Goal: Task Accomplishment & Management: Use online tool/utility

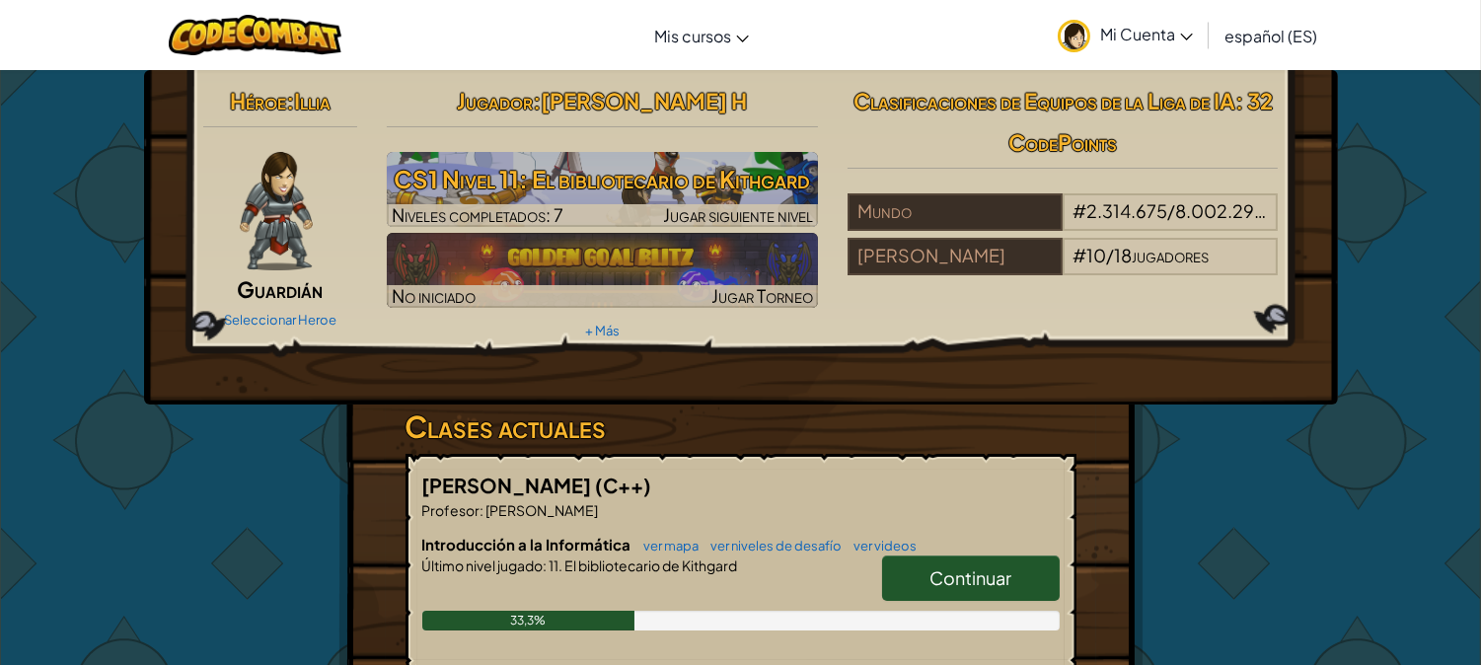
click at [974, 569] on font "Continuar" at bounding box center [971, 577] width 82 height 23
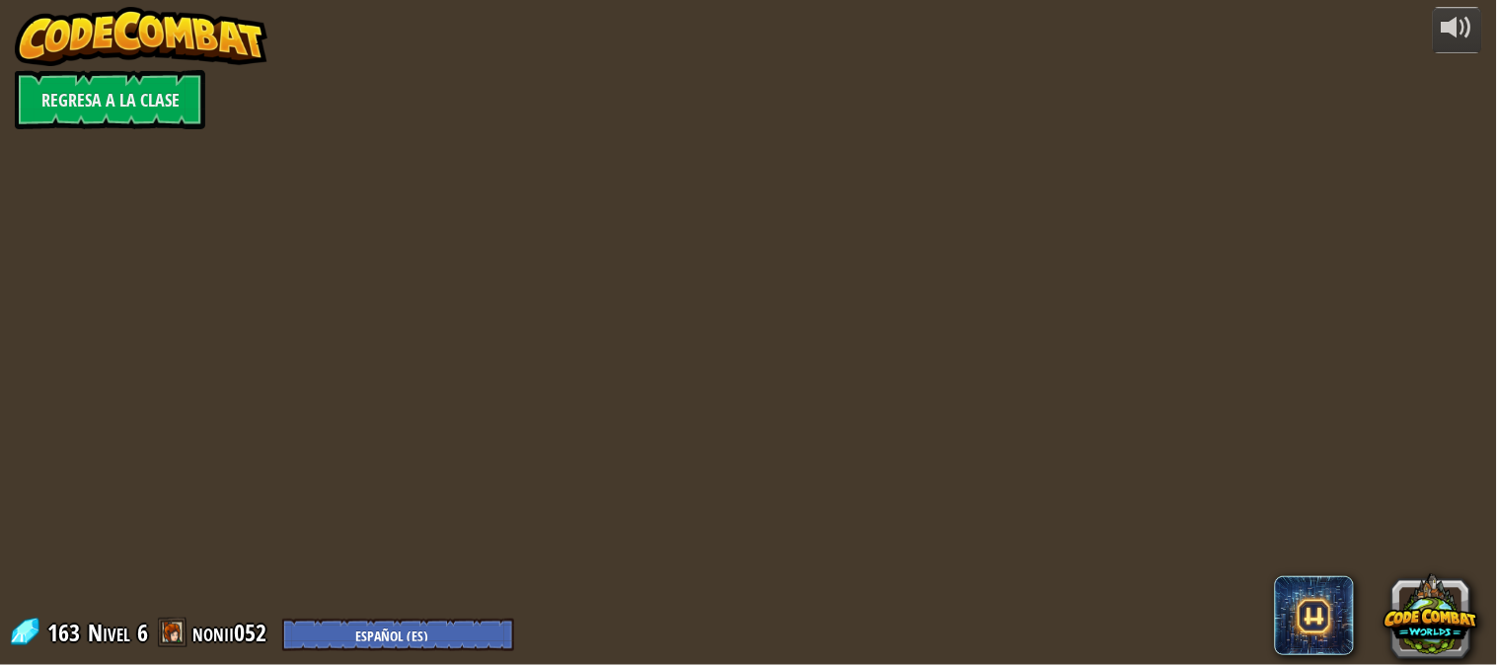
select select "es-ES"
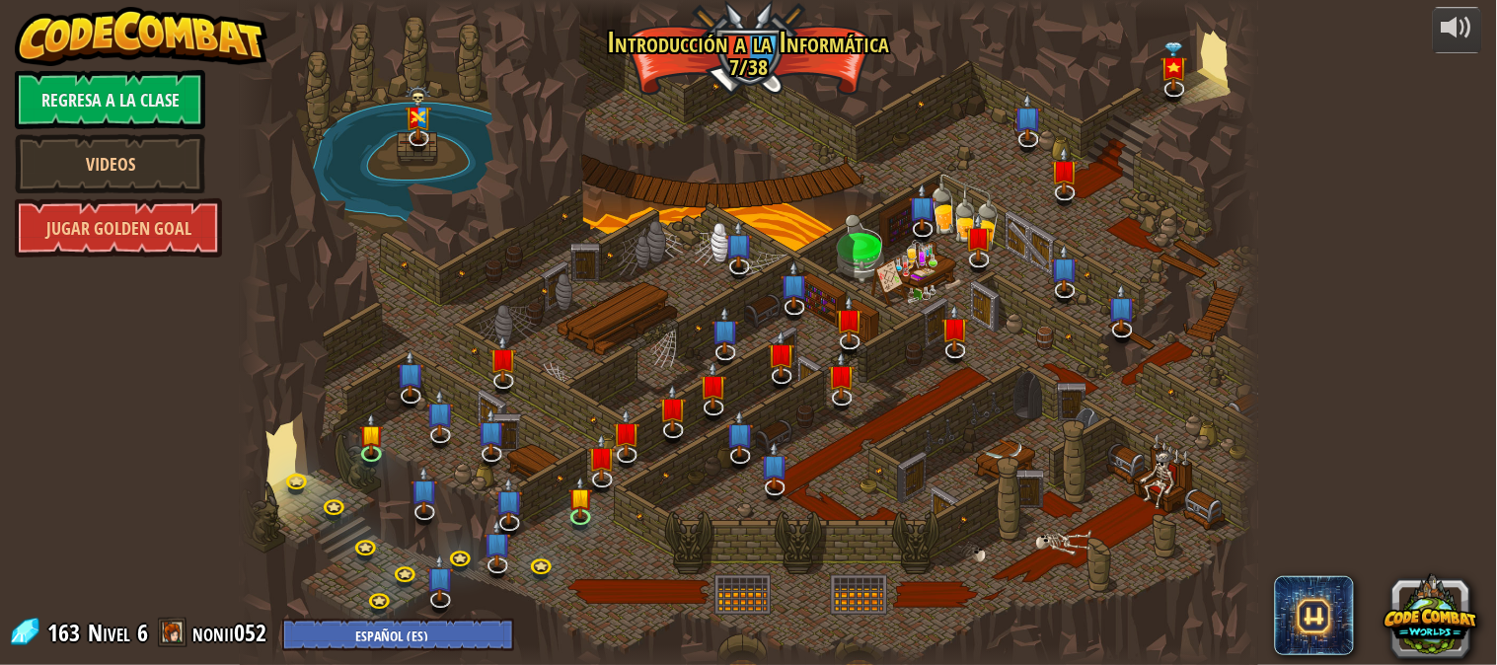
select select "es-ES"
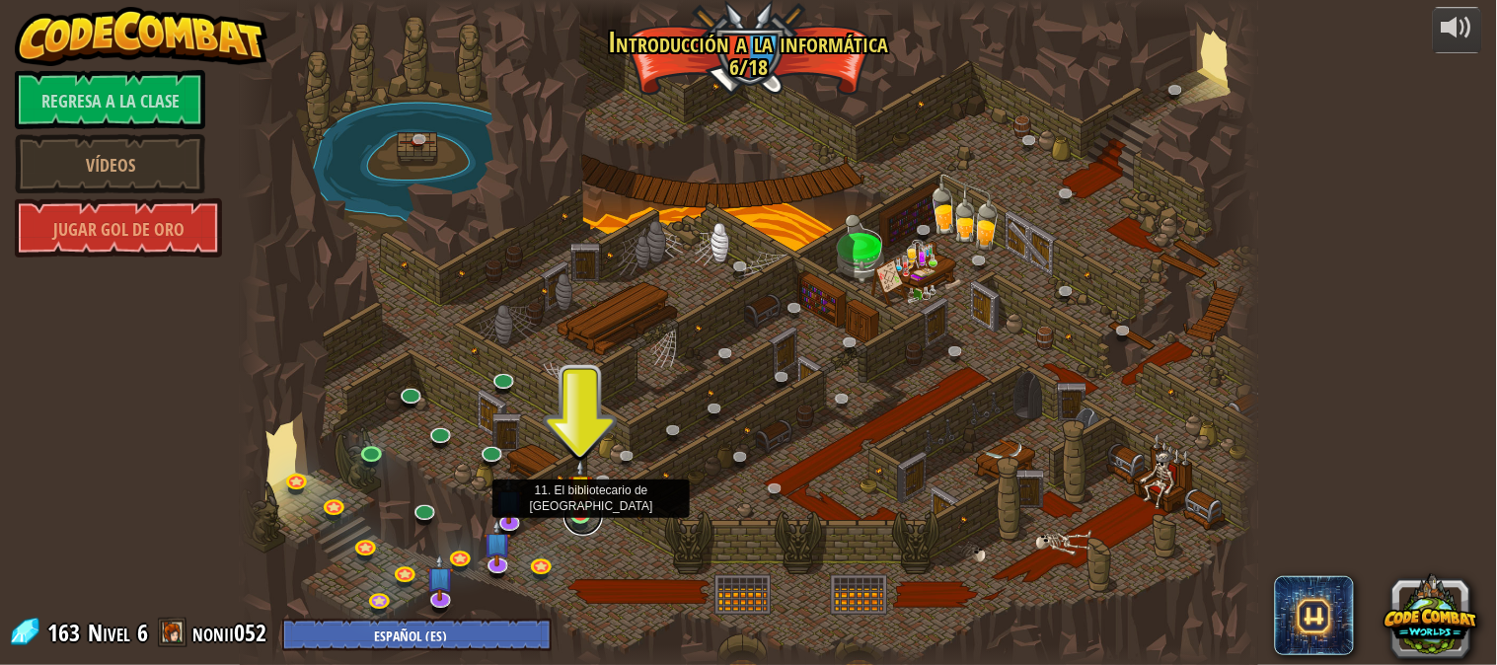
click at [572, 520] on link at bounding box center [582, 515] width 39 height 39
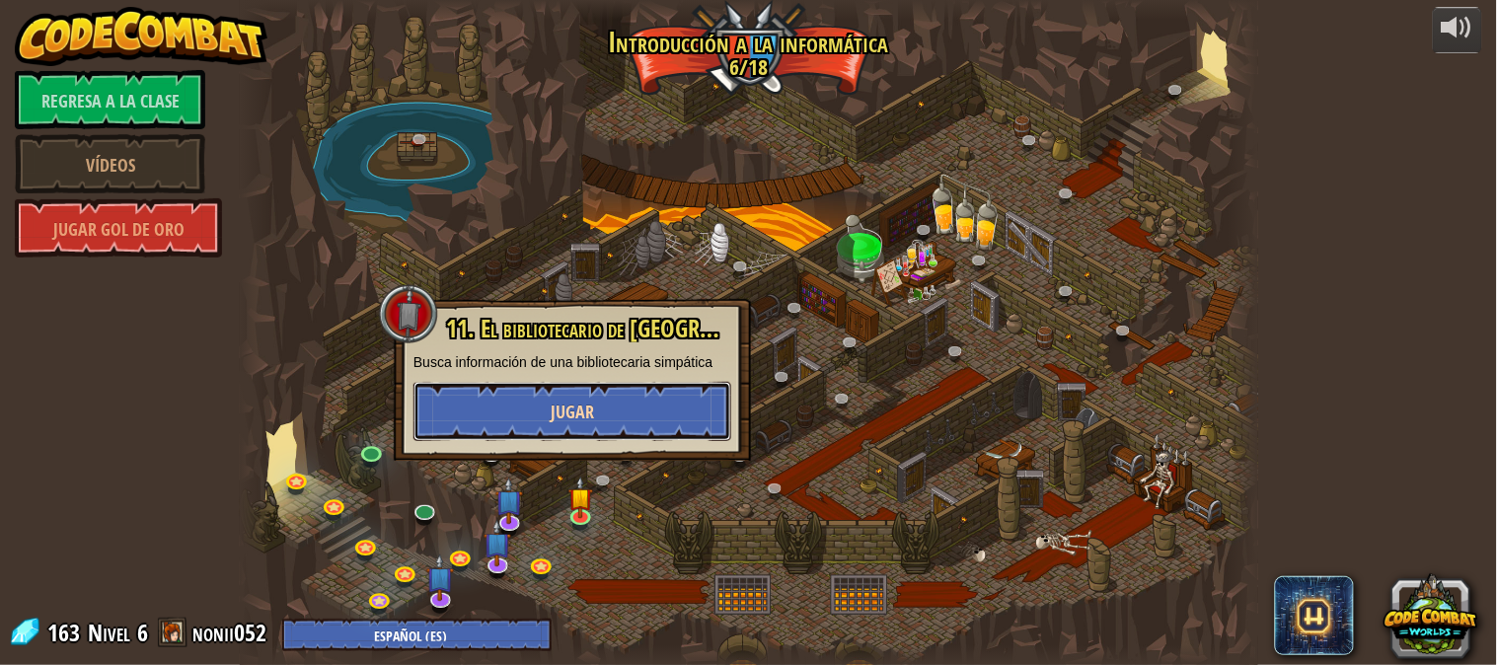
click at [574, 432] on button "Jugar" at bounding box center [572, 411] width 318 height 59
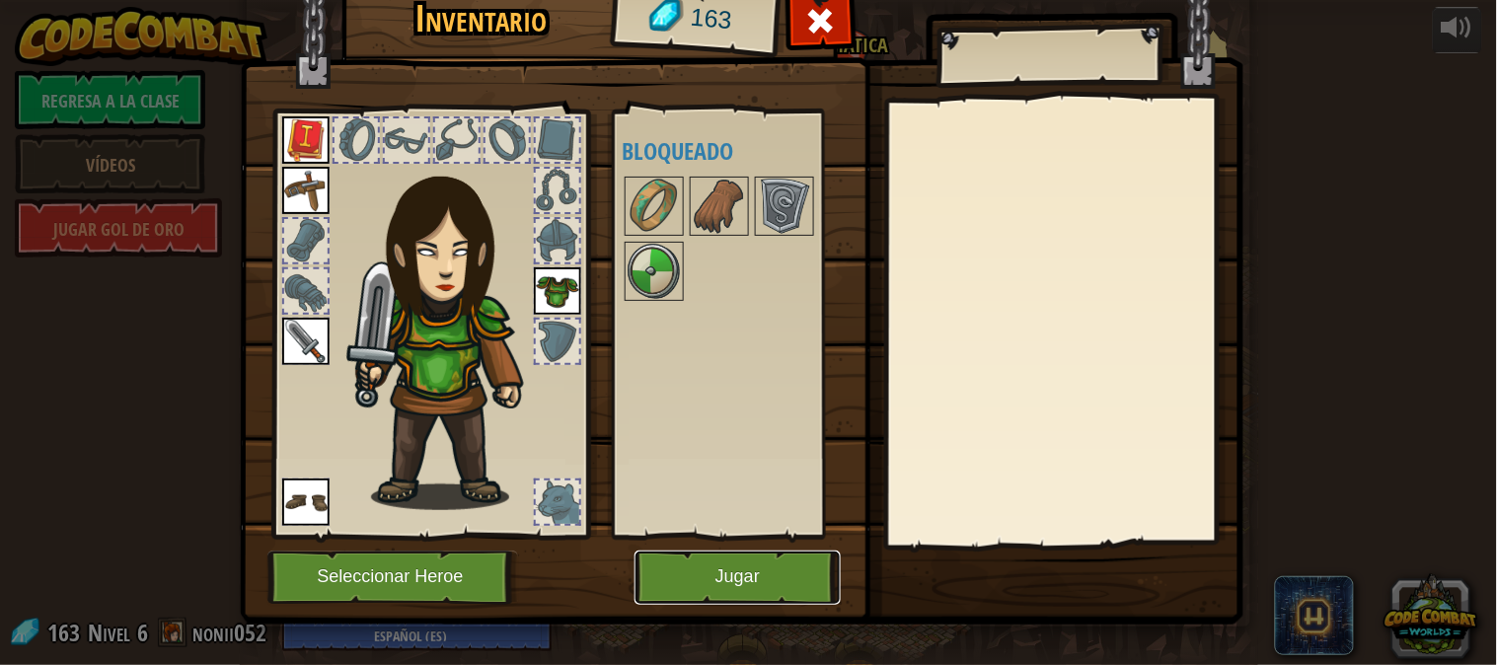
click at [694, 594] on button "Jugar" at bounding box center [737, 578] width 206 height 54
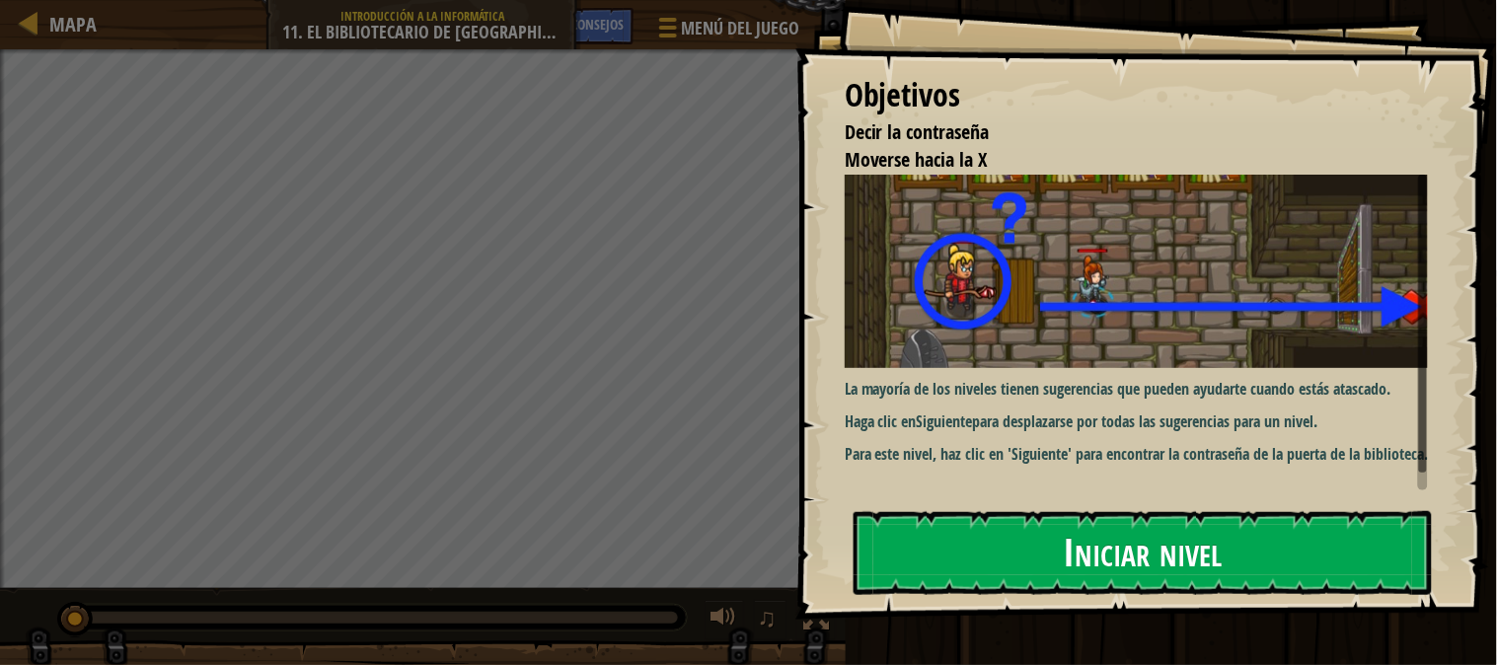
click at [1053, 564] on button "Iniciar nivel" at bounding box center [1143, 552] width 578 height 83
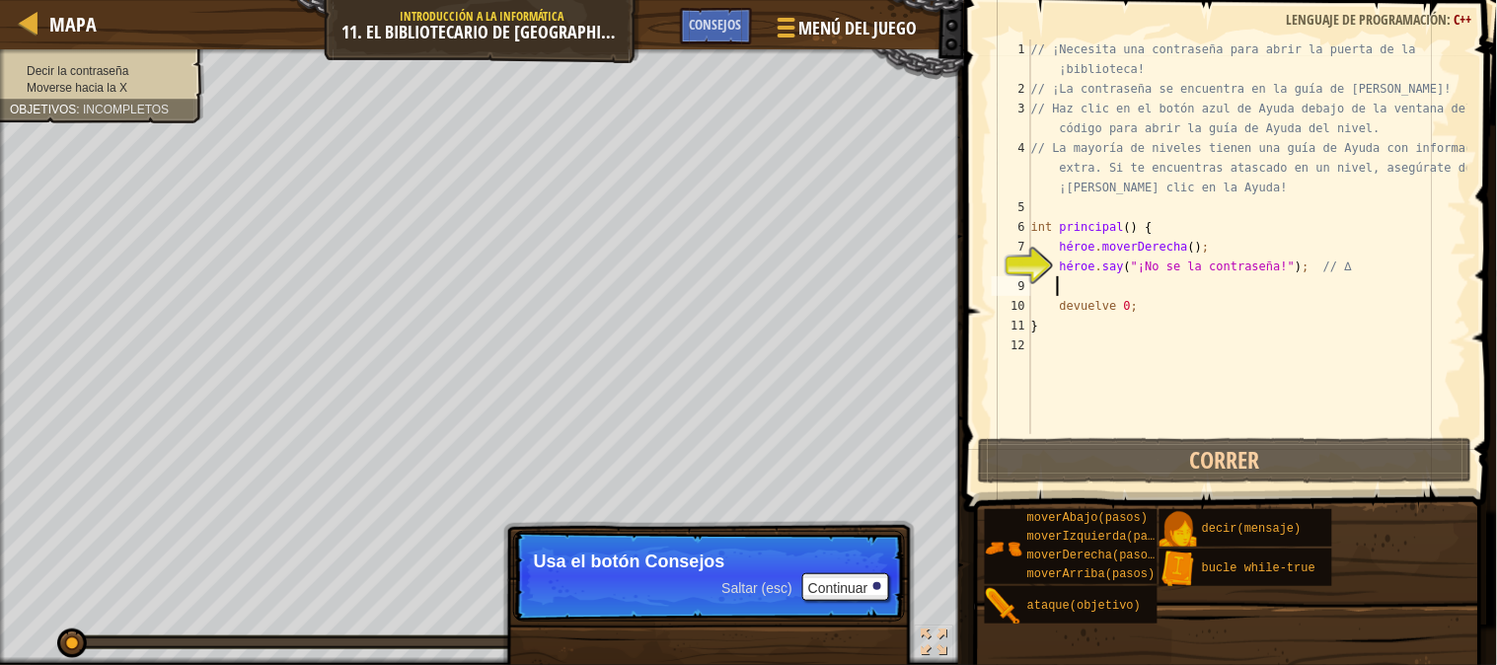
click at [1058, 281] on div "// ¡Necesita una contraseña para abrir la puerta de la ¡biblioteca! // ¡La cont…" at bounding box center [1247, 266] width 440 height 454
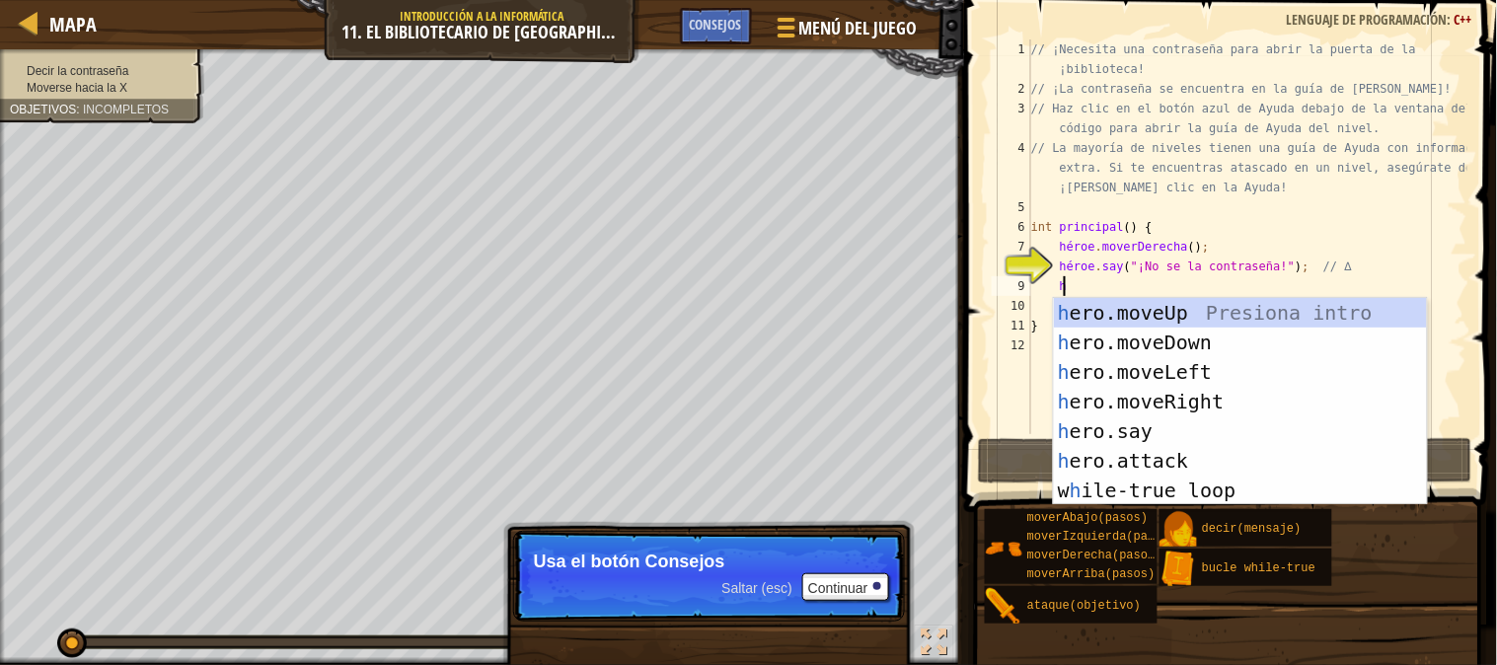
type textarea "h"
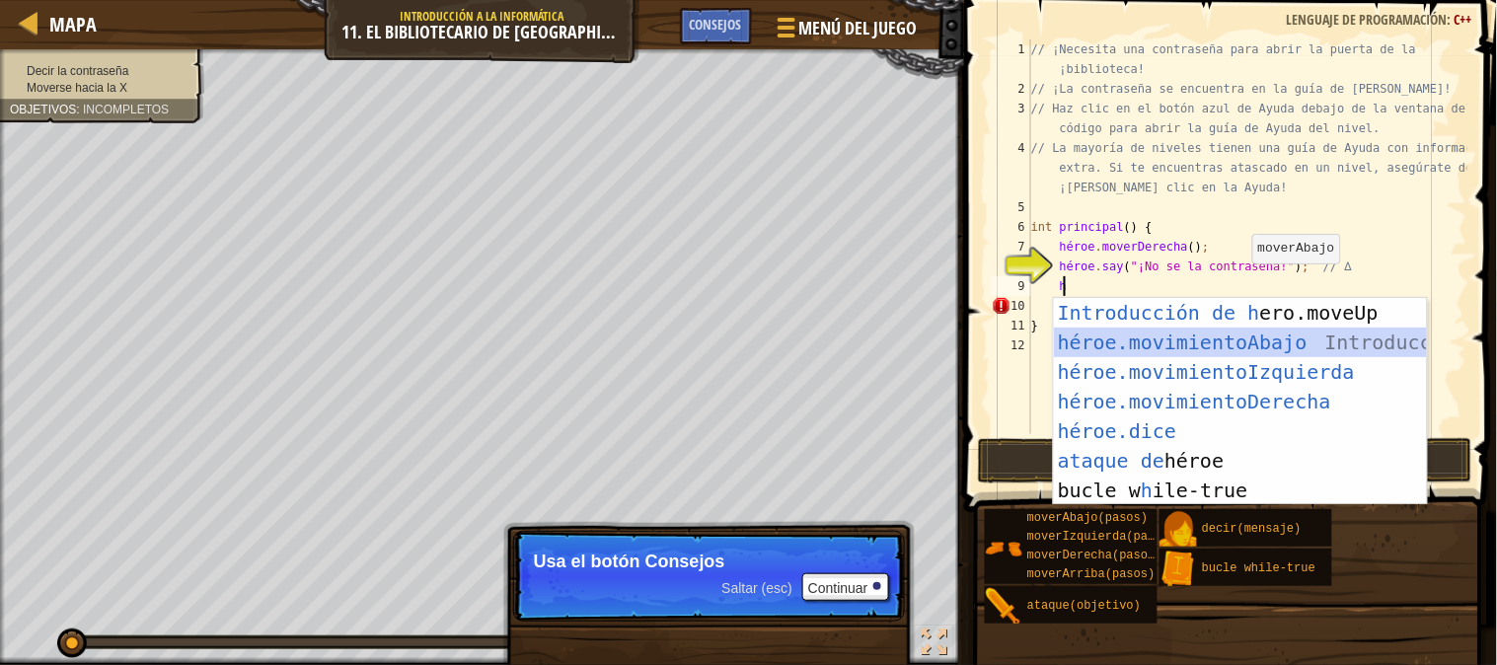
click at [1166, 338] on div "Introducción de [PERSON_NAME].moveUp Presiona héroe.movimientoAbajo ​ Introducc…" at bounding box center [1240, 431] width 373 height 266
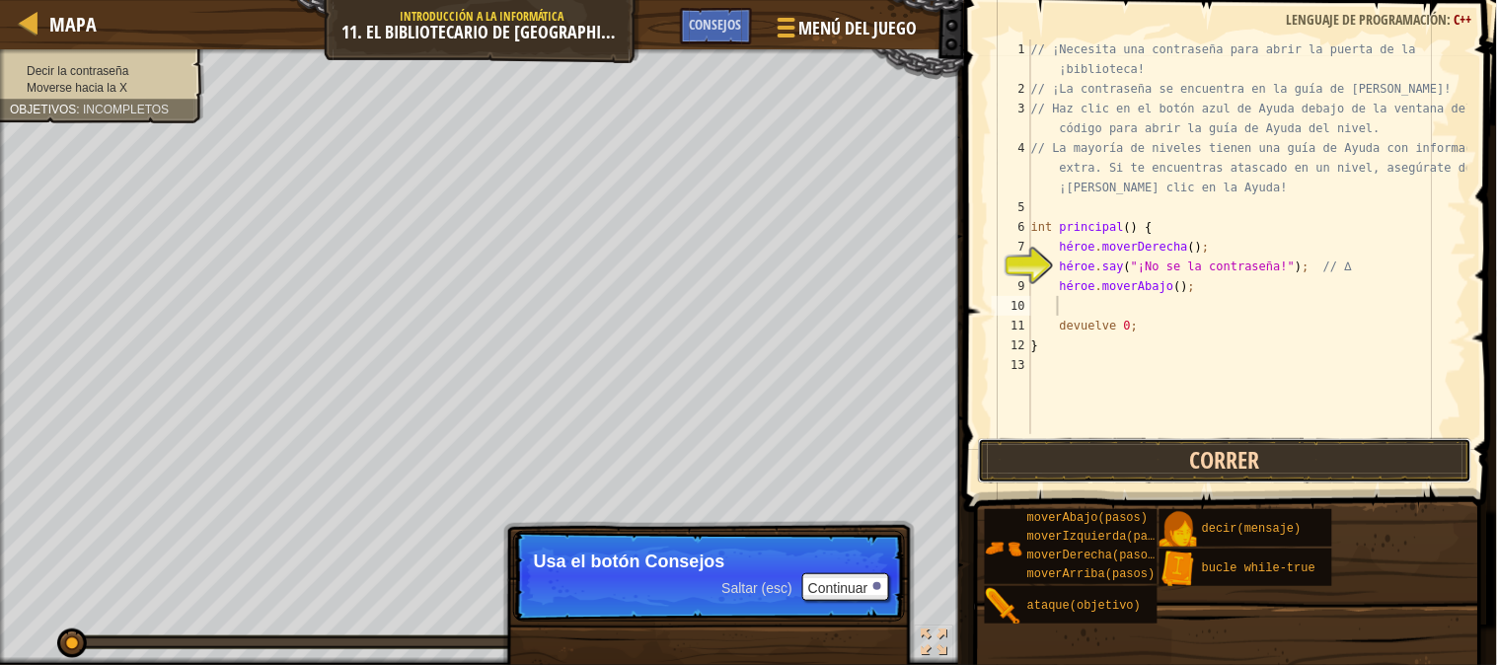
click at [1120, 459] on button "Correr" at bounding box center [1225, 460] width 494 height 45
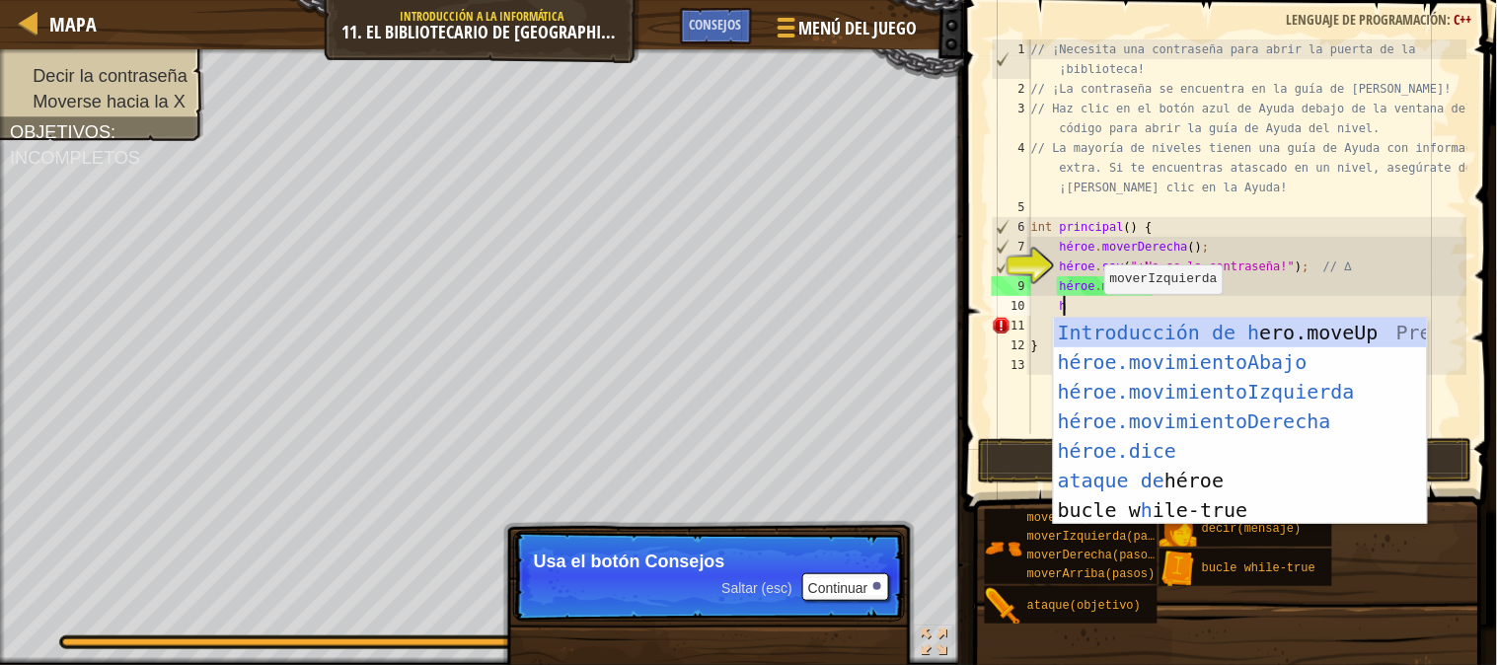
type textarea "h"
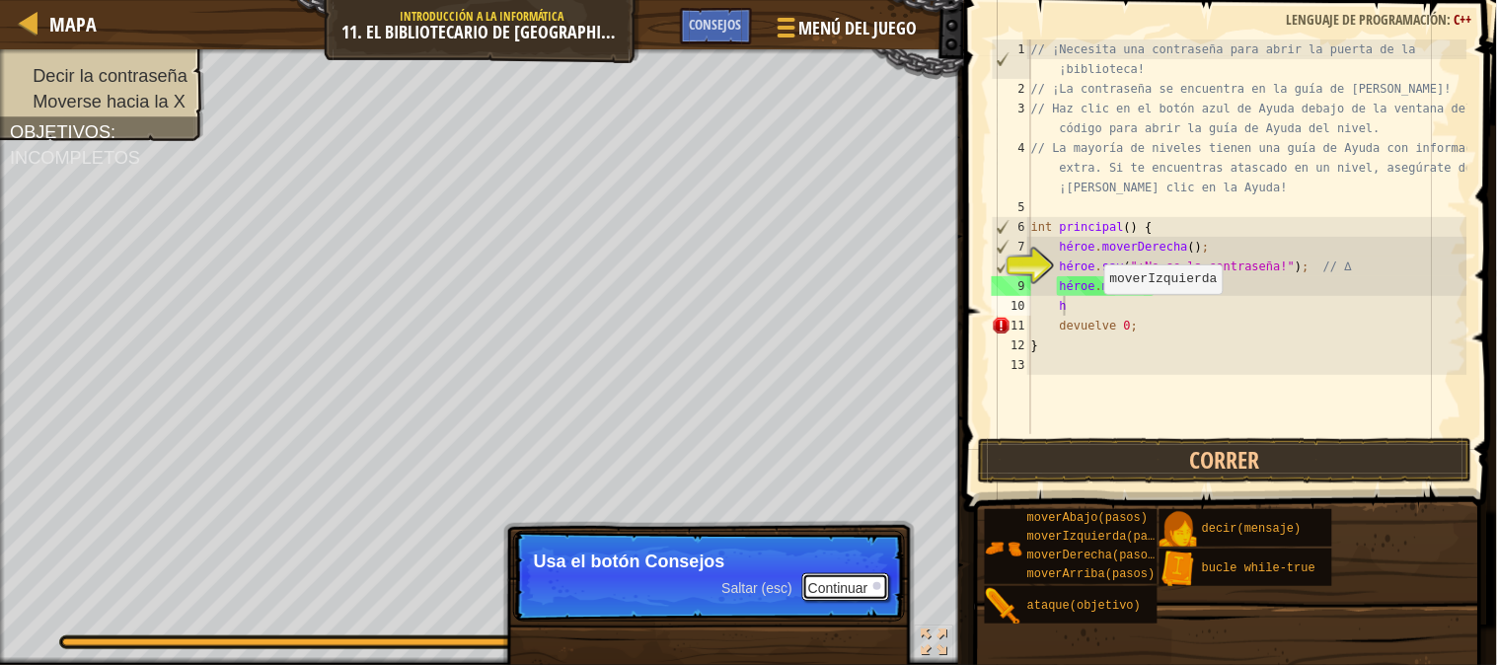
click at [830, 580] on font "Continuar" at bounding box center [838, 588] width 60 height 16
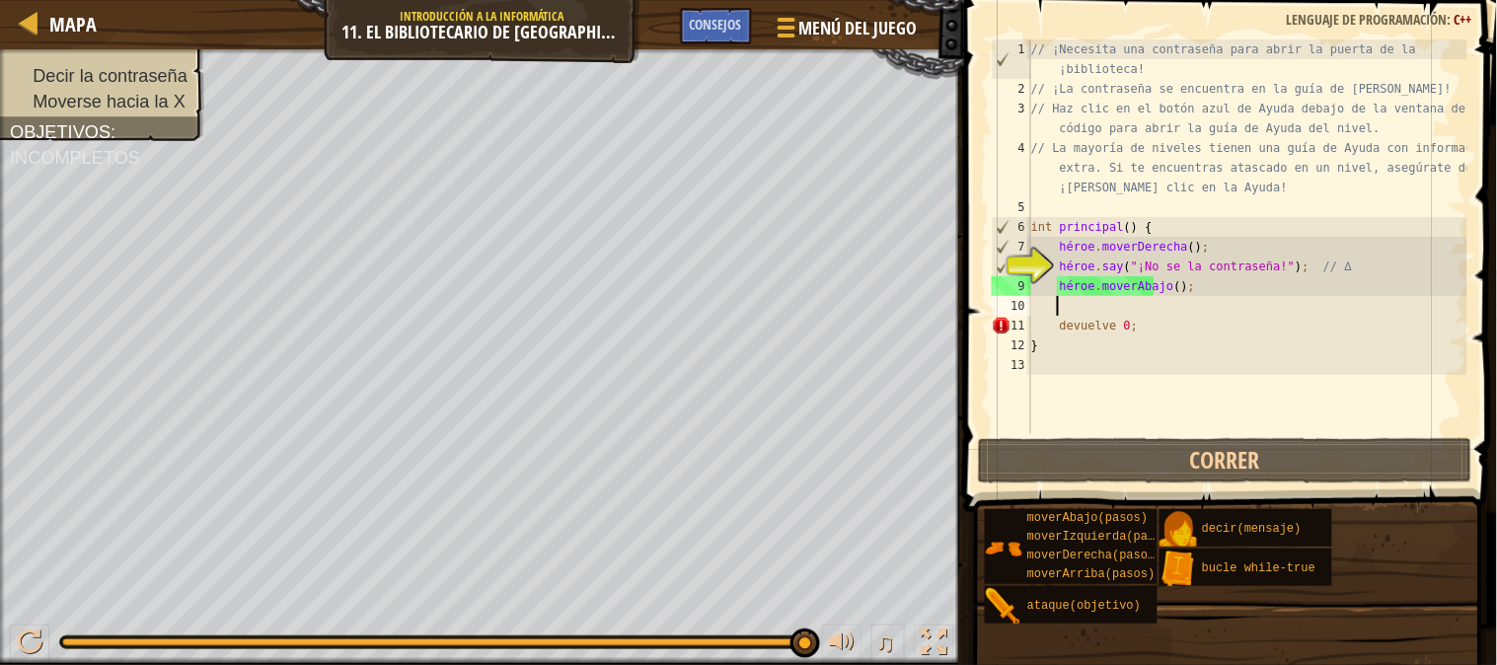
type textarea "h"
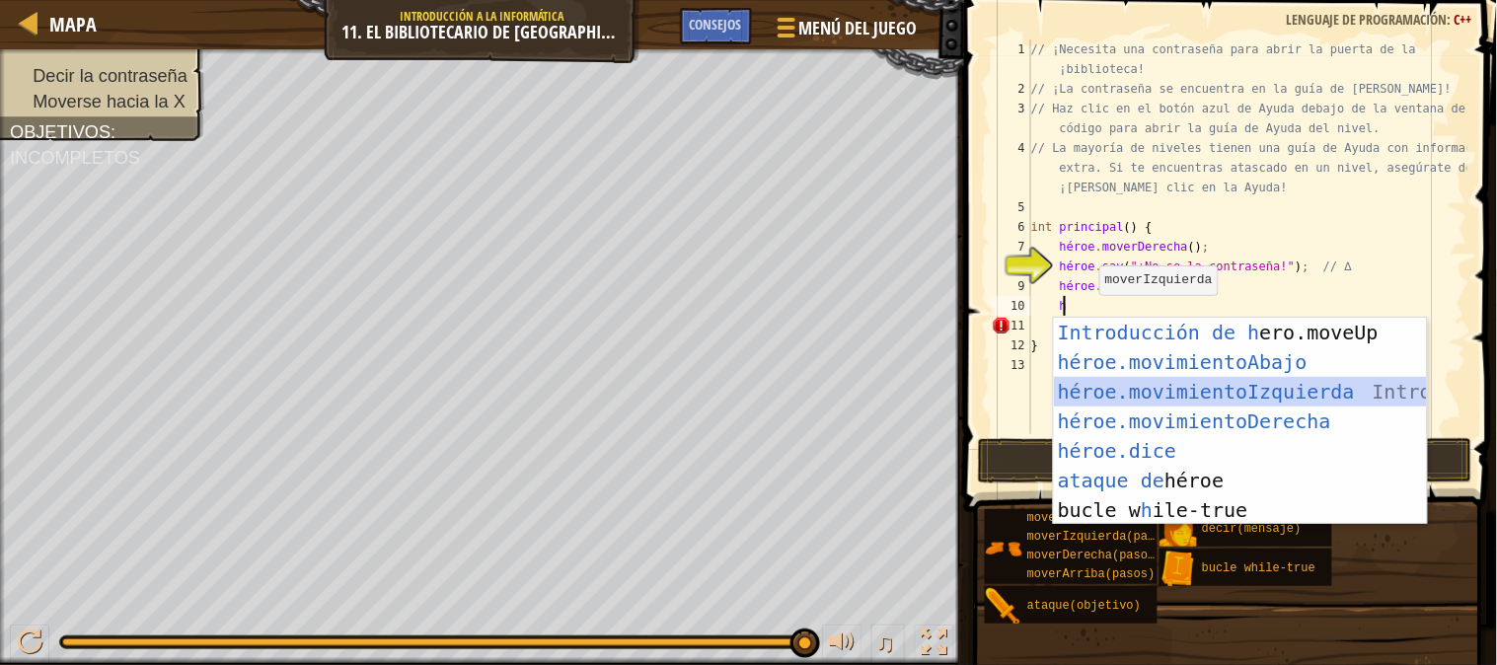
click at [1176, 401] on div "Introducción de [PERSON_NAME].moveUp Presiona héroe.movimientoAbajo ​ Introducc…" at bounding box center [1240, 451] width 373 height 266
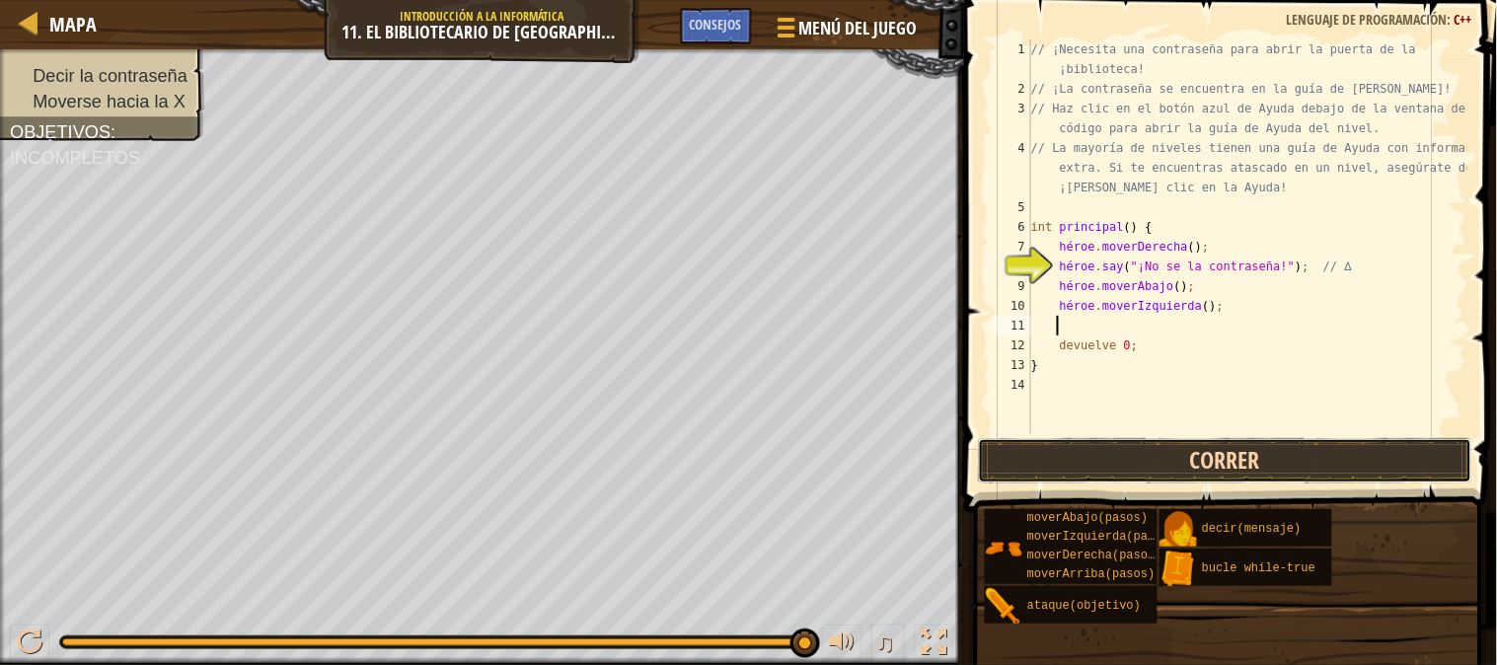
click at [1181, 471] on button "Correr" at bounding box center [1225, 460] width 494 height 45
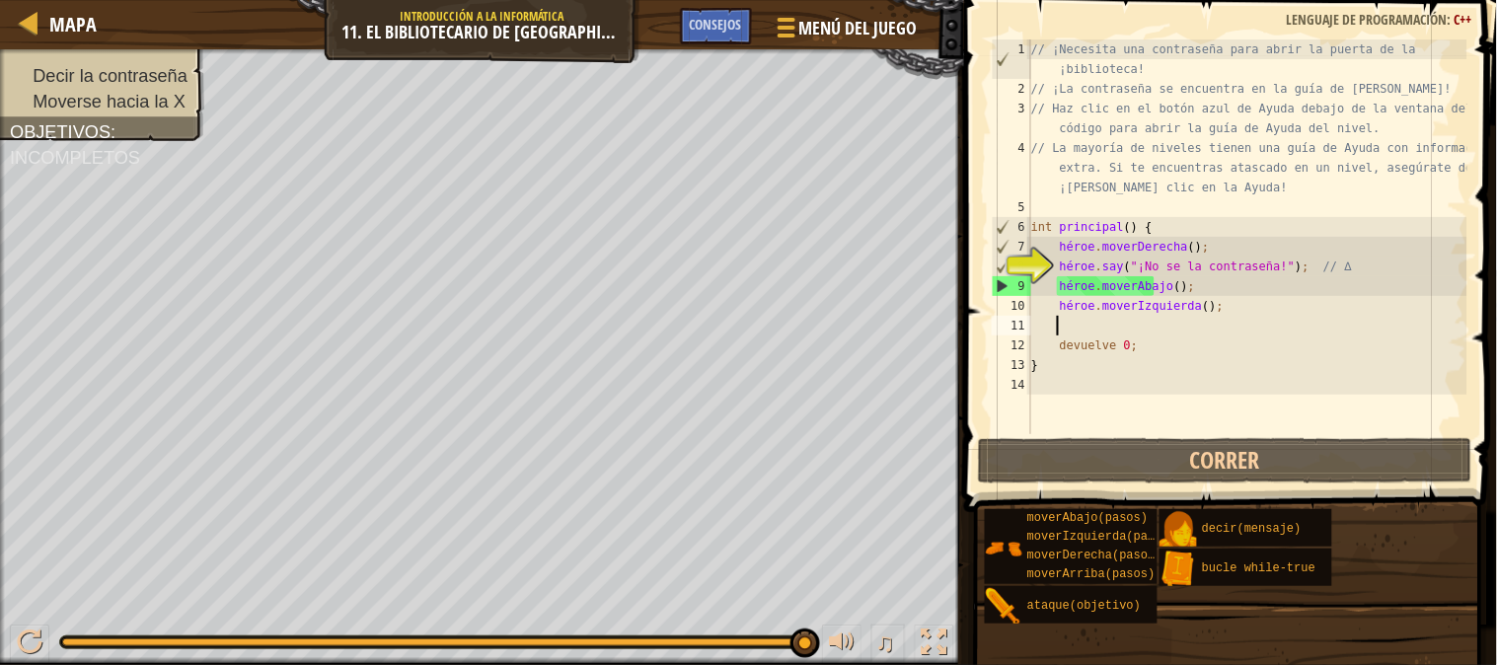
scroll to position [8, 0]
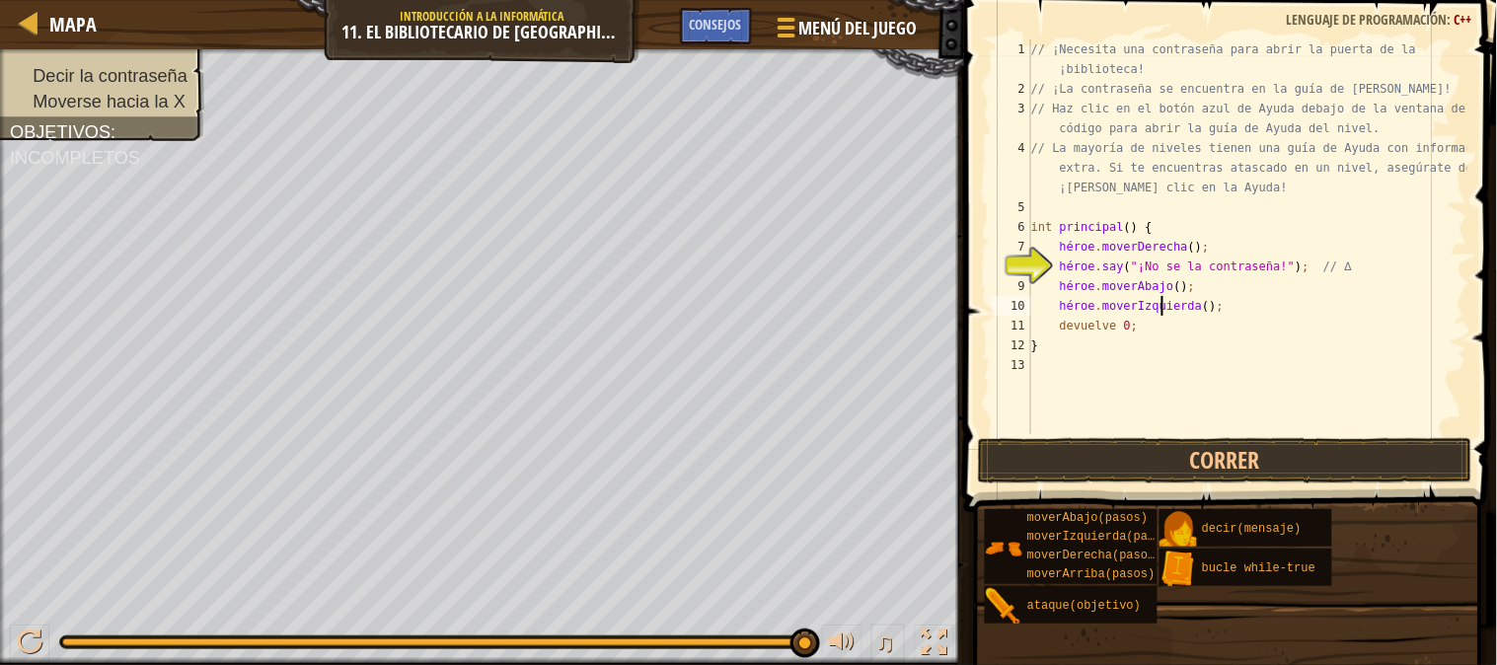
click at [1196, 308] on div "// ¡Necesita una contraseña para abrir la puerta de la ¡biblioteca! // ¡La cont…" at bounding box center [1247, 266] width 440 height 454
click at [1207, 309] on div "// ¡Necesita una contraseña para abrir la puerta de la ¡biblioteca! // ¡La cont…" at bounding box center [1247, 266] width 440 height 454
click at [1202, 304] on div "// ¡Necesita una contraseña para abrir la puerta de la ¡biblioteca! // ¡La cont…" at bounding box center [1247, 266] width 440 height 454
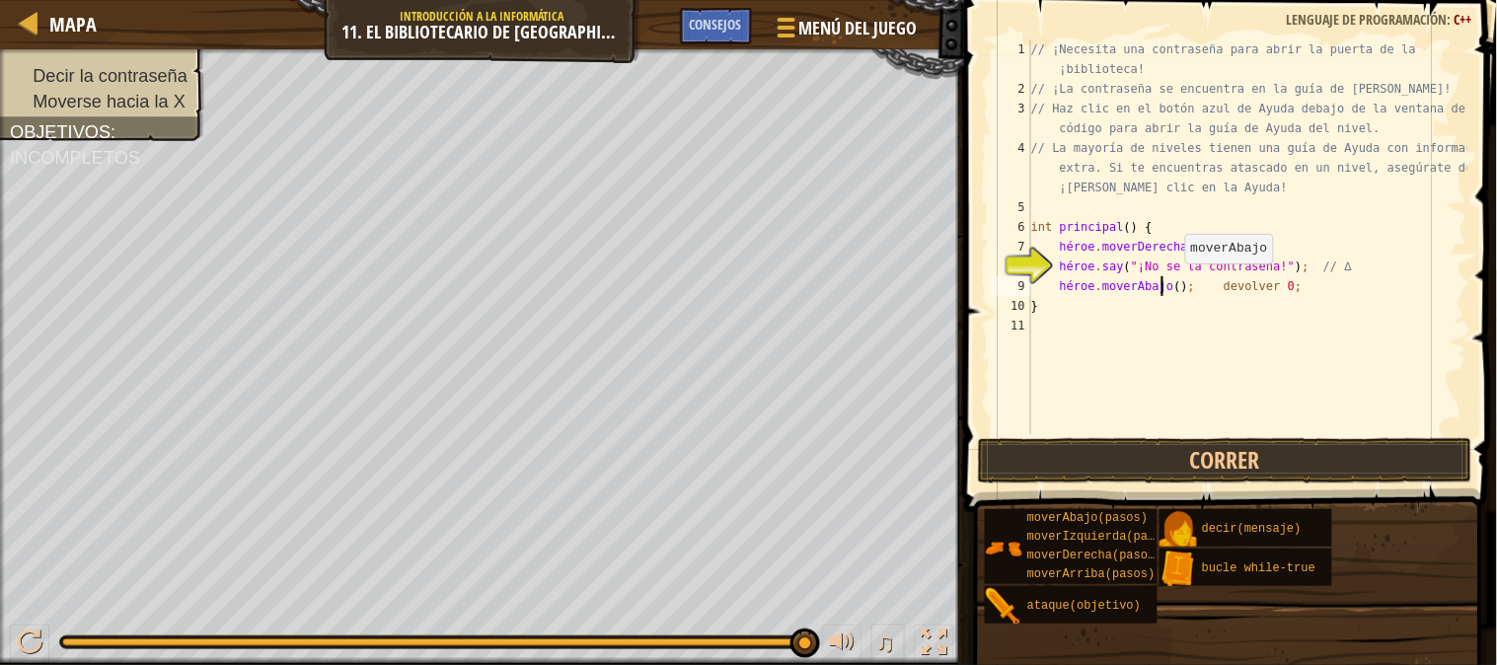
click at [1175, 282] on div "// ¡Necesita una contraseña para abrir la puerta de la ¡biblioteca! // ¡La cont…" at bounding box center [1247, 266] width 440 height 454
click at [1076, 309] on div "// ¡Necesita una contraseña para abrir la puerta de la ¡biblioteca! // ¡La cont…" at bounding box center [1247, 266] width 440 height 454
type textarea "}"
type textarea "hero.moveDown() return 0;"
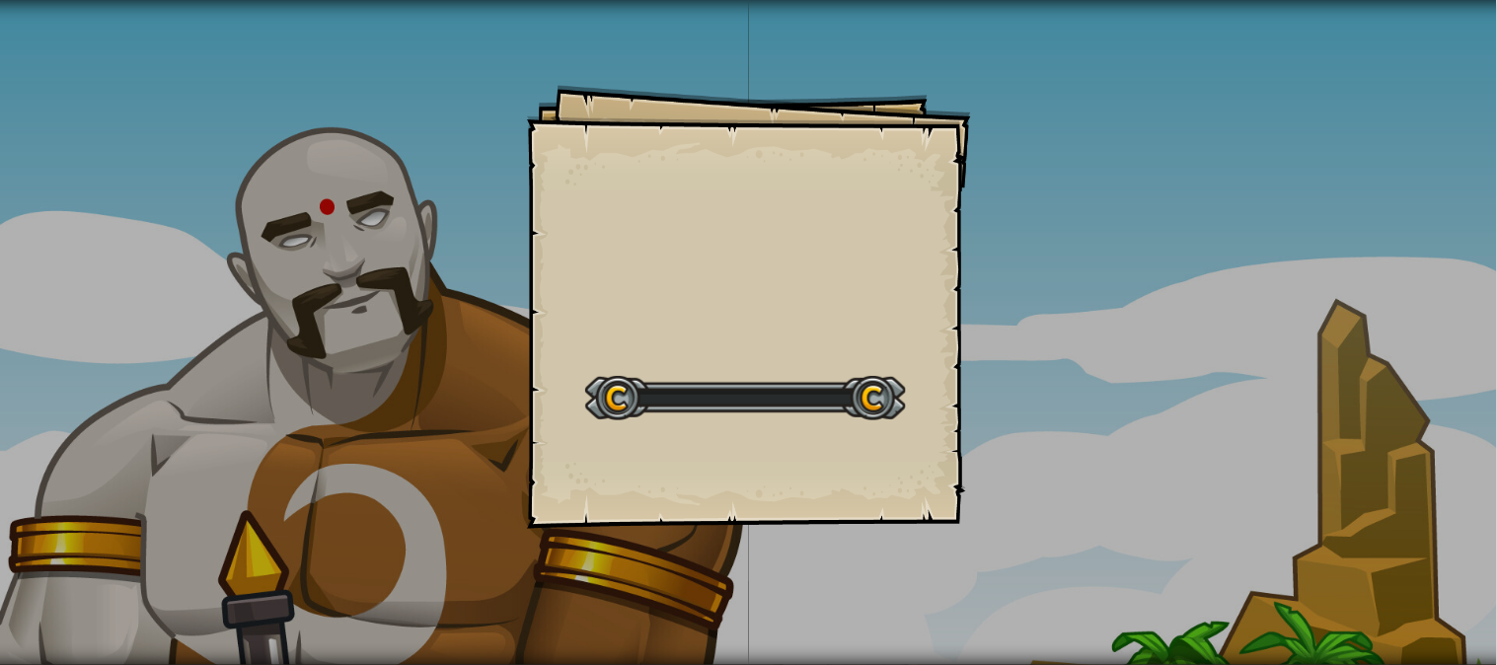
click at [744, 238] on div "Goals Start Level Error al cargar desde el servidor. Intenta refrescar la págin…" at bounding box center [749, 307] width 444 height 444
click at [849, 291] on div "Goals Start Level Error al cargar desde el servidor. Intenta refrescar la págin…" at bounding box center [749, 307] width 444 height 444
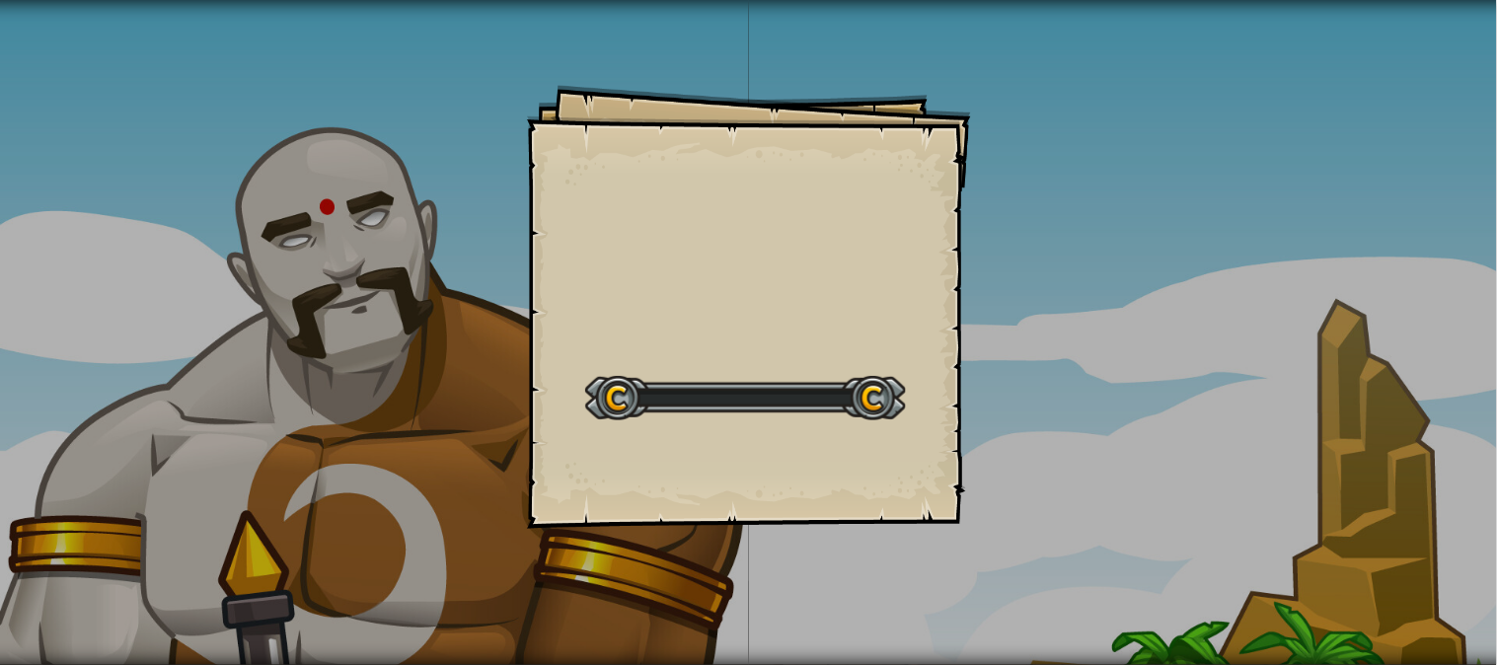
click at [849, 291] on div "Goals Start Level Error al cargar desde el servidor. Intenta refrescar la págin…" at bounding box center [749, 307] width 444 height 444
click at [852, 400] on div at bounding box center [745, 398] width 321 height 44
click at [868, 410] on div at bounding box center [745, 398] width 321 height 44
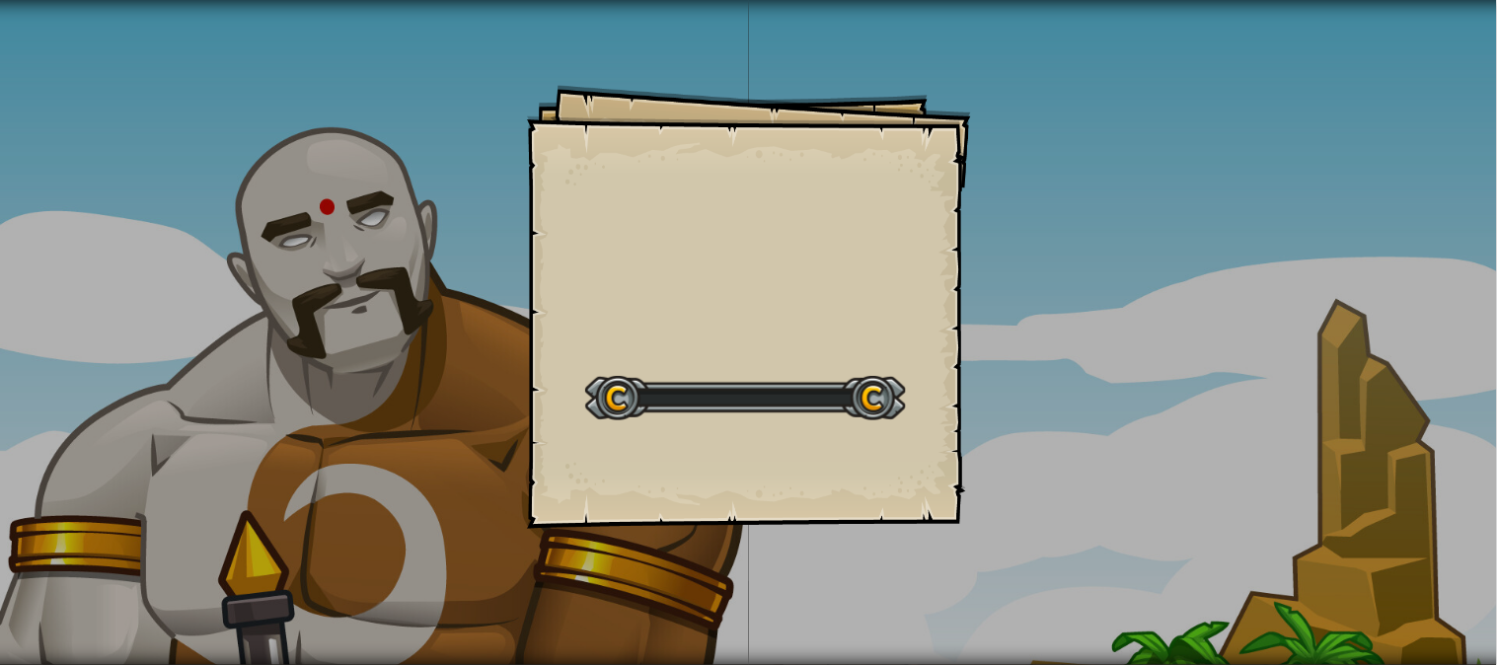
click at [868, 410] on div at bounding box center [745, 398] width 321 height 44
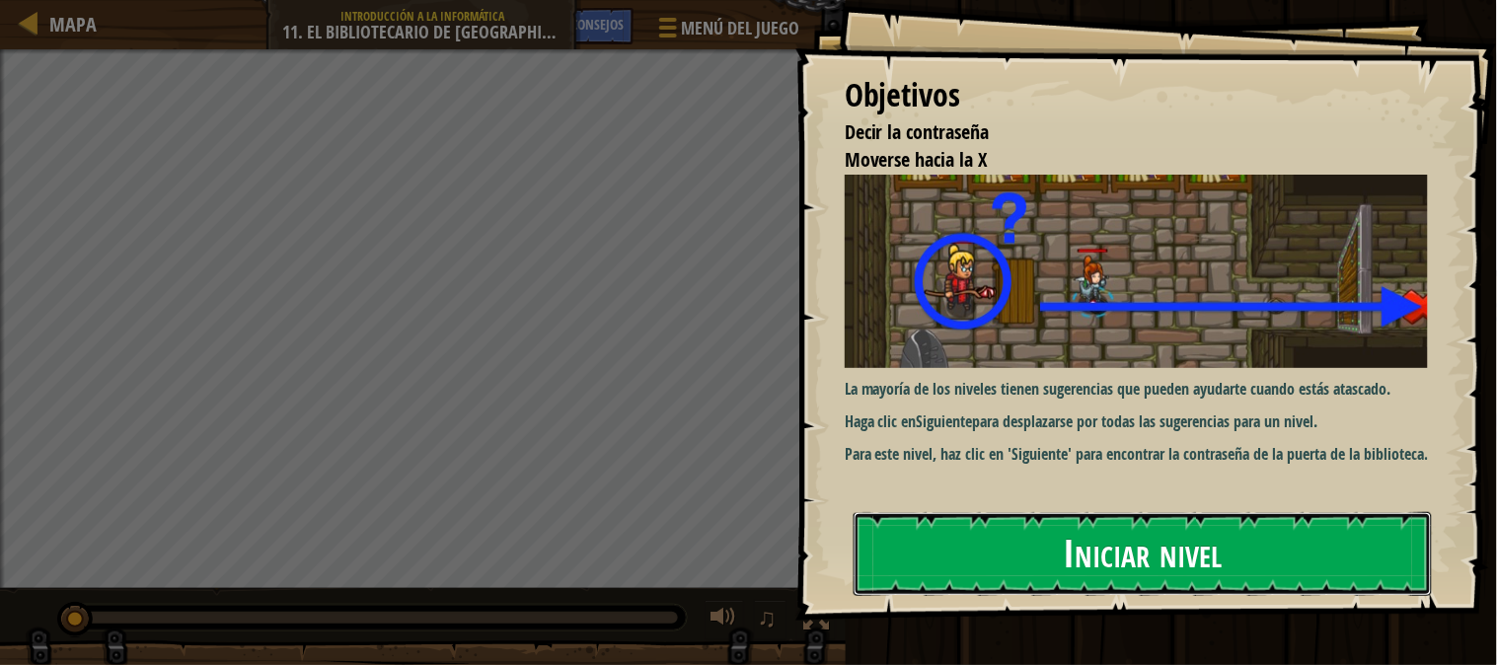
click at [1179, 528] on font "Iniciar nivel" at bounding box center [1142, 553] width 159 height 53
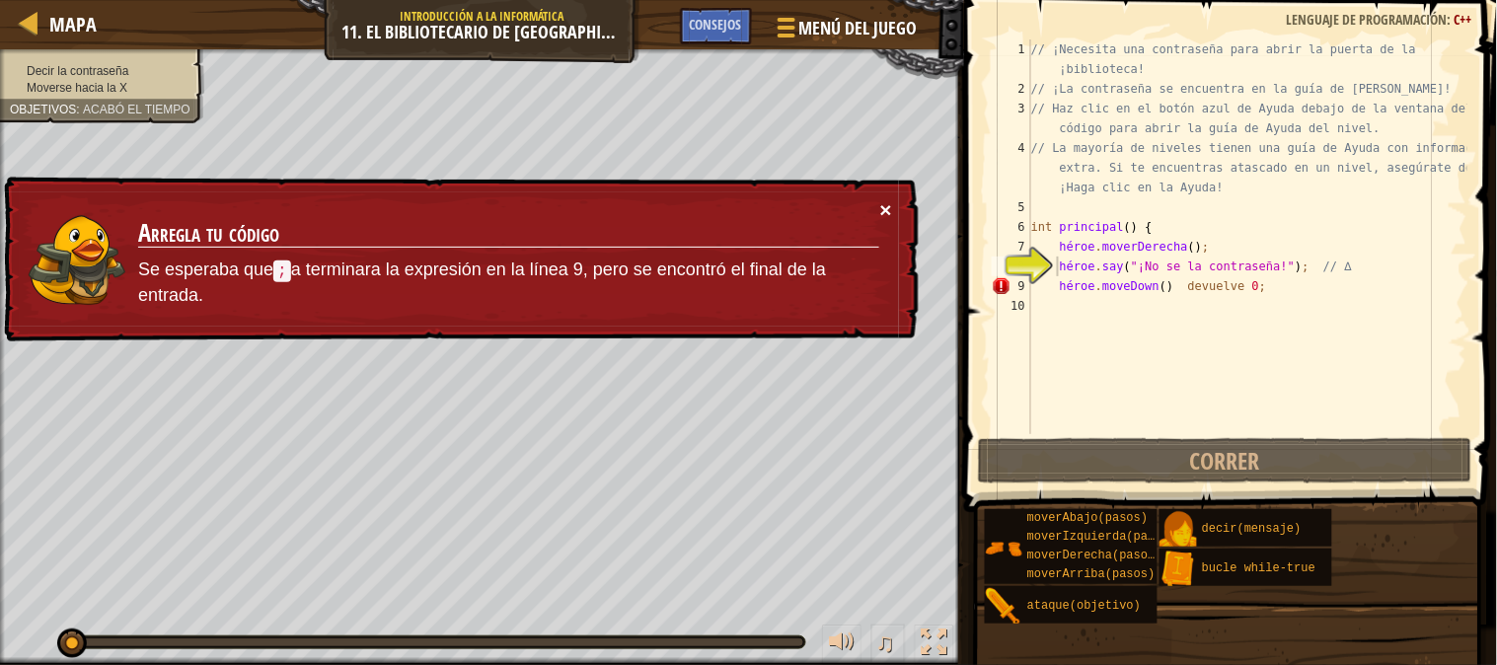
click at [884, 210] on font "×" at bounding box center [886, 209] width 12 height 23
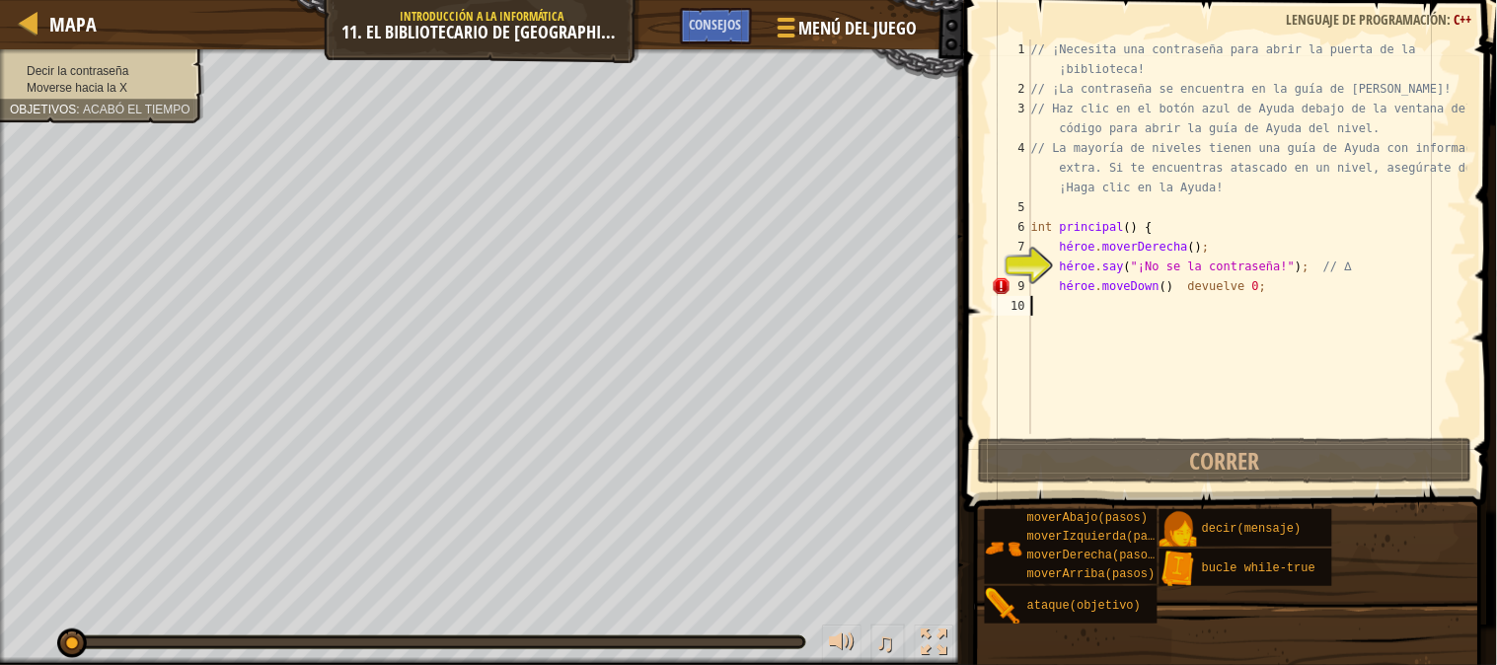
click at [1072, 317] on div "// ¡Necesita una contraseña para abrir la puerta de la ¡biblioteca! // ¡La cont…" at bounding box center [1247, 266] width 440 height 454
type textarea "h"
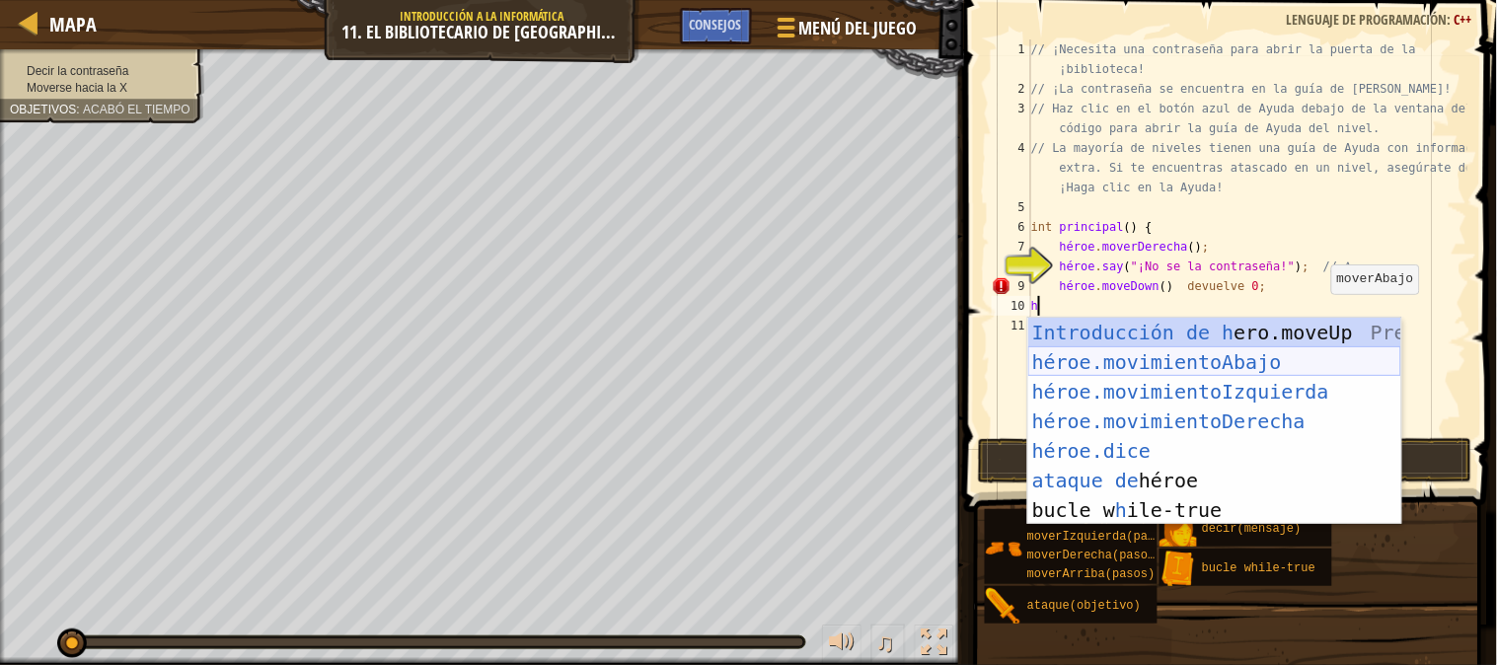
click at [1277, 352] on div "Introducción de [PERSON_NAME].moveUp Presiona héroe.movimientoAbajo ​ Introducc…" at bounding box center [1214, 451] width 373 height 266
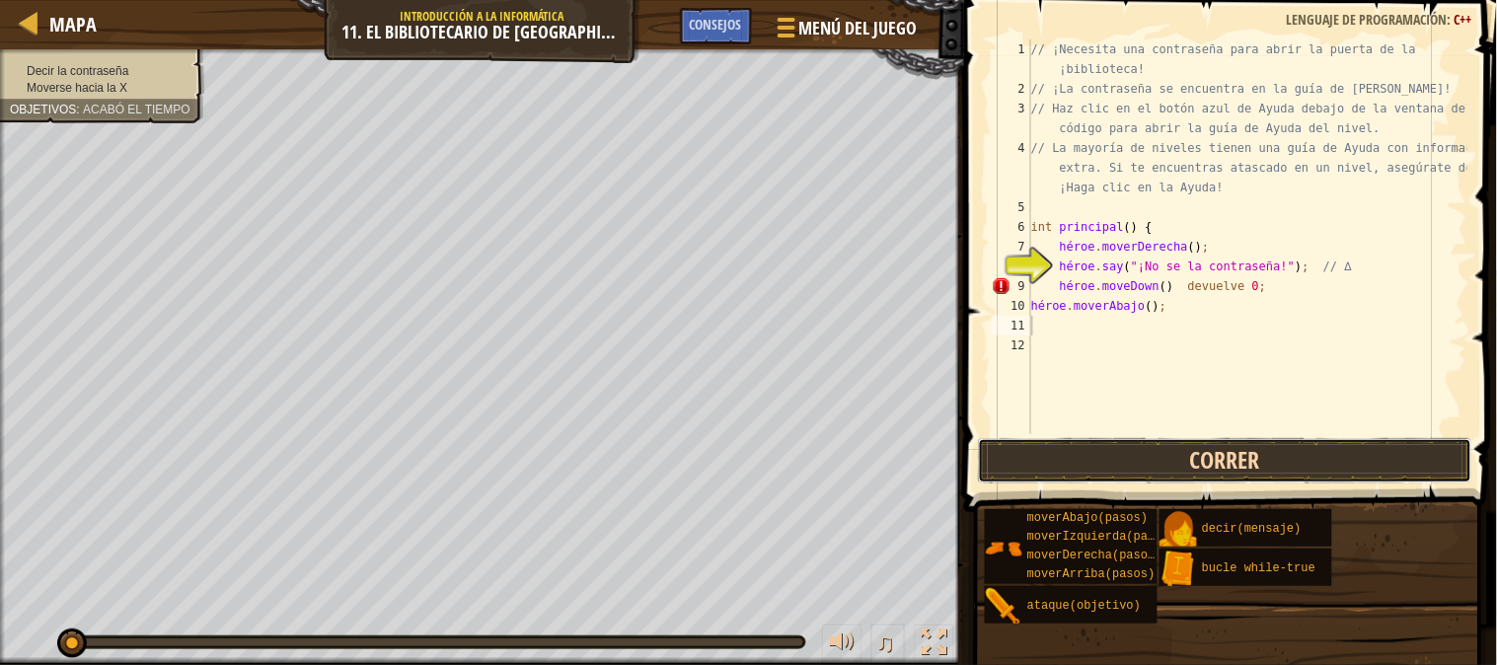
click at [1186, 459] on button "Correr" at bounding box center [1225, 460] width 494 height 45
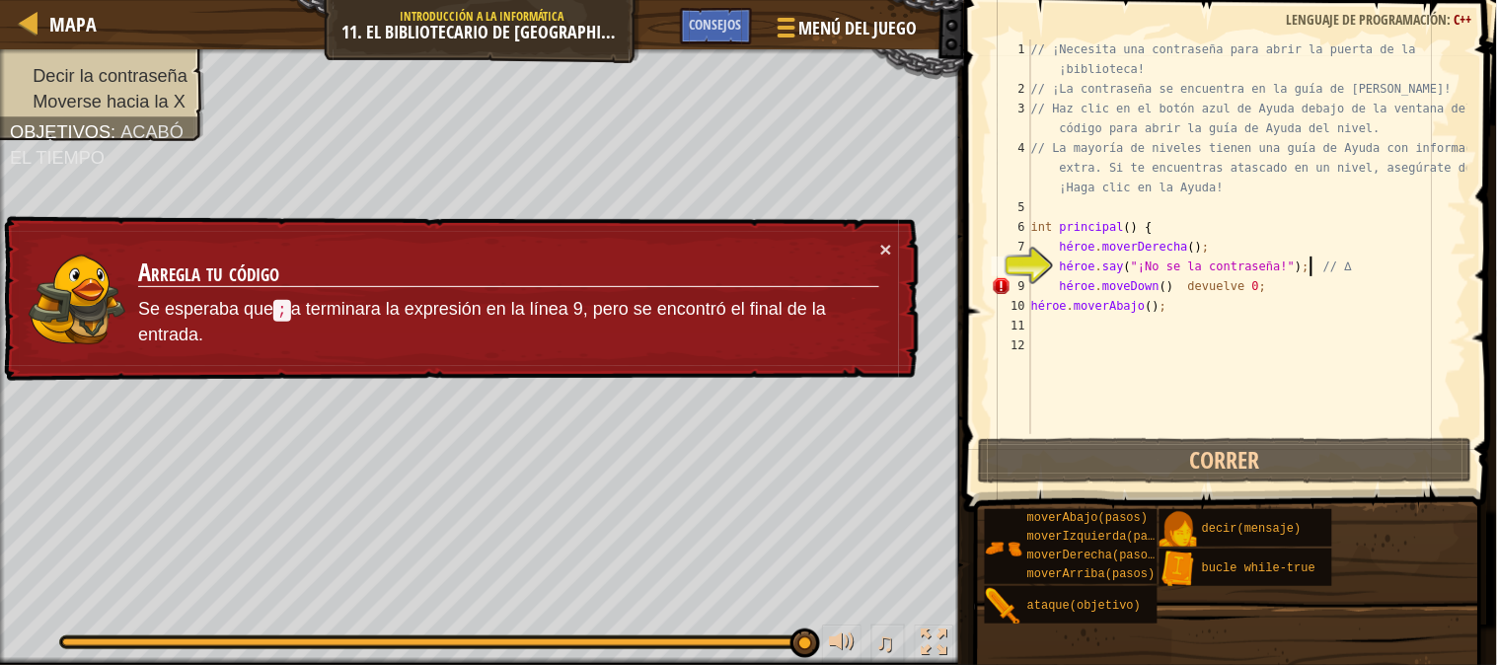
click at [1315, 269] on div "// ¡Necesita una contraseña para abrir la puerta de la ¡biblioteca! // ¡La cont…" at bounding box center [1247, 266] width 440 height 454
click at [1231, 270] on div "// ¡Necesita una contraseña para abrir la puerta de la ¡biblioteca! // ¡La cont…" at bounding box center [1247, 266] width 440 height 454
click at [884, 240] on font "×" at bounding box center [886, 249] width 12 height 23
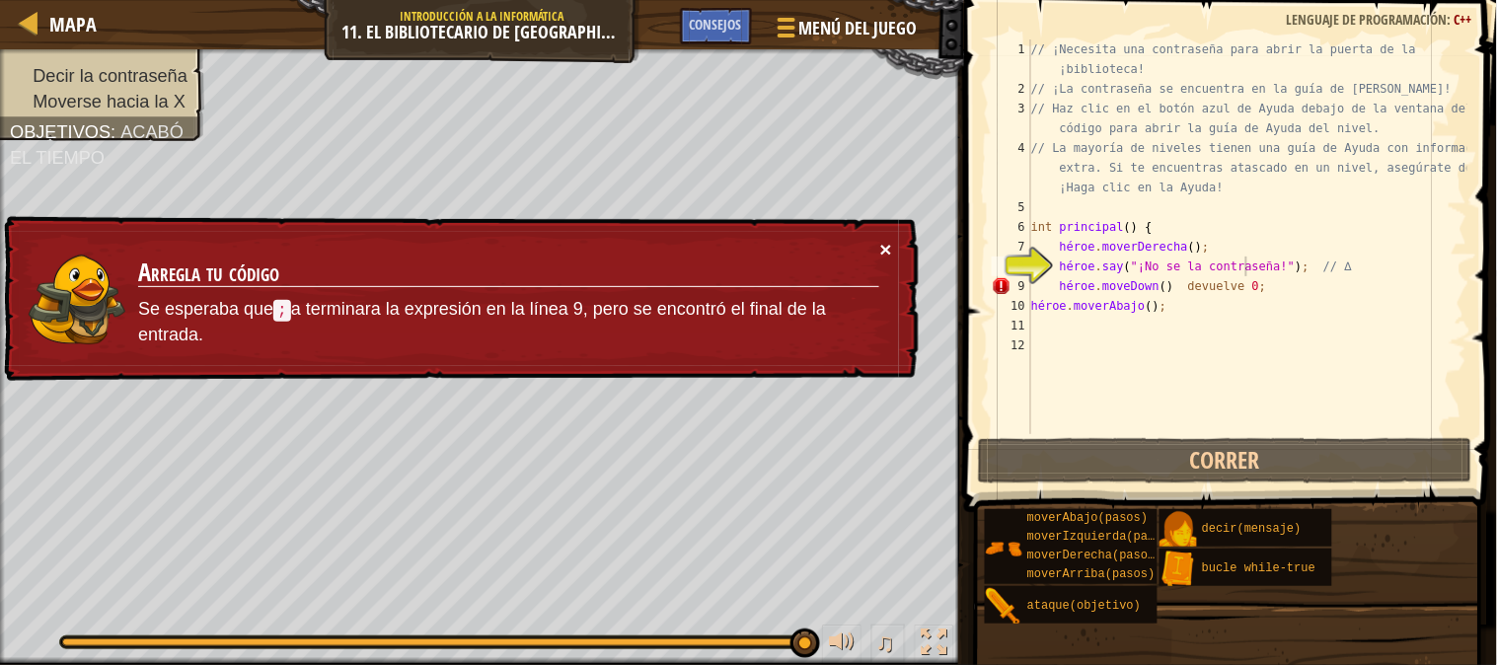
click at [886, 248] on font "×" at bounding box center [886, 249] width 12 height 23
click at [1188, 309] on div "// ¡Necesita una contraseña para abrir la puerta de la ¡biblioteca! // ¡La cont…" at bounding box center [1247, 266] width 440 height 454
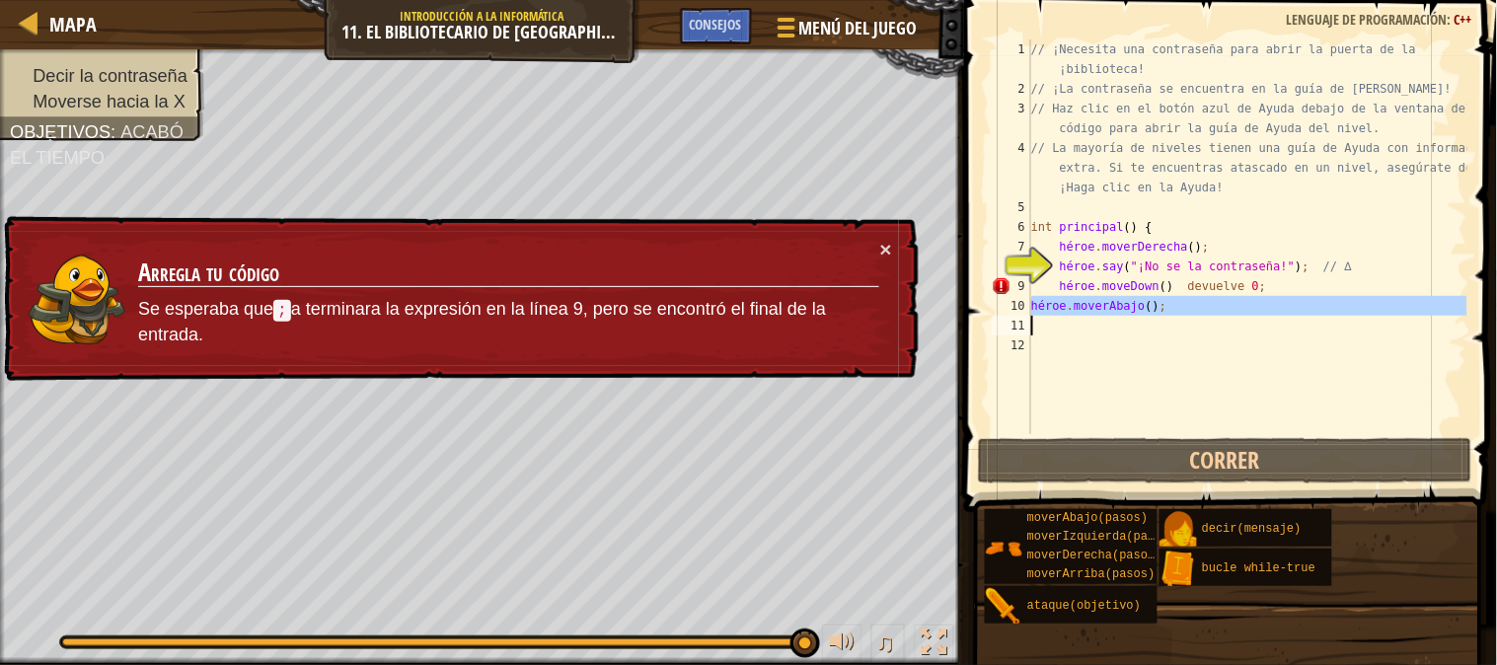
type textarea "hero.moveDown();"
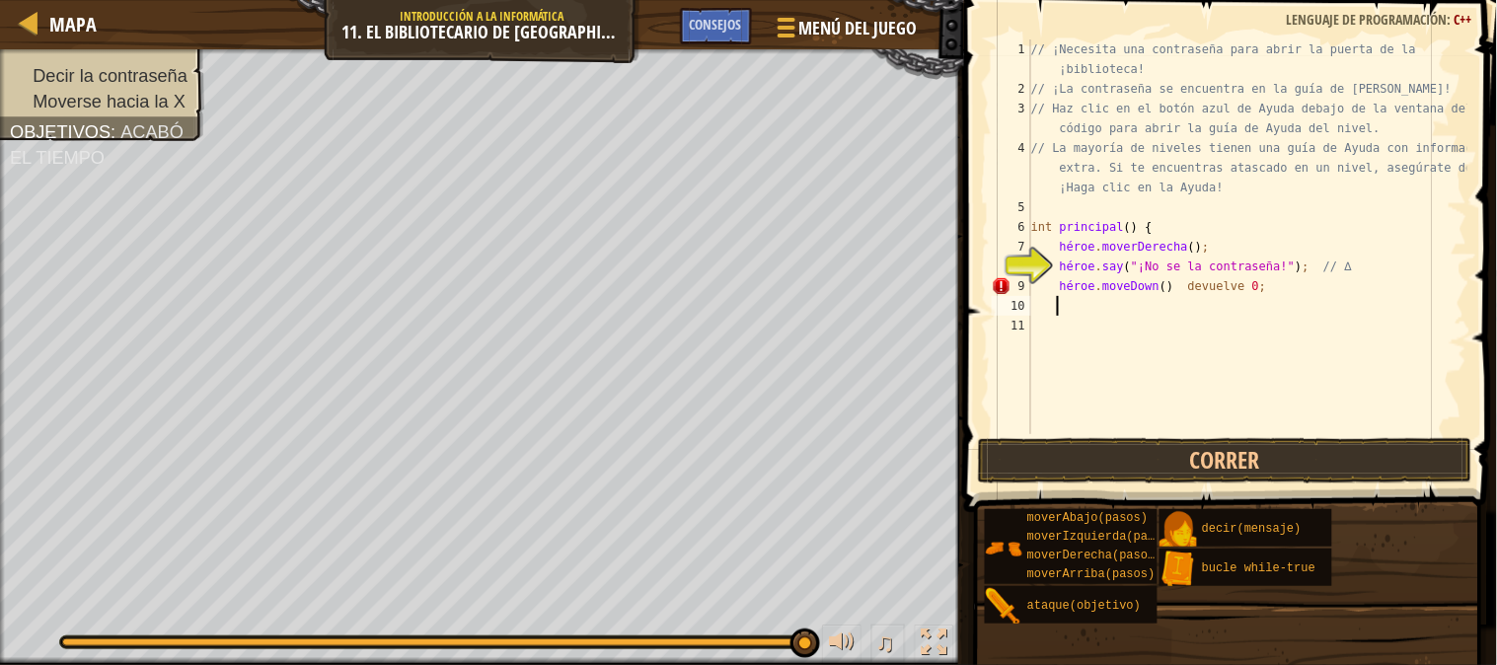
type textarea "h"
click at [1092, 211] on div "// ¡Necesita una contraseña para abrir la puerta de la ¡biblioteca! // ¡La cont…" at bounding box center [1247, 266] width 440 height 454
click at [1109, 459] on button "Correr" at bounding box center [1225, 460] width 494 height 45
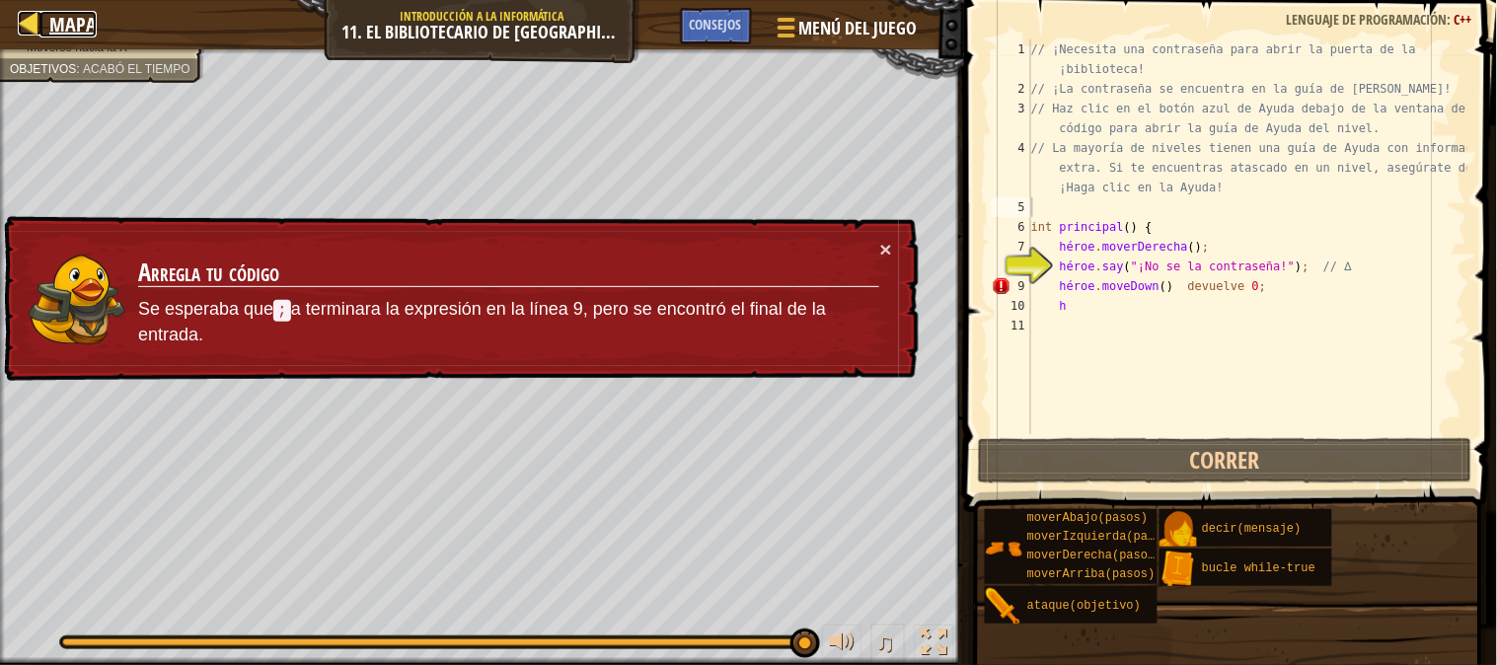
click at [42, 18] on link "Mapa" at bounding box center [67, 24] width 57 height 27
select select "es-ES"
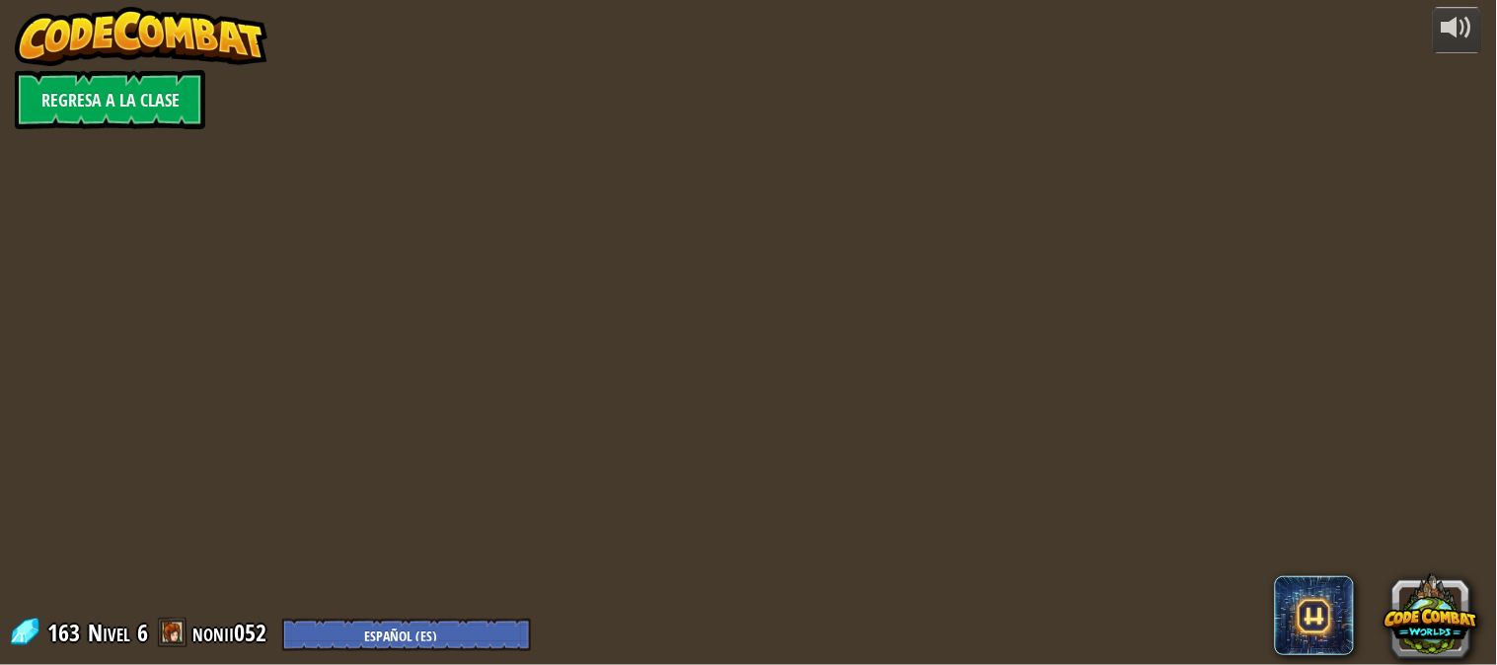
select select "es-ES"
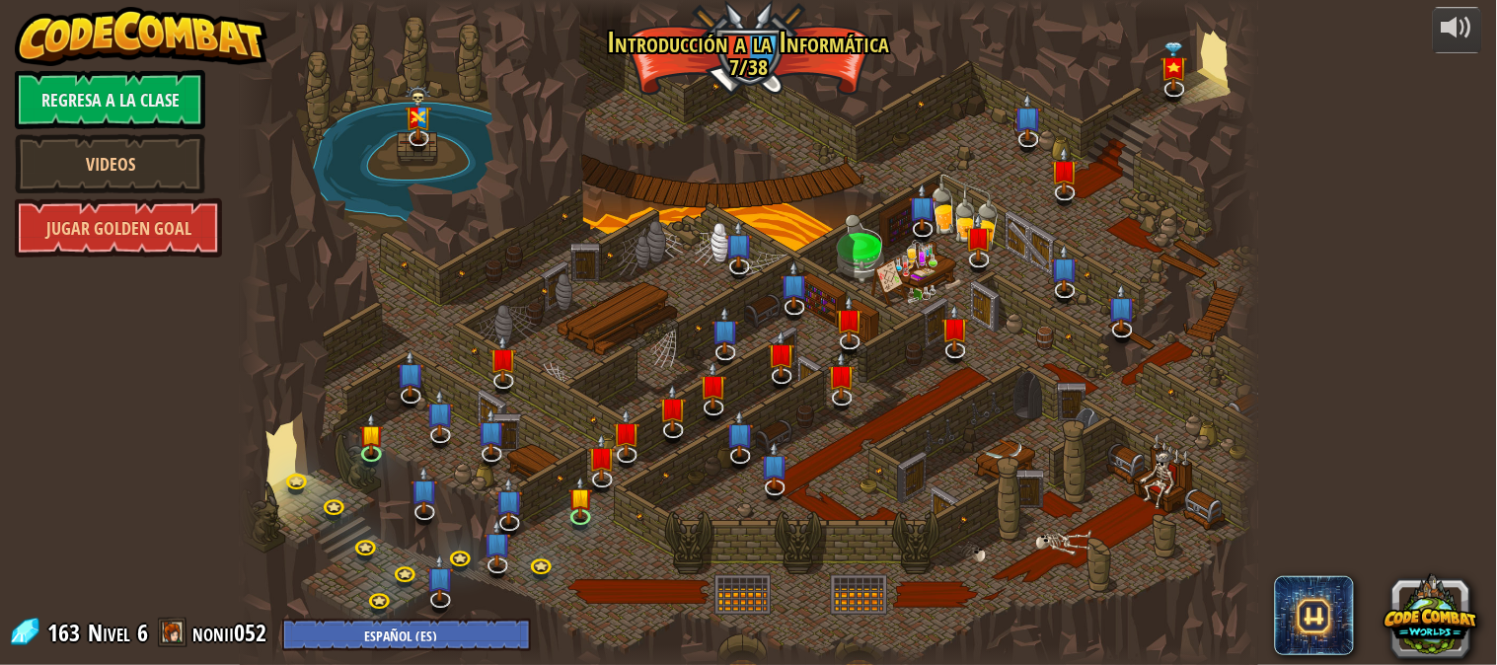
select select "es-ES"
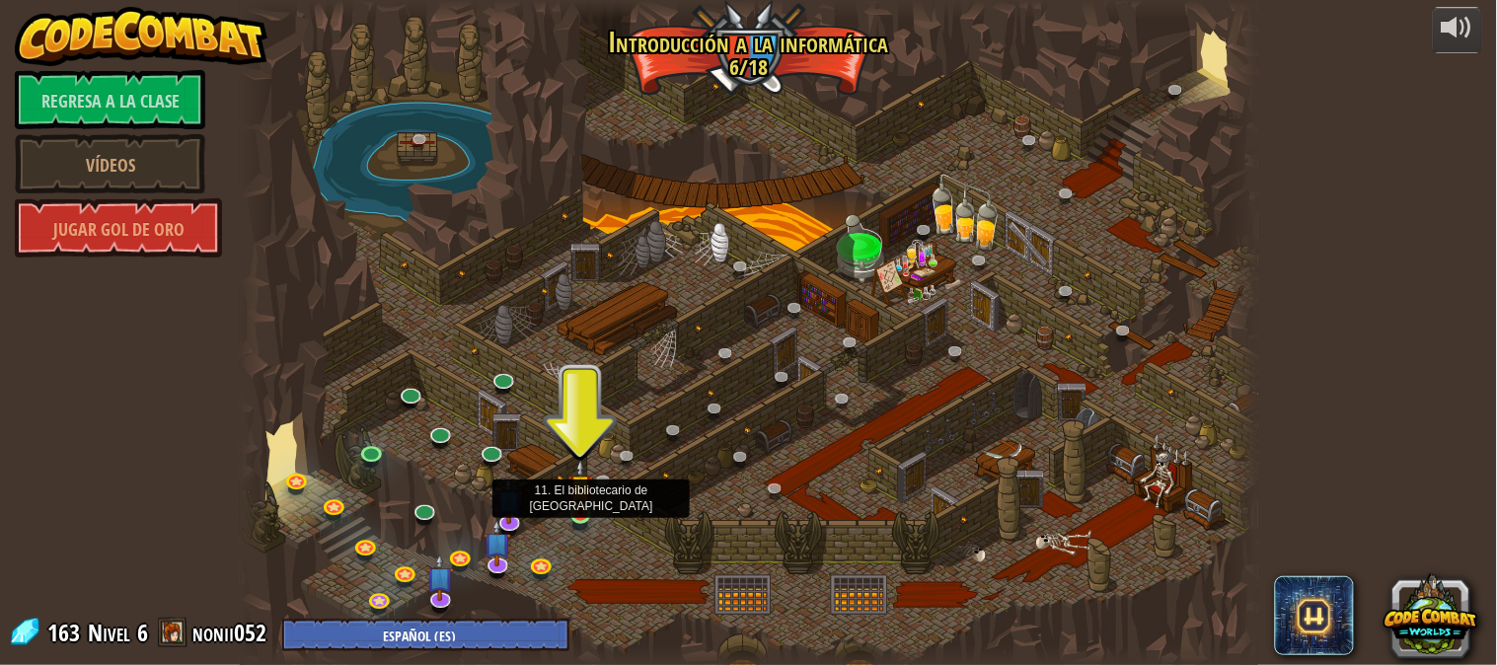
click at [583, 503] on img at bounding box center [580, 487] width 25 height 56
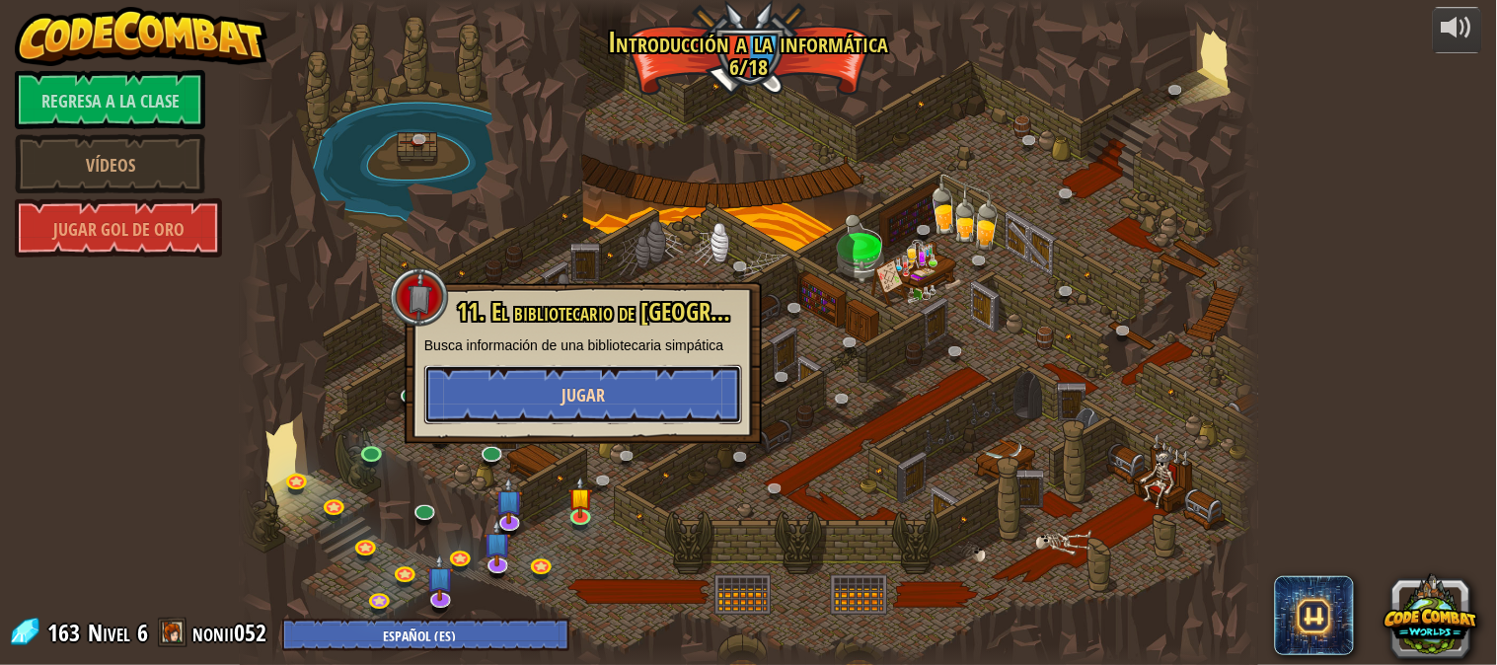
click at [624, 376] on button "Jugar" at bounding box center [583, 394] width 318 height 59
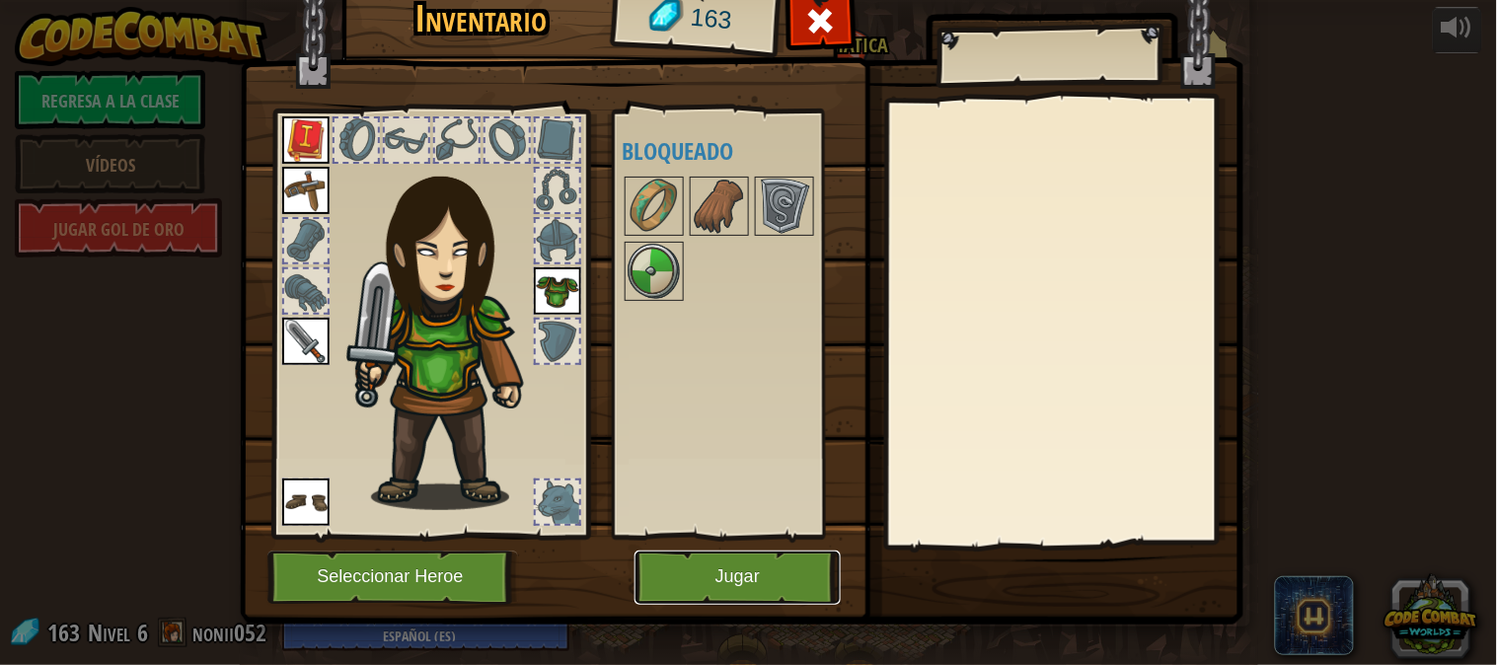
click at [665, 572] on button "Jugar" at bounding box center [737, 578] width 206 height 54
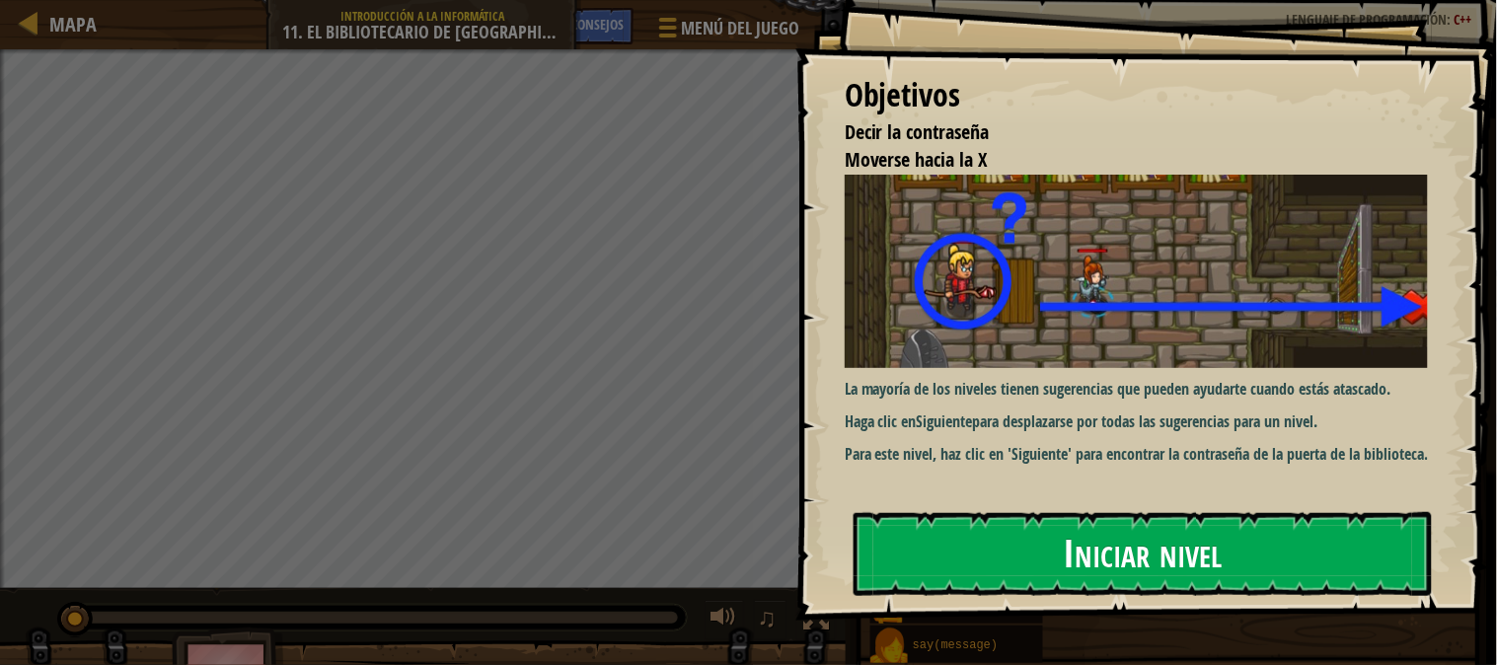
click at [931, 559] on button "Iniciar nivel" at bounding box center [1143, 553] width 578 height 83
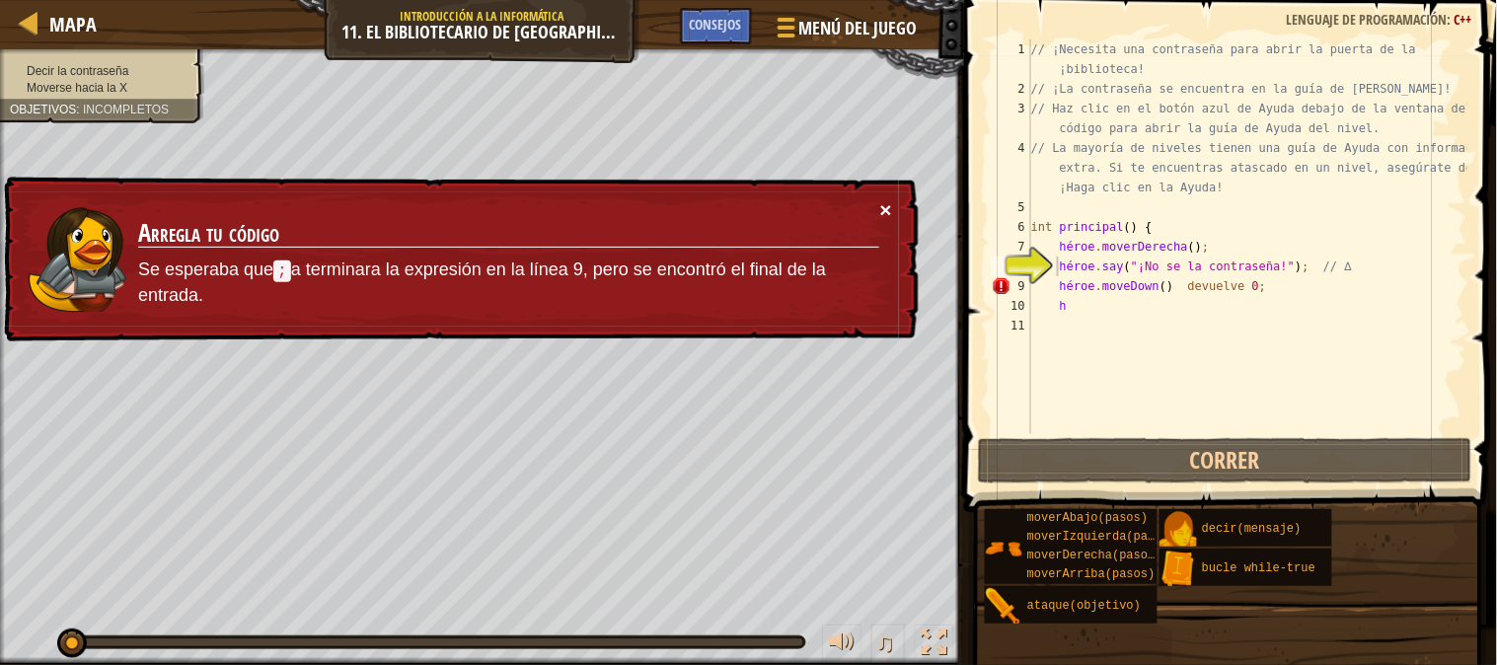
click at [886, 198] on font "×" at bounding box center [886, 209] width 12 height 23
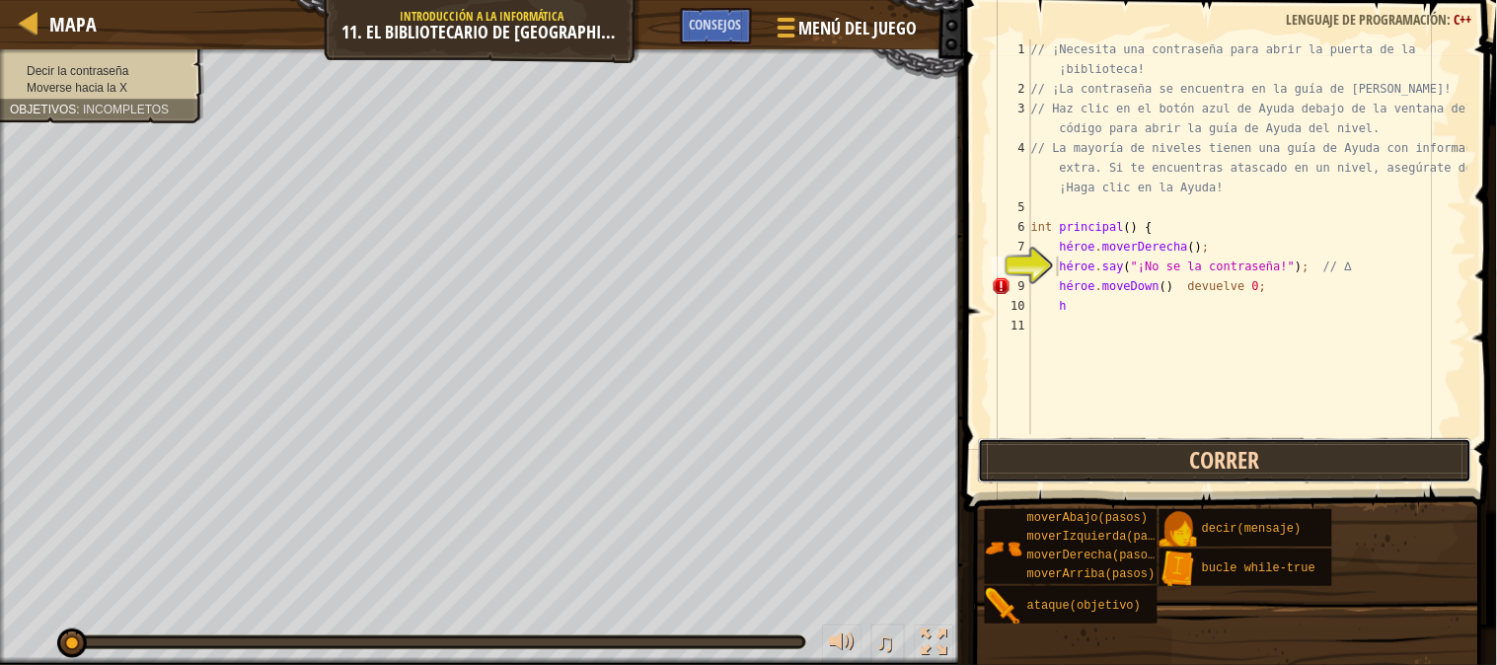
click at [1151, 451] on button "Correr" at bounding box center [1225, 460] width 494 height 45
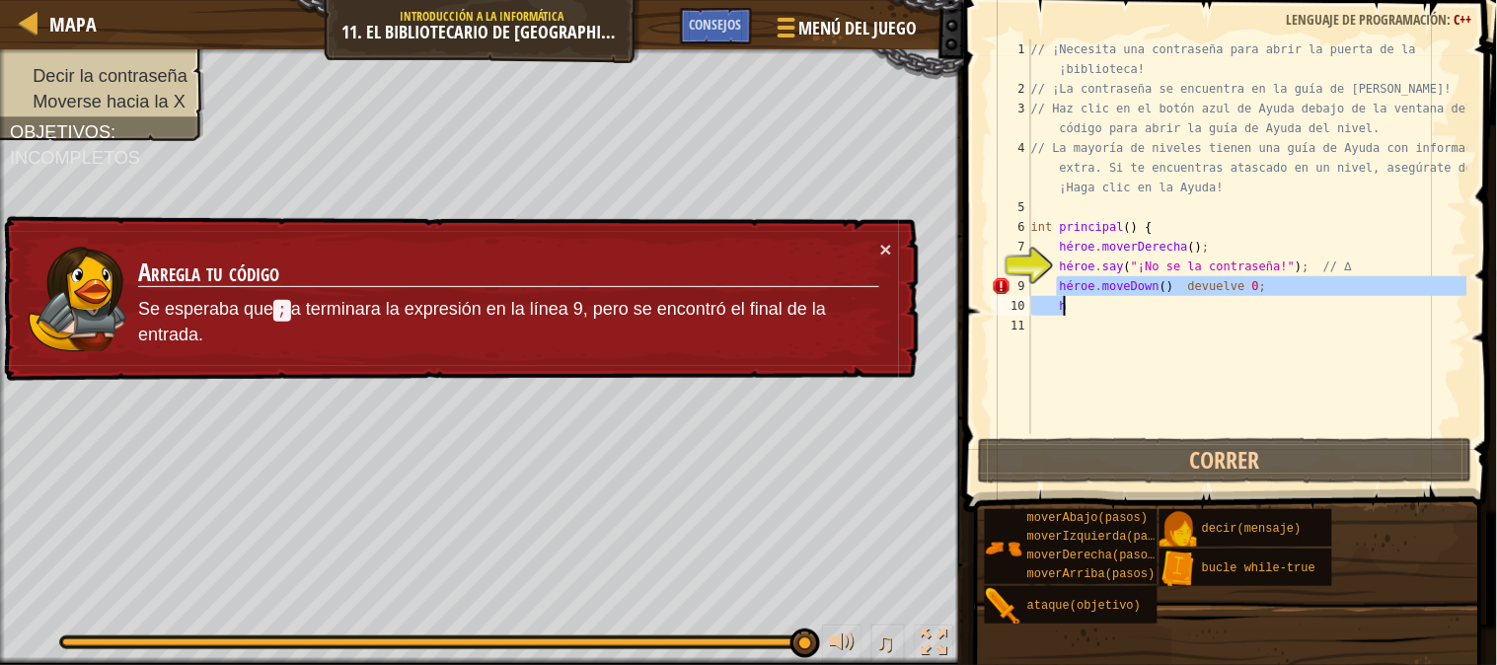
drag, startPoint x: 1057, startPoint y: 289, endPoint x: 1308, endPoint y: 299, distance: 251.8
click at [1308, 299] on div "// ¡Necesita una contraseña para abrir la puerta de la ¡biblioteca! // ¡La cont…" at bounding box center [1247, 266] width 440 height 454
type textarea "hero.moveDown() return 0; h"
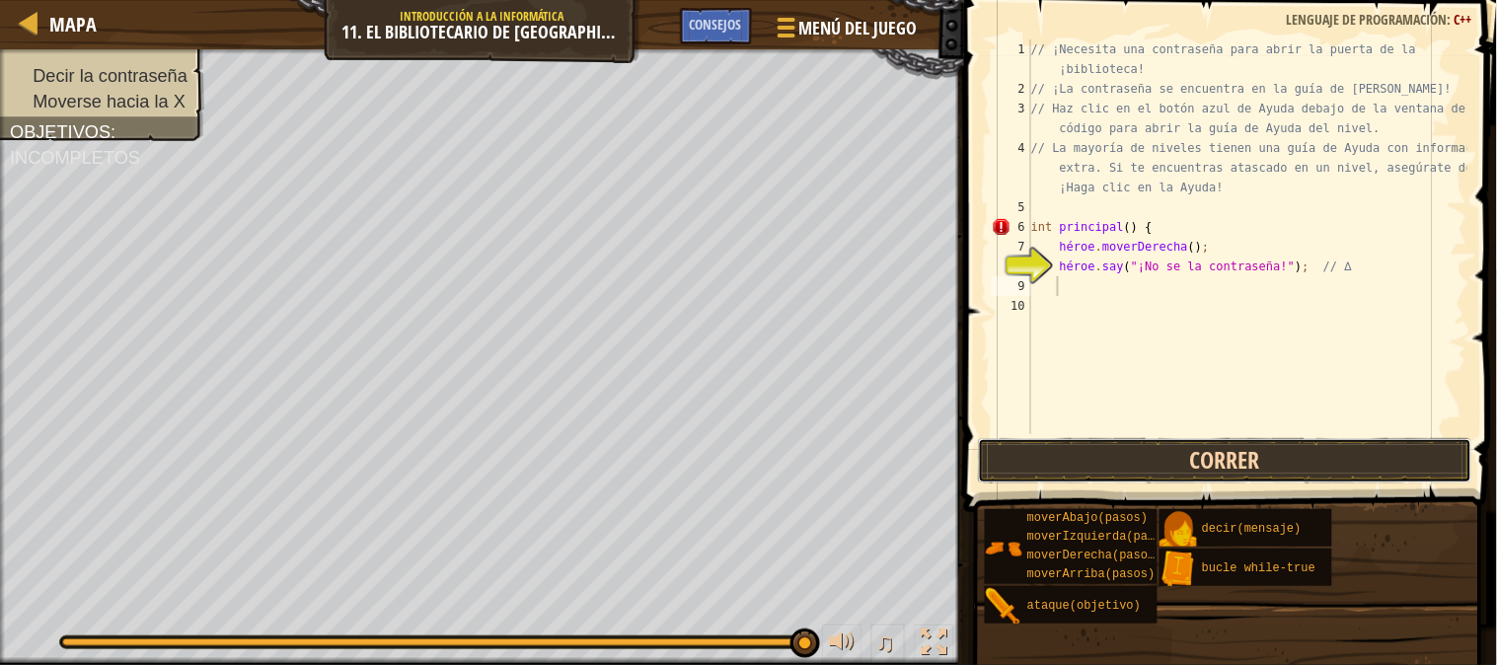
click at [1153, 475] on button "Correr" at bounding box center [1225, 460] width 494 height 45
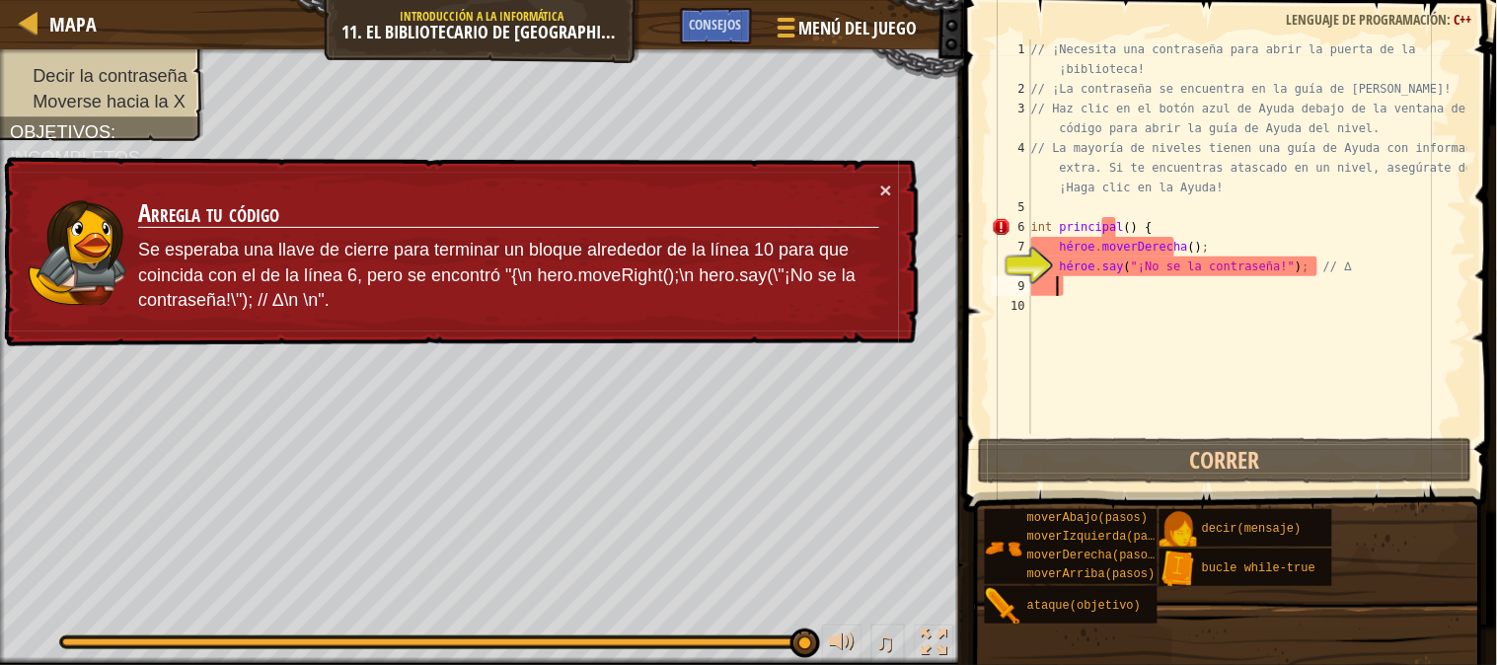
click at [1118, 287] on div "// ¡Necesita una contraseña para abrir la puerta de la ¡biblioteca! // ¡La cont…" at bounding box center [1247, 266] width 440 height 454
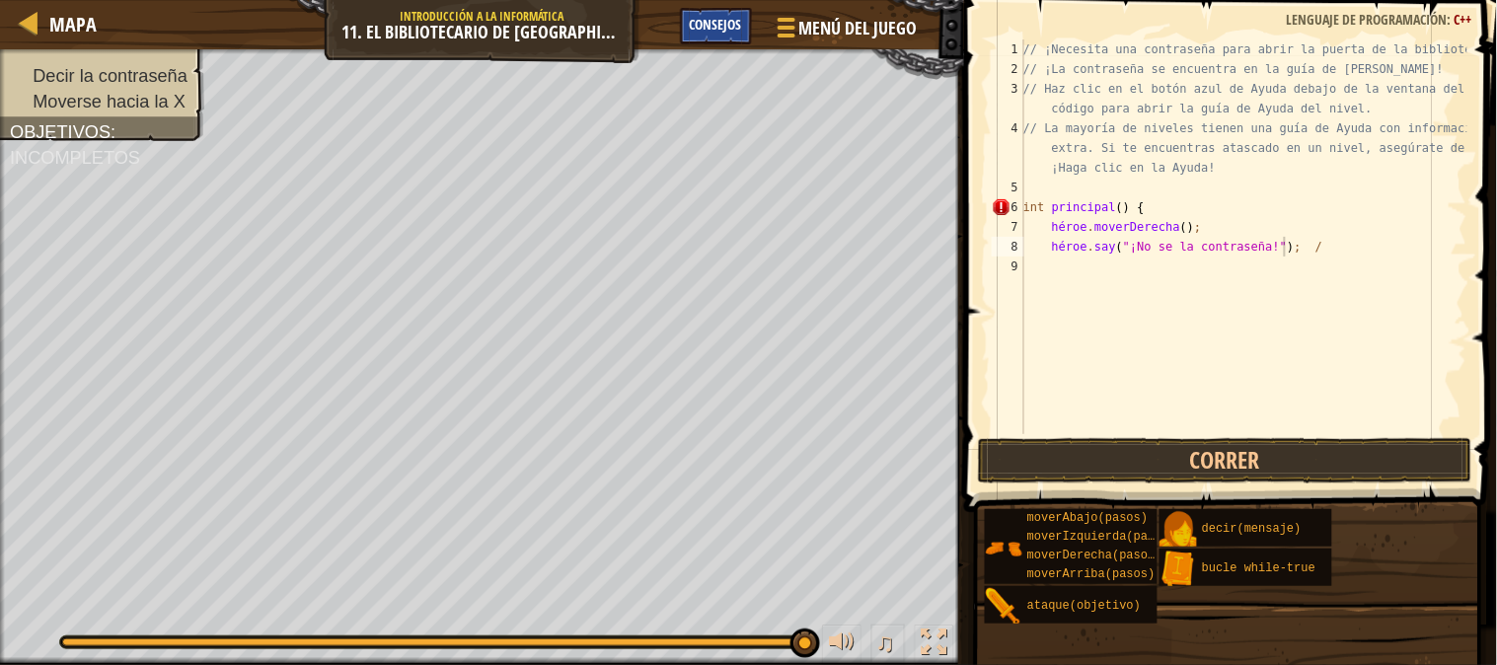
click at [731, 18] on font "Consejos" at bounding box center [716, 24] width 52 height 19
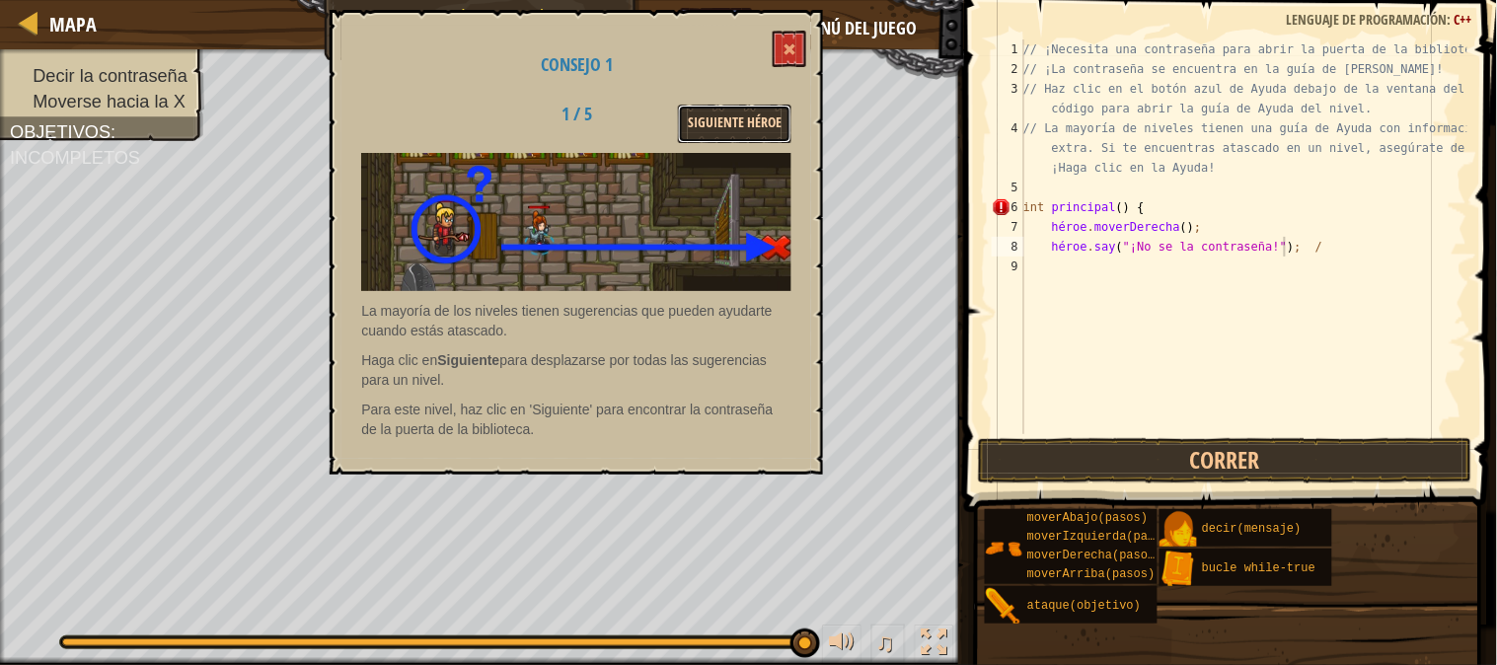
click at [742, 123] on font "Siguiente héroe" at bounding box center [735, 122] width 94 height 19
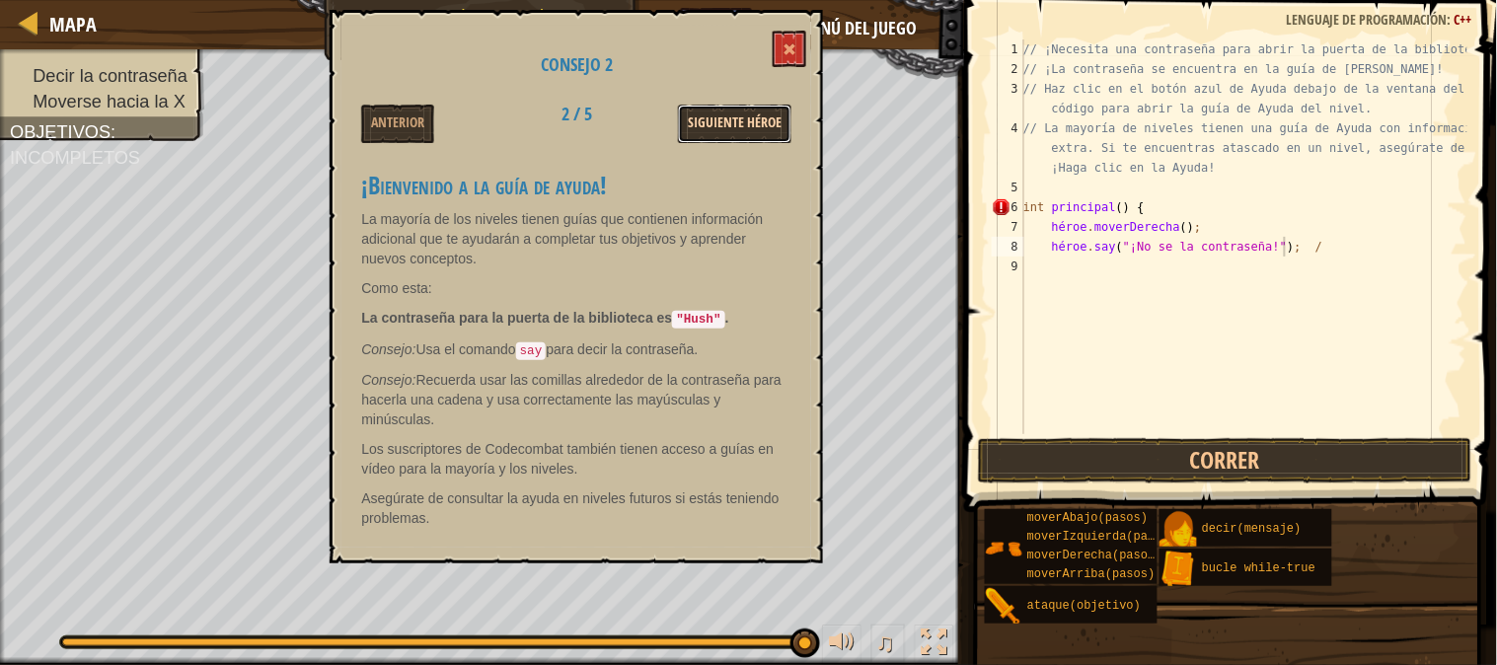
click at [762, 131] on button "Siguiente héroe" at bounding box center [734, 124] width 113 height 38
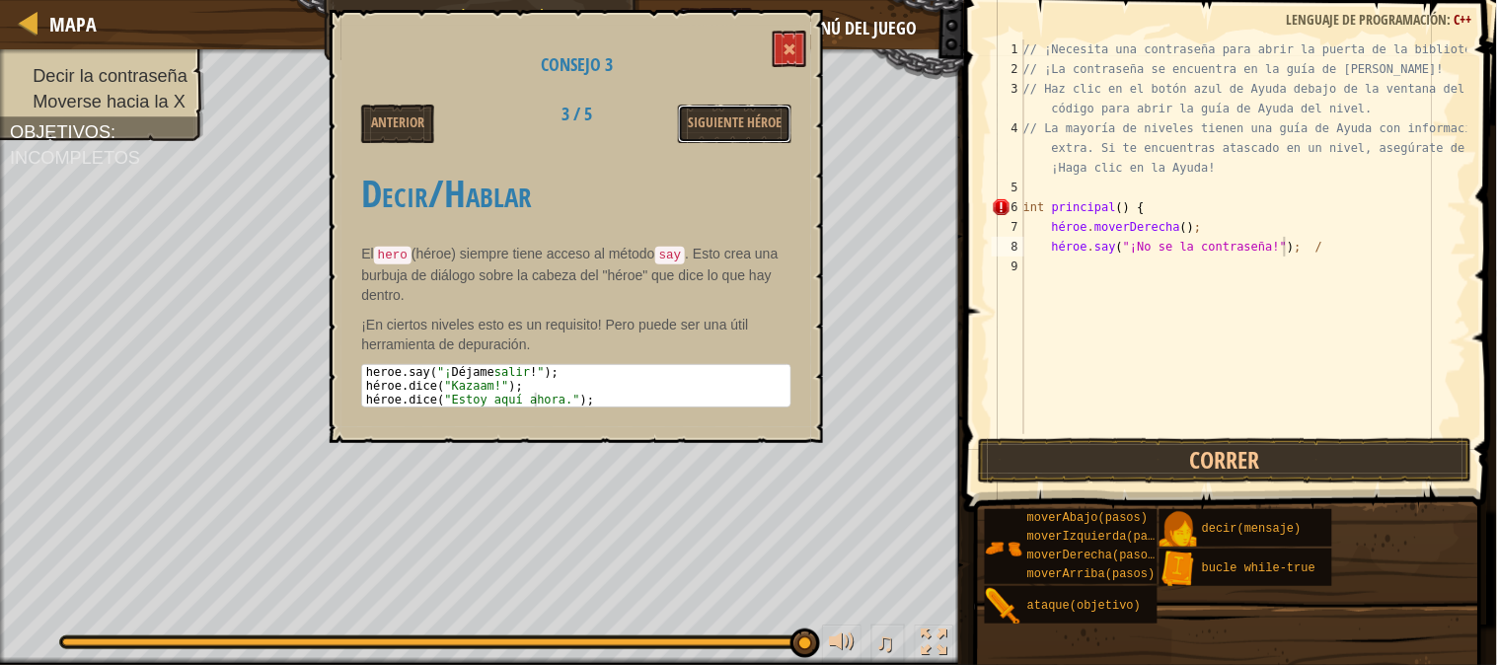
click at [762, 131] on button "Siguiente héroe" at bounding box center [734, 124] width 113 height 38
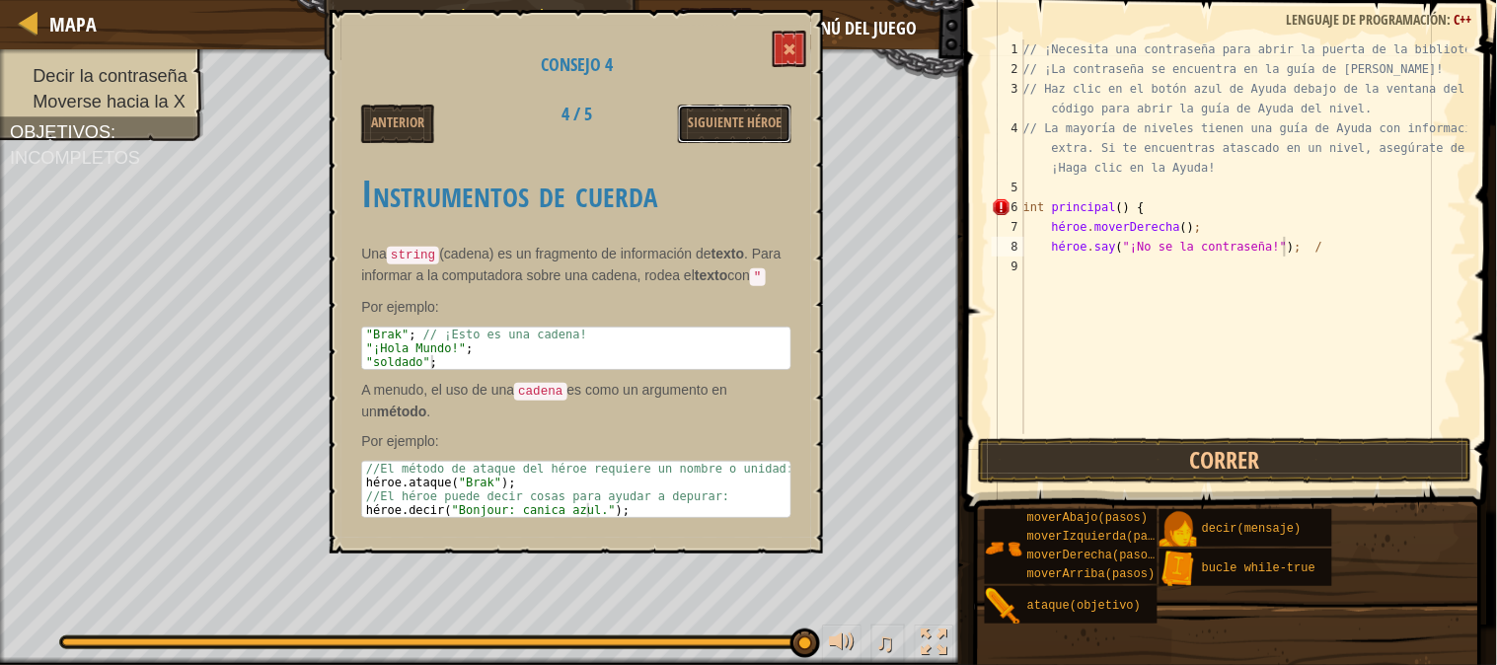
click at [762, 131] on button "Siguiente héroe" at bounding box center [734, 124] width 113 height 38
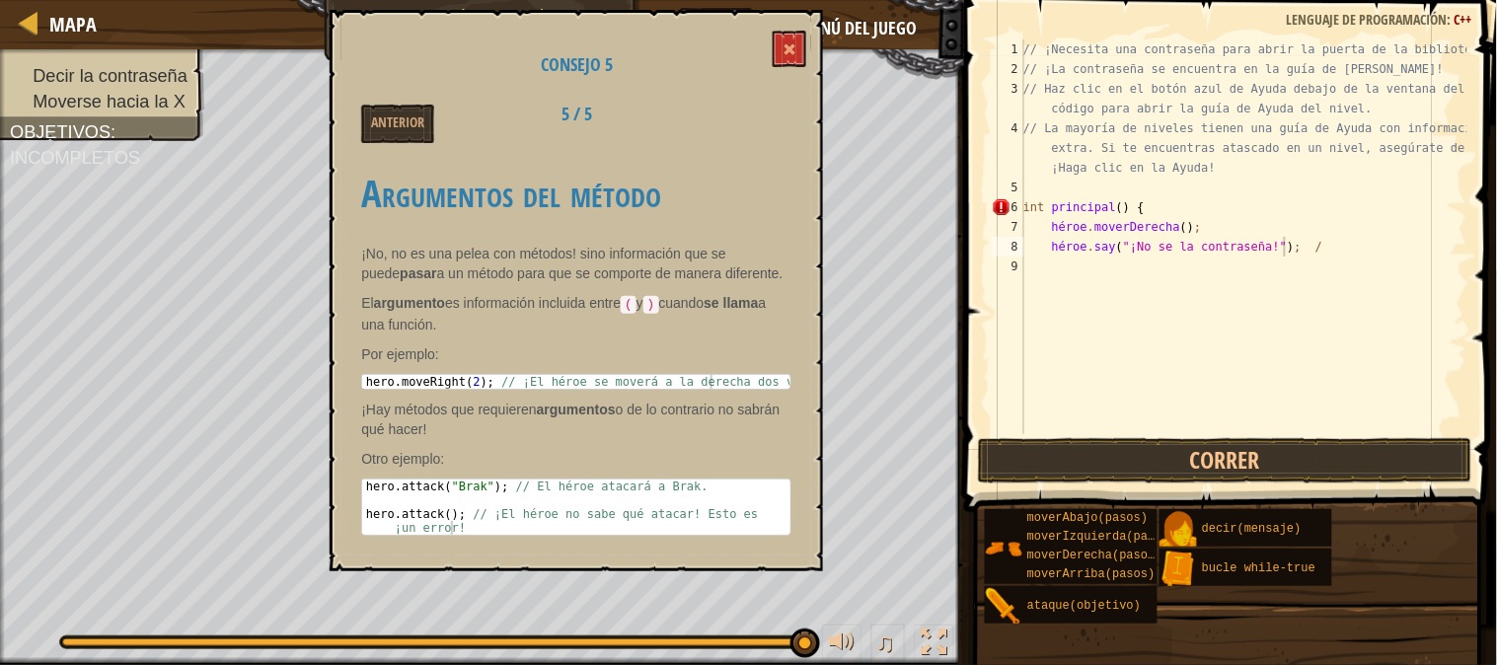
click at [762, 131] on div "Anterior 5 / 5" at bounding box center [576, 124] width 460 height 38
click at [803, 62] on button at bounding box center [790, 49] width 34 height 37
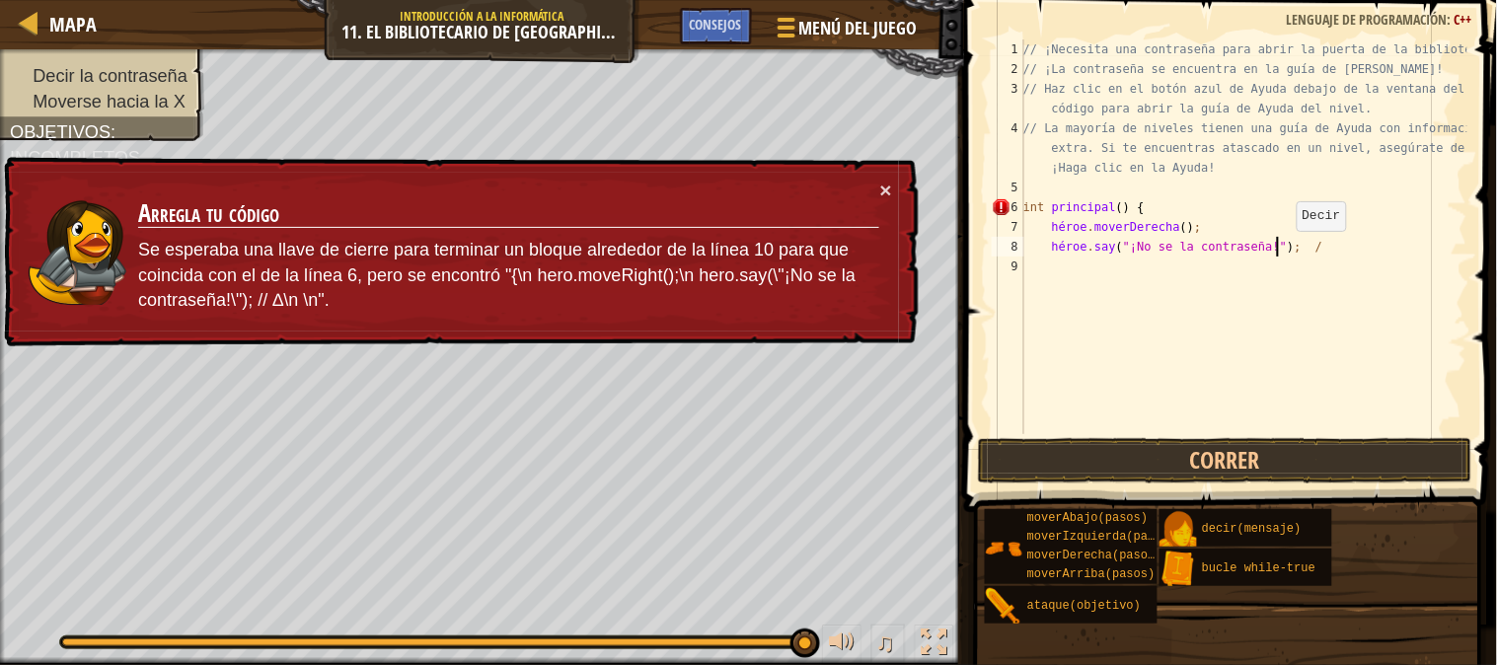
click at [1279, 251] on div "// ¡Necesita una contraseña para abrir la puerta de la biblioteca! // ¡La contr…" at bounding box center [1243, 256] width 448 height 434
click at [1276, 251] on div "// ¡Necesita una contraseña para abrir la puerta de la biblioteca! // ¡La contr…" at bounding box center [1243, 256] width 448 height 434
drag, startPoint x: 1276, startPoint y: 251, endPoint x: 1159, endPoint y: 248, distance: 116.5
click at [1159, 248] on div "// ¡Necesita una contraseña para abrir la puerta de la biblioteca! // ¡La contr…" at bounding box center [1243, 256] width 448 height 434
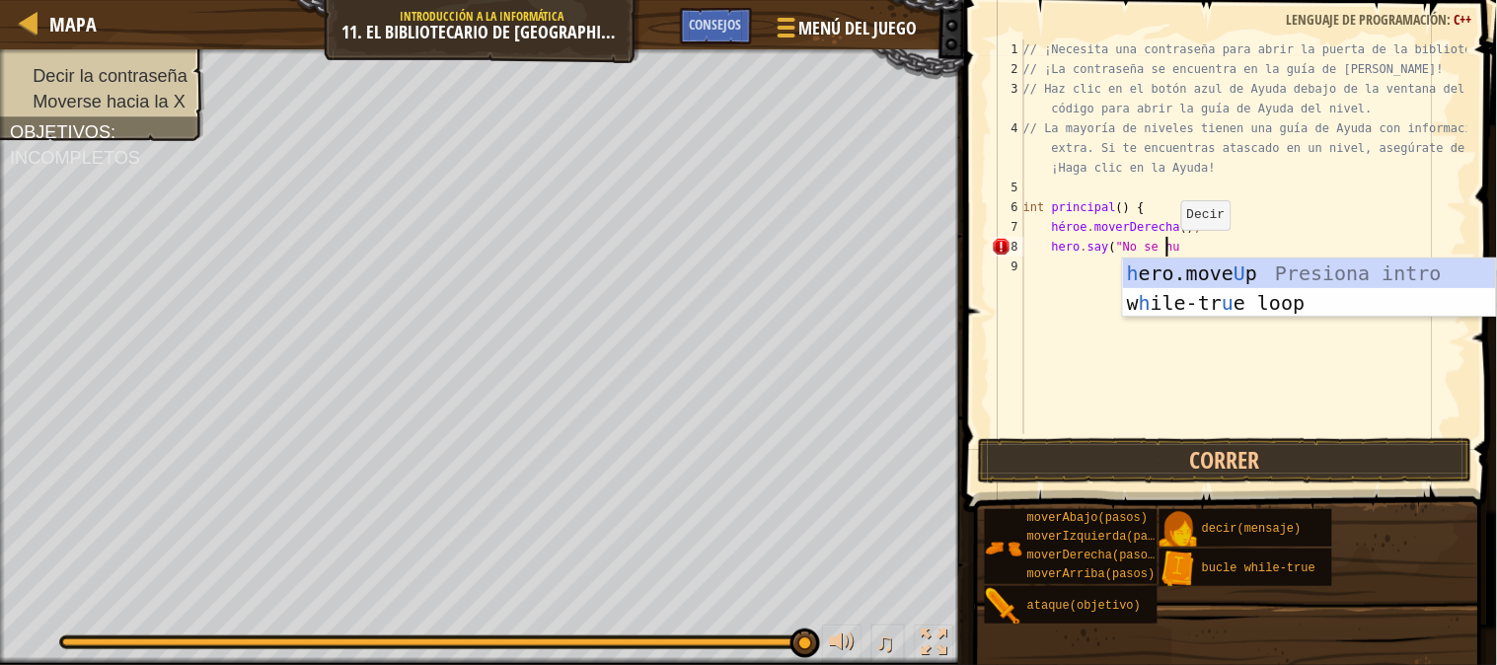
scroll to position [8, 11]
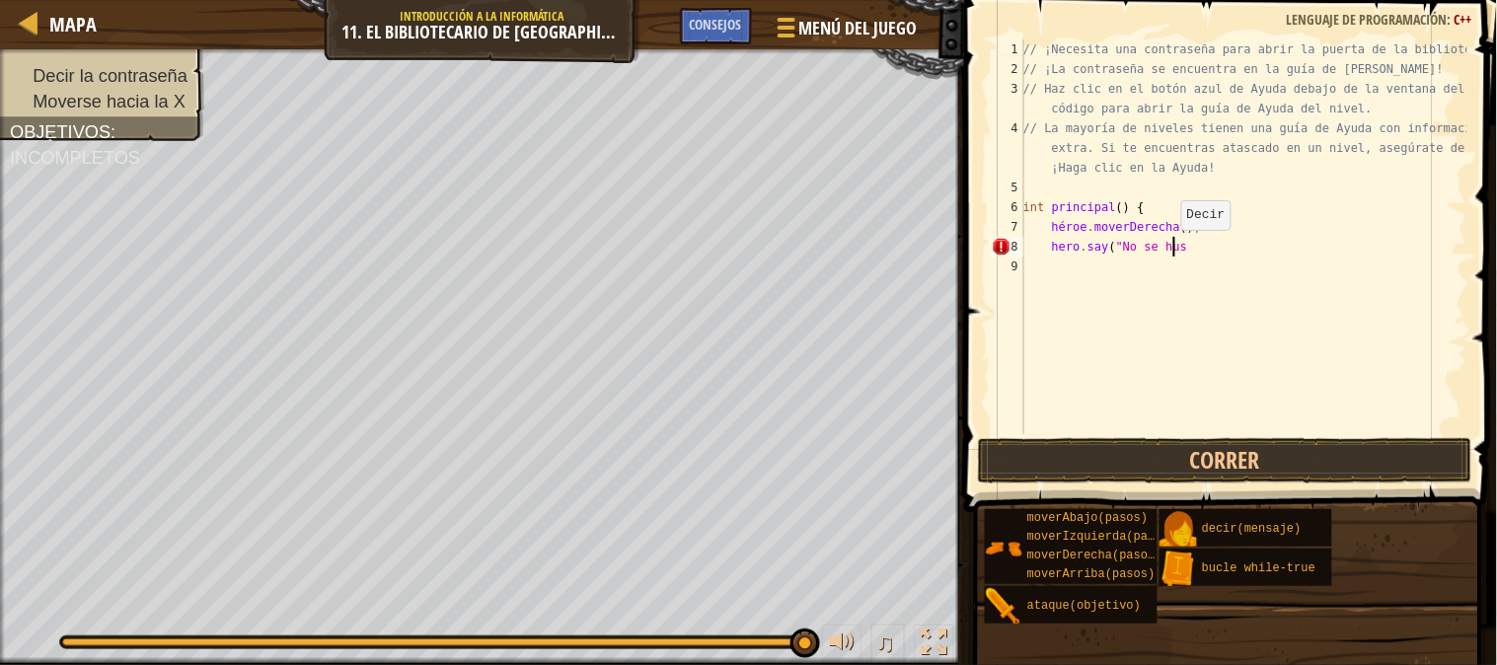
type textarea "hero.say("No se hush"
click at [1271, 294] on div "// ¡Necesita una contraseña para abrir la puerta de la biblioteca! // ¡La contr…" at bounding box center [1243, 256] width 448 height 434
click at [1250, 244] on div "// ¡Necesita una contraseña para abrir la puerta de la biblioteca! // ¡La contr…" at bounding box center [1243, 256] width 448 height 434
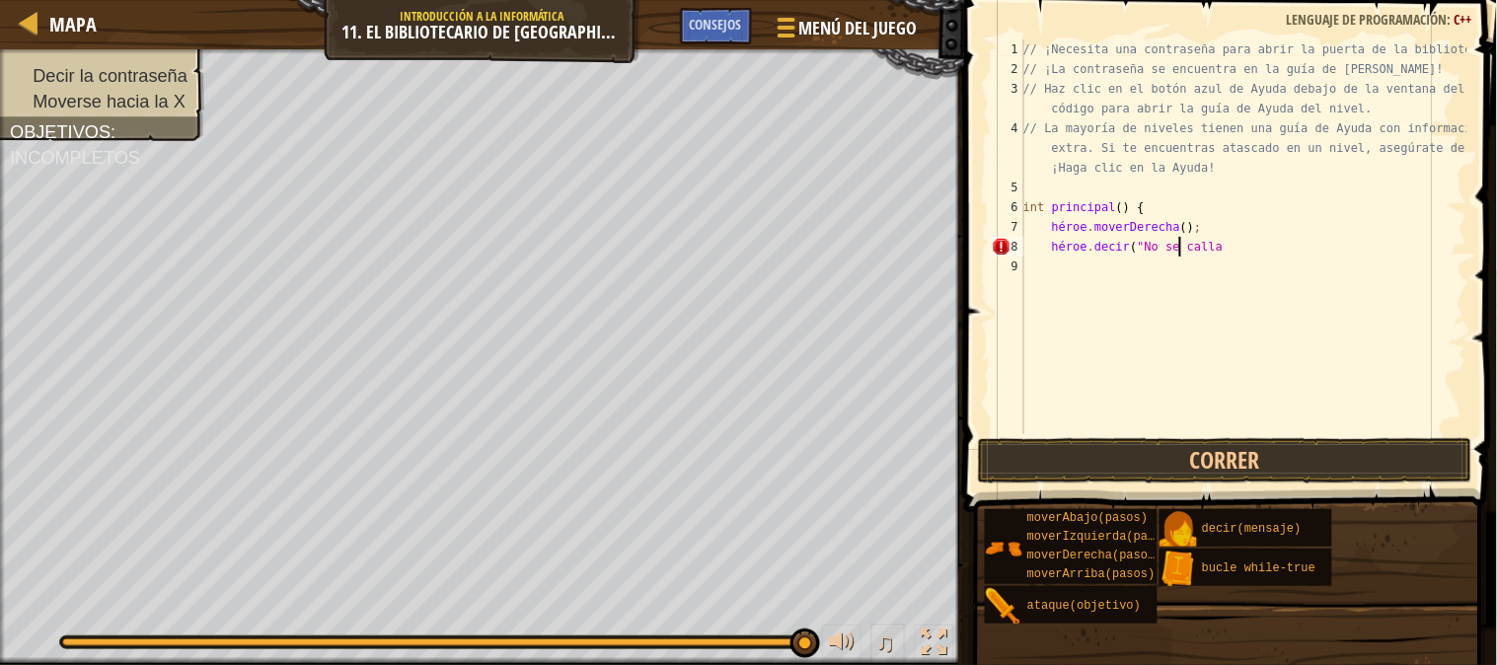
click at [1241, 244] on div "// ¡Necesita una contraseña para abrir la puerta de la biblioteca! // ¡La contr…" at bounding box center [1243, 256] width 448 height 434
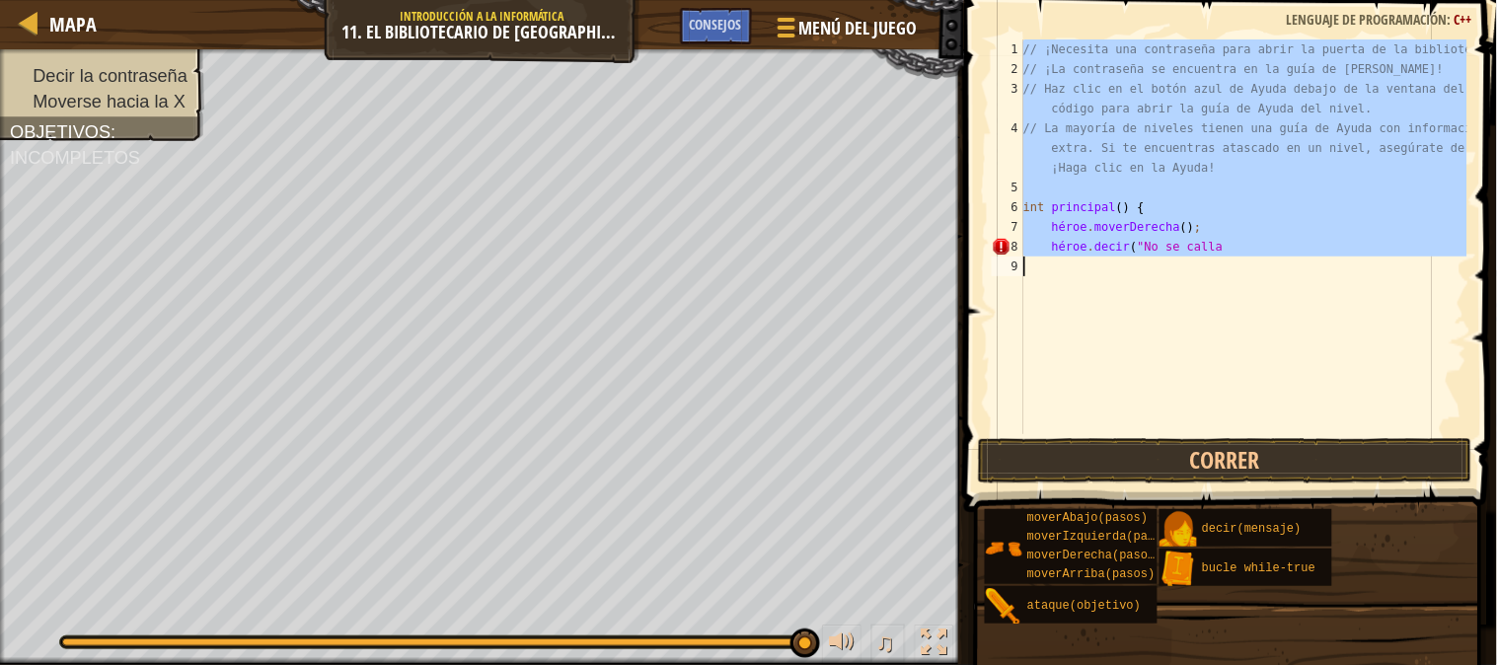
click at [1241, 244] on div "// ¡Necesita una contraseña para abrir la puerta de la biblioteca! // ¡La contr…" at bounding box center [1243, 256] width 448 height 434
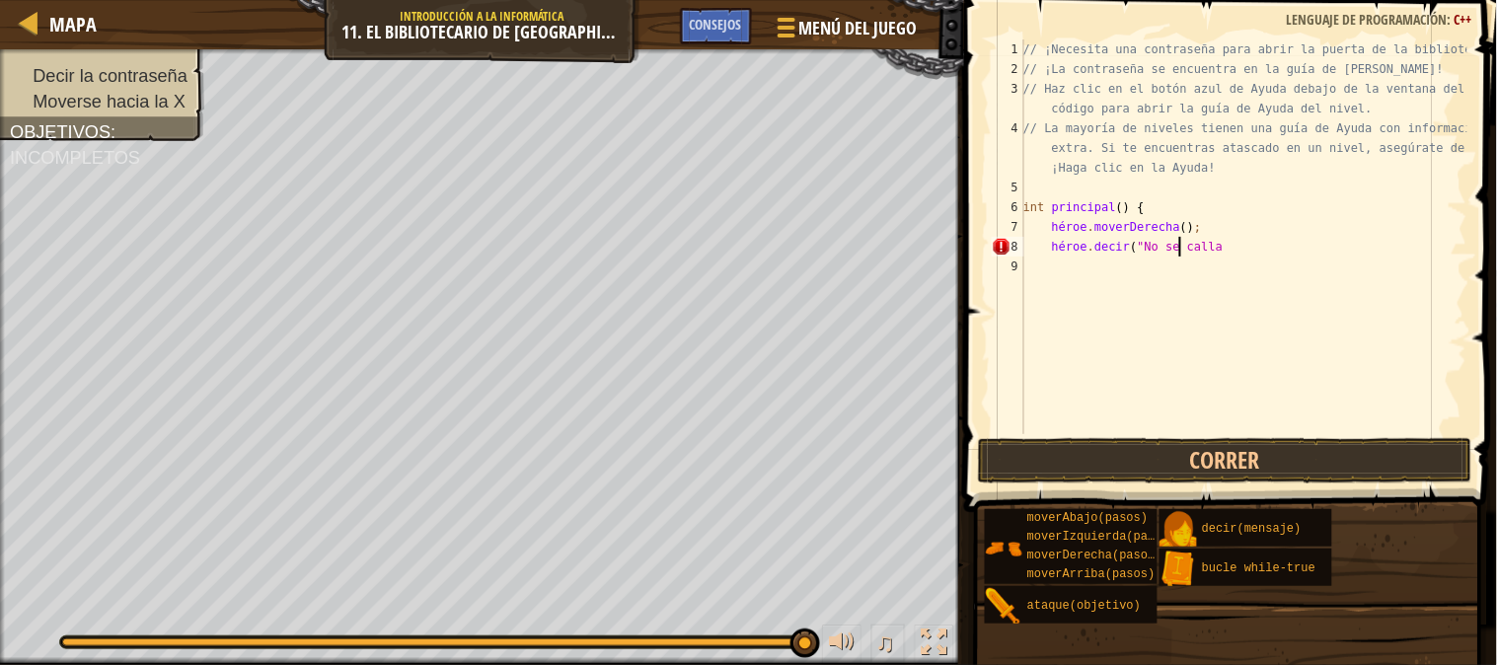
click at [1241, 244] on div "// ¡Necesita una contraseña para abrir la puerta de la biblioteca! // ¡La contr…" at bounding box center [1243, 256] width 448 height 434
click at [1209, 251] on div "// ¡Necesitas una contraseña para abrir la puerta de la biblioteca! // ¡La cont…" at bounding box center [1243, 256] width 448 height 434
type textarea "hero.say("Hush"
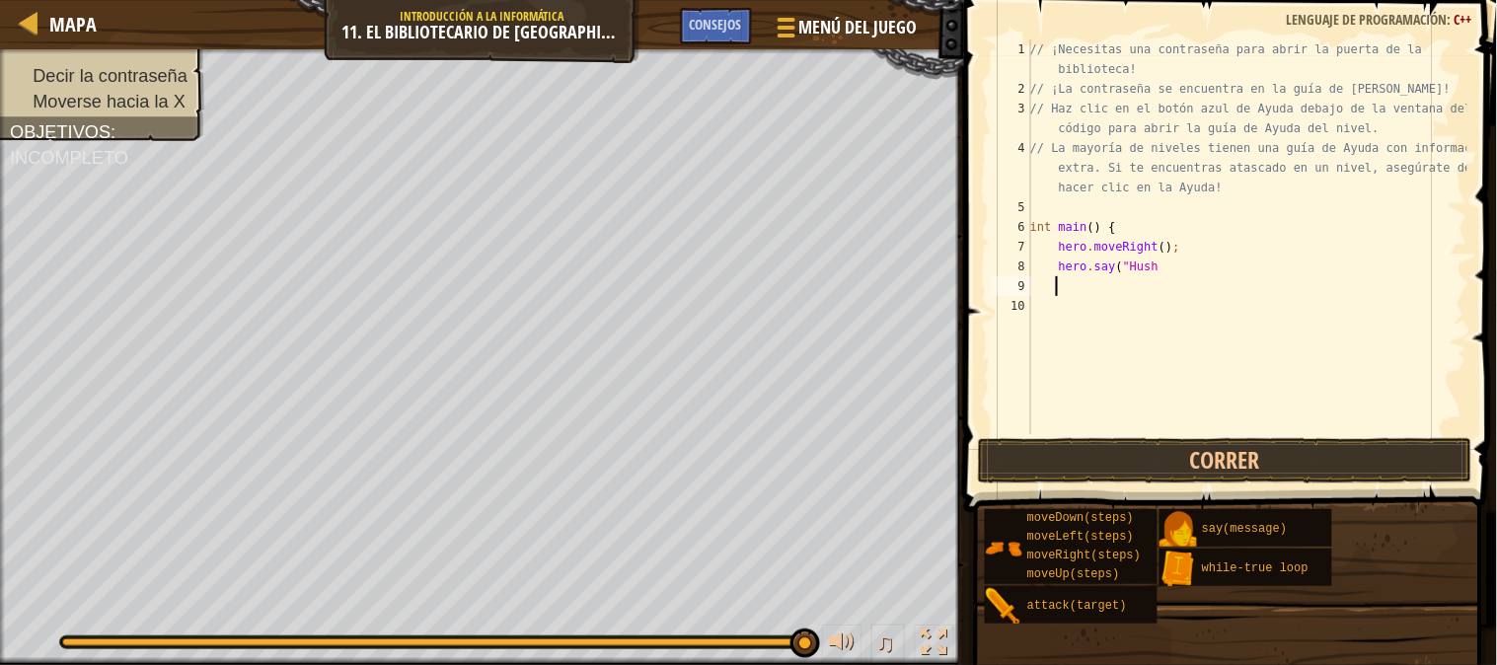
scroll to position [8, 1]
type textarea "2"
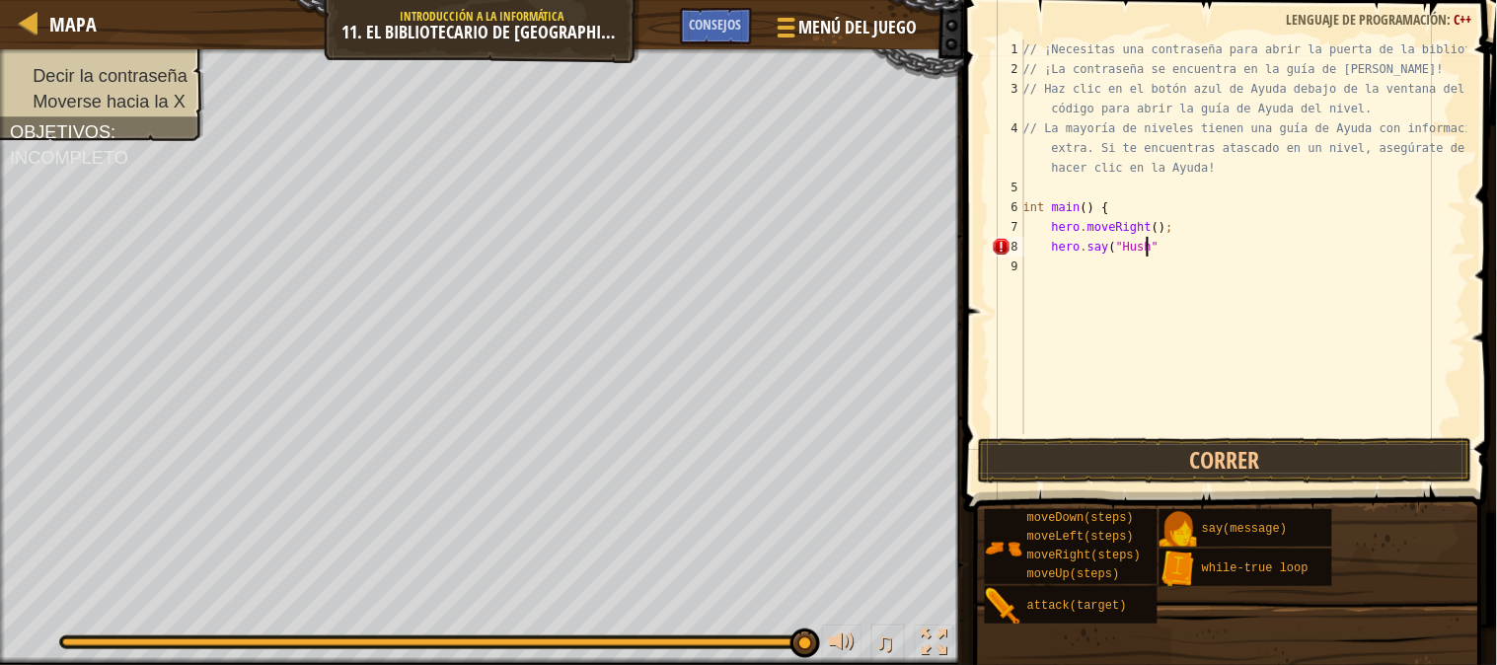
scroll to position [8, 8]
type textarea "hero.say("Hush")"
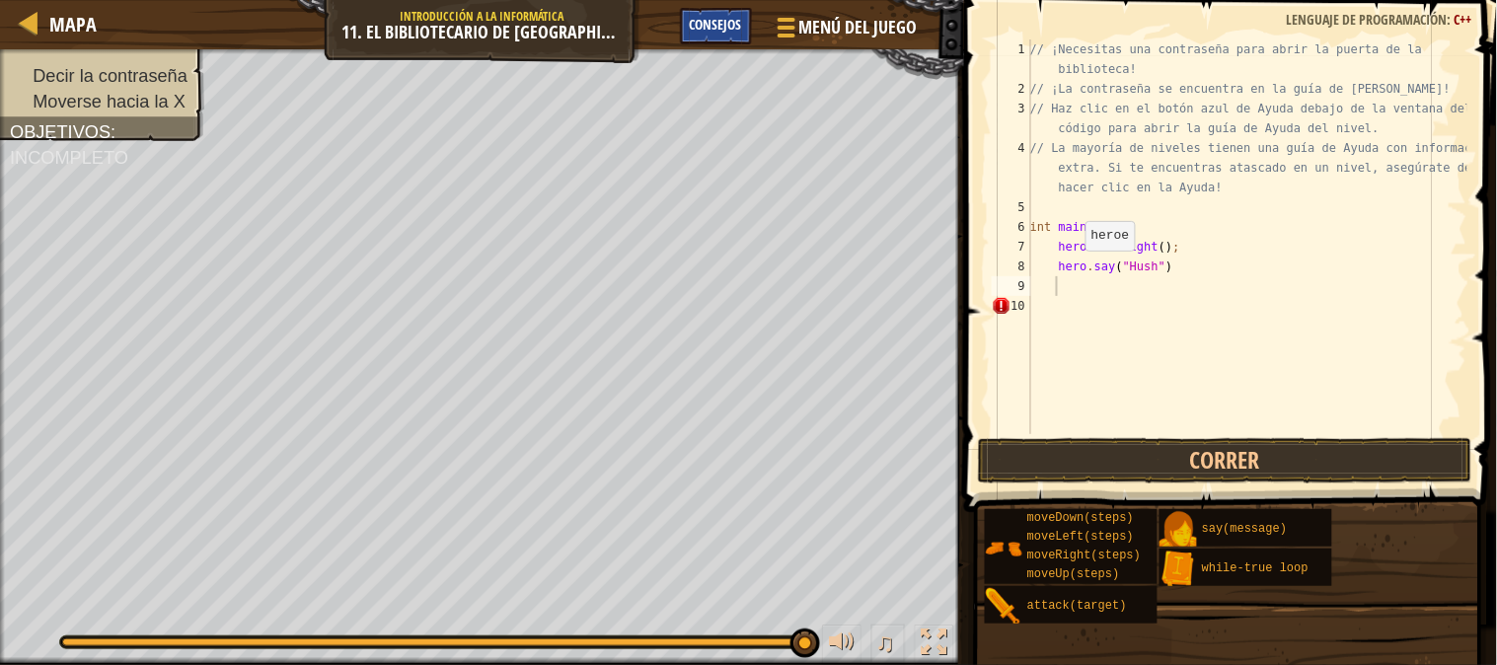
click at [698, 26] on span "Consejos" at bounding box center [716, 24] width 52 height 19
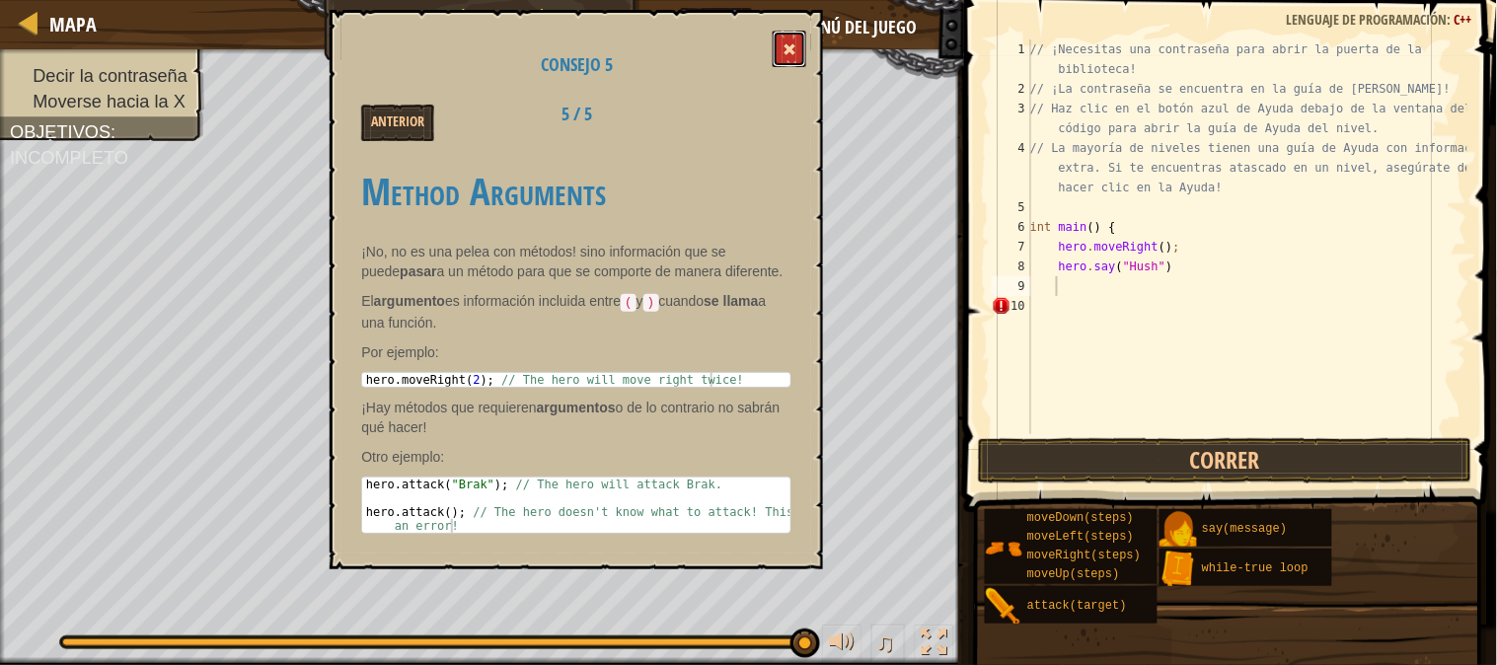
click at [784, 53] on button at bounding box center [790, 49] width 34 height 37
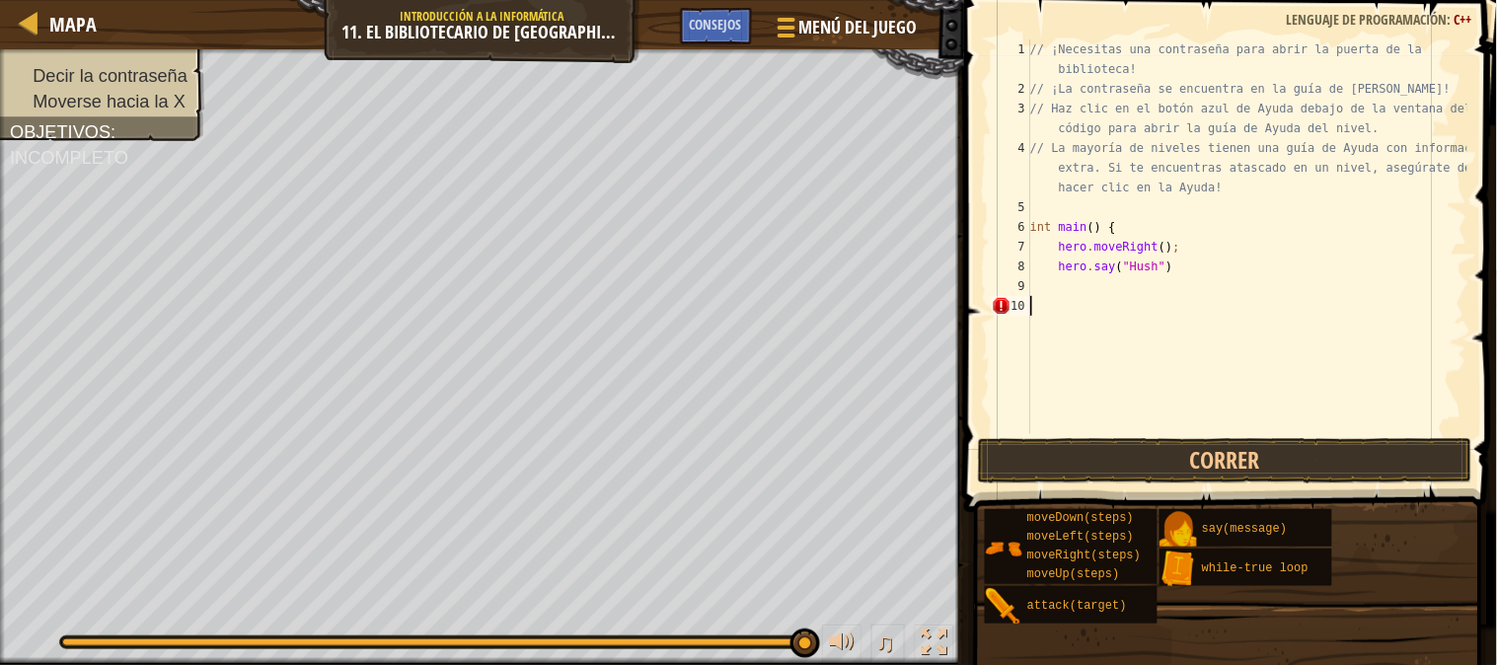
scroll to position [8, 0]
click at [1044, 302] on div "// ¡Necesitas una contraseña para abrir la puerta de la biblioteca! // ¡La cont…" at bounding box center [1246, 266] width 441 height 454
type textarea "h"
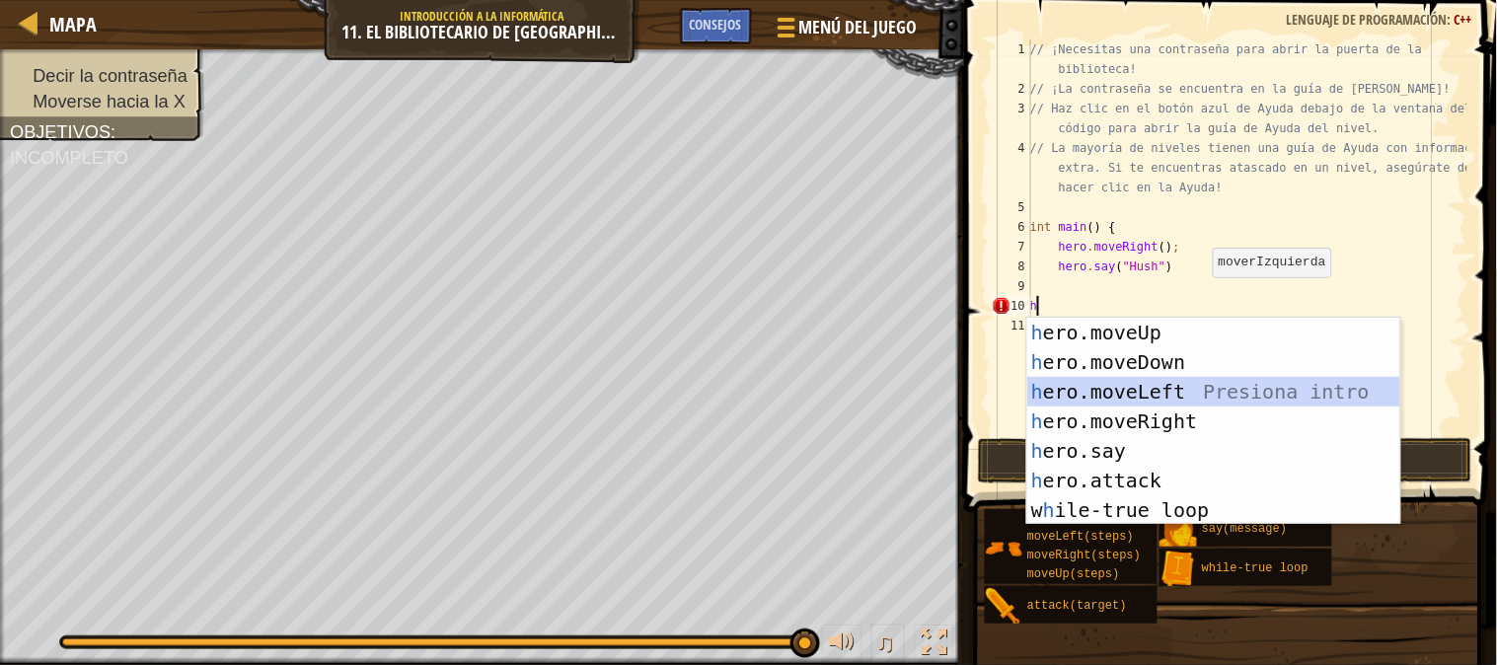
click at [1198, 389] on div "h ero.moveUp Presiona intro h ero.moveDown Presiona intro h ero.moveLeft Presio…" at bounding box center [1213, 451] width 373 height 266
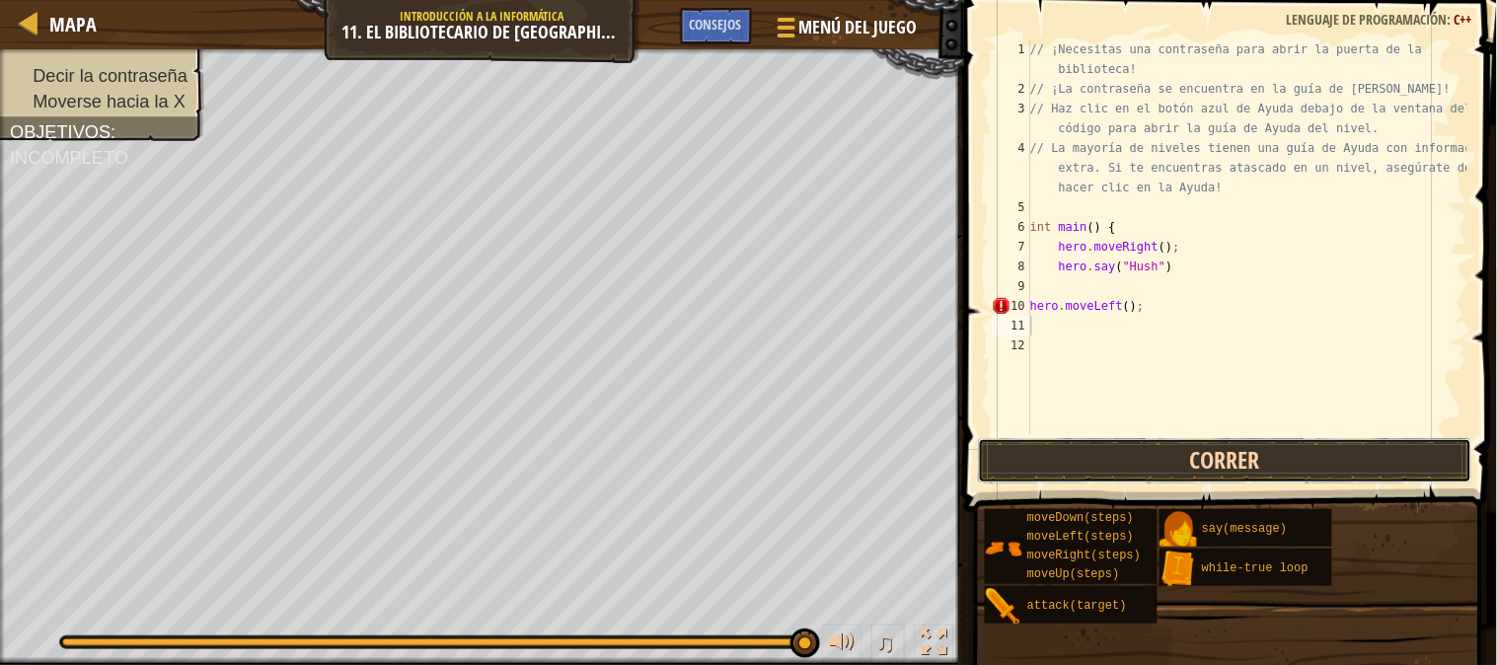
click at [1115, 468] on button "Correr" at bounding box center [1225, 460] width 494 height 45
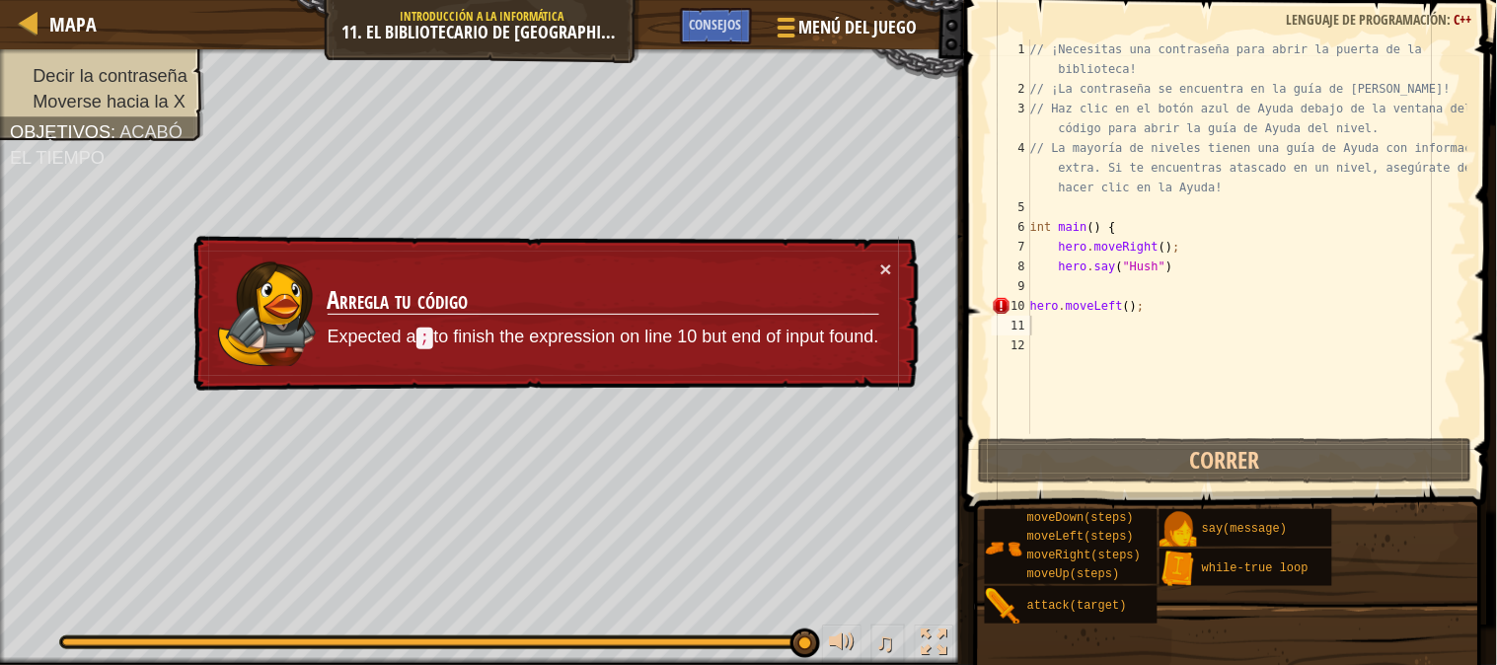
select select "es-ES"
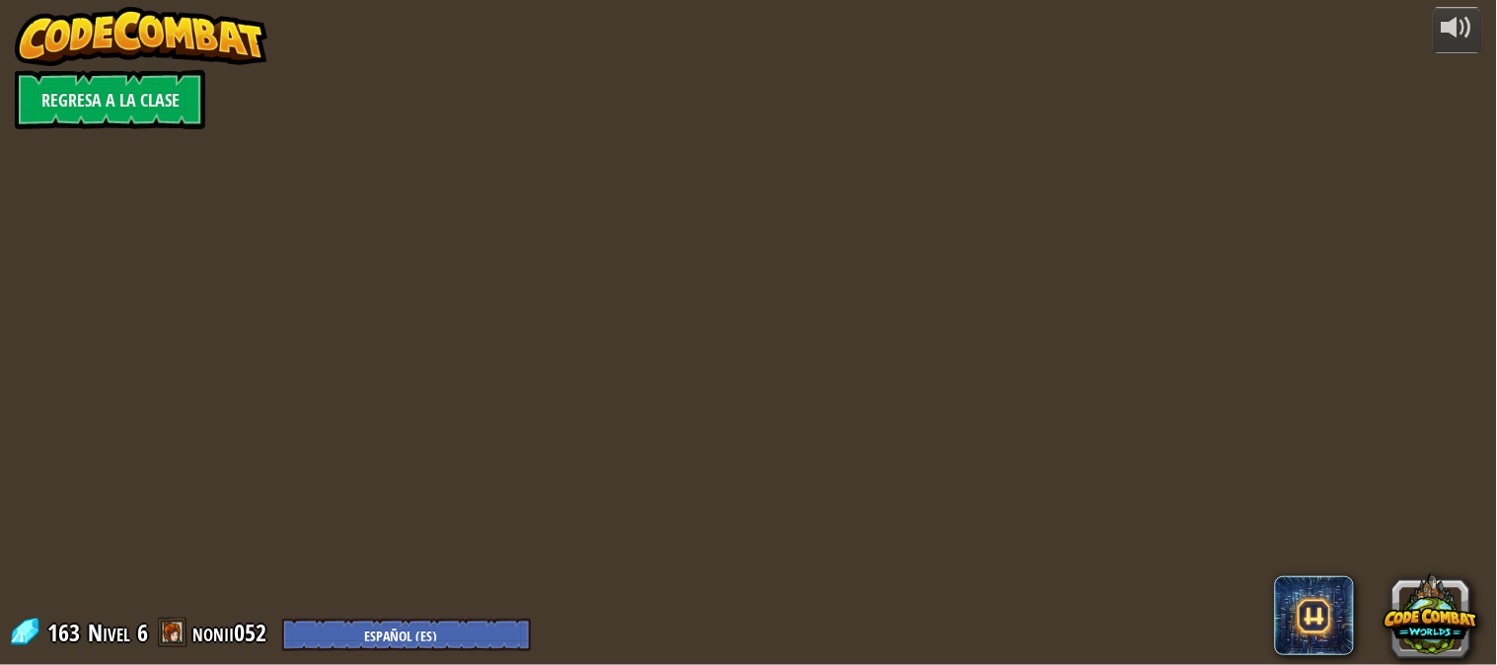
select select "es-ES"
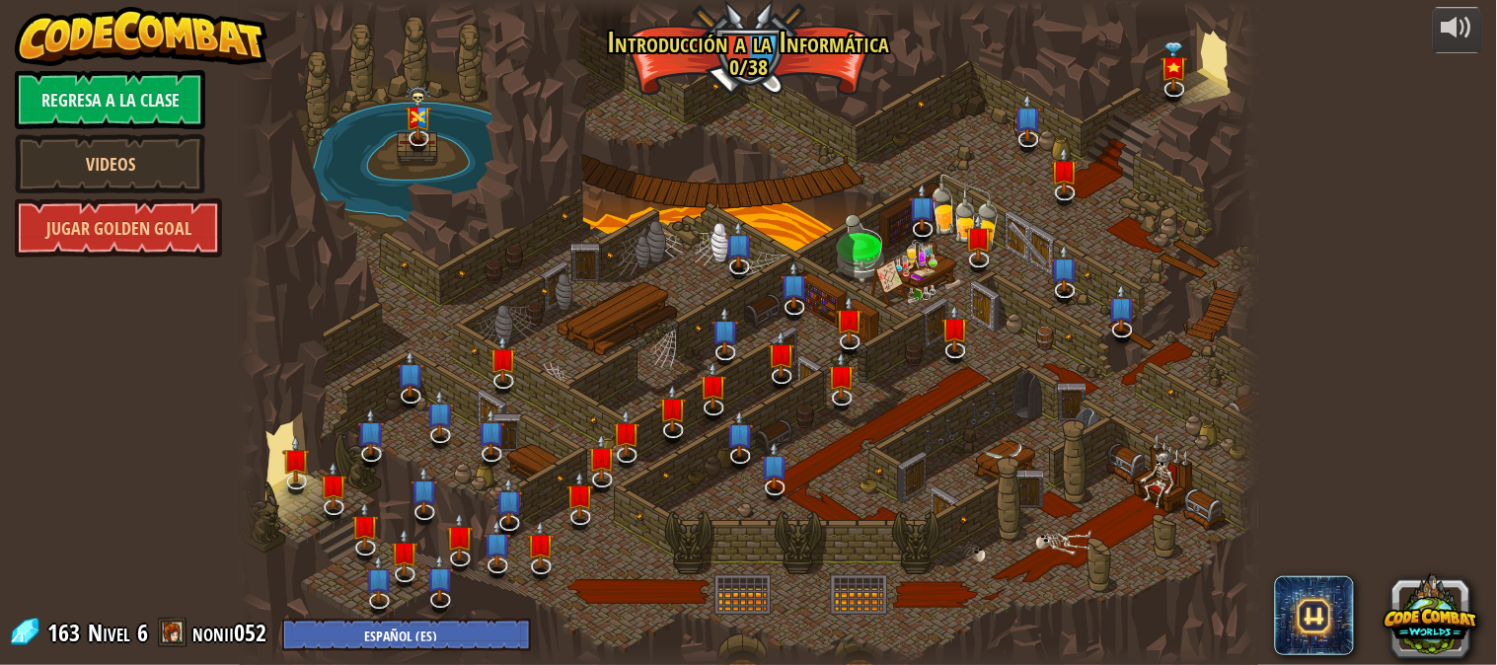
select select "es-ES"
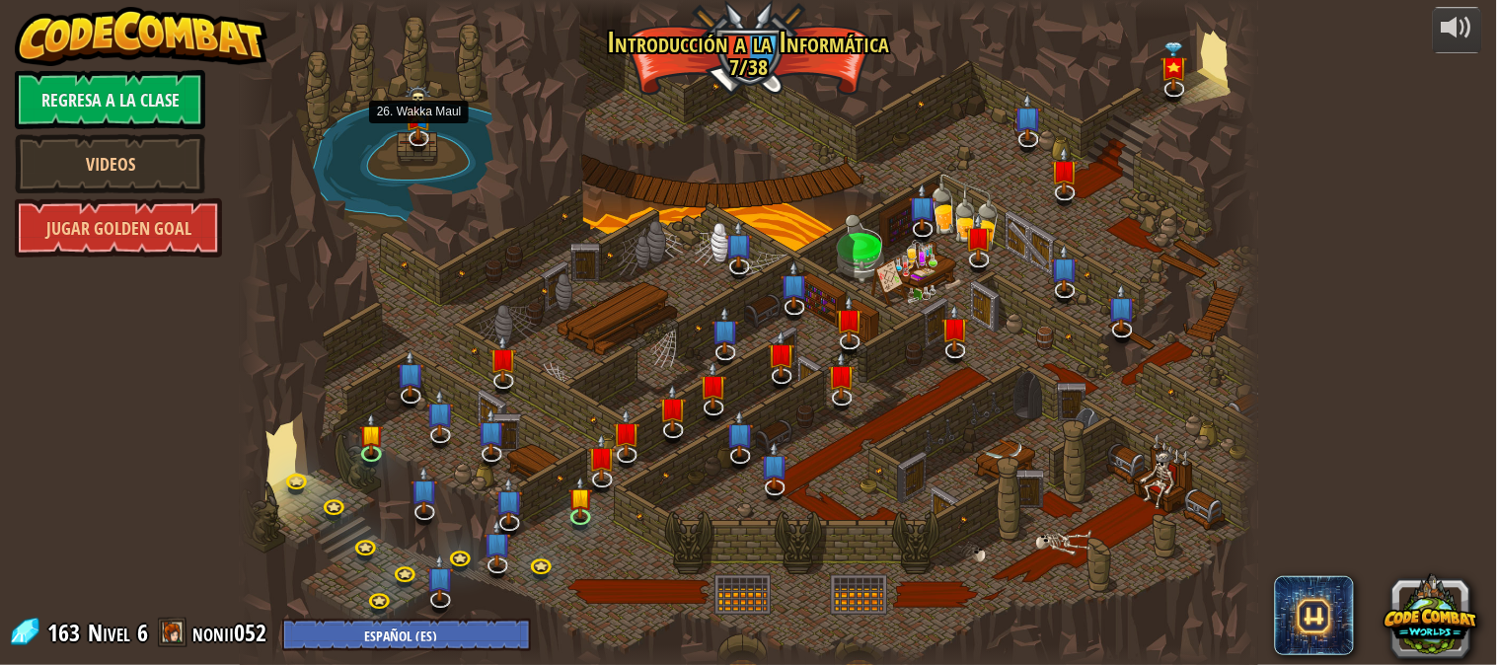
select select "es-ES"
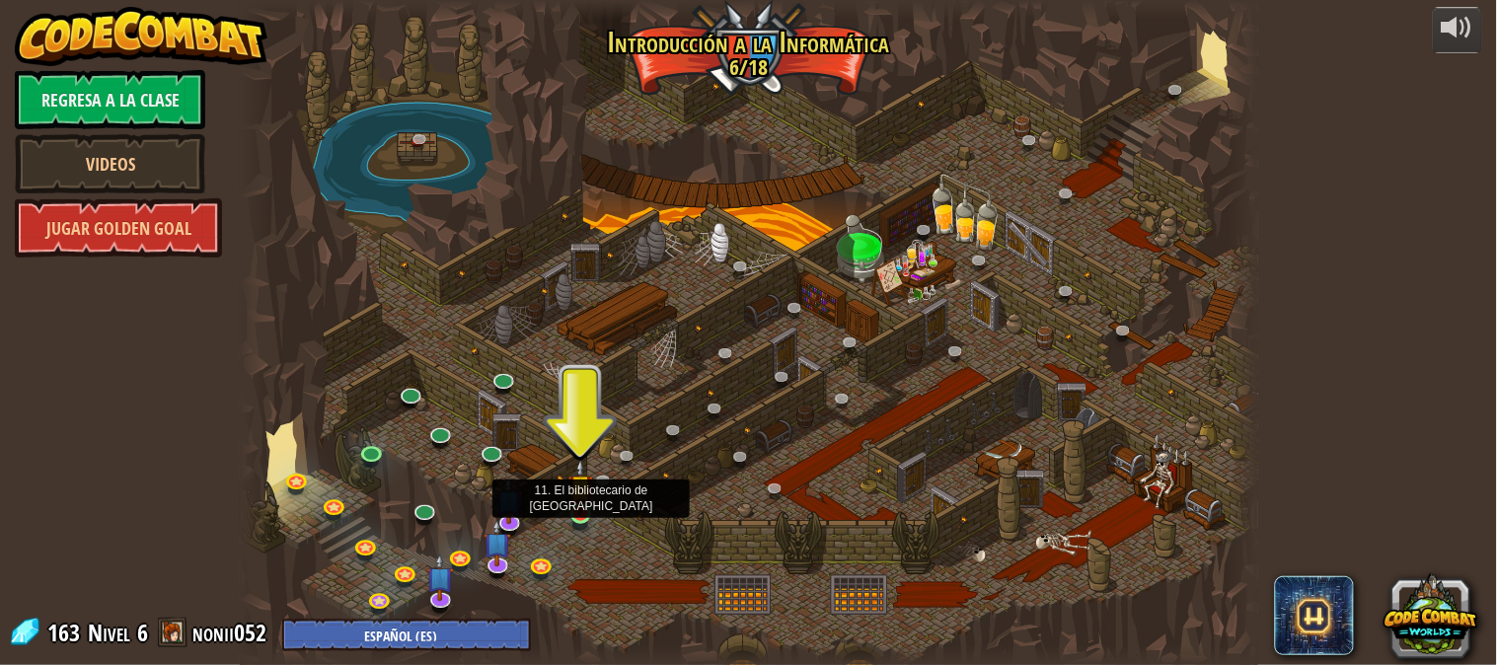
click at [580, 508] on img at bounding box center [580, 487] width 25 height 56
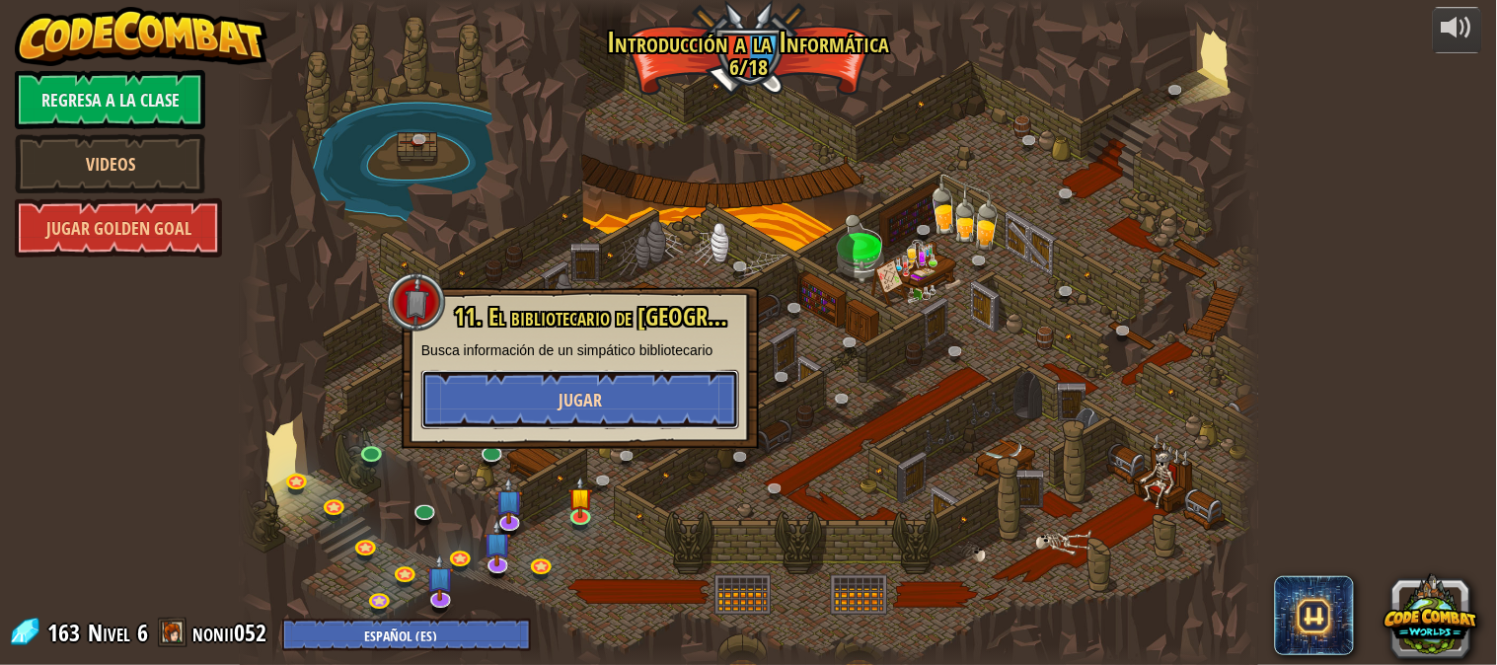
click at [629, 416] on button "Jugar" at bounding box center [580, 399] width 318 height 59
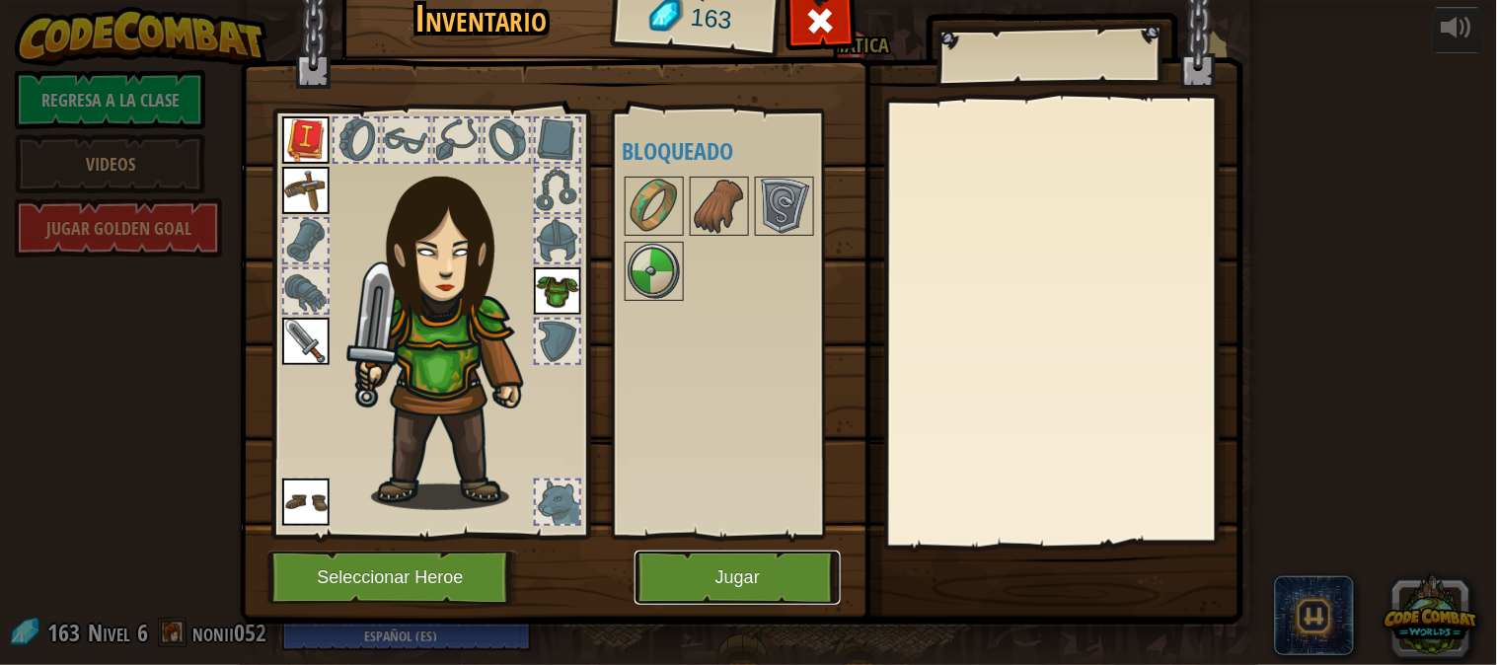
click at [696, 595] on button "Jugar" at bounding box center [737, 578] width 206 height 54
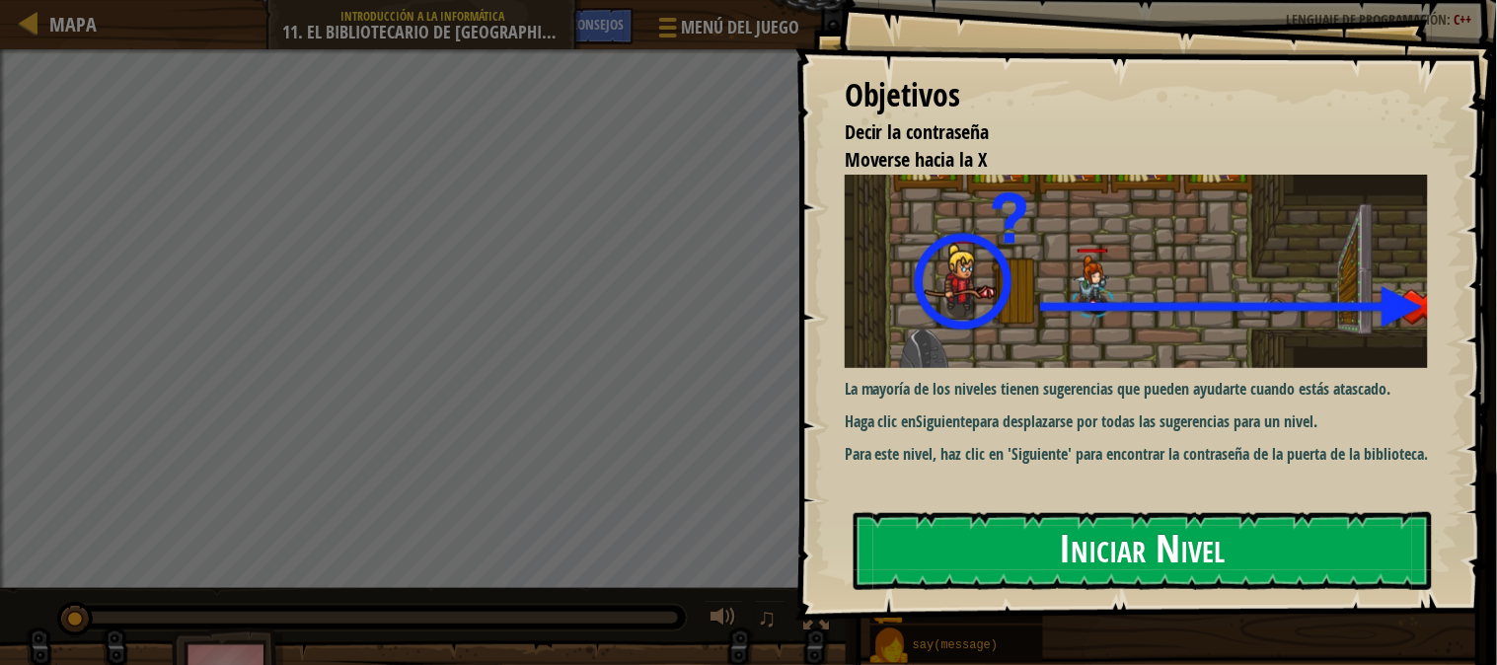
click at [954, 549] on button "Iniciar Nivel" at bounding box center [1143, 551] width 578 height 78
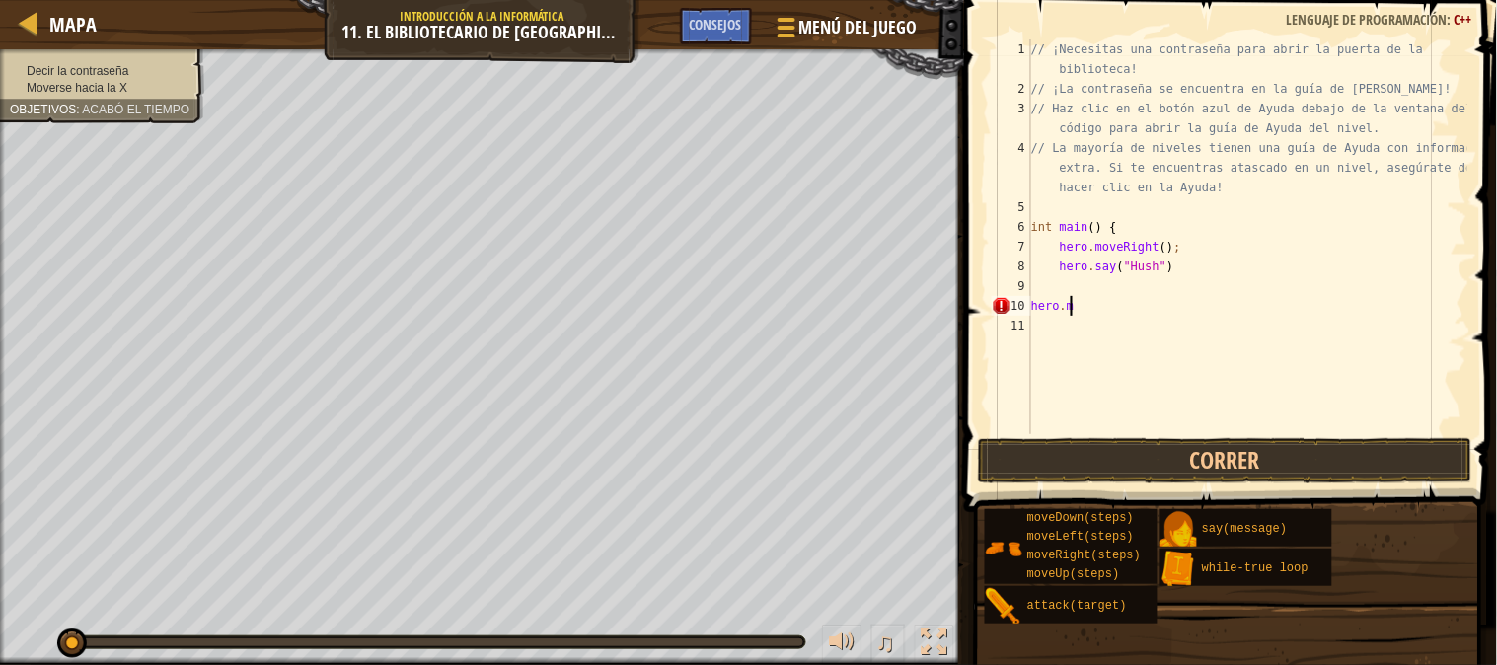
type textarea "h"
click at [1226, 290] on div "// ¡Necesitas una contraseña para abrir la puerta de la biblioteca! // ¡La cont…" at bounding box center [1247, 266] width 440 height 454
click at [1167, 263] on div "// ¡Necesitas una contraseña para abrir la puerta de la biblioteca! // ¡La cont…" at bounding box center [1247, 266] width 440 height 454
click at [1161, 263] on div "// ¡Necesitas una contraseña para abrir la puerta de la biblioteca! // ¡La cont…" at bounding box center [1247, 266] width 440 height 454
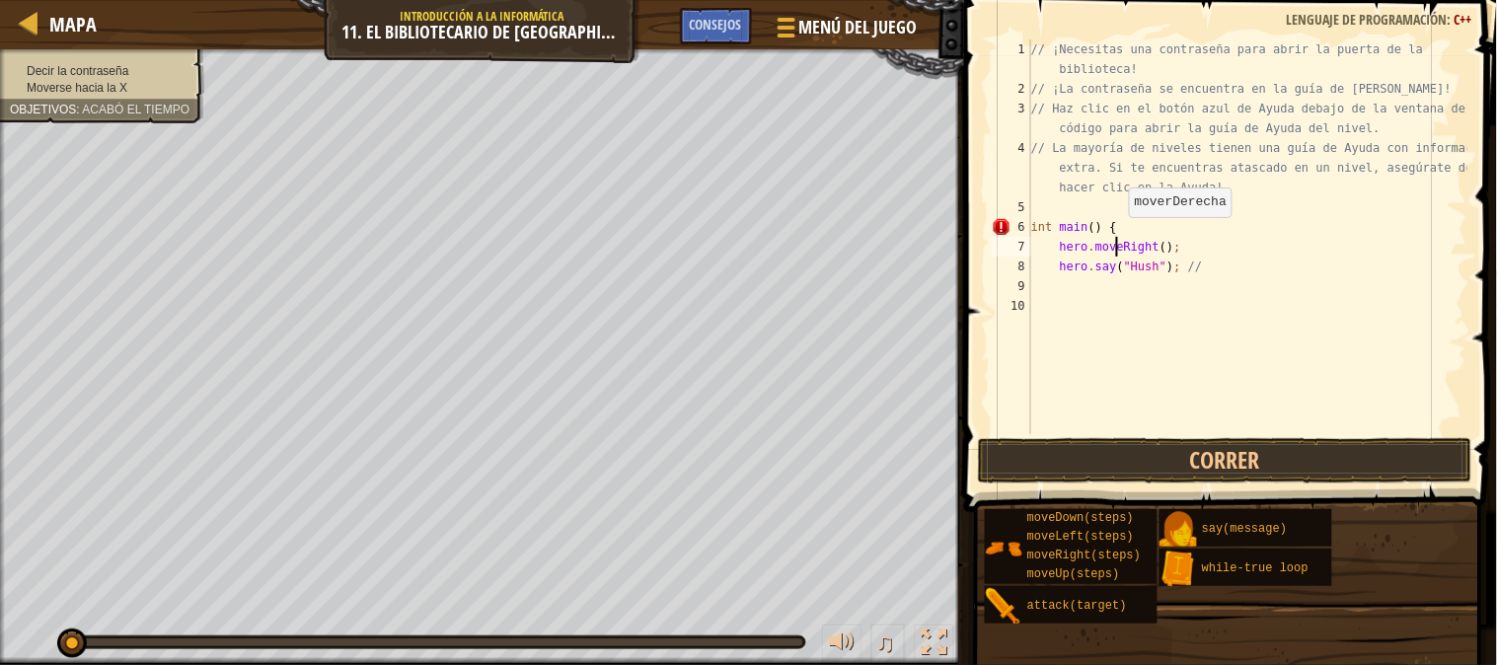
click at [1119, 237] on div "// ¡Necesitas una contraseña para abrir la puerta de la biblioteca! // ¡La cont…" at bounding box center [1247, 266] width 440 height 454
click at [1111, 221] on div "// ¡Necesitas una contraseña para abrir la puerta de la biblioteca! // ¡La cont…" at bounding box center [1247, 266] width 440 height 454
click at [1108, 228] on div "// ¡Necesitas una contraseña para abrir la puerta de la biblioteca! // ¡La cont…" at bounding box center [1247, 266] width 440 height 454
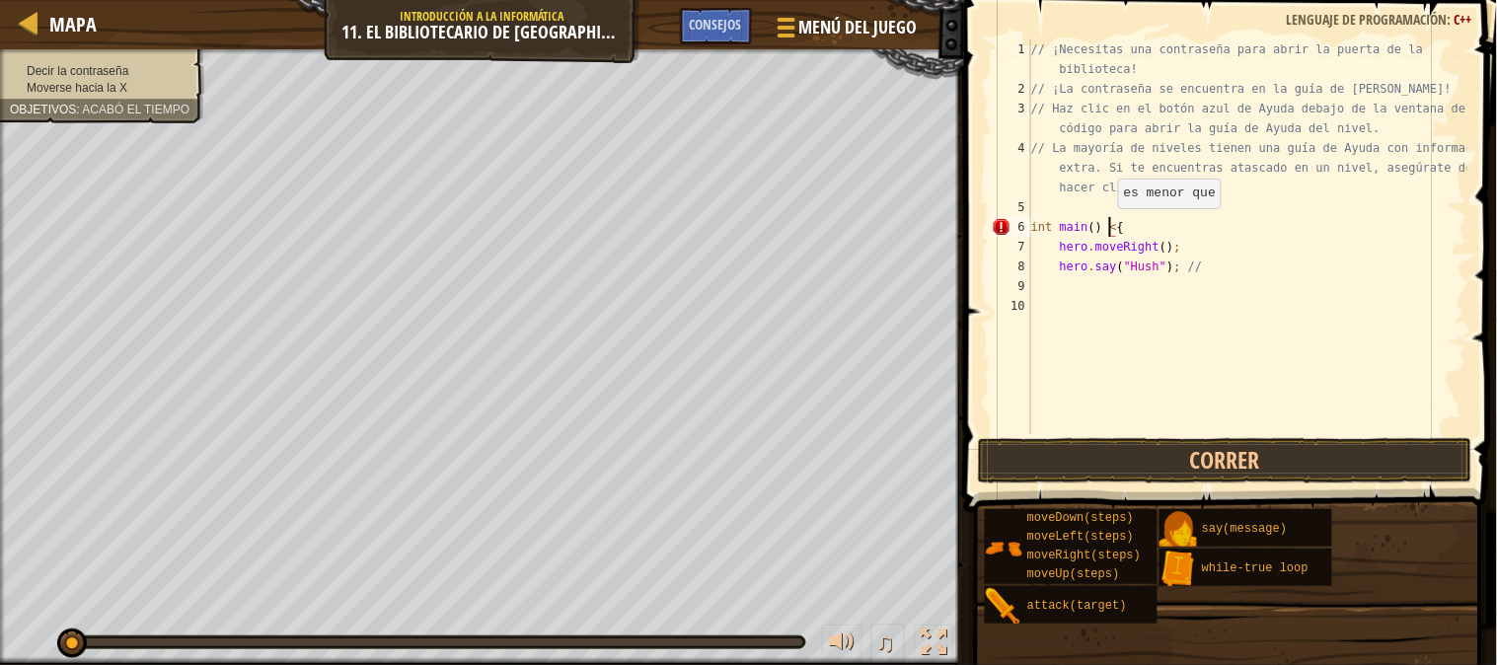
click at [1108, 228] on div "// ¡Necesitas una contraseña para abrir la puerta de la biblioteca! // ¡La cont…" at bounding box center [1247, 266] width 440 height 454
type textarea "int main() {"
click at [1093, 306] on div "// ¡Necesitas una contraseña para abrir la puerta de la biblioteca! // ¡La cont…" at bounding box center [1247, 266] width 440 height 454
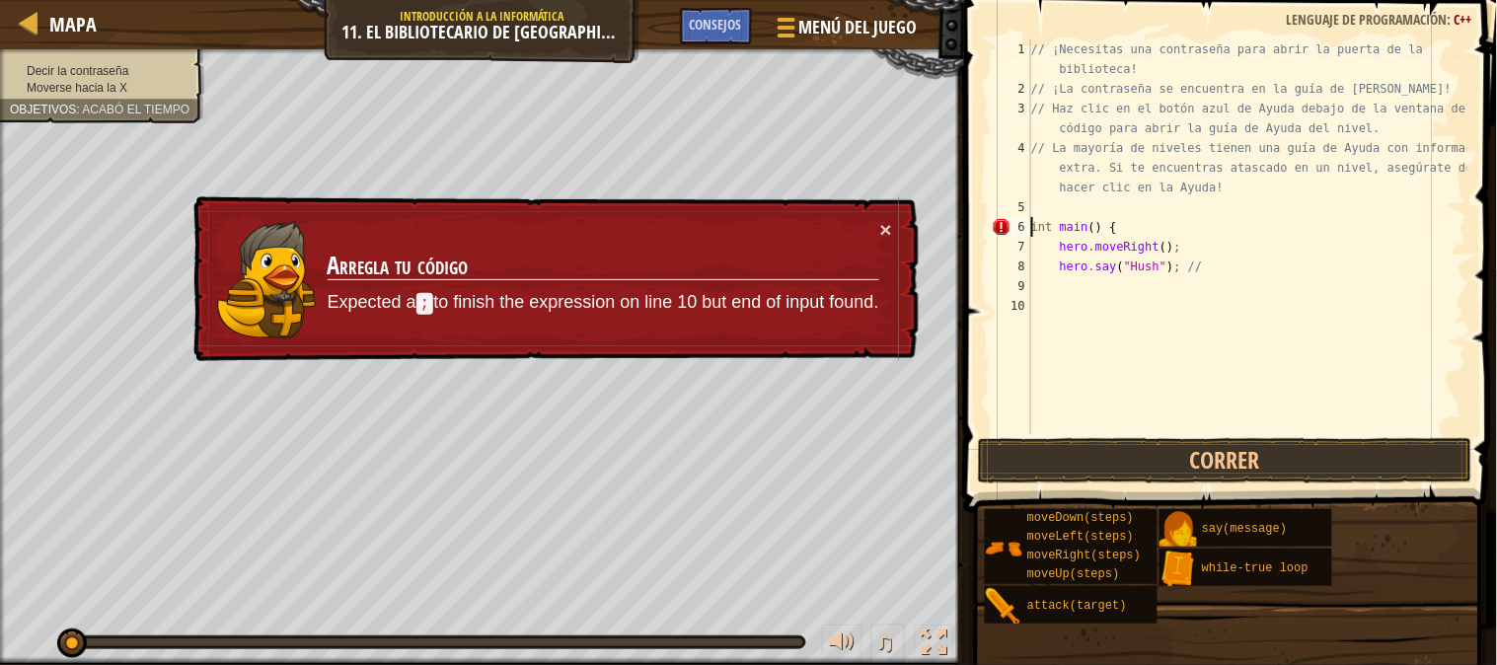
click at [1032, 219] on div "// ¡Necesitas una contraseña para abrir la puerta de la biblioteca! // ¡La cont…" at bounding box center [1247, 266] width 440 height 454
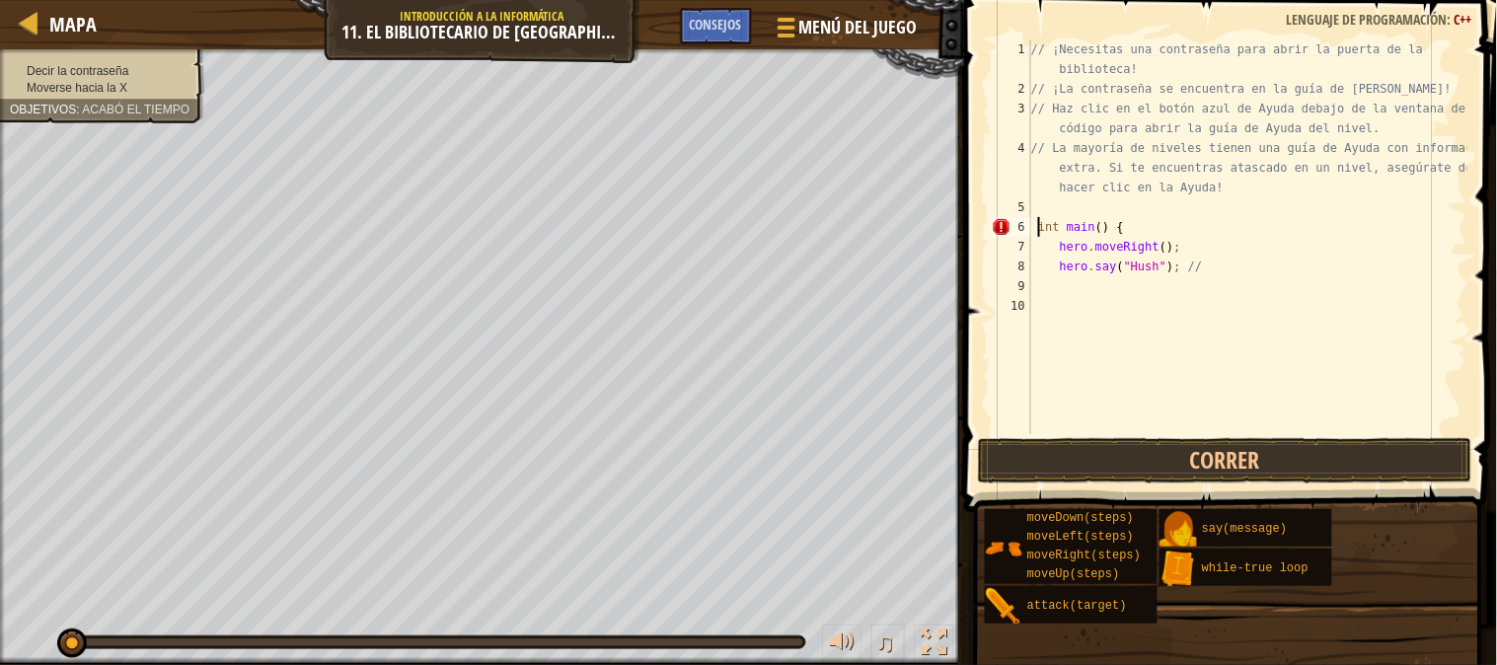
type textarea "int main() {"
click at [1210, 280] on div "// ¡Necesitas una contraseña para abrir la puerta de la biblioteca! // ¡La cont…" at bounding box center [1247, 266] width 440 height 454
type textarea "h"
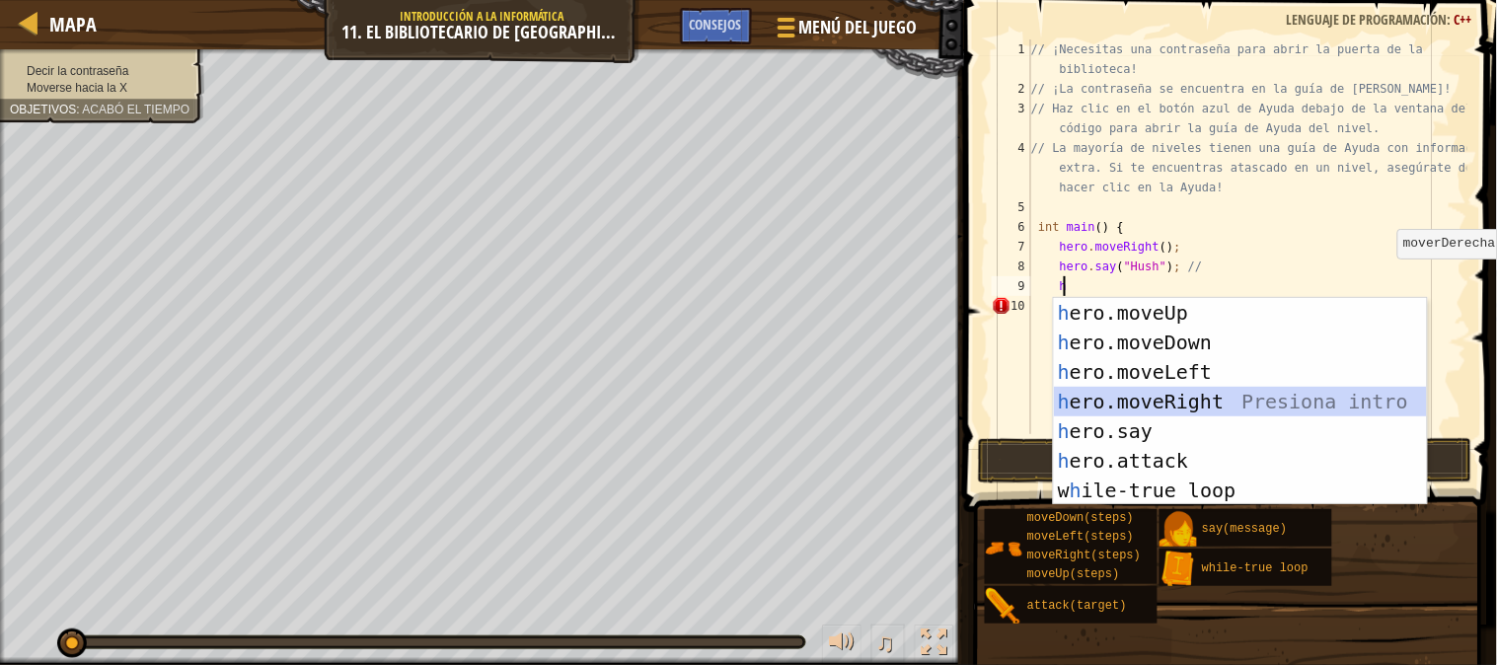
click at [1202, 407] on div "h ero.moveUp Presiona intro h ero.moveDown Presiona intro h ero.moveLeft Presio…" at bounding box center [1240, 431] width 373 height 266
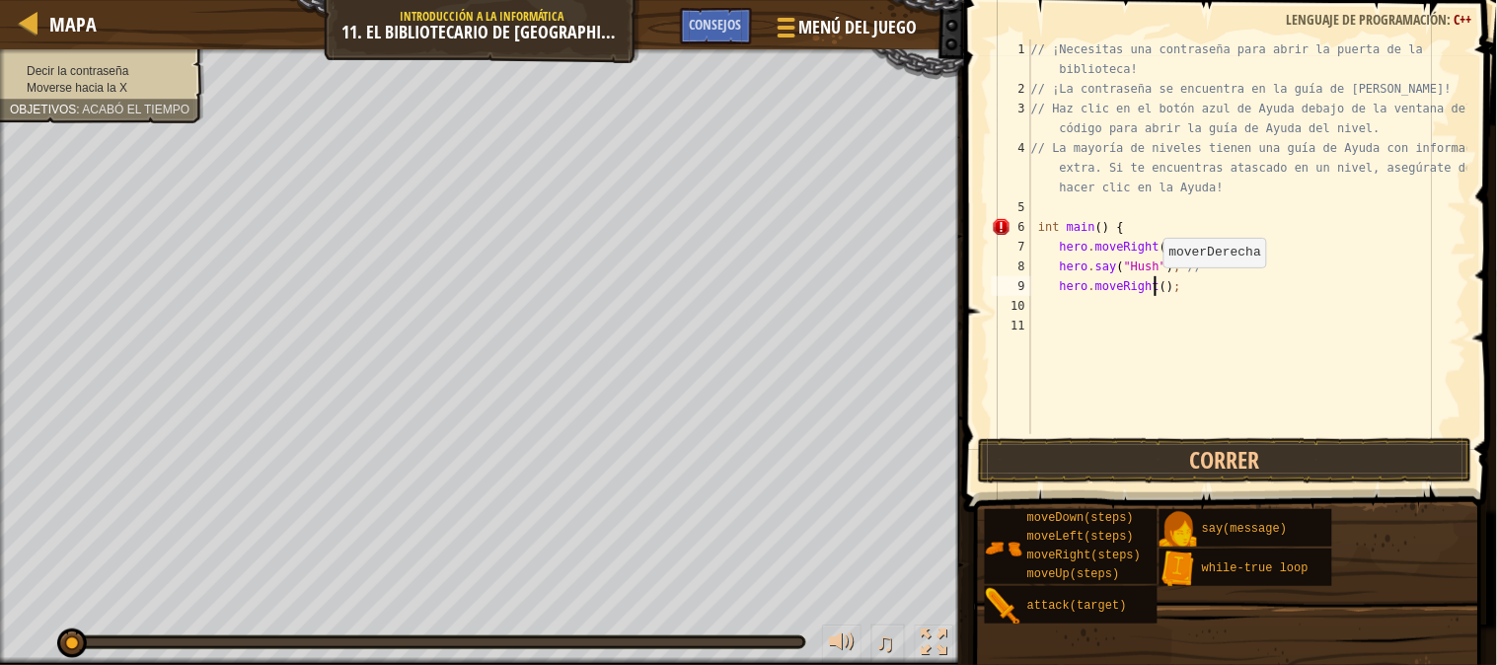
click at [1154, 287] on div "// ¡Necesitas una contraseña para abrir la puerta de la biblioteca! // ¡La cont…" at bounding box center [1247, 266] width 440 height 454
type textarea "hero.moveRight(2);"
click at [1179, 288] on div "// ¡Necesitas una contraseña para abrir la puerta de la biblioteca! // ¡La cont…" at bounding box center [1247, 266] width 440 height 454
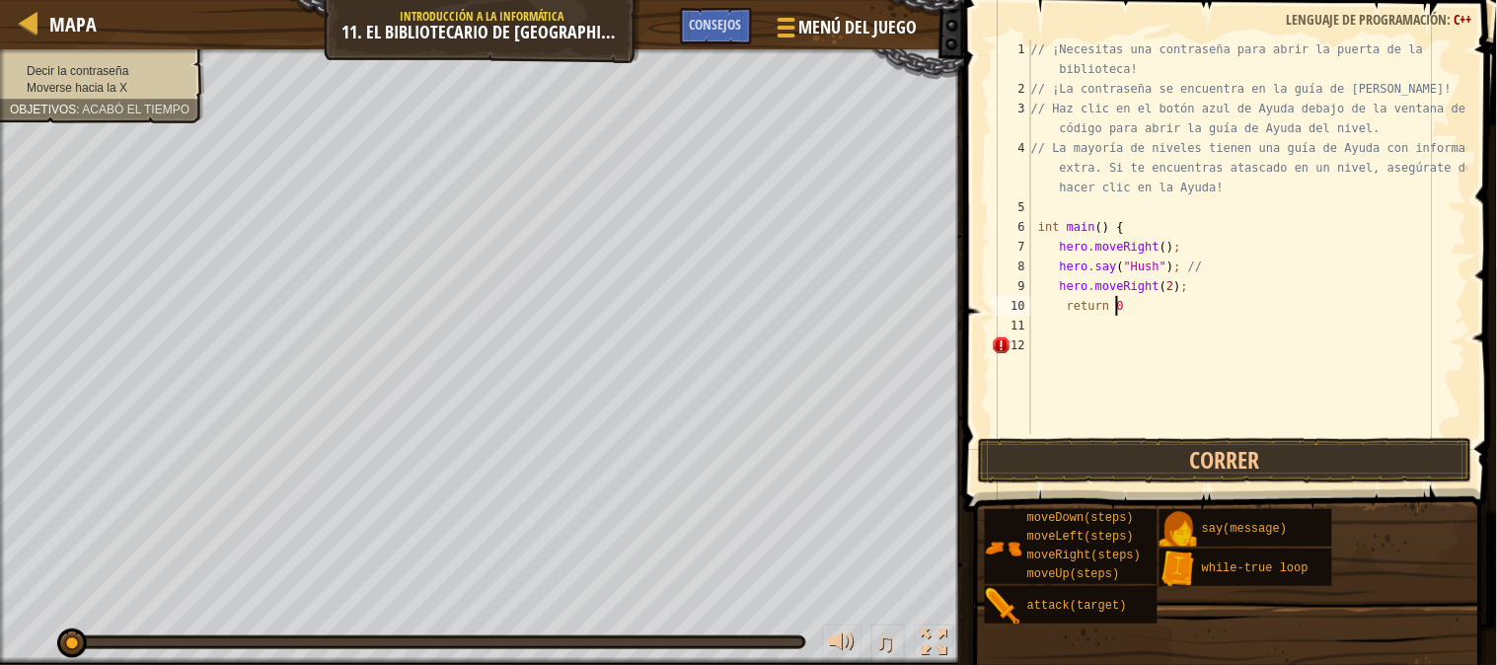
type textarea "return 0;"
type textarea "-"
type textarea ")"
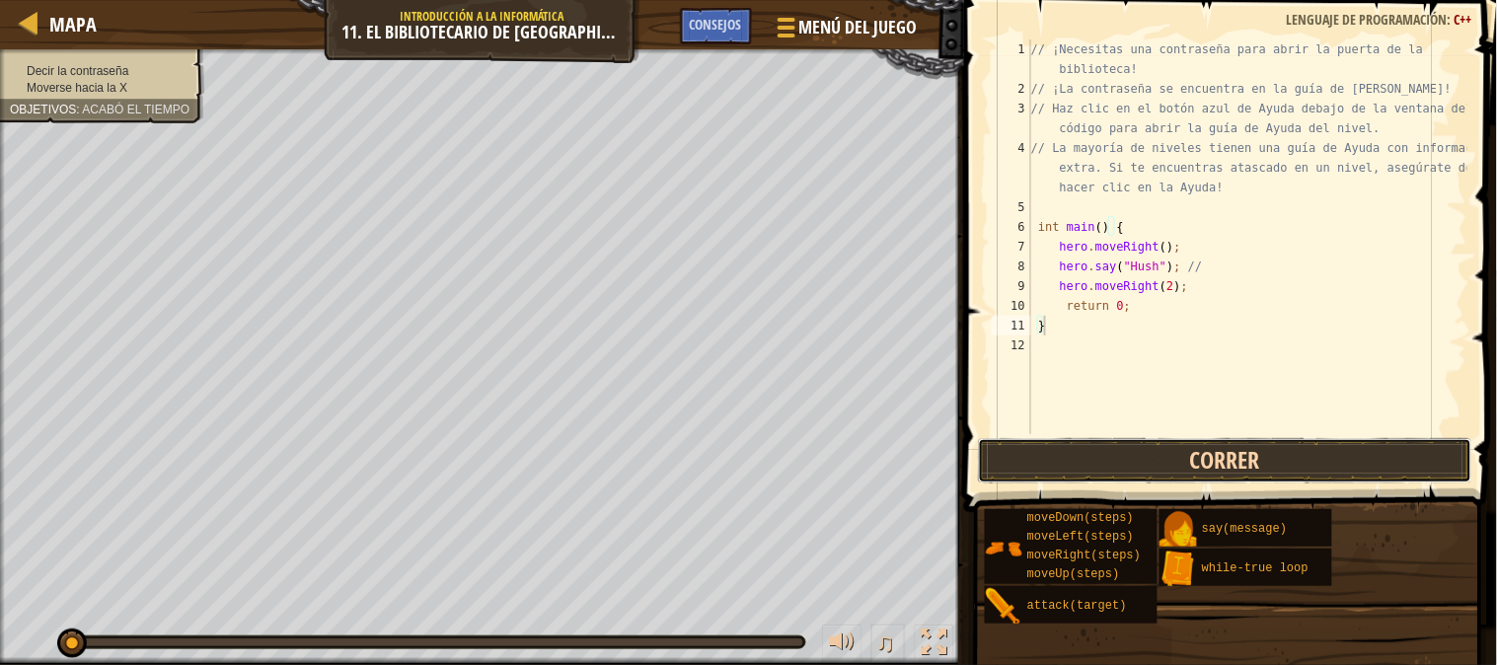
click at [1222, 450] on button "Correr" at bounding box center [1225, 460] width 494 height 45
type textarea "}"
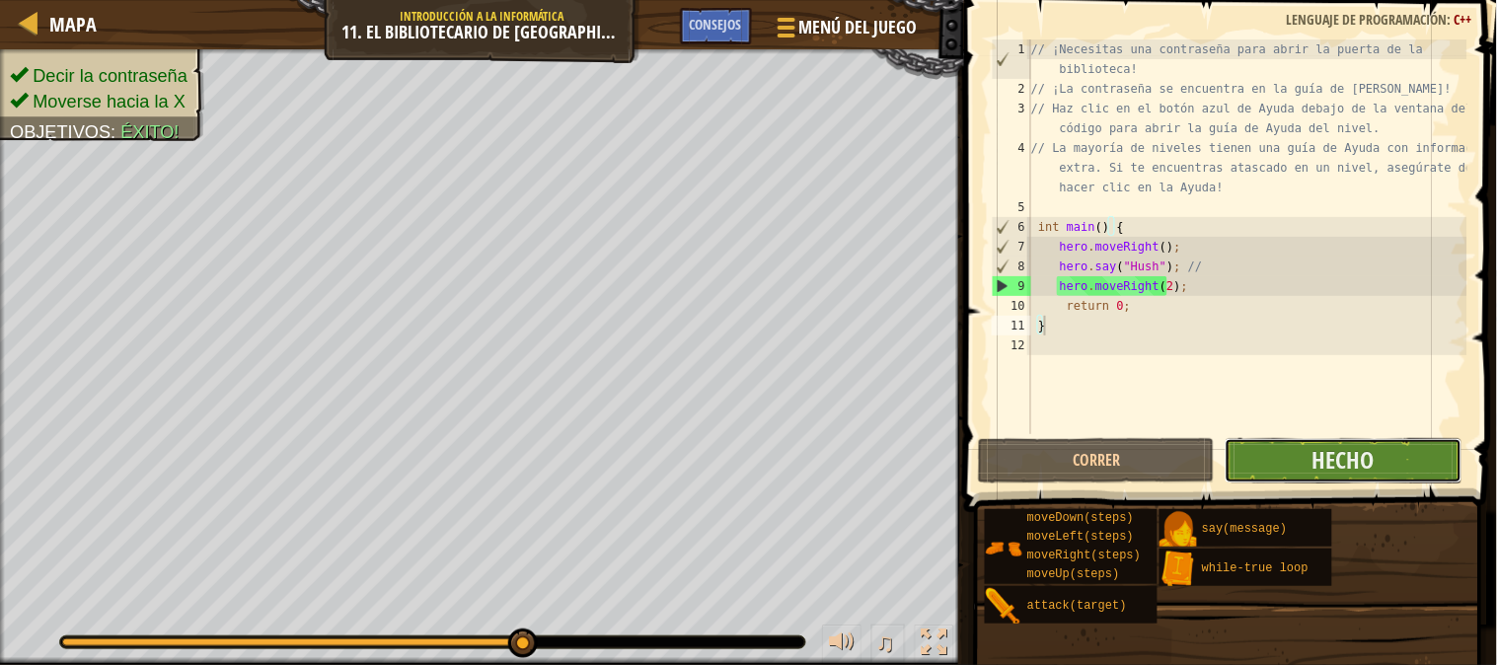
click at [1260, 448] on button "Hecho" at bounding box center [1343, 460] width 237 height 45
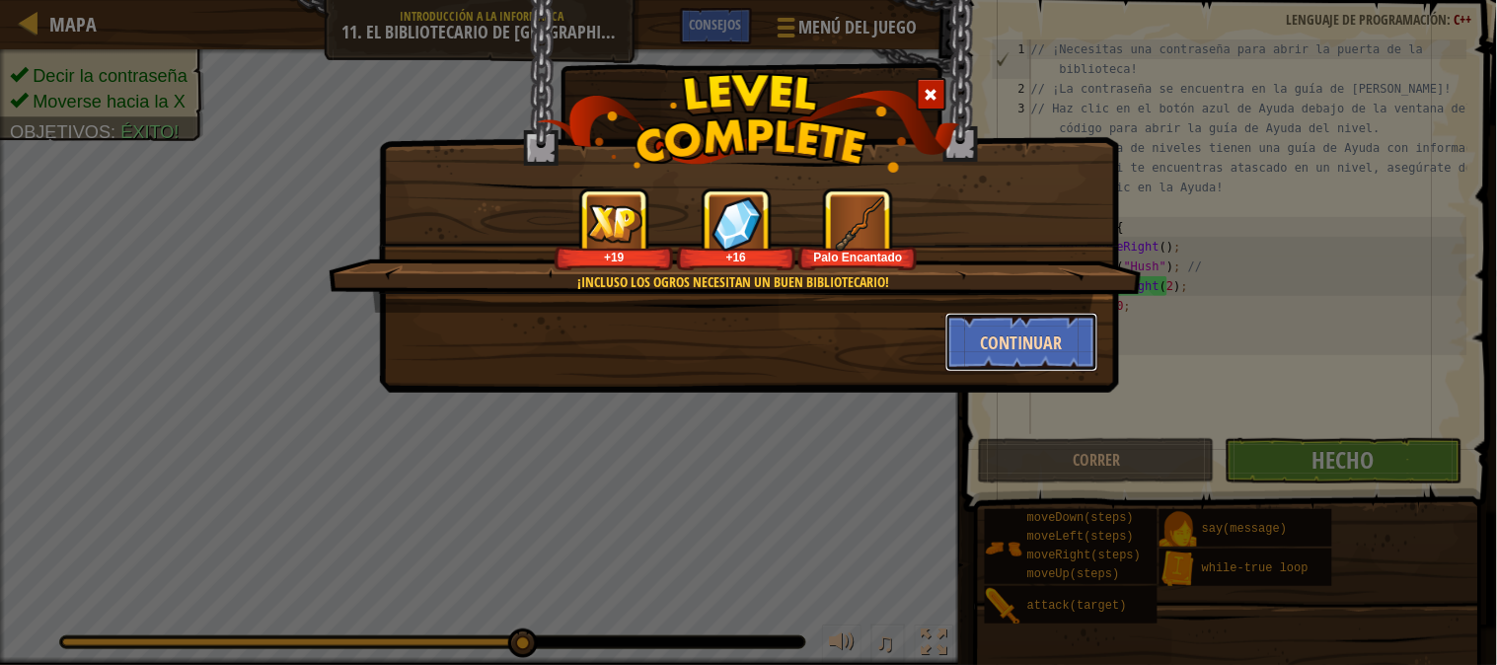
click at [1037, 335] on button "Continuar" at bounding box center [1021, 342] width 153 height 59
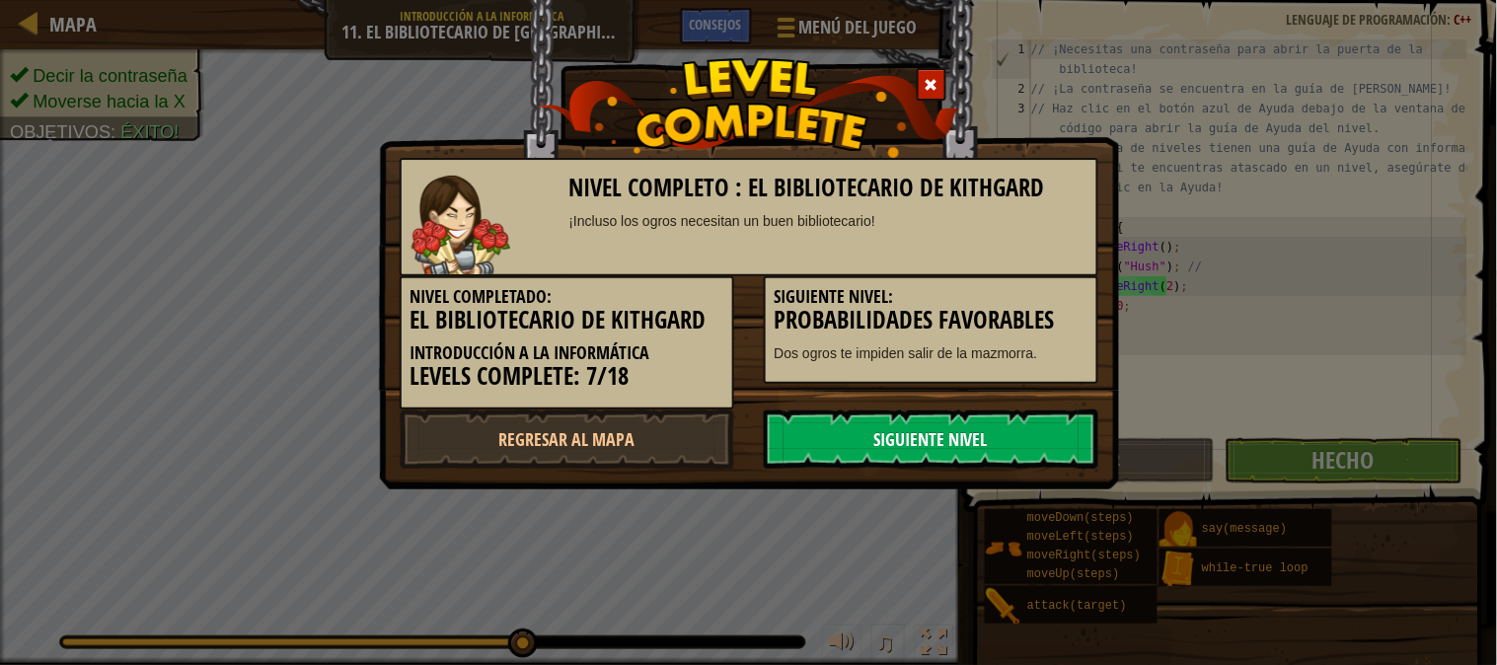
click at [979, 422] on link "Siguiente nivel" at bounding box center [931, 438] width 335 height 59
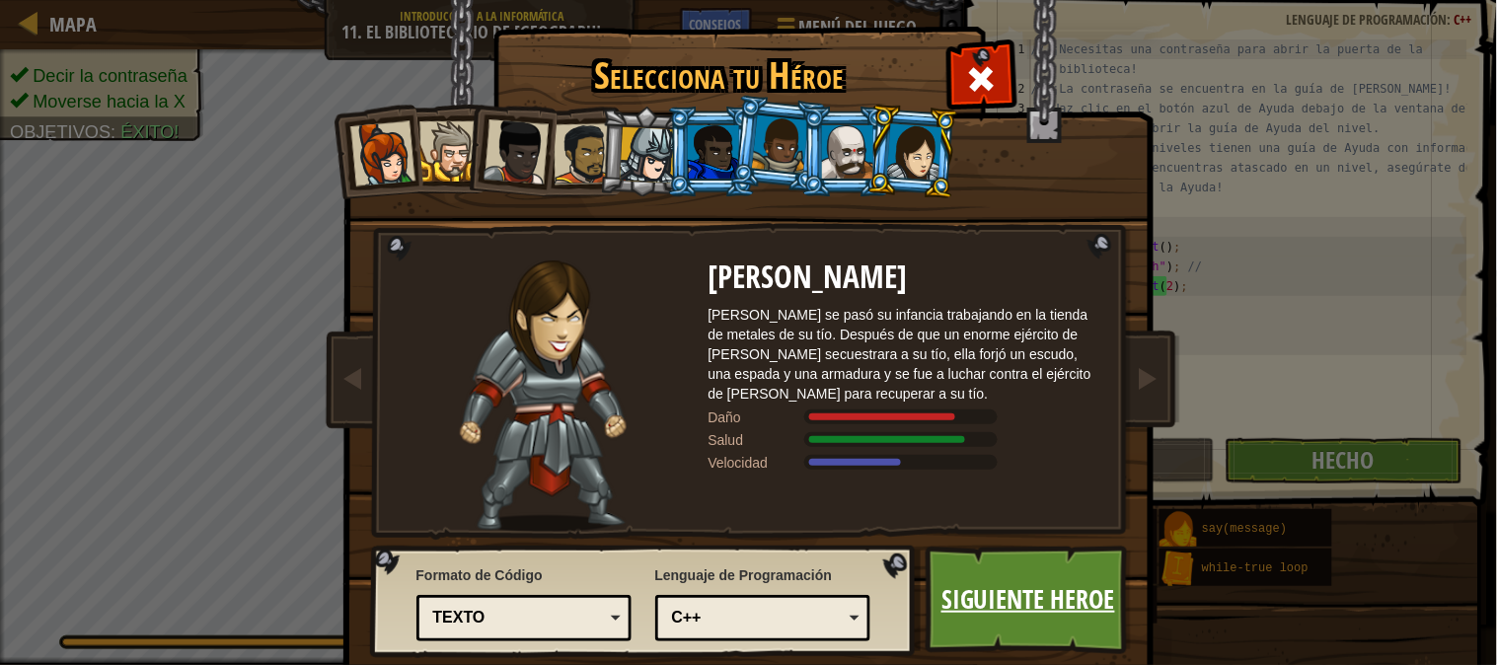
click at [1049, 596] on link "Siguiente Heroe" at bounding box center [1029, 600] width 206 height 109
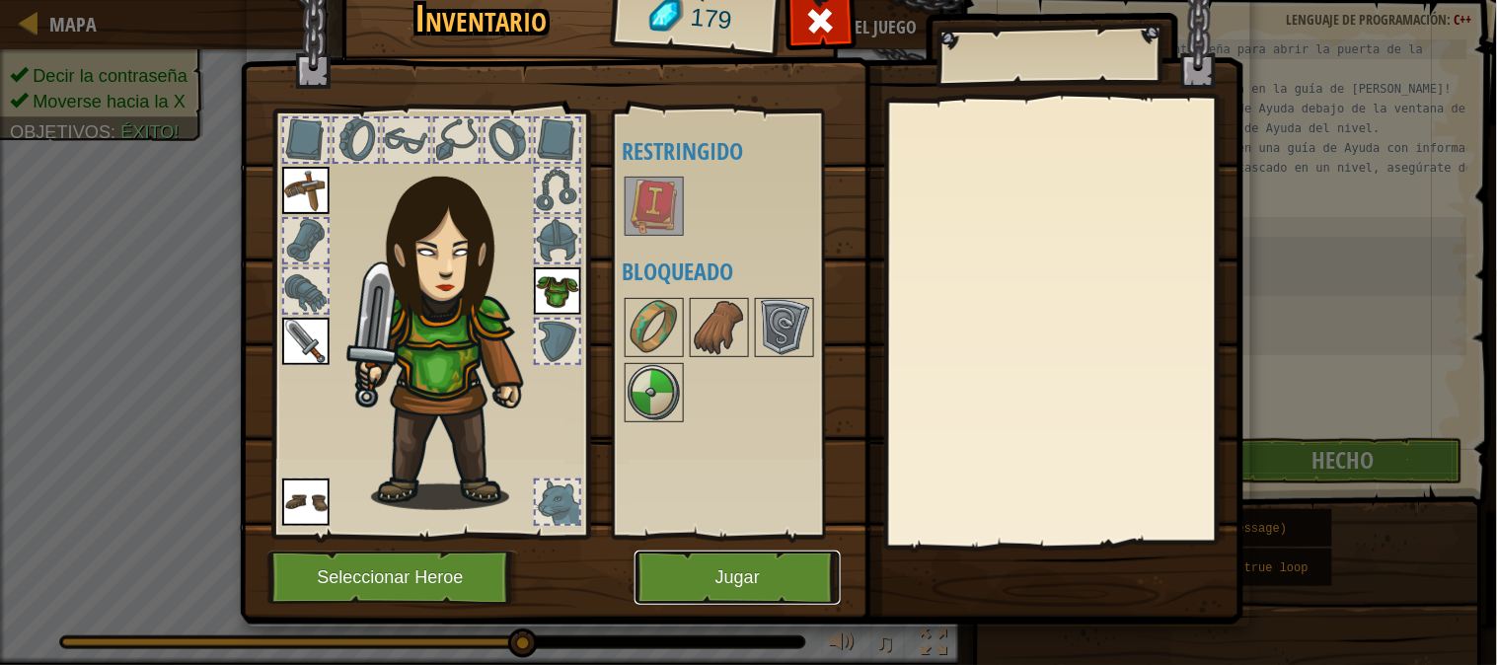
click at [782, 579] on button "Jugar" at bounding box center [737, 578] width 206 height 54
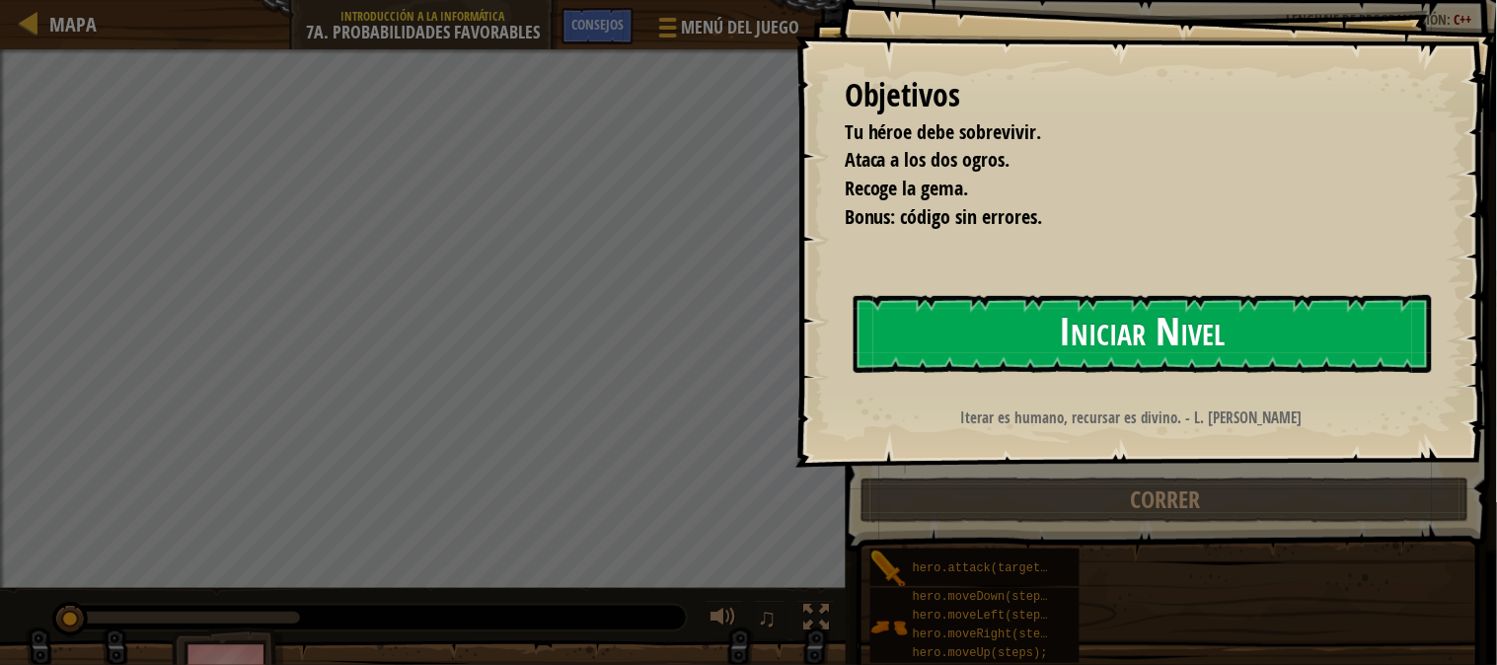
click at [915, 359] on button "Iniciar Nivel" at bounding box center [1143, 334] width 578 height 78
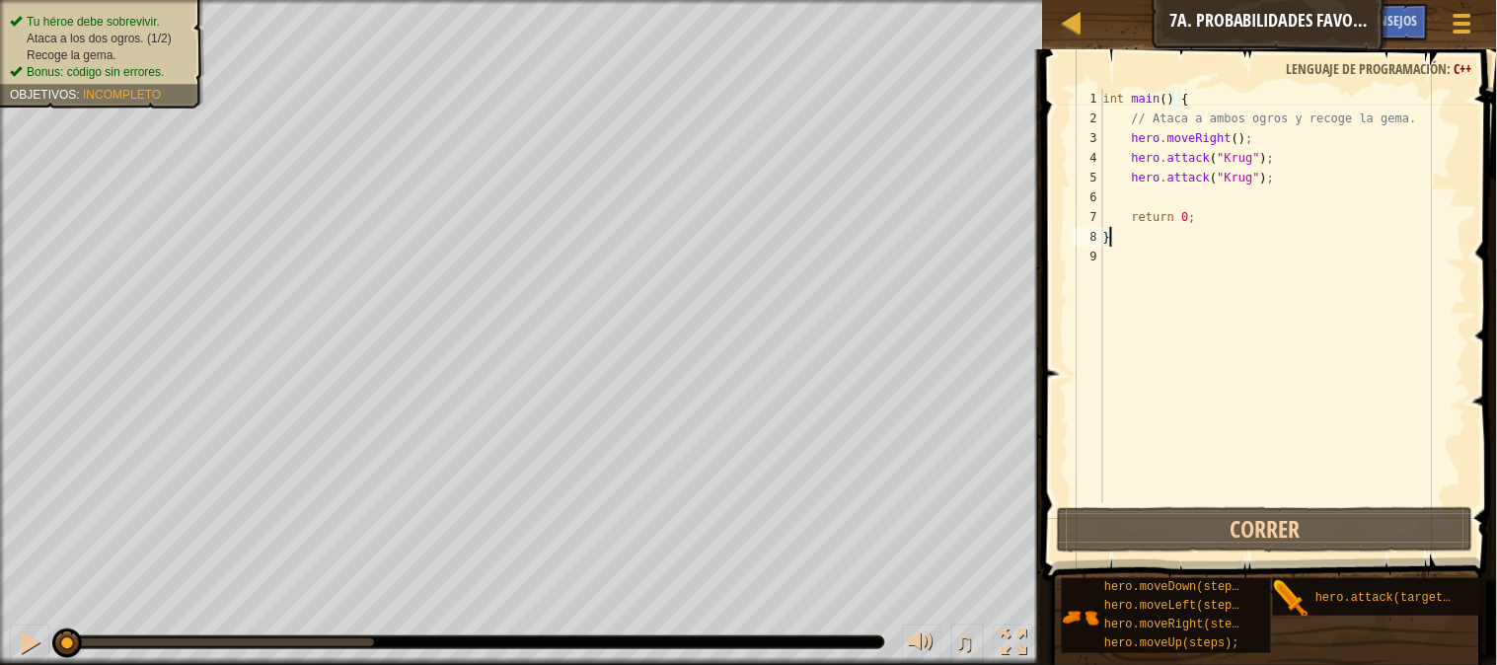
type textarea "}"
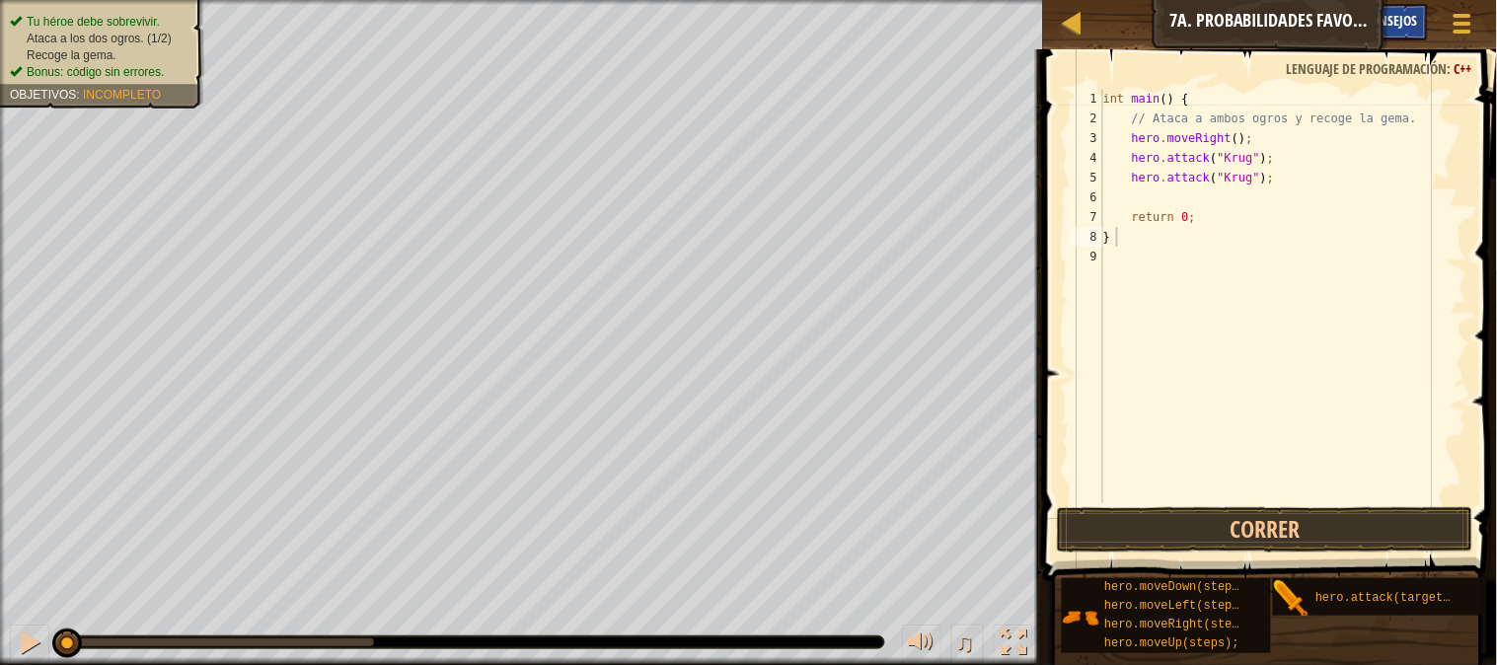
click at [1409, 23] on span "Consejos" at bounding box center [1392, 20] width 52 height 19
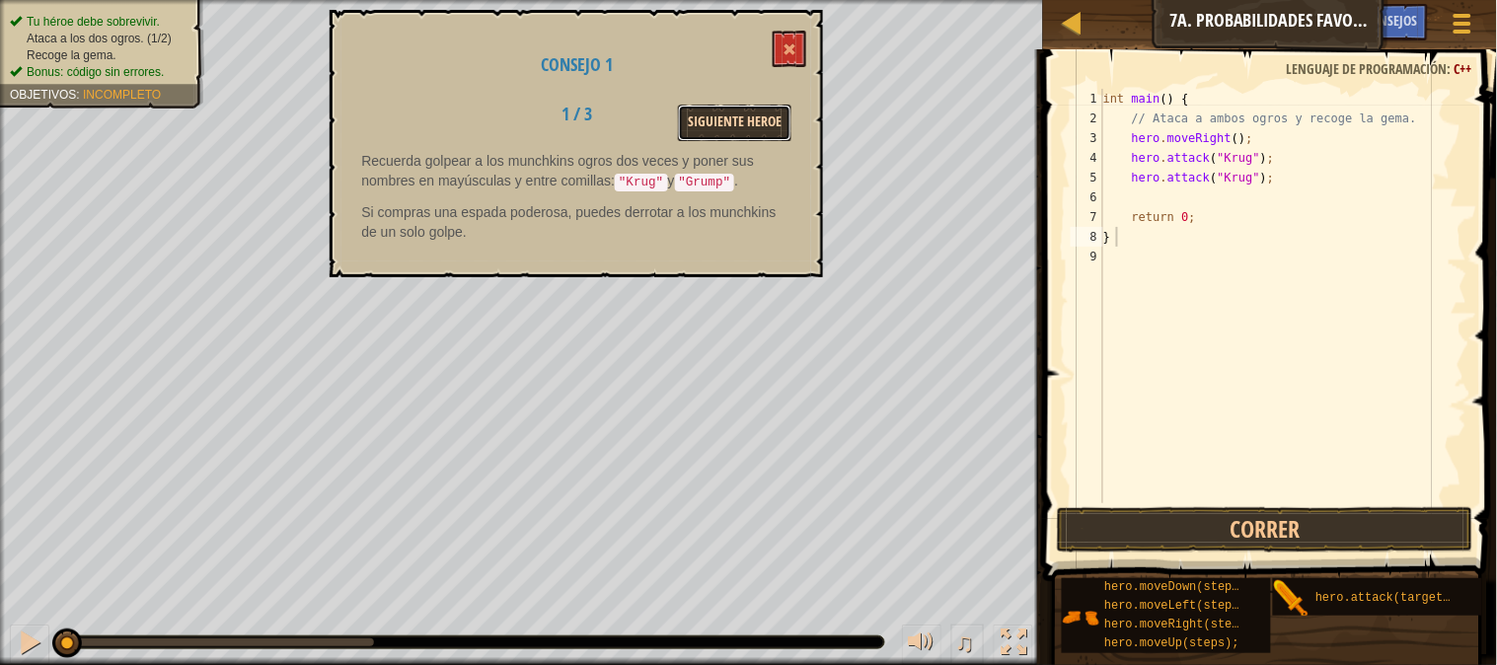
click at [723, 112] on button "Siguiente Heroe" at bounding box center [734, 123] width 113 height 37
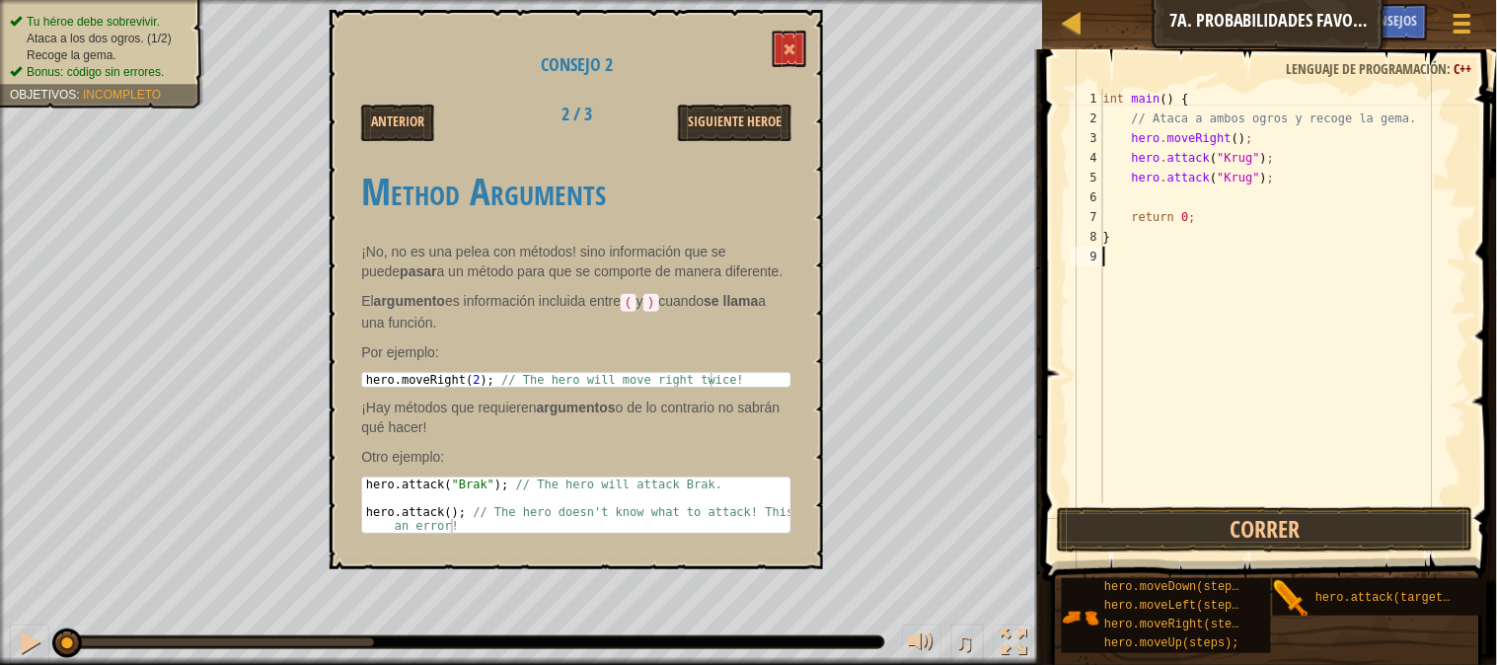
click at [1123, 268] on div "int main ( ) { // Ataca a ambos ogros y recoge la gema. hero . moveRight ( ) ; …" at bounding box center [1283, 316] width 368 height 454
type textarea "h"
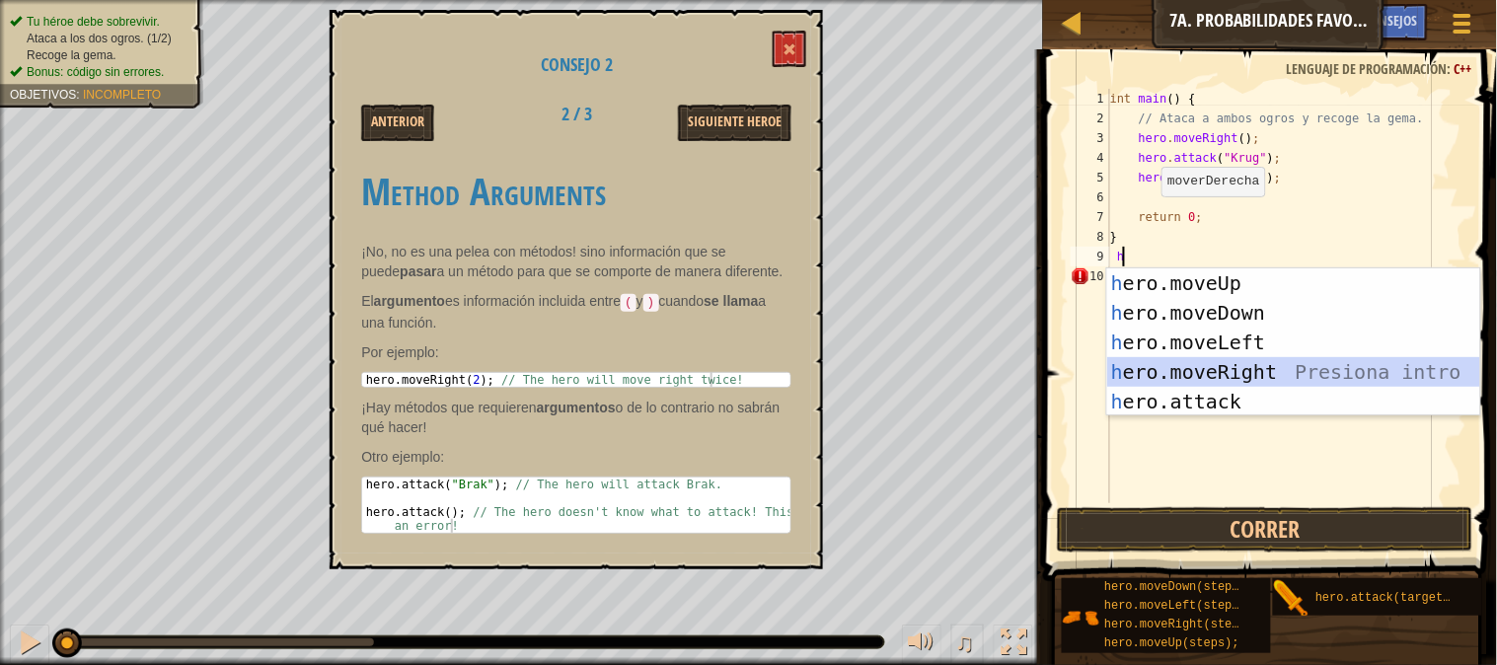
click at [1207, 369] on div "h ero.moveUp Presiona intro h ero.moveDown Presiona intro h ero.moveLeft Presio…" at bounding box center [1293, 371] width 373 height 207
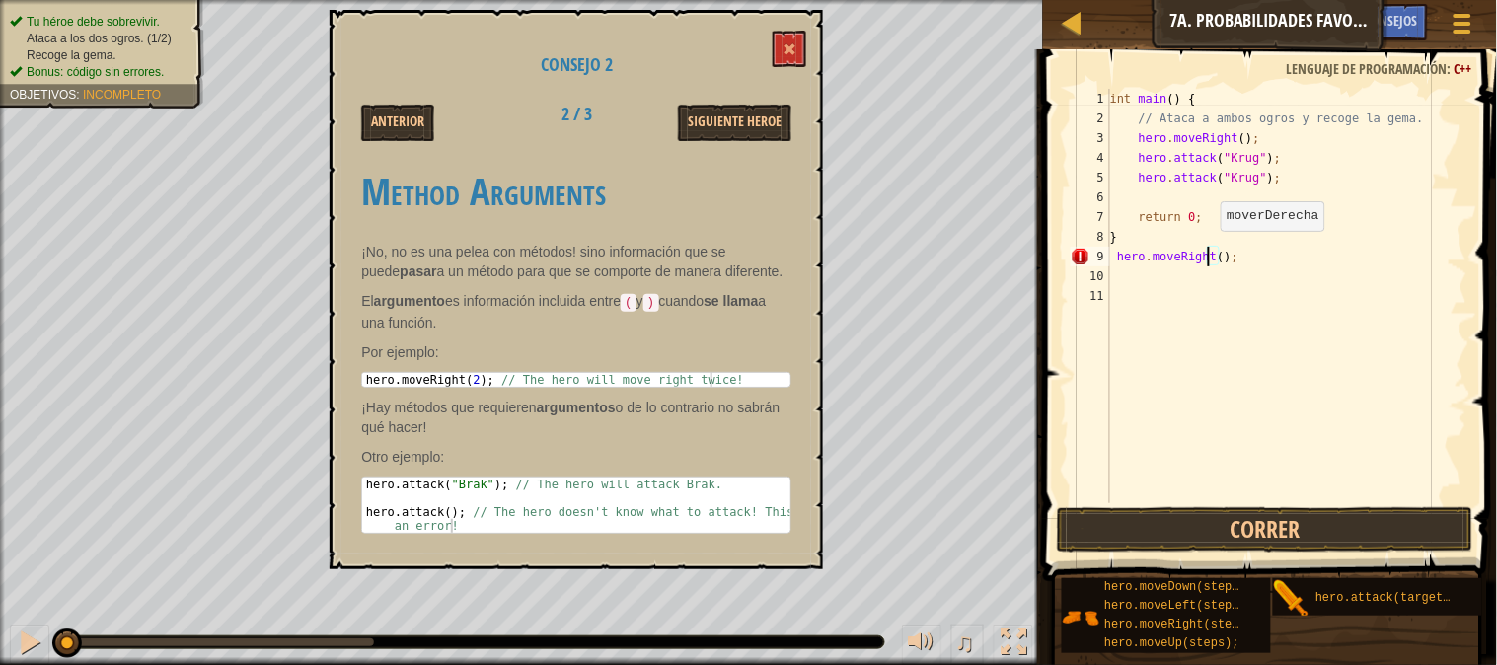
click at [1211, 251] on div "int main ( ) { // Ataca a ambos ogros y recoge la gema. hero . moveRight ( ) ; …" at bounding box center [1287, 316] width 362 height 454
click at [1216, 252] on div "int main ( ) { // Ataca a ambos ogros y recoge la gema. hero . moveRight ( ) ; …" at bounding box center [1287, 316] width 362 height 454
type textarea "hero.moveRight(2);"
click at [1231, 258] on div "int main ( ) { // Ataca a ambos ogros y recoge la gema. hero . moveRight ( ) ; …" at bounding box center [1287, 316] width 362 height 454
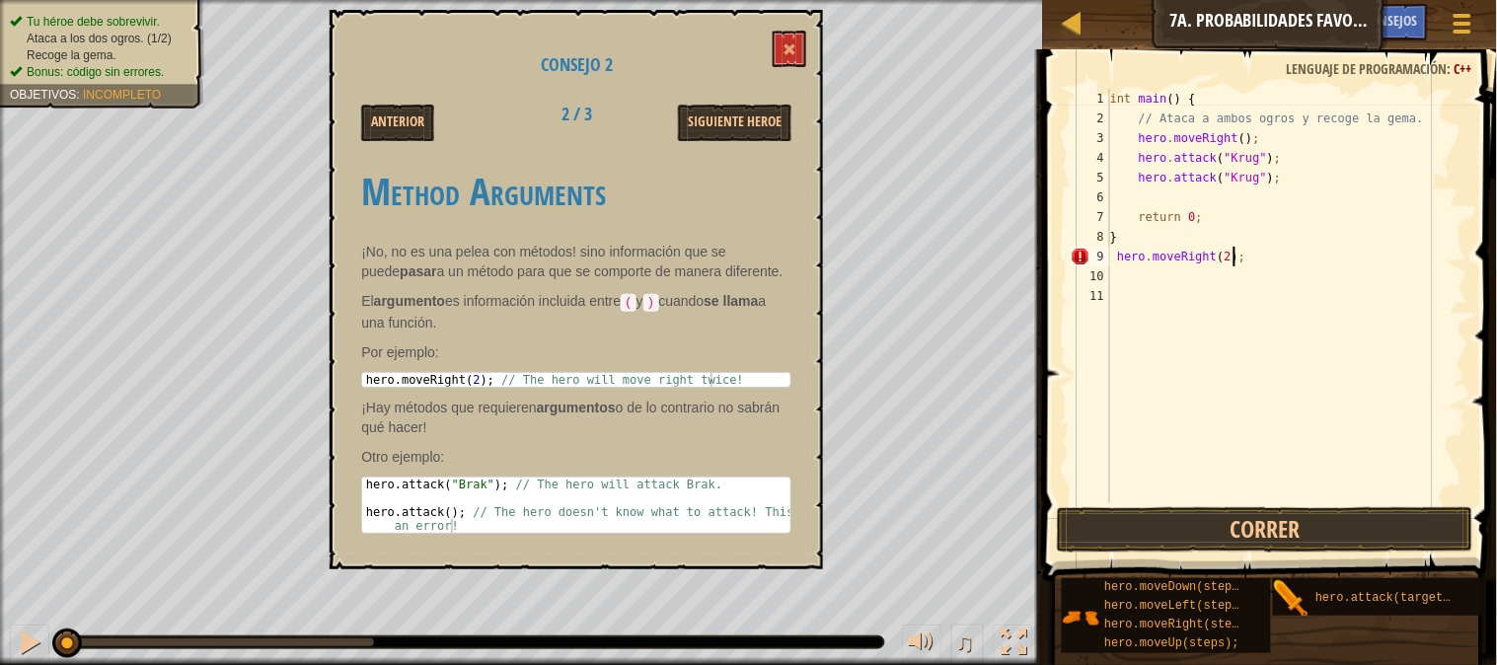
scroll to position [8, 0]
click at [1247, 262] on div "int main ( ) { // Ataca a ambos ogros y recoge la gema. hero . moveRight ( ) ; …" at bounding box center [1287, 316] width 362 height 454
type textarea "hero.moveRight(2);//"
click at [1158, 269] on div "int main ( ) { // Ataca a ambos ogros y recoge la gema. hero . moveRight ( ) ; …" at bounding box center [1287, 316] width 362 height 454
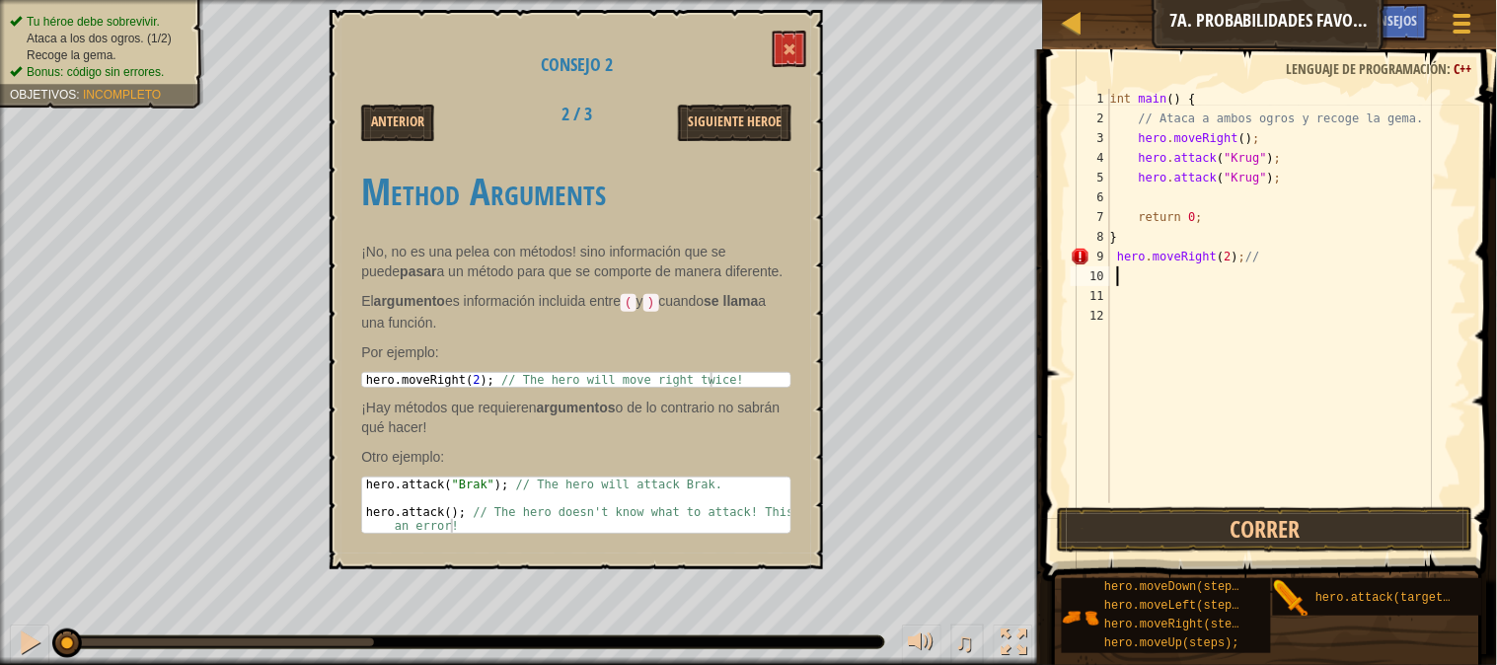
scroll to position [8, 0]
click at [1234, 257] on div "int main ( ) { // Ataca a ambos ogros y recoge la gema. hero . moveRight ( ) ; …" at bounding box center [1287, 316] width 362 height 454
click at [1118, 257] on div "int main ( ) { // Ataca a ambos ogros y recoge la gema. hero . moveRight ( ) ; …" at bounding box center [1287, 316] width 362 height 454
click at [1261, 255] on div "int main ( ) { // Ataca a ambos ogros y recoge la gema. hero . moveRight ( ) ; …" at bounding box center [1287, 316] width 362 height 454
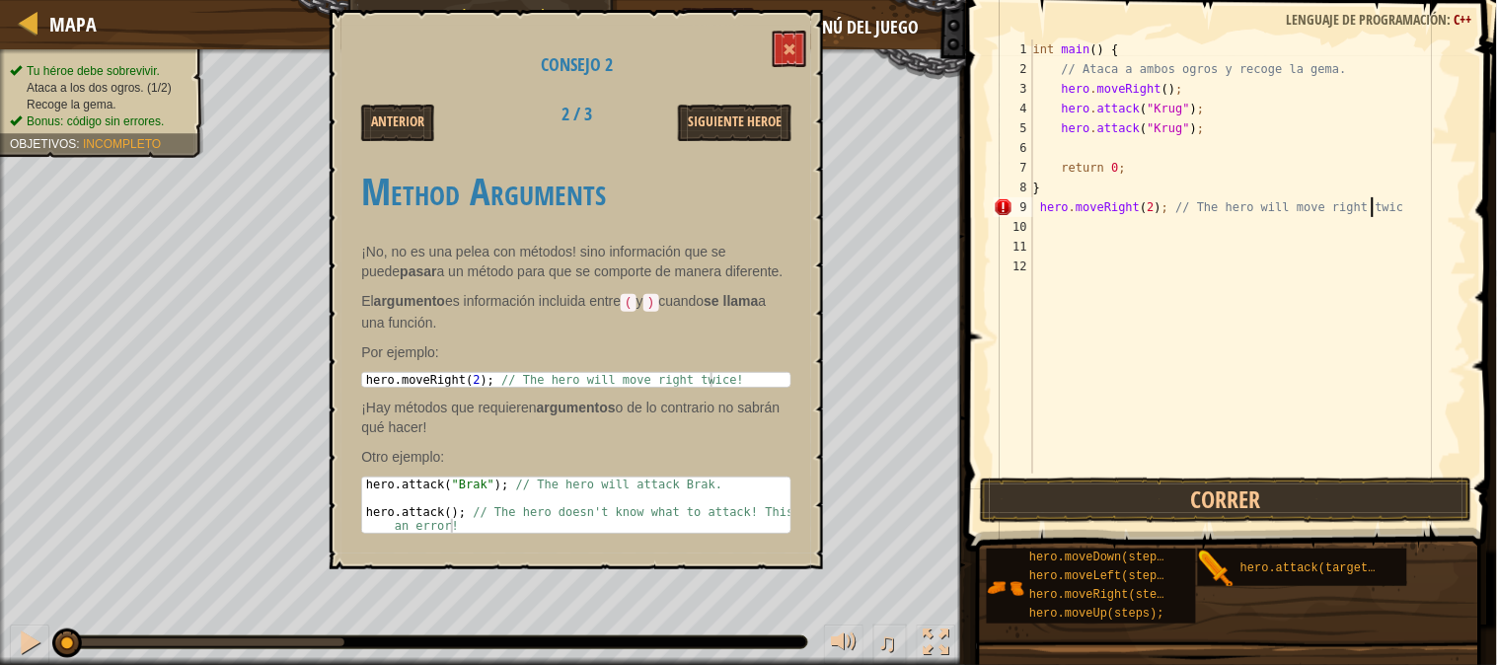
scroll to position [8, 27]
type textarea "hero.moveRight(2); // The hero will move right twice!"
click at [1069, 230] on div "int main ( ) { // Ataca a ambos ogros y recoge la gema. hero . moveRight ( ) ; …" at bounding box center [1248, 276] width 438 height 474
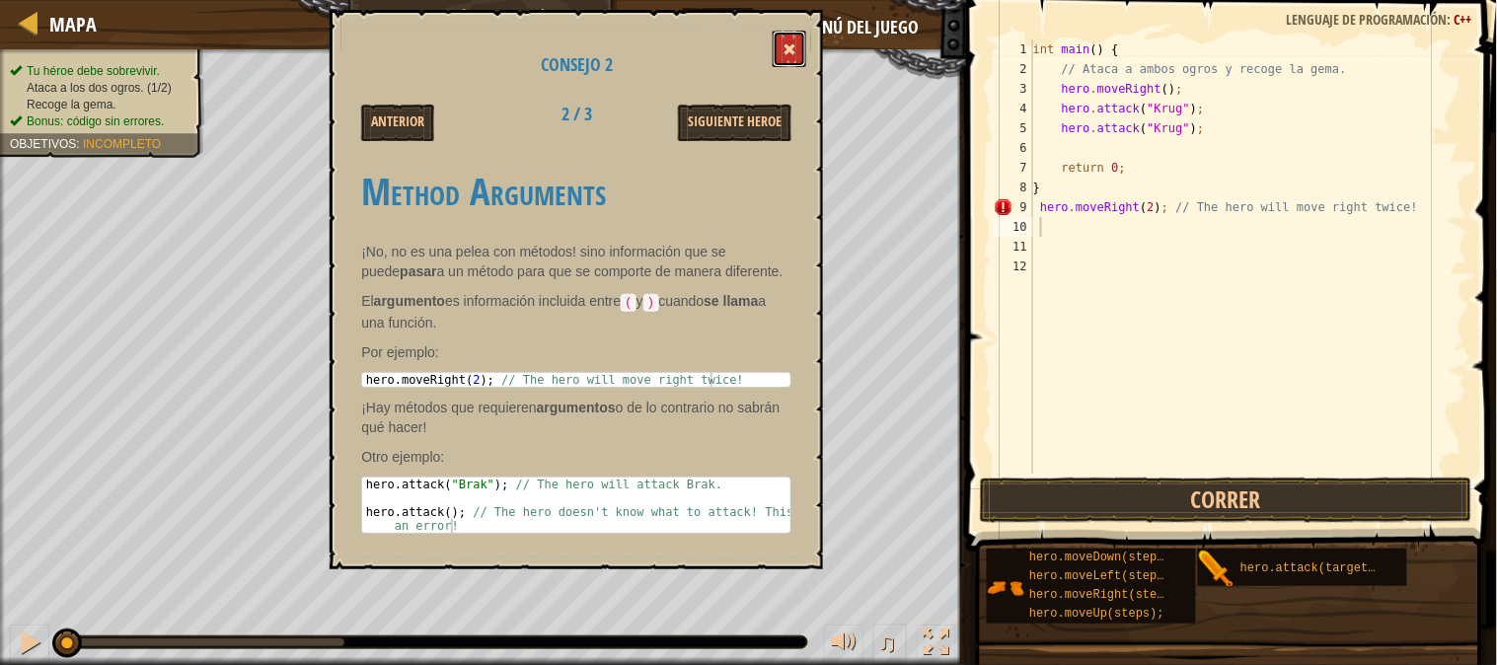
click at [783, 44] on button at bounding box center [790, 49] width 34 height 37
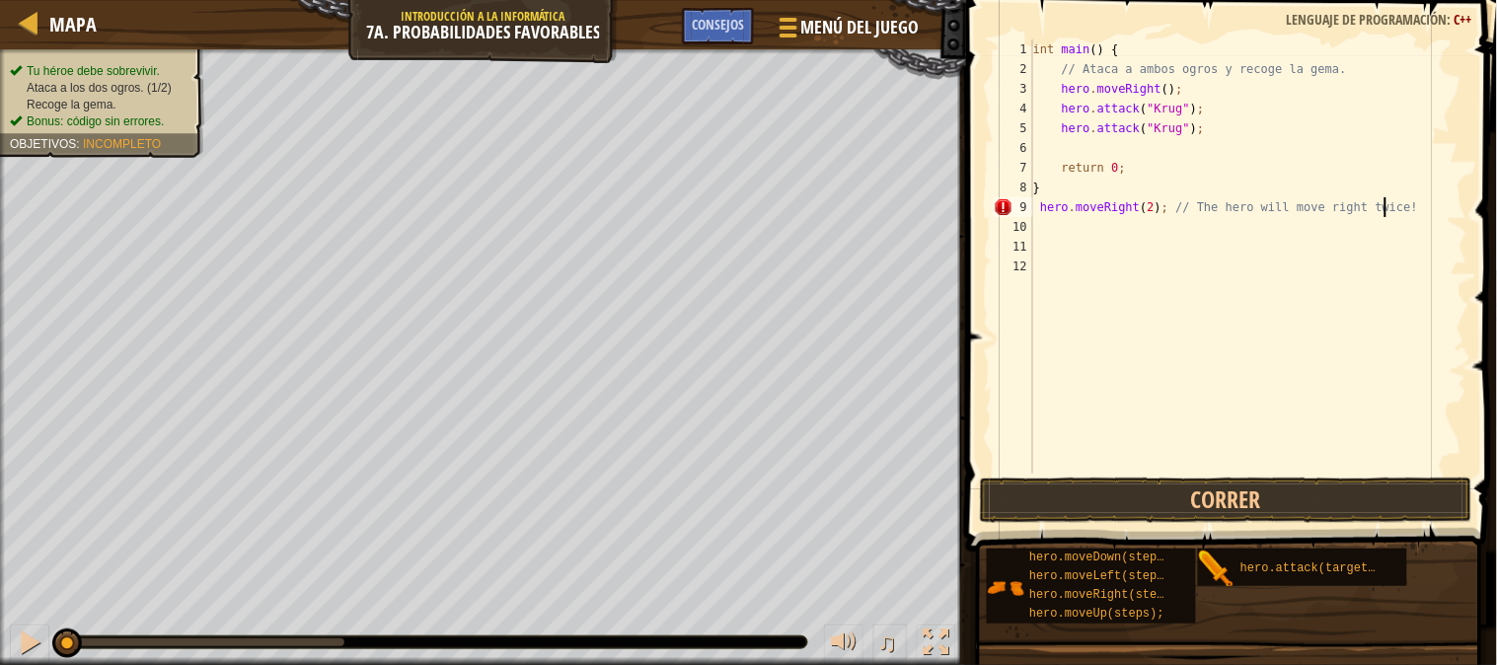
click at [1403, 209] on div "int main ( ) { // Ataca a ambos ogros y recoge la gema. hero . moveRight ( ) ; …" at bounding box center [1248, 276] width 438 height 474
click at [1135, 214] on div "int main ( ) { // Ataca a ambos ogros y recoge la gema. hero . moveRight ( ) ; …" at bounding box center [1248, 276] width 438 height 474
click at [1453, 171] on div "int main ( ) { // Ataca a ambos ogros y recoge la gema. hero . moveRight ( ) ; …" at bounding box center [1248, 276] width 438 height 474
click at [708, 24] on span "Consejos" at bounding box center [718, 24] width 52 height 19
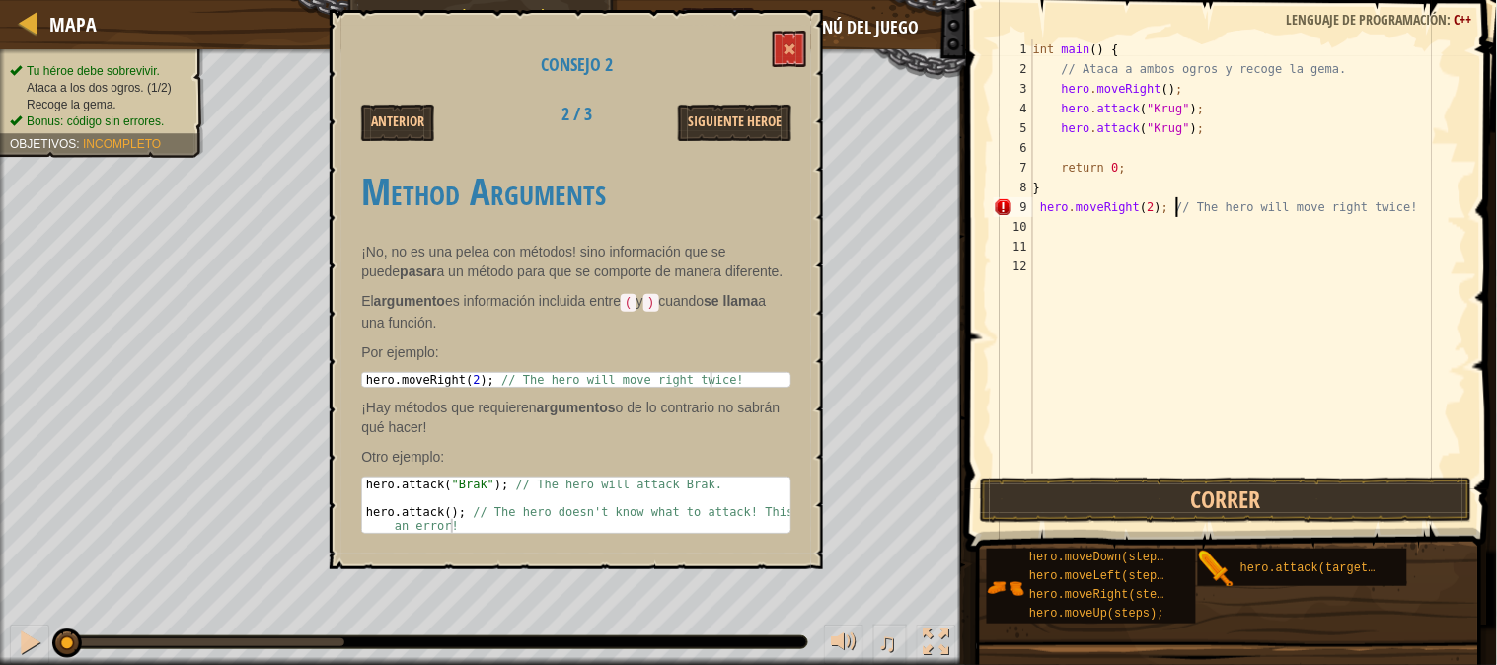
click at [1177, 198] on div "int main ( ) { // Ataca a ambos ogros y recoge la gema. hero . moveRight ( ) ; …" at bounding box center [1248, 276] width 438 height 474
click at [1179, 215] on div "int main ( ) { // Ataca a ambos ogros y recoge la gema. hero . moveRight ( ) ; …" at bounding box center [1248, 276] width 438 height 474
click at [1185, 215] on div "int main ( ) { // Ataca a ambos ogros y recoge la gema. hero . moveRight ( ) ; …" at bounding box center [1248, 276] width 438 height 474
type textarea "hero.moveRight(2); // (The hero will move right twice!"
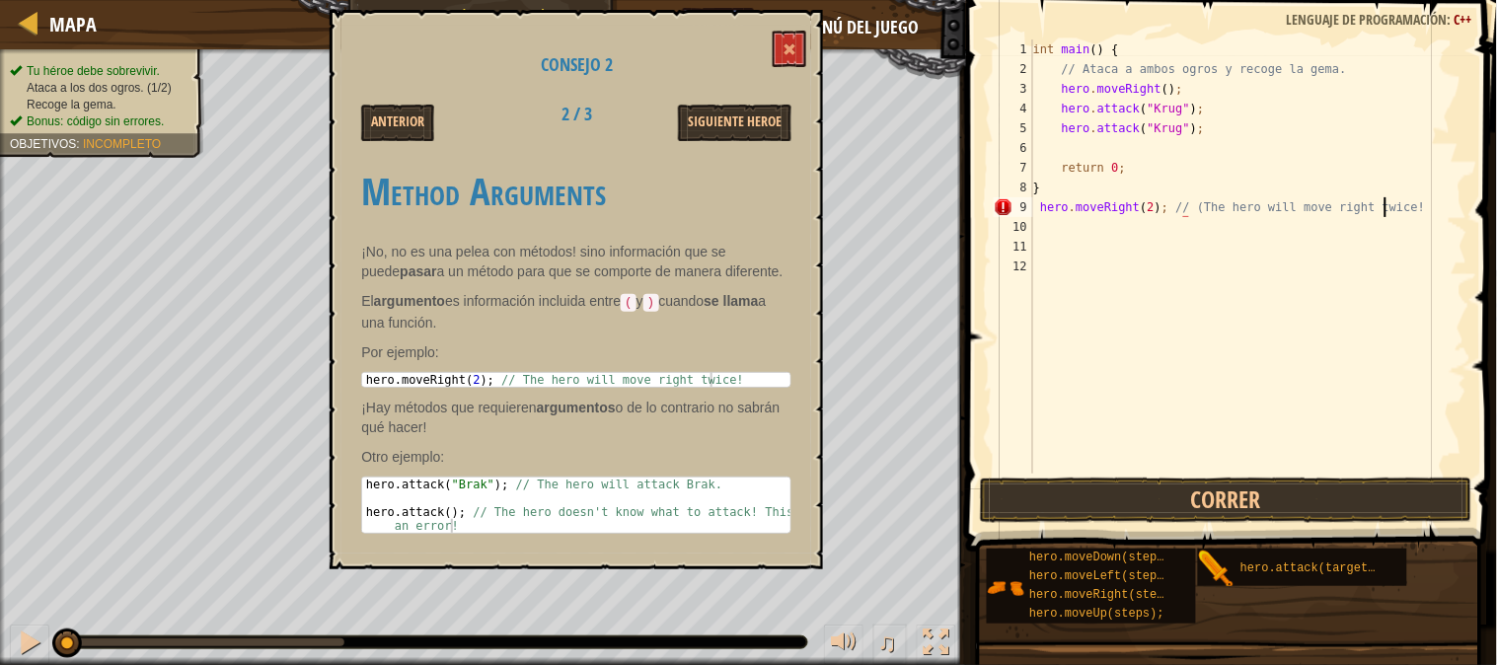
click at [1387, 198] on div "int main ( ) { // Ataca a ambos ogros y recoge la gema. hero . moveRight ( ) ; …" at bounding box center [1248, 276] width 438 height 474
click at [1399, 204] on div "int main ( ) { // Ataca a ambos ogros y recoge la gema. hero . moveRight ( ) ; …" at bounding box center [1248, 276] width 438 height 474
type textarea "9"
type textarea "hero.moveRight(2); // (The hero will move right twice!"
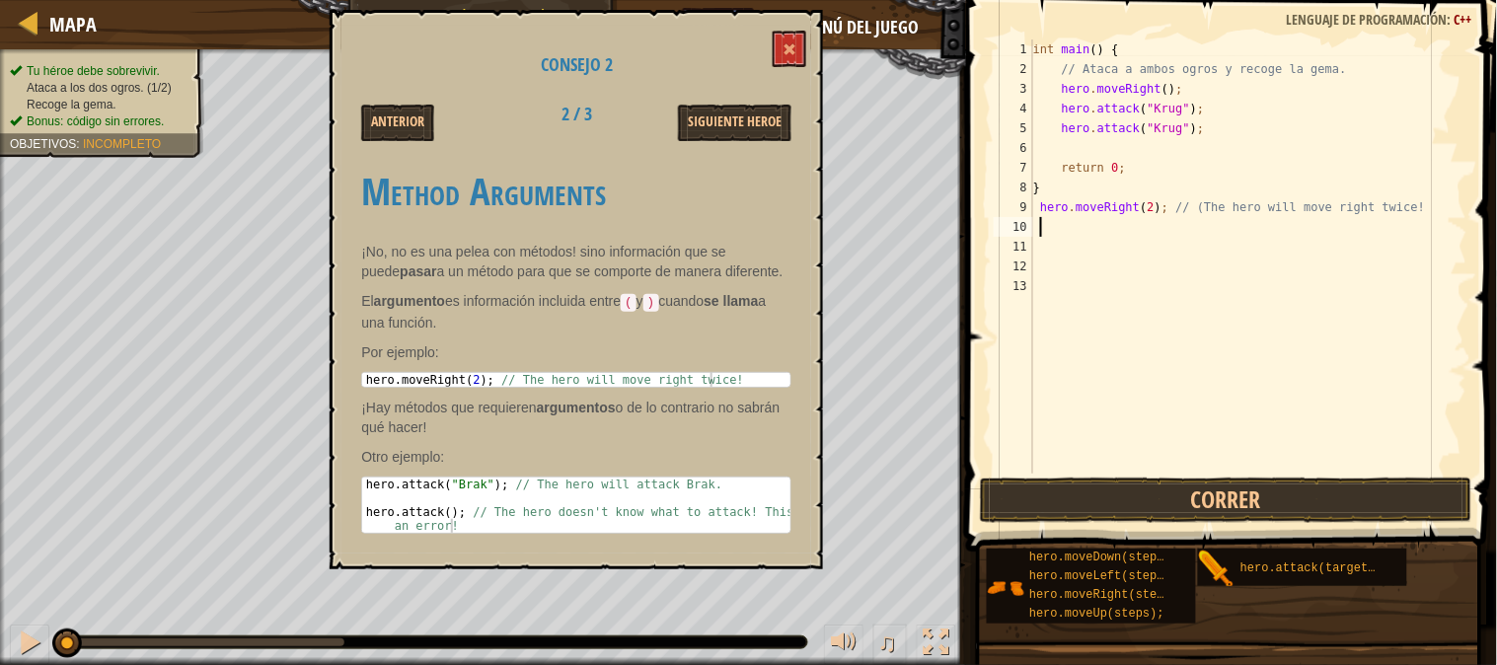
type textarea "9"
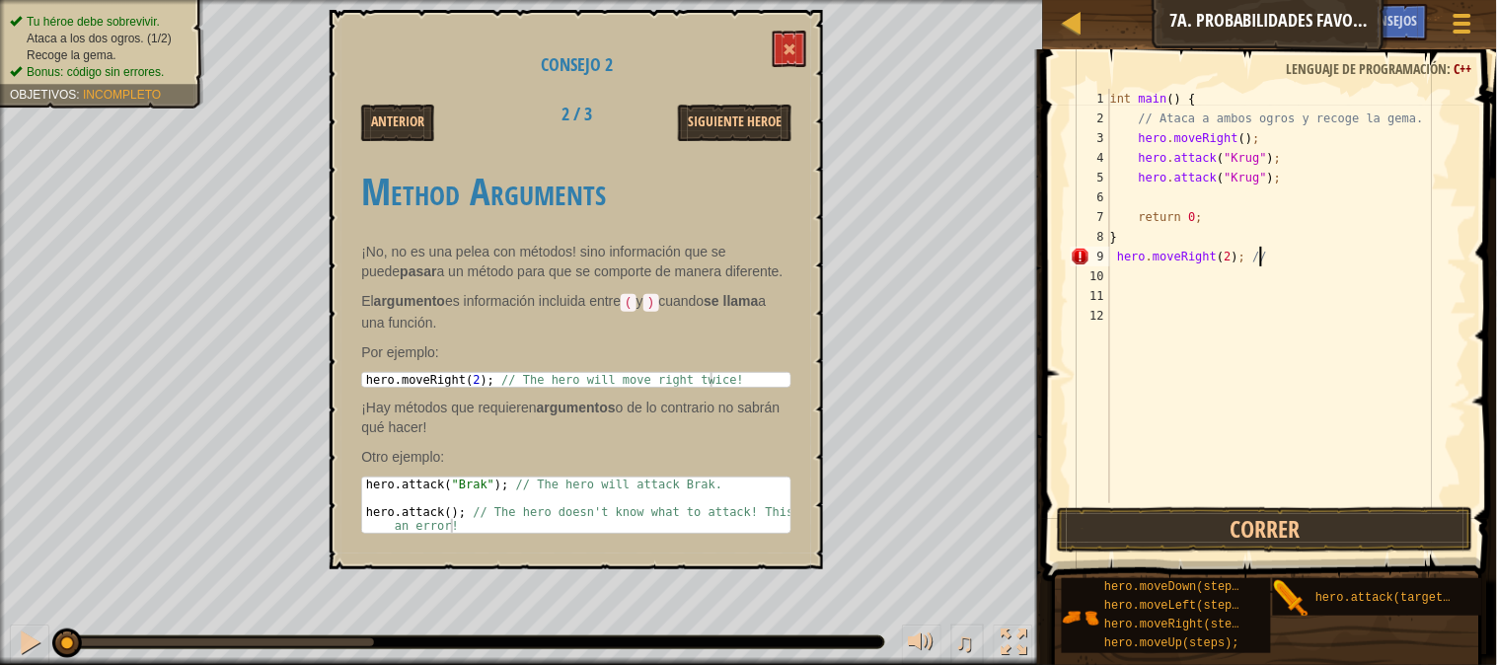
scroll to position [8, 11]
click at [691, 113] on button "Siguiente Heroe" at bounding box center [734, 123] width 113 height 37
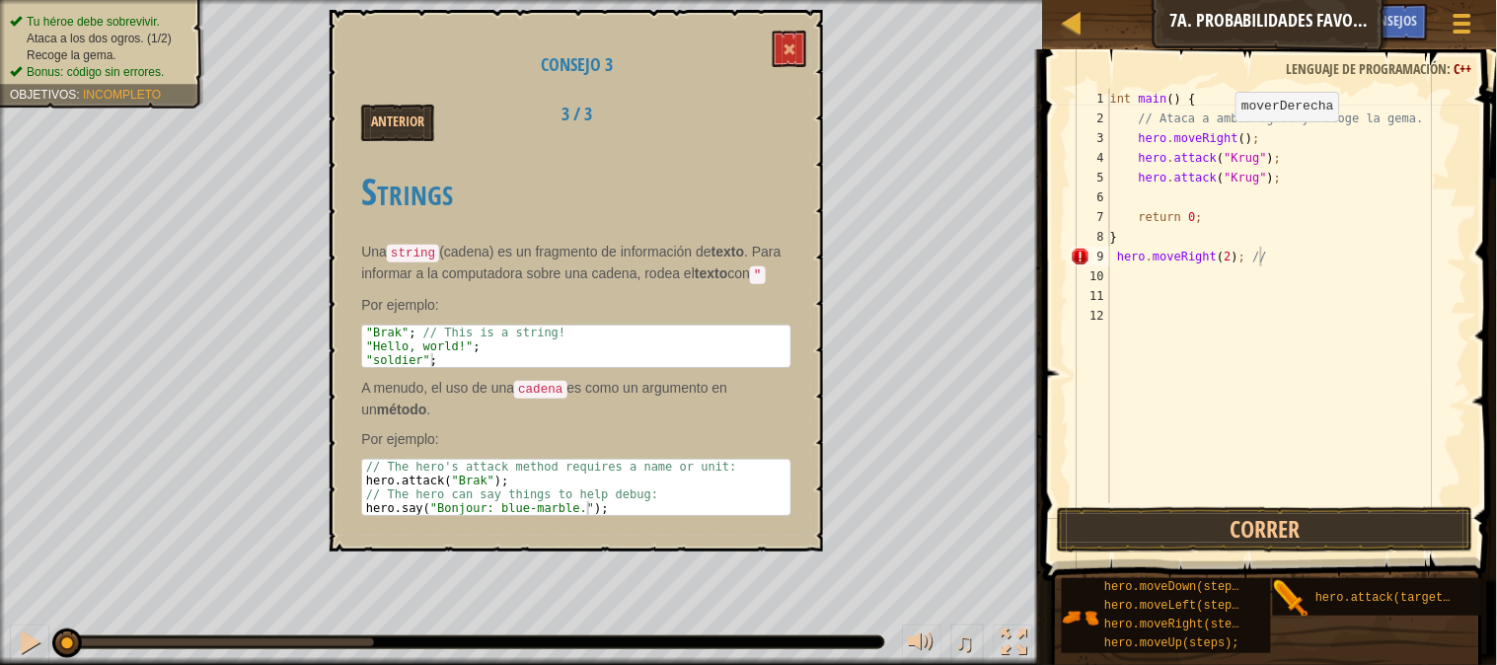
scroll to position [8, 10]
click at [1227, 141] on div "int main ( ) { // Ataca a ambos ogros y recoge la gema. hero . moveRight ( ) ; …" at bounding box center [1286, 316] width 361 height 454
click at [1234, 142] on div "int main ( ) { // Ataca a ambos ogros y recoge la gema. hero . moveRight ( ) ; …" at bounding box center [1286, 316] width 361 height 454
click at [373, 126] on button "Anterior" at bounding box center [397, 123] width 73 height 37
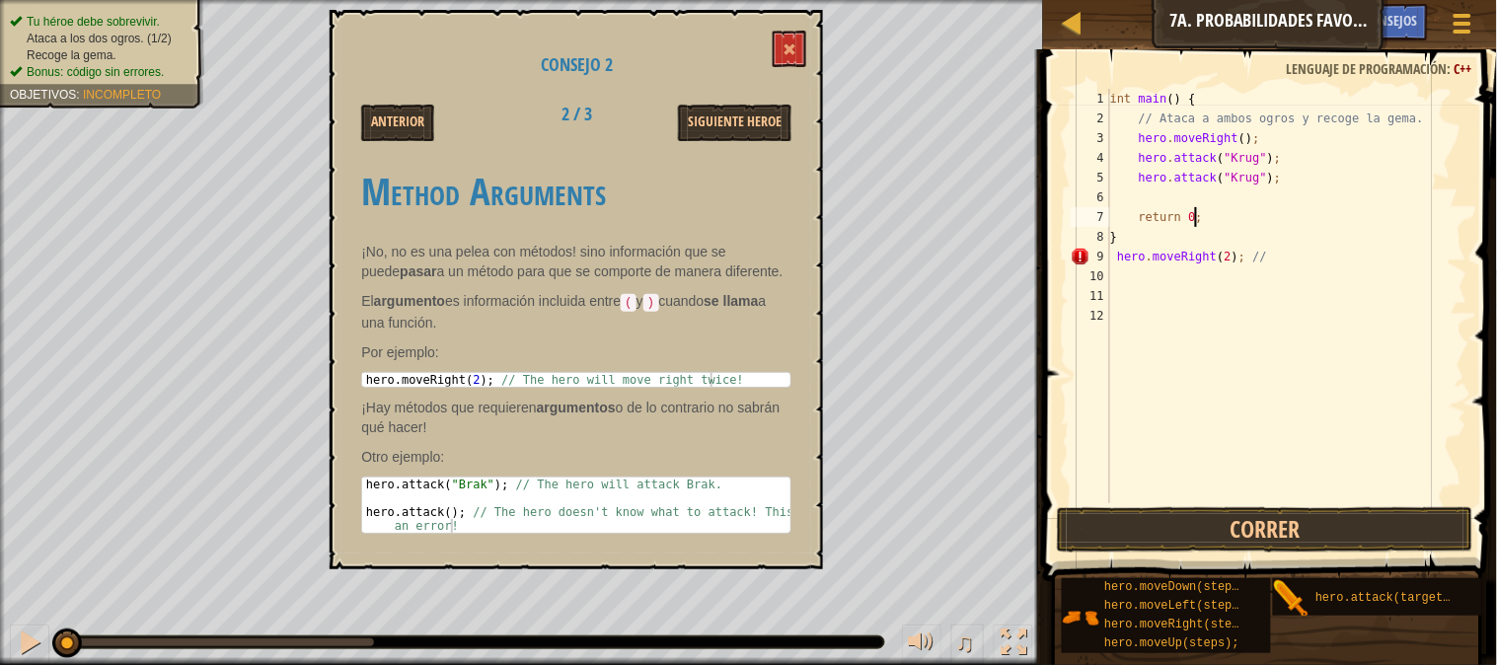
scroll to position [8, 5]
click at [1277, 227] on div "int main ( ) { // Ataca a ambos ogros y recoge la gema. hero . moveRight ( ) ; …" at bounding box center [1286, 316] width 361 height 454
click at [1233, 133] on div "int main ( ) { // Ataca a ambos ogros y recoge la gema. hero . moveRight ( ) ; …" at bounding box center [1286, 316] width 361 height 454
click at [1238, 139] on div "int main ( ) { // Ataca a ambos ogros y recoge la gema. hero . moveRight ( 2 ) …" at bounding box center [1286, 316] width 361 height 454
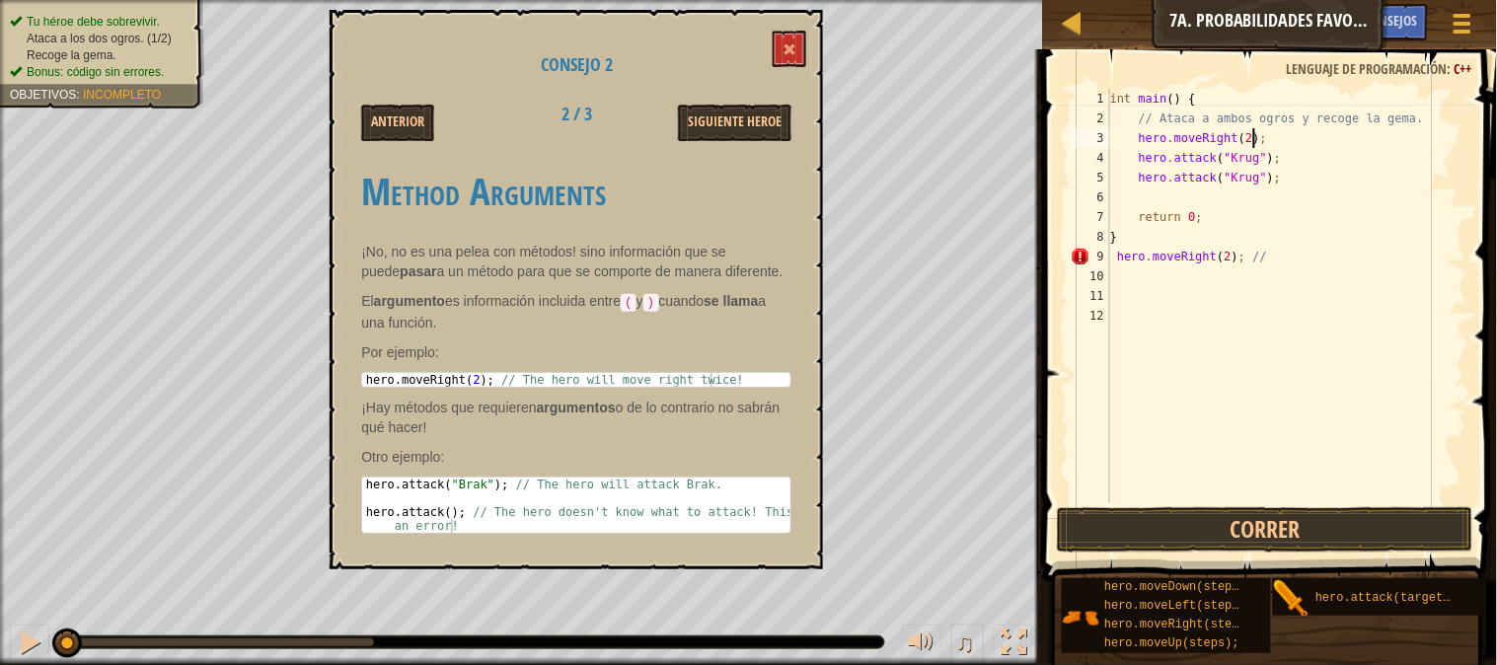
click at [1270, 134] on div "int main ( ) { // Ataca a ambos ogros y recoge la gema. hero . moveRight ( 2 ) …" at bounding box center [1286, 316] width 361 height 454
type textarea "hero.moveRight(2);"
click at [1283, 277] on div "int main ( ) { // Ataca a ambos ogros y recoge la gema. hero . moveRight ( 2 ) …" at bounding box center [1286, 316] width 361 height 454
type textarea "h"
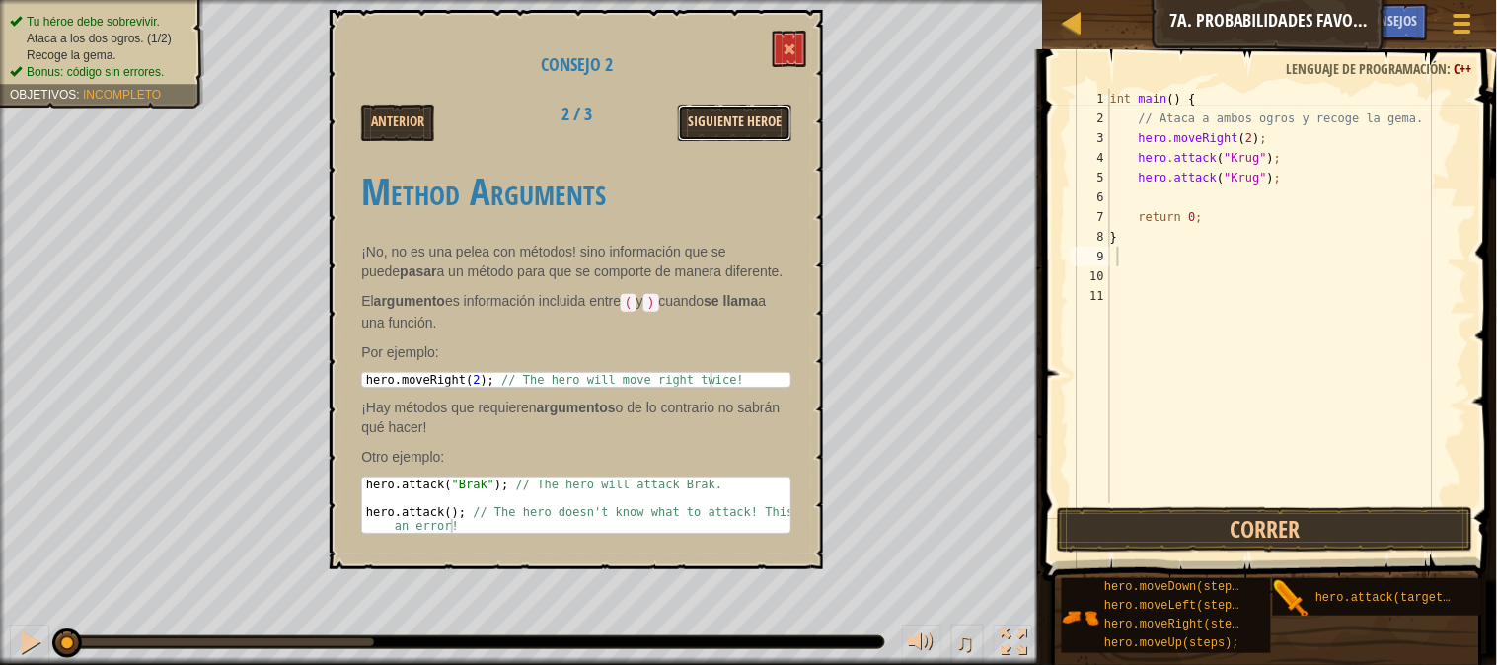
click at [754, 132] on button "Siguiente Heroe" at bounding box center [734, 123] width 113 height 37
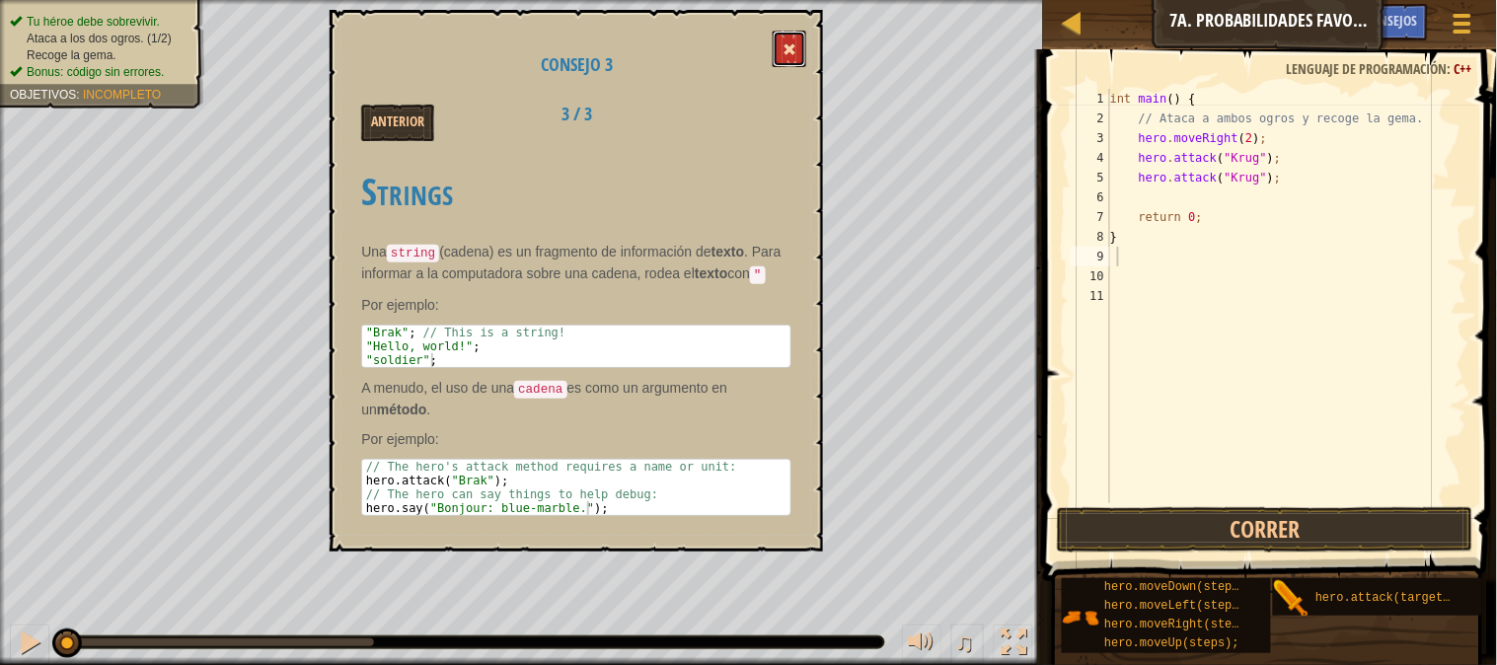
click at [790, 33] on button at bounding box center [790, 49] width 34 height 37
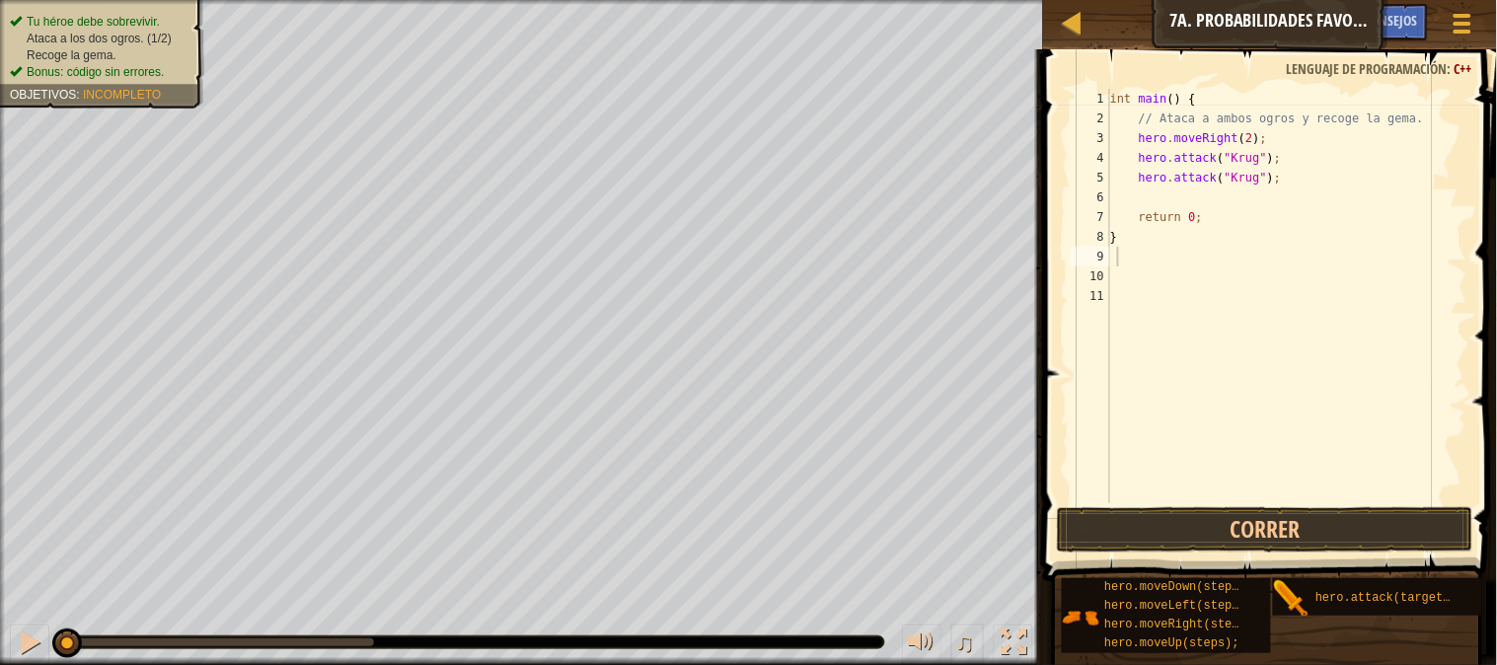
click at [1115, 260] on div "int main ( ) { // Ataca a ambos ogros y recoge la gema. hero . moveRight ( 2 ) …" at bounding box center [1286, 316] width 361 height 454
type textarea "h"
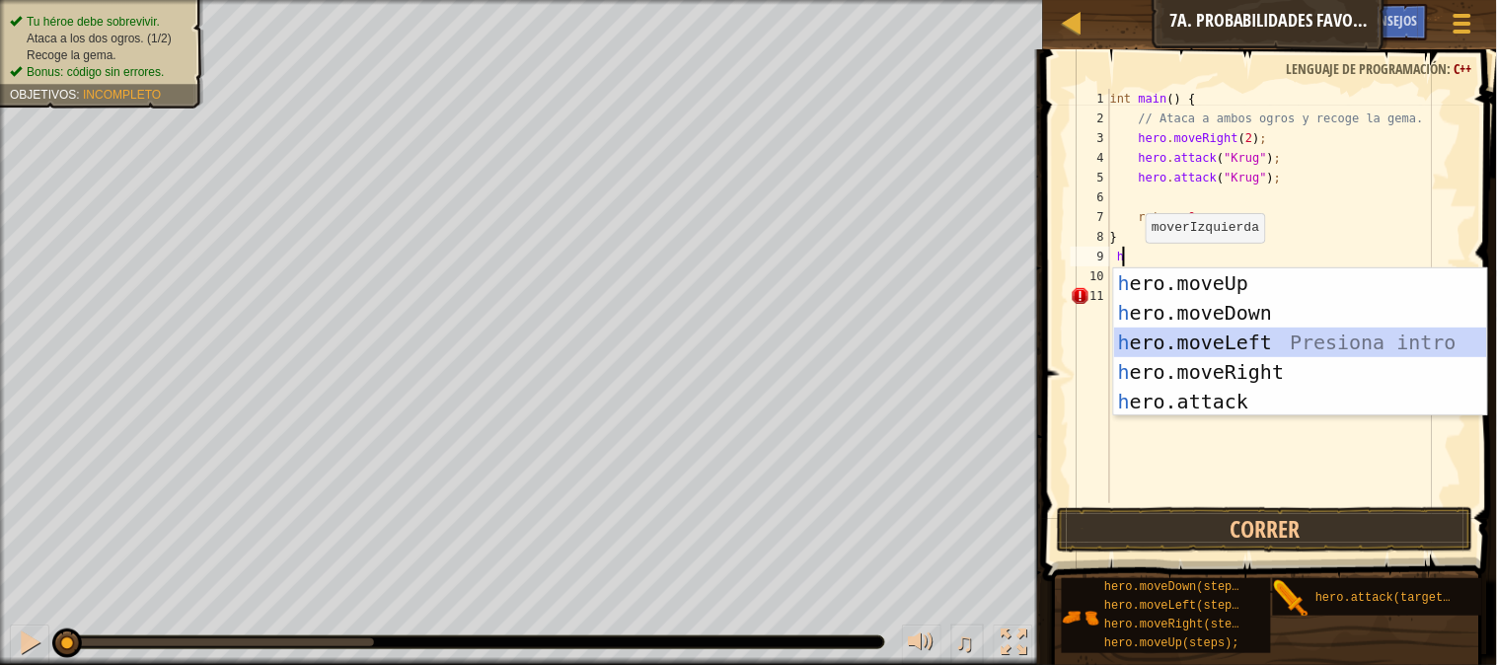
click at [1243, 334] on div "h ero.moveUp Presiona intro h ero.moveDown Presiona intro h ero.moveLeft Presio…" at bounding box center [1300, 371] width 373 height 207
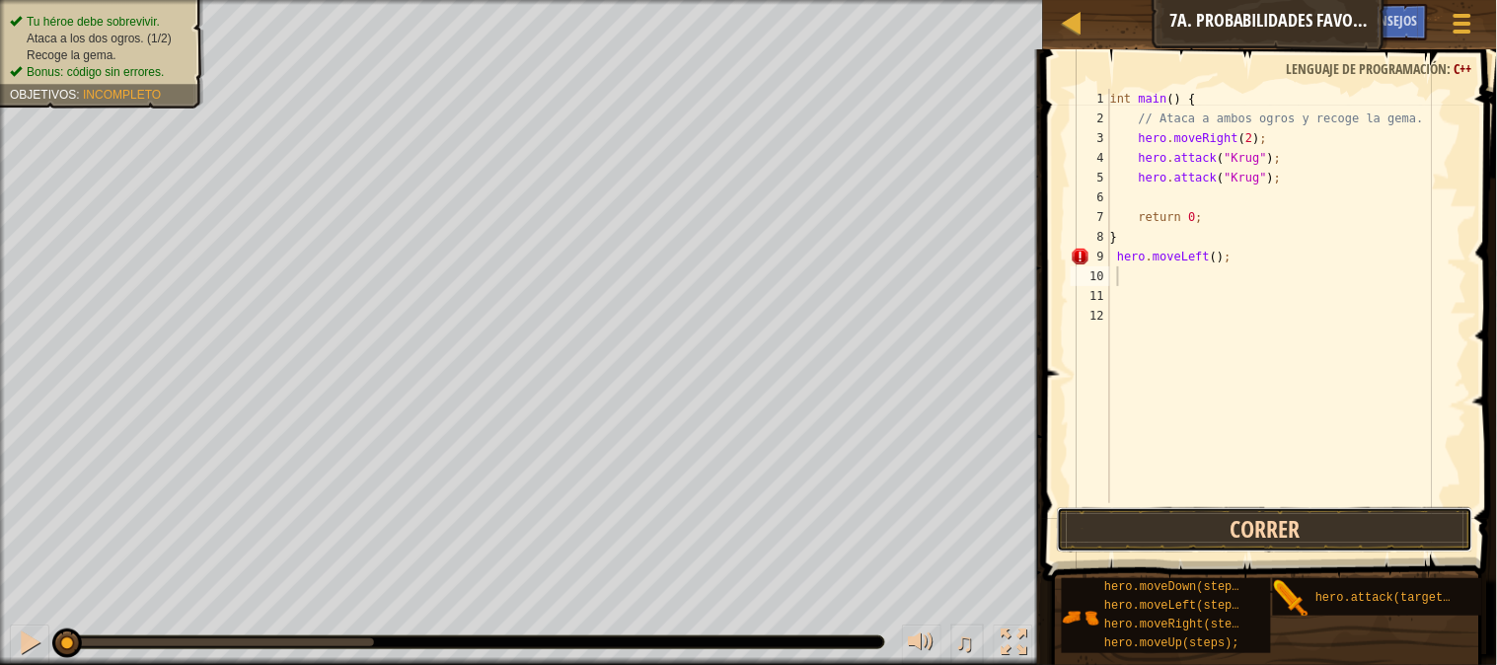
click at [1296, 533] on button "Correr" at bounding box center [1265, 529] width 417 height 45
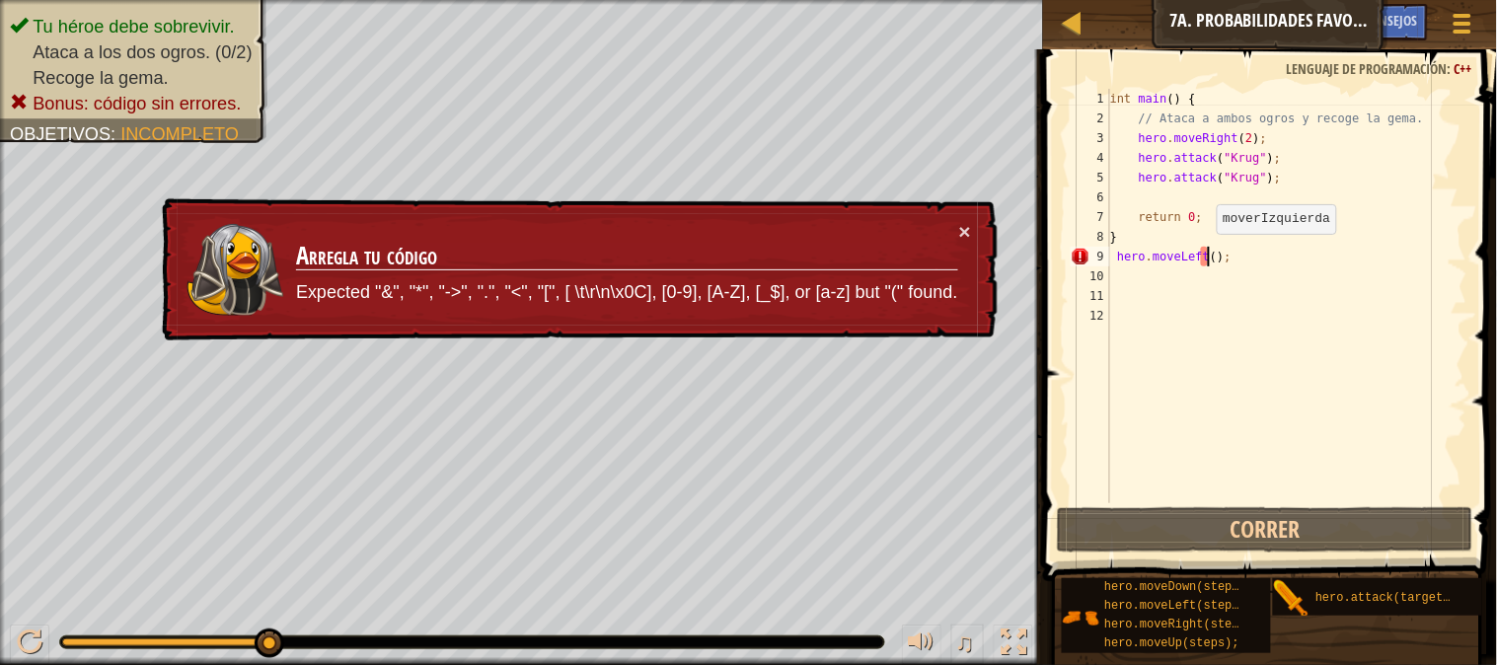
click at [1208, 253] on div "int main ( ) { // Ataca a ambos ogros y recoge la gema. hero . moveRight ( 2 ) …" at bounding box center [1286, 316] width 361 height 454
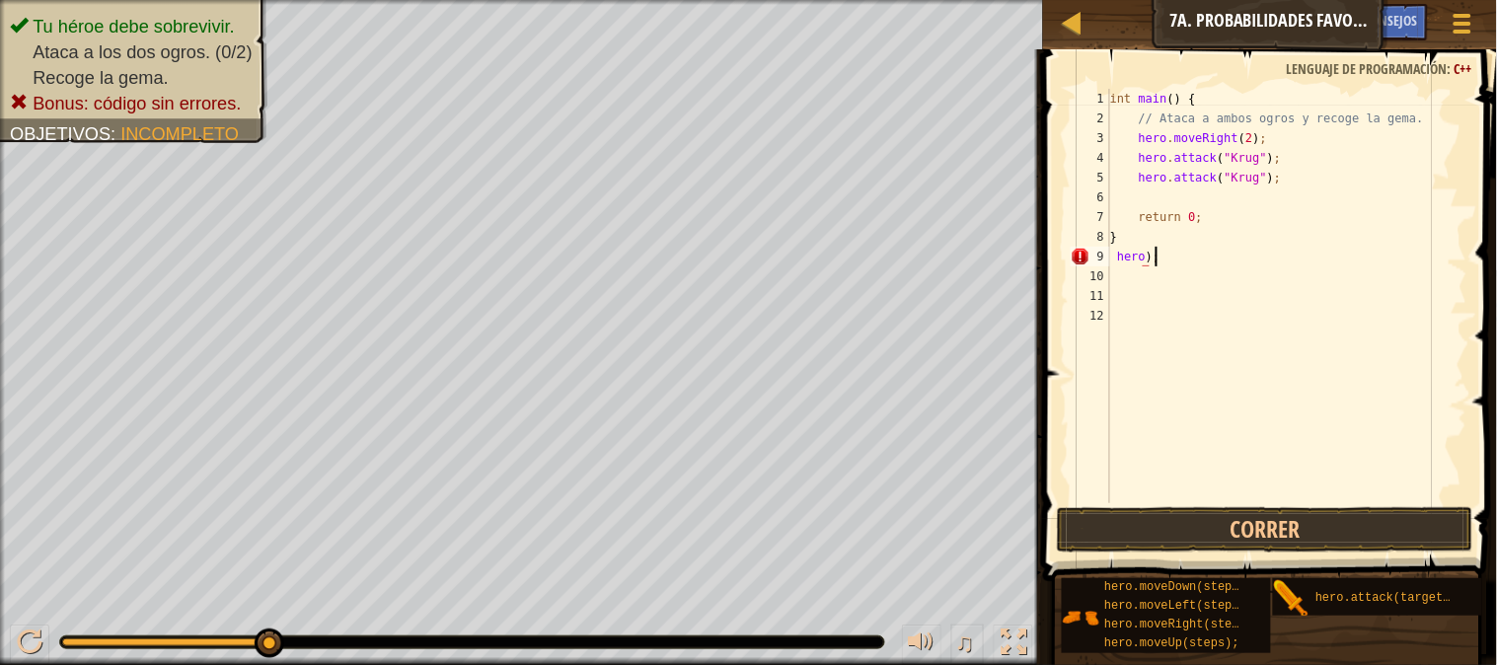
click at [1200, 250] on div "int main ( ) { // Ataca a ambos ogros y recoge la gema. hero . moveRight ( 2 ) …" at bounding box center [1286, 316] width 361 height 454
type textarea "h"
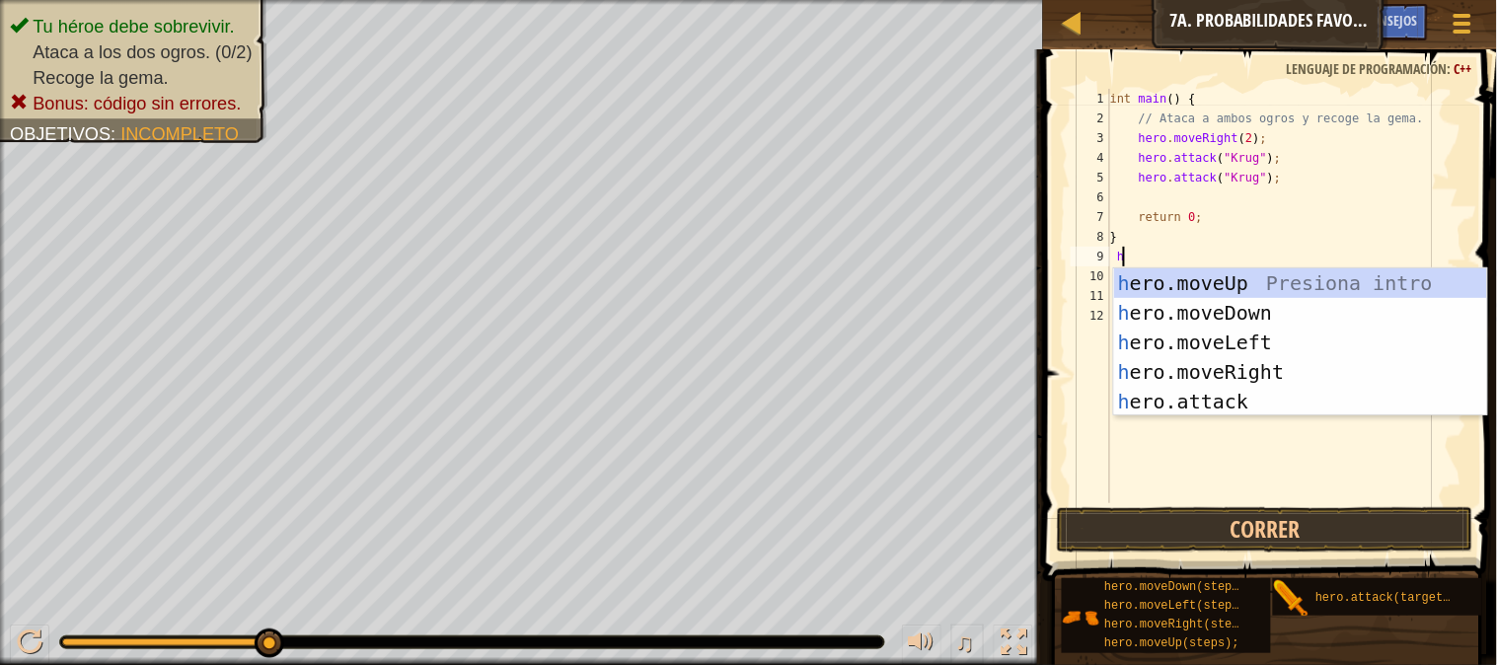
type textarea "he"
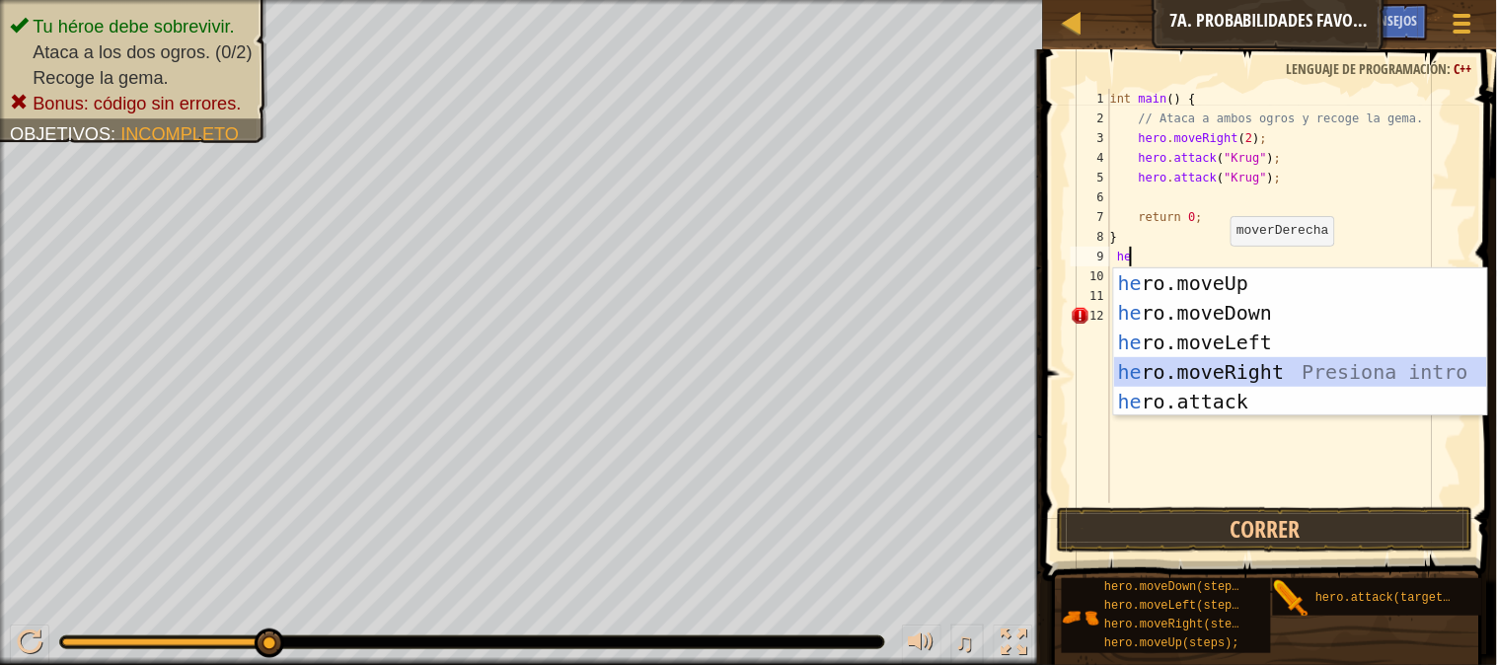
click at [1286, 359] on div "he ro.moveUp Presiona intro he ro.moveDown Presiona intro he ro.moveLeft Presio…" at bounding box center [1300, 371] width 373 height 207
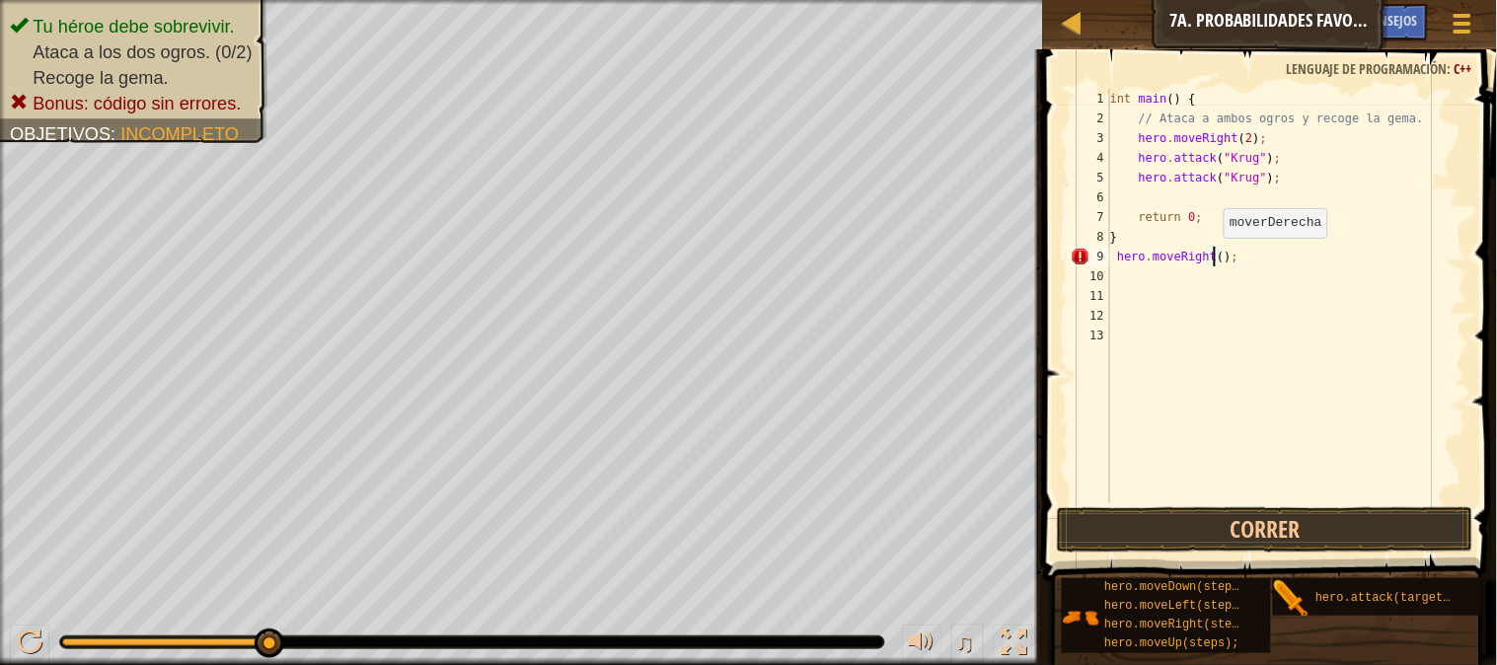
click at [1215, 258] on div "int main ( ) { // Ataca a ambos ogros y recoge la gema. hero . moveRight ( 2 ) …" at bounding box center [1286, 316] width 361 height 454
type textarea "hero.moveRight(2);"
click at [1145, 308] on div "int main ( ) { // Ataca a ambos ogros y recoge la gema. hero . moveRight ( 2 ) …" at bounding box center [1286, 316] width 361 height 454
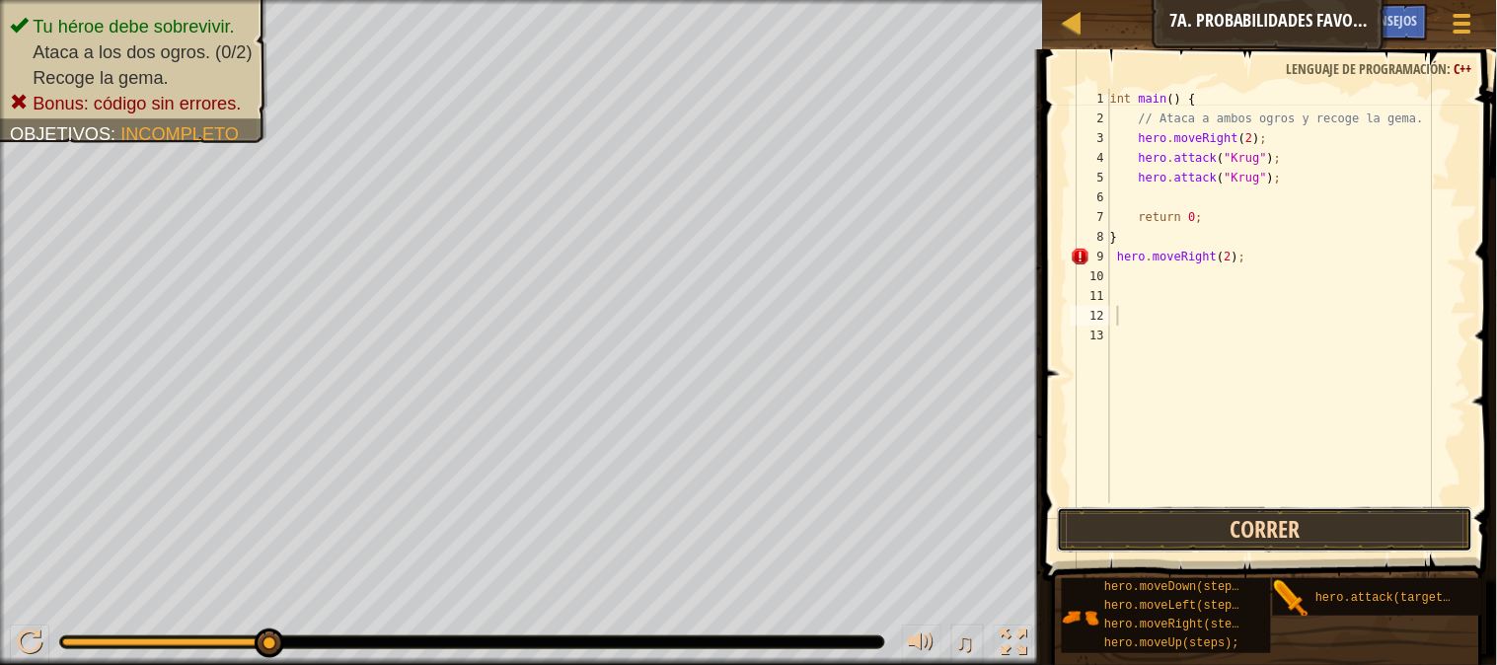
click at [1130, 514] on button "Correr" at bounding box center [1265, 529] width 417 height 45
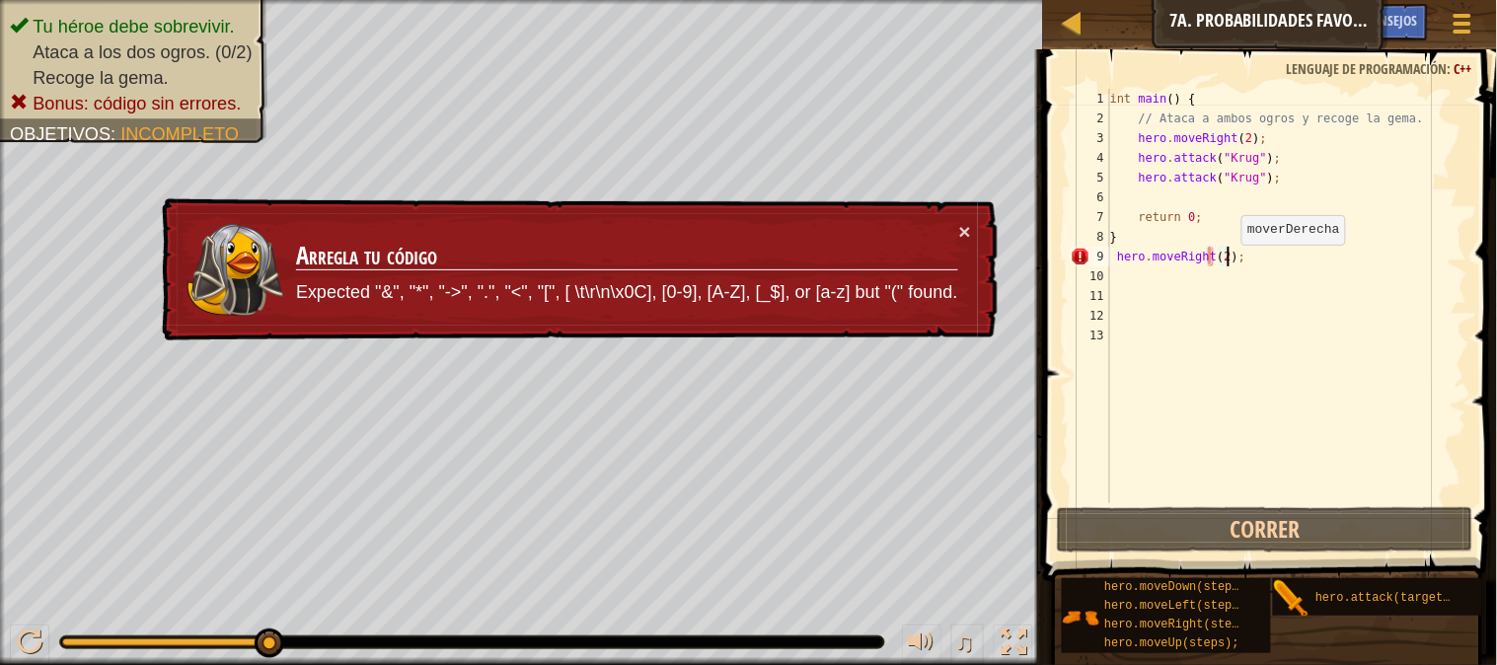
click at [1231, 263] on div "int main ( ) { // Ataca a ambos ogros y recoge la gema. hero . moveRight ( 2 ) …" at bounding box center [1286, 316] width 361 height 454
click at [1241, 260] on div "int main ( ) { // Ataca a ambos ogros y recoge la gema. hero . moveRight ( 2 ) …" at bounding box center [1286, 316] width 361 height 454
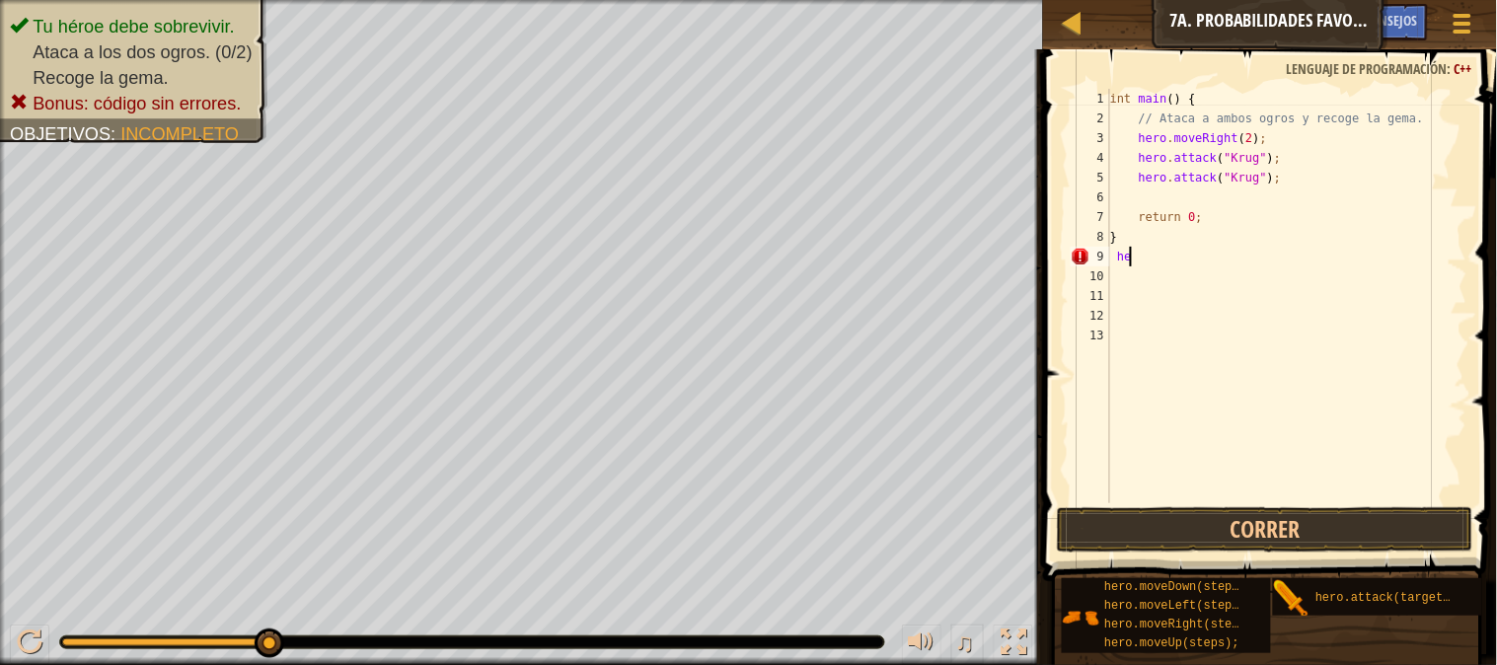
type textarea "h"
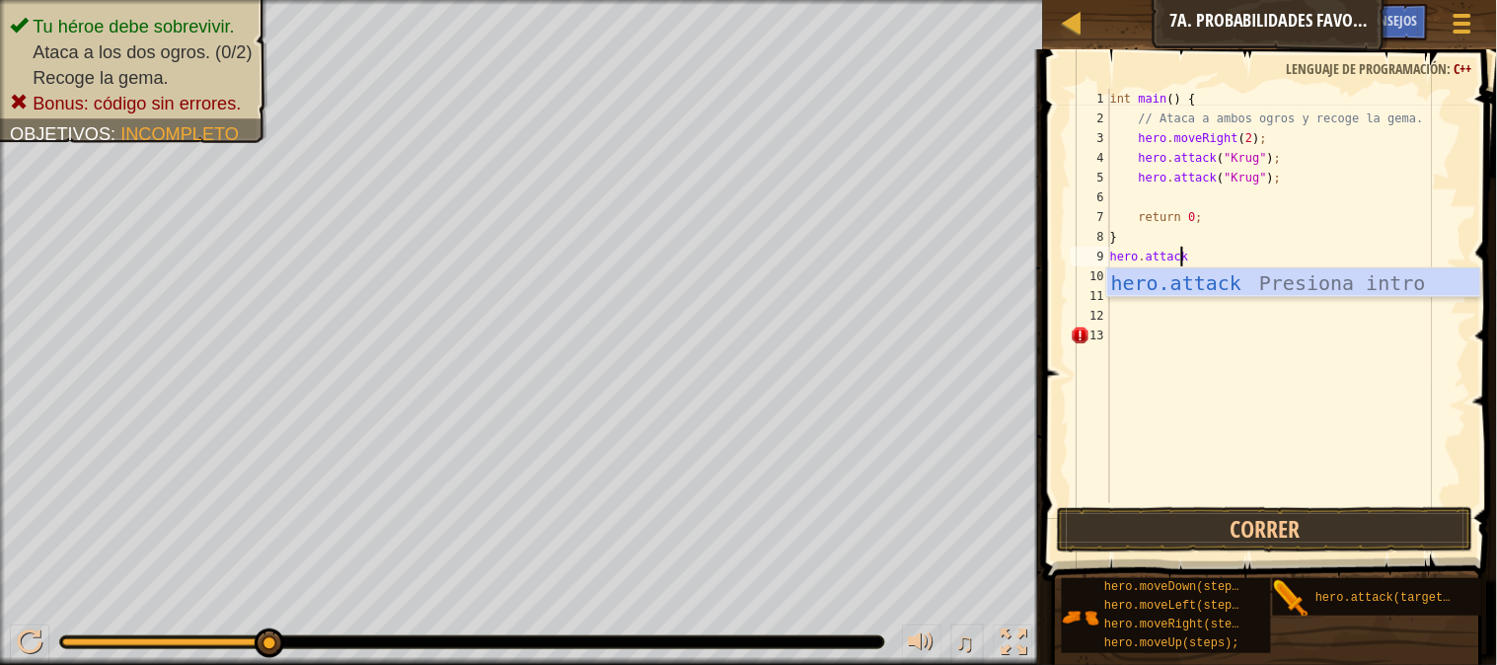
scroll to position [8, 4]
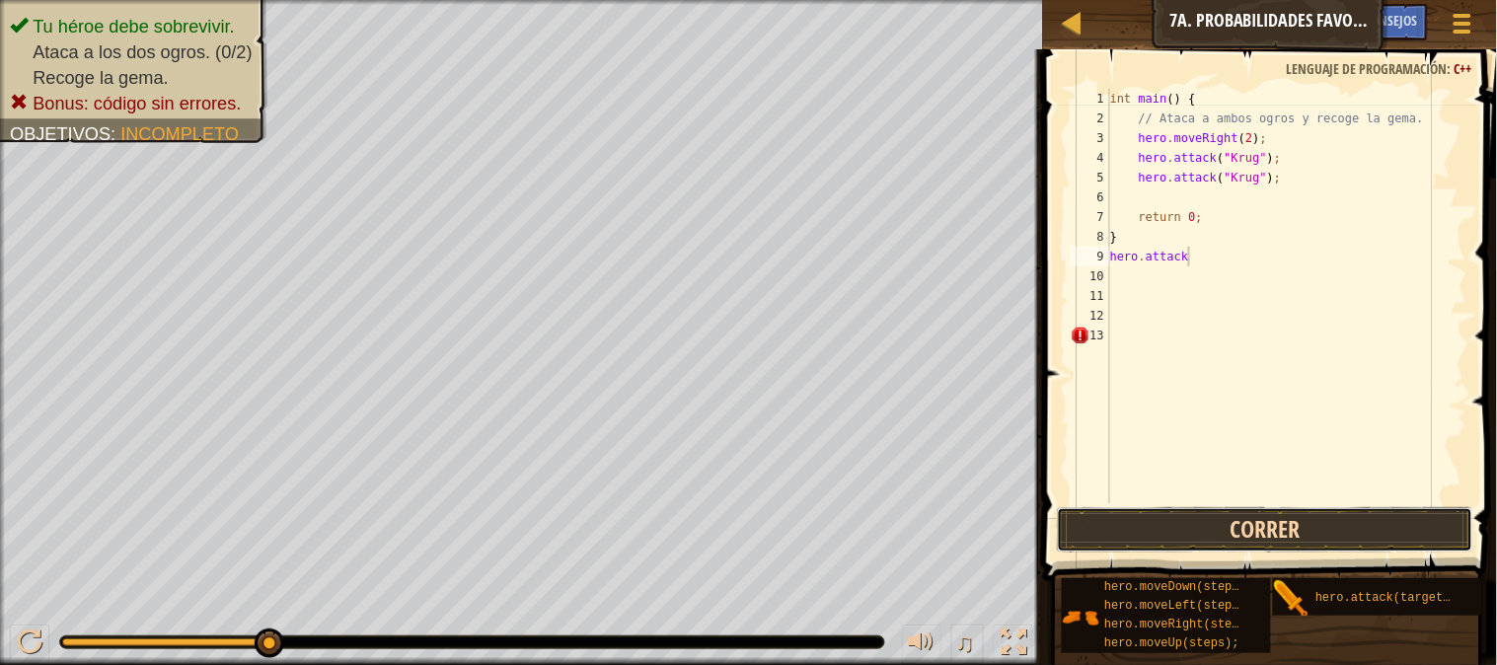
click at [1260, 537] on button "Correr" at bounding box center [1265, 529] width 417 height 45
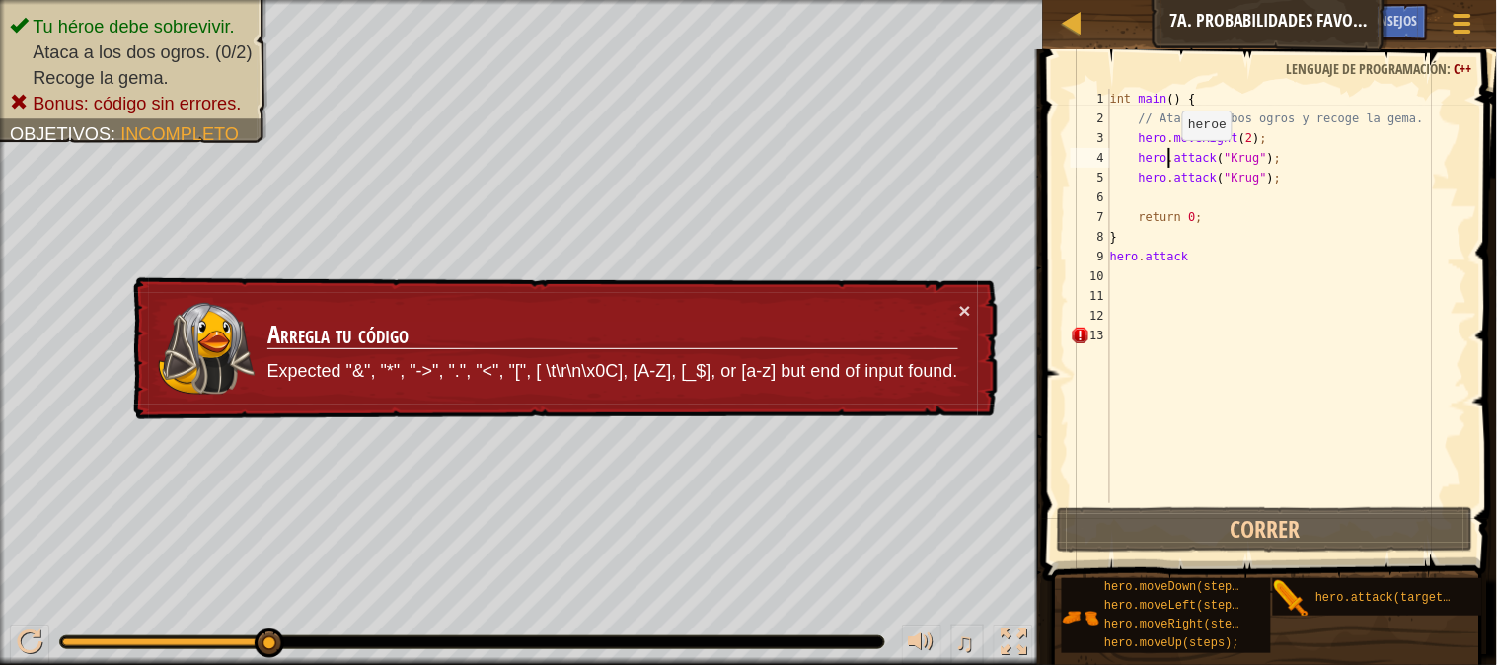
click at [1172, 160] on div "int main ( ) { // Ataca a ambos ogros y recoge la gema. hero . moveRight ( 2 ) …" at bounding box center [1286, 316] width 361 height 454
click at [1194, 253] on div "int main ( ) { // Ataca a ambos ogros y recoge la gema. hero . moveRight ( 2 ) …" at bounding box center [1286, 316] width 361 height 454
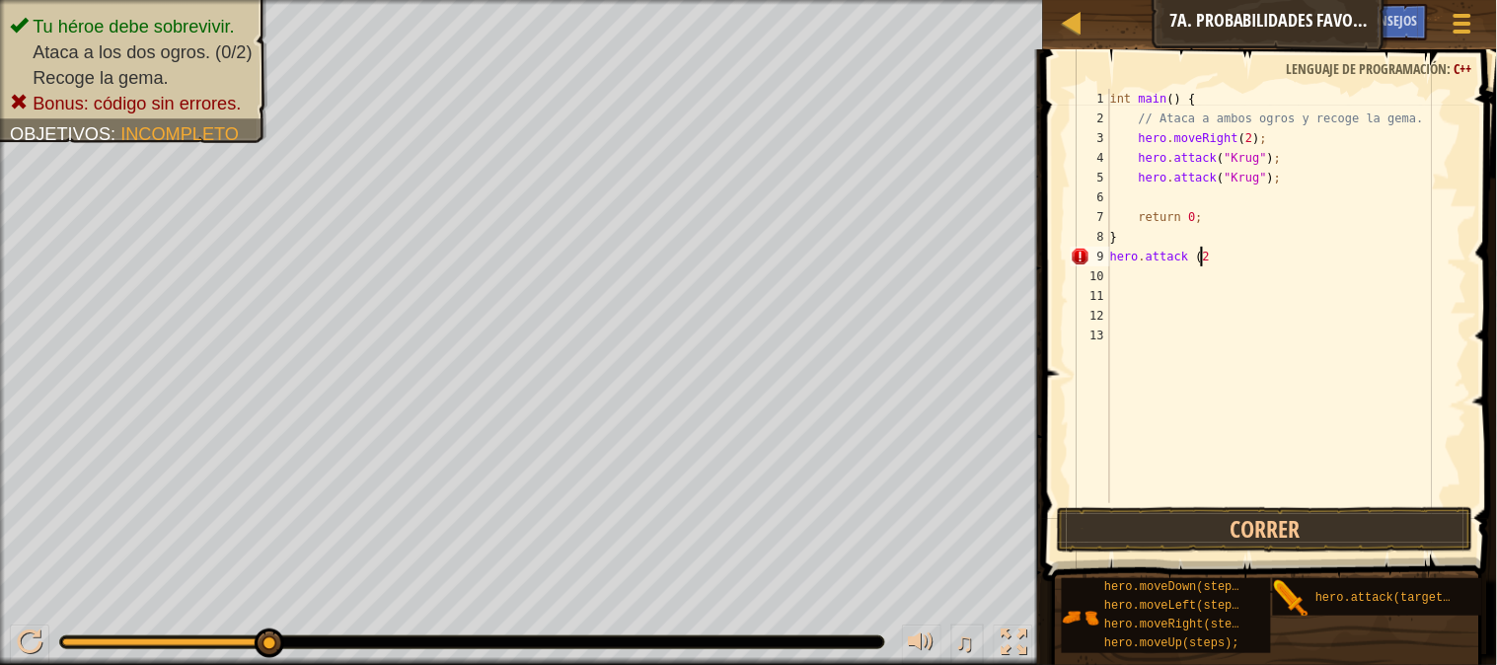
scroll to position [8, 6]
click at [1431, 524] on button "Correr" at bounding box center [1265, 529] width 417 height 45
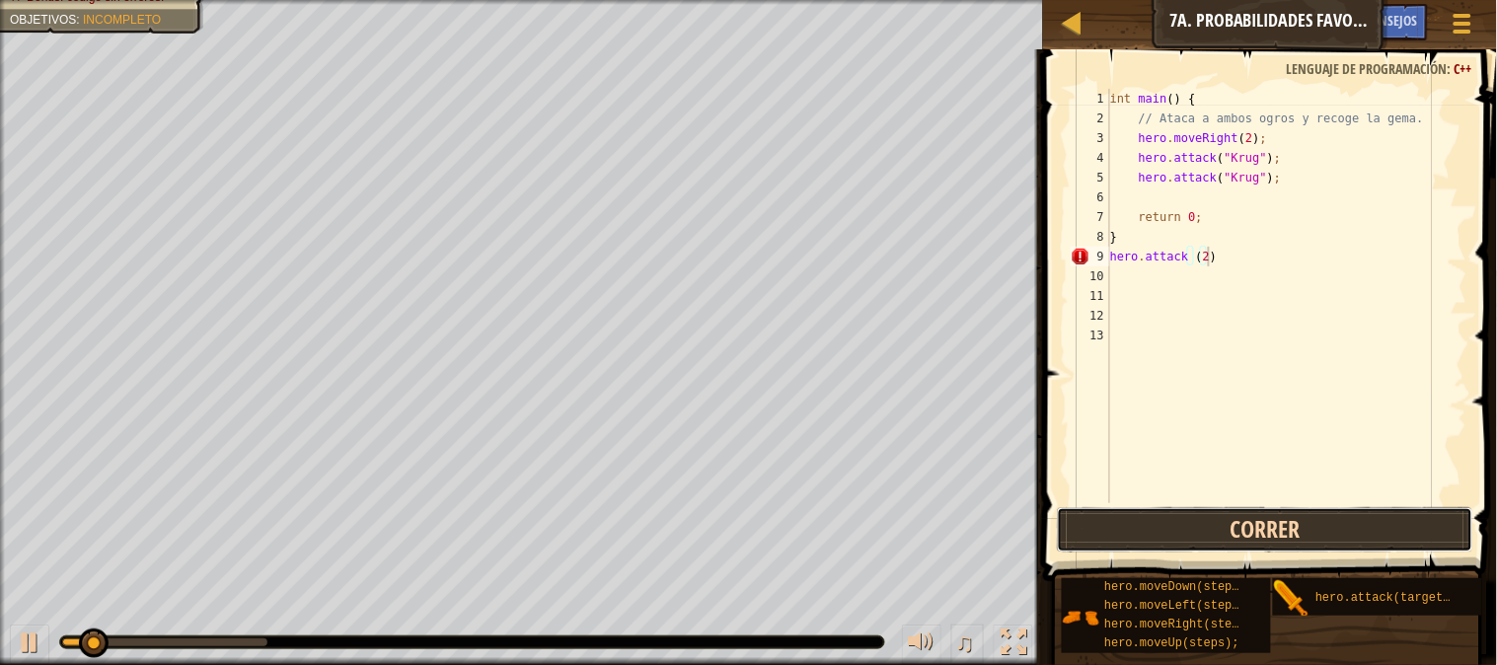
click at [1431, 524] on button "Correr" at bounding box center [1265, 529] width 417 height 45
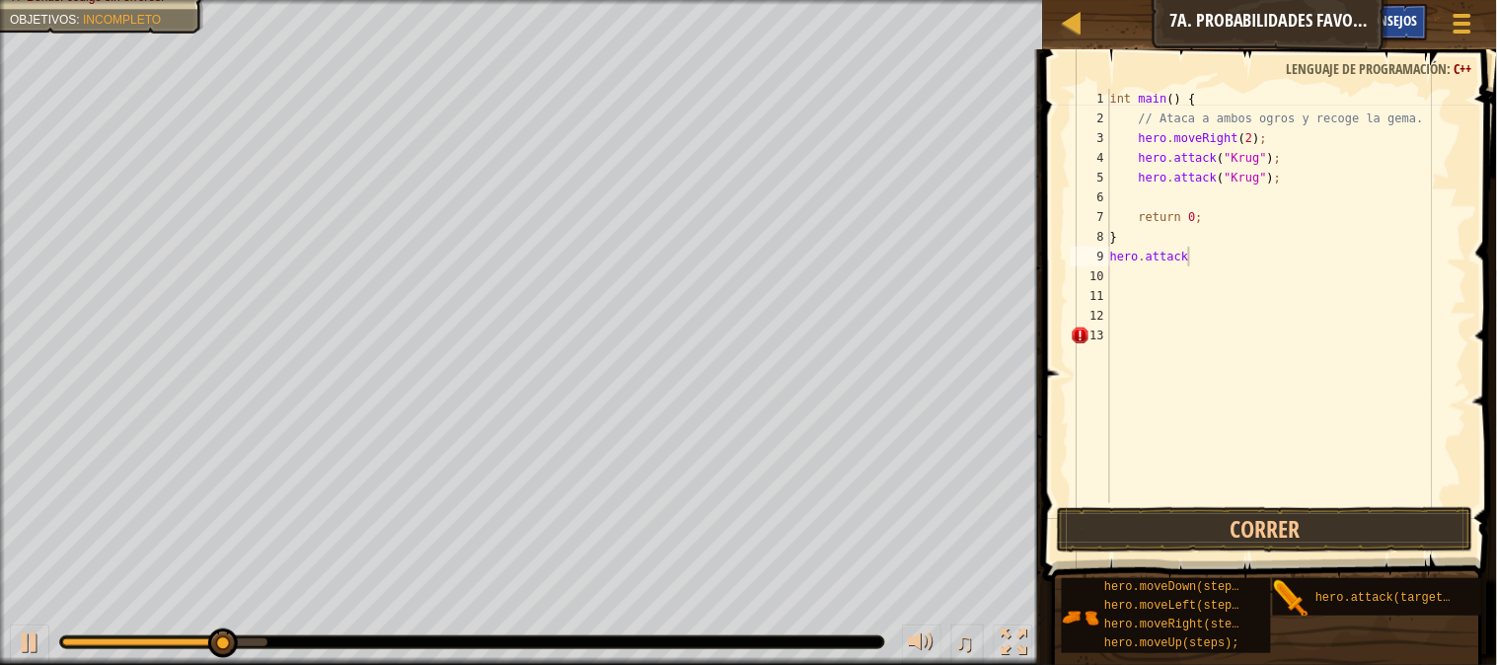
click at [1409, 8] on div "Consejos" at bounding box center [1392, 22] width 72 height 37
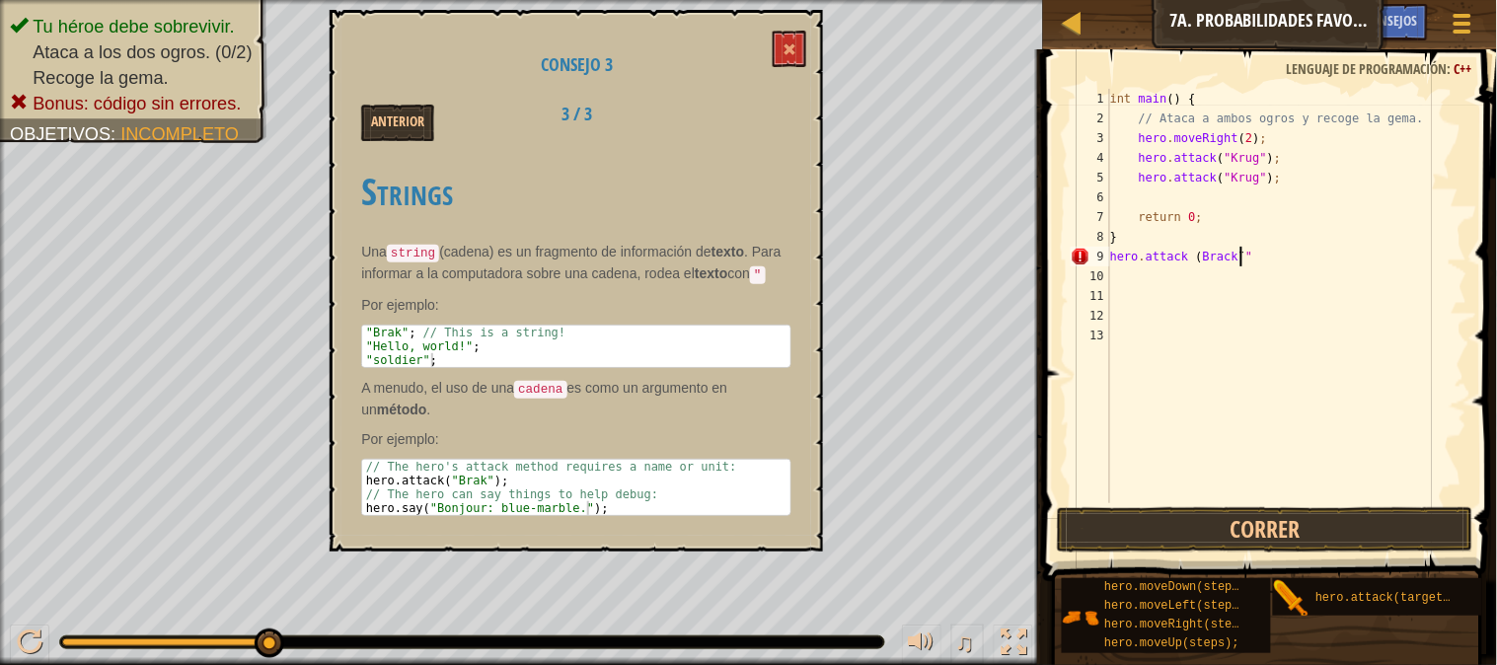
scroll to position [8, 8]
click at [1192, 252] on div "int main ( ) { // Ataca a ambos ogros y recoge la gema. hero . moveRight ( 2 ) …" at bounding box center [1286, 316] width 361 height 454
click at [1198, 252] on div "int main ( ) { // Ataca a ambos ogros y recoge la gema. hero . moveRight ( 2 ) …" at bounding box center [1286, 316] width 361 height 454
type textarea "hero.attack ("[PERSON_NAME]""
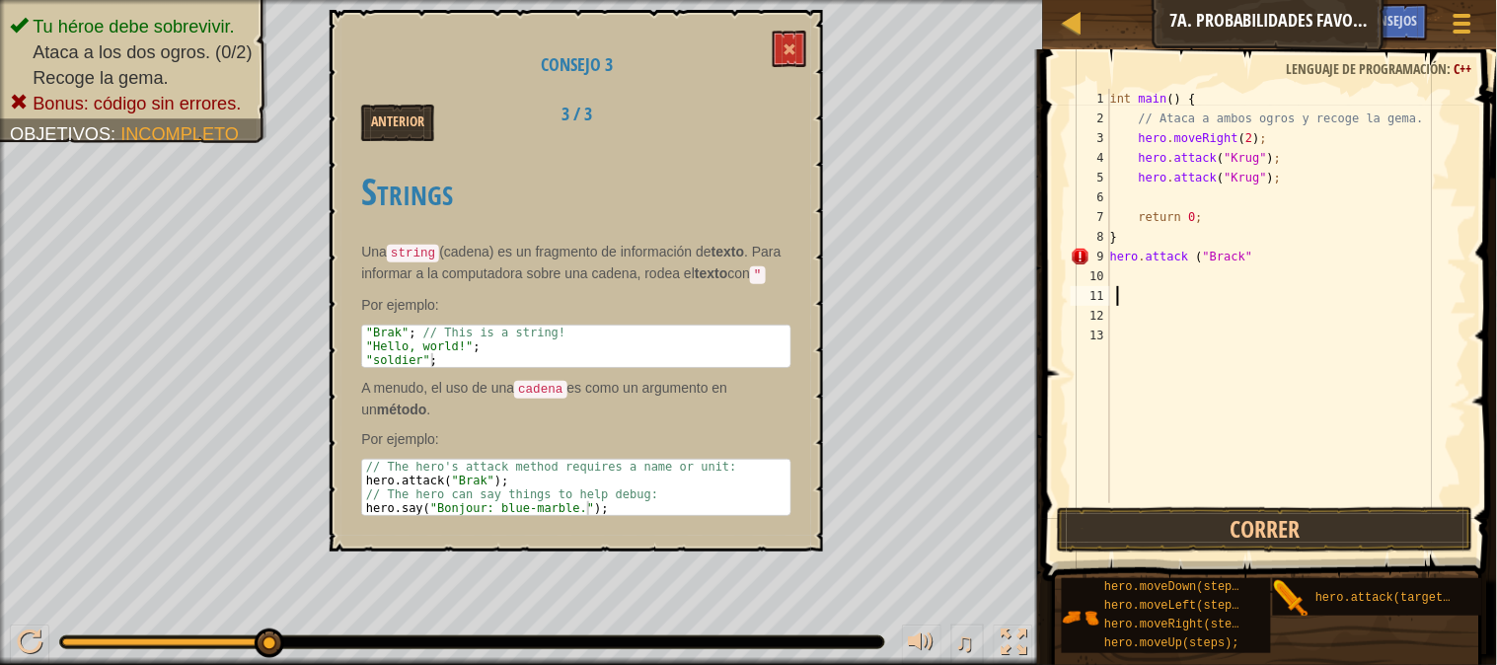
click at [1209, 306] on div "int main ( ) { // Ataca a ambos ogros y recoge la gema. hero . moveRight ( 2 ) …" at bounding box center [1286, 316] width 361 height 454
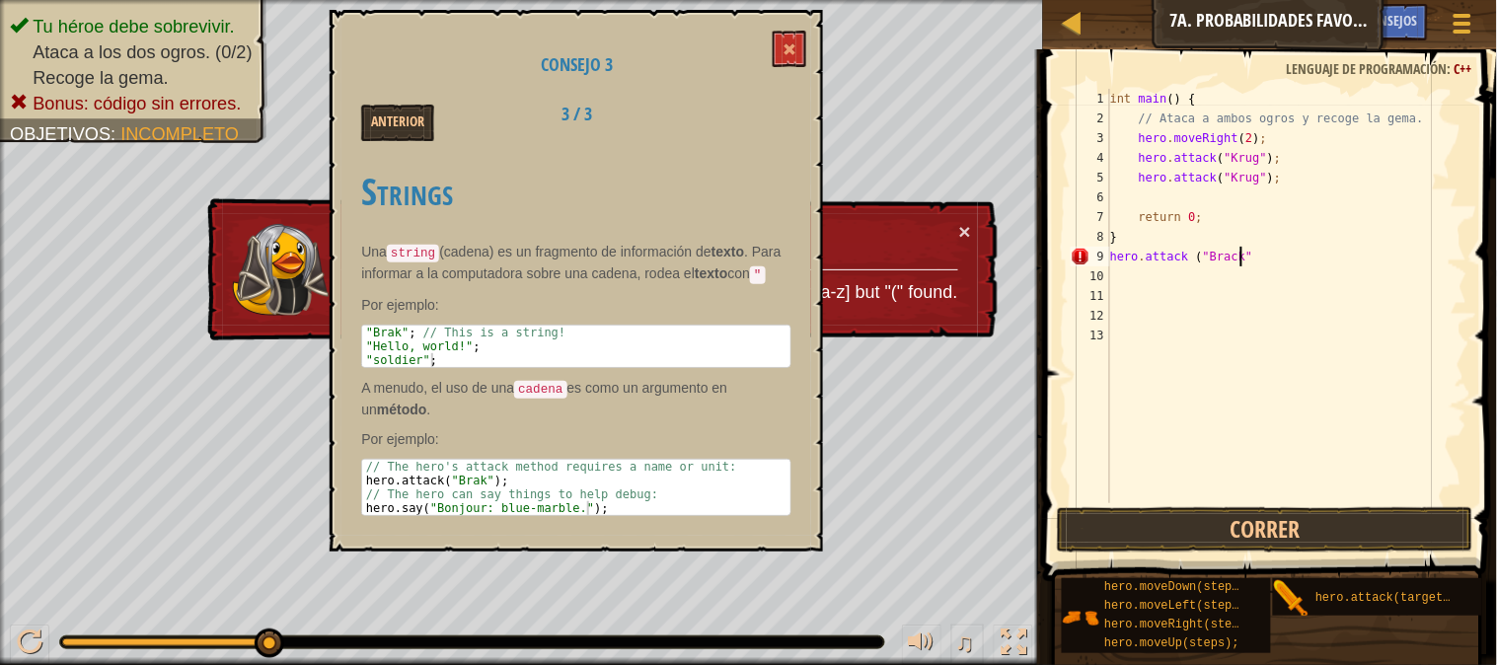
click at [1241, 251] on div "int main ( ) { // Ataca a ambos ogros y recoge la gema. hero . moveRight ( 2 ) …" at bounding box center [1286, 316] width 361 height 454
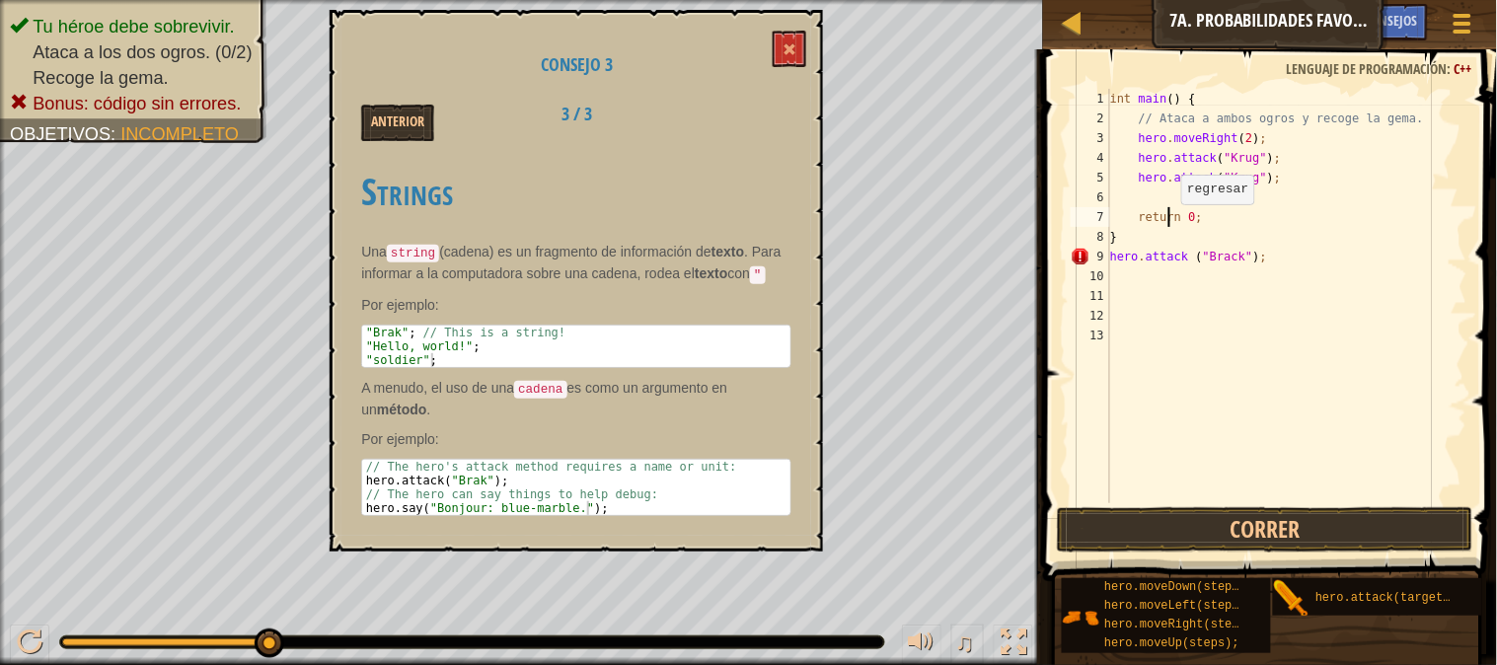
click at [1171, 223] on div "int main ( ) { // Ataca a ambos ogros y recoge la gema. hero . moveRight ( 2 ) …" at bounding box center [1286, 316] width 361 height 454
type textarea "return 0;"
click at [1154, 300] on div "int main ( ) { // Ataca a ambos ogros y recoge la gema. hero . moveRight ( 2 ) …" at bounding box center [1286, 316] width 361 height 454
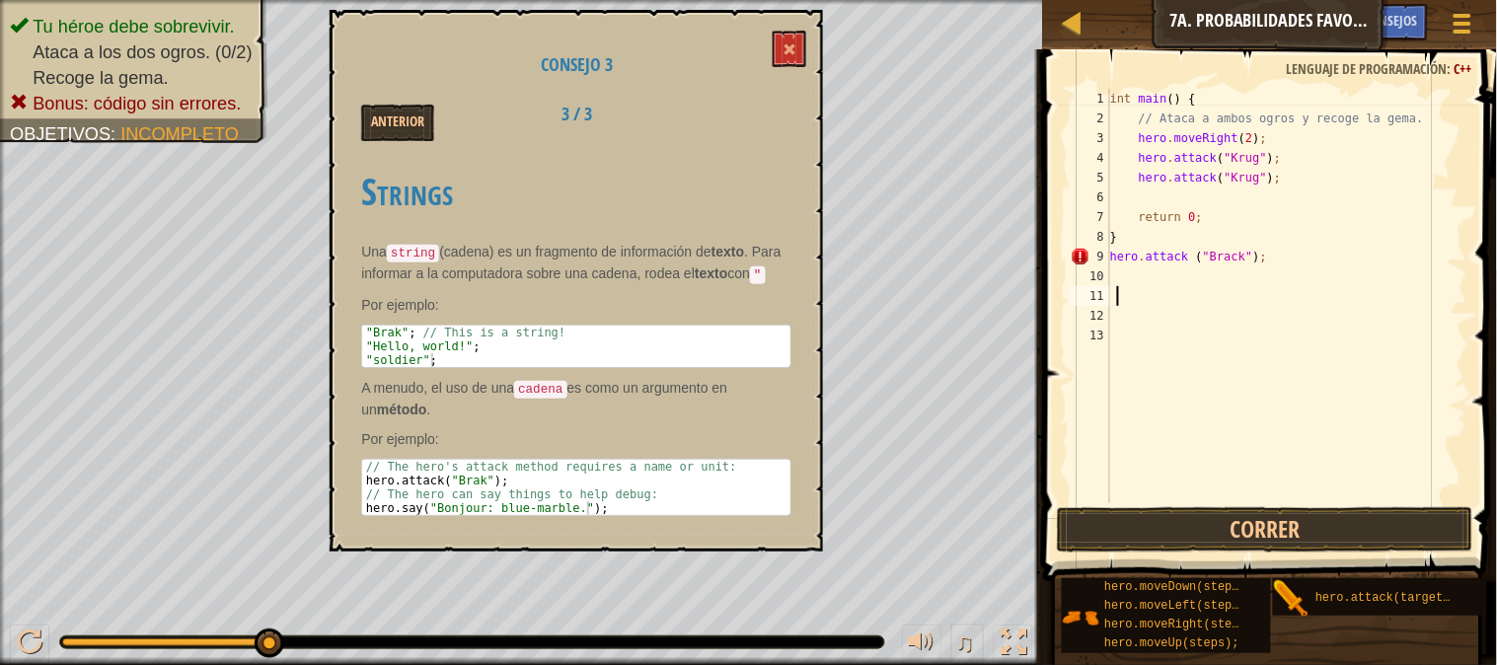
click at [1263, 289] on div "int main ( ) { // Ataca a ambos ogros y recoge la gema. hero . moveRight ( 2 ) …" at bounding box center [1286, 316] width 361 height 454
type textarea "h"
click at [786, 34] on button at bounding box center [790, 49] width 34 height 37
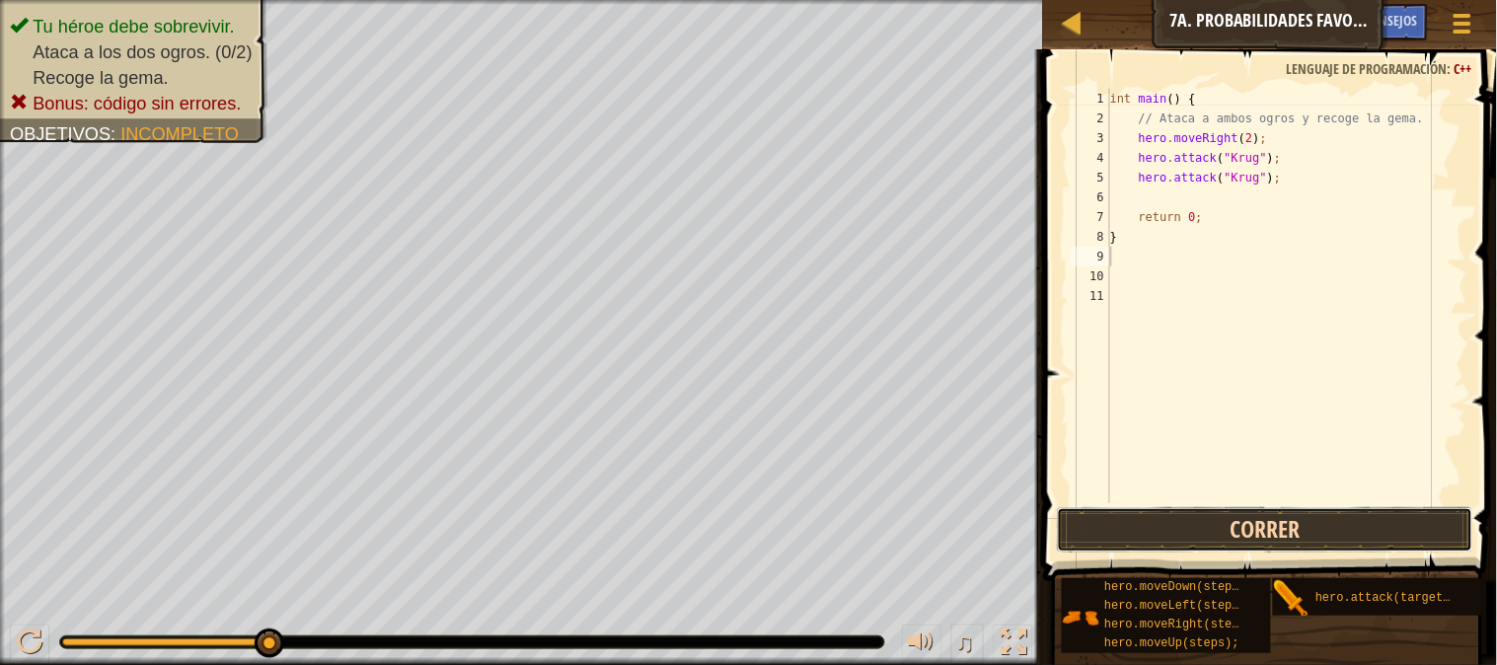
click at [1353, 518] on button "Correr" at bounding box center [1265, 529] width 417 height 45
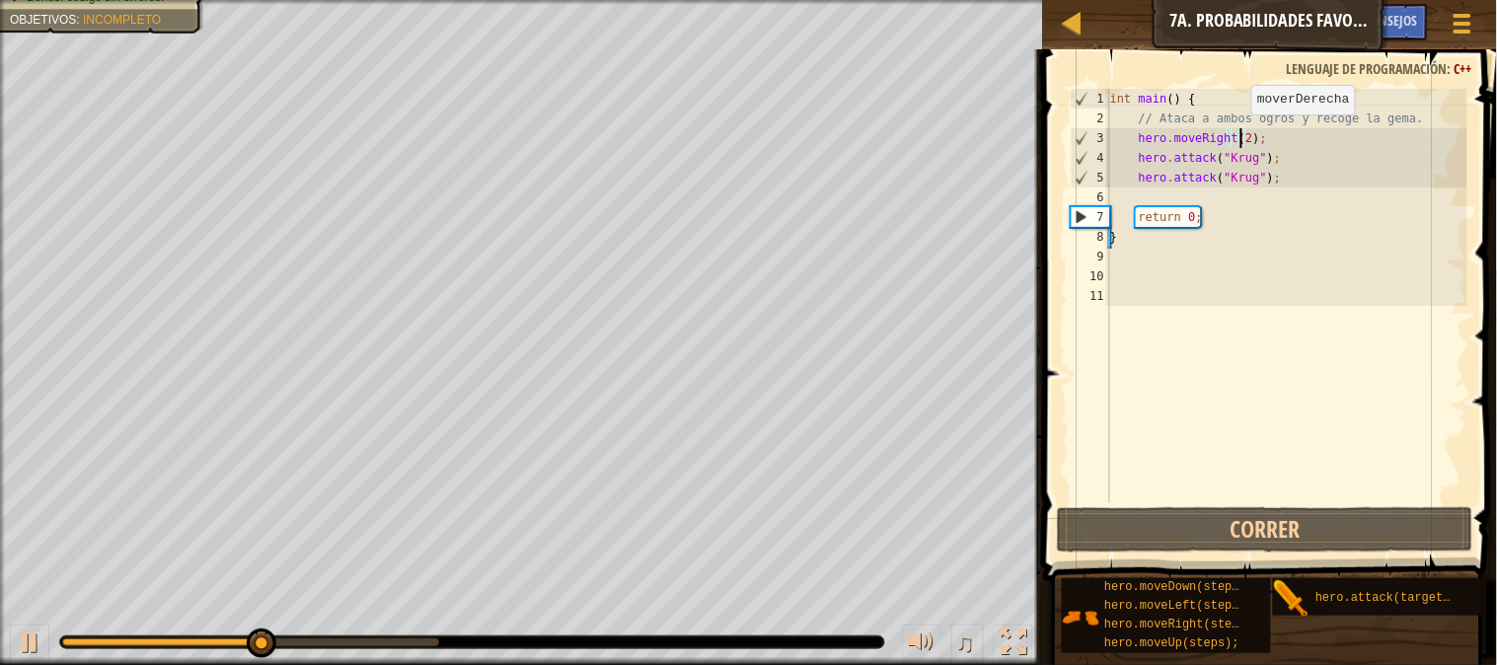
click at [1241, 133] on div "int main ( ) { // Ataca a ambos ogros y recoge la gema. hero . moveRight ( 2 ) …" at bounding box center [1286, 316] width 361 height 454
type textarea "hero.moveRight();"
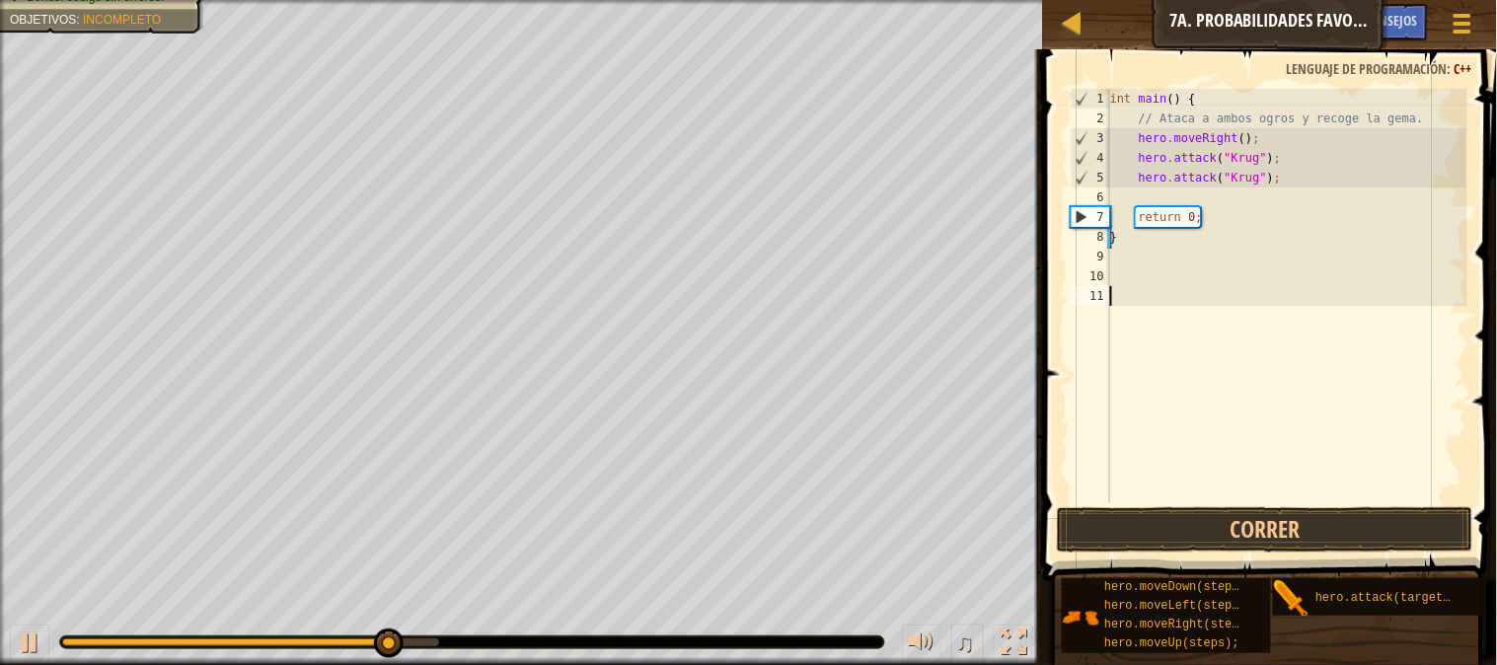
click at [1257, 499] on div "int main ( ) { // Ataca a ambos ogros y recoge la gema. hero . moveRight ( ) ; …" at bounding box center [1286, 316] width 361 height 454
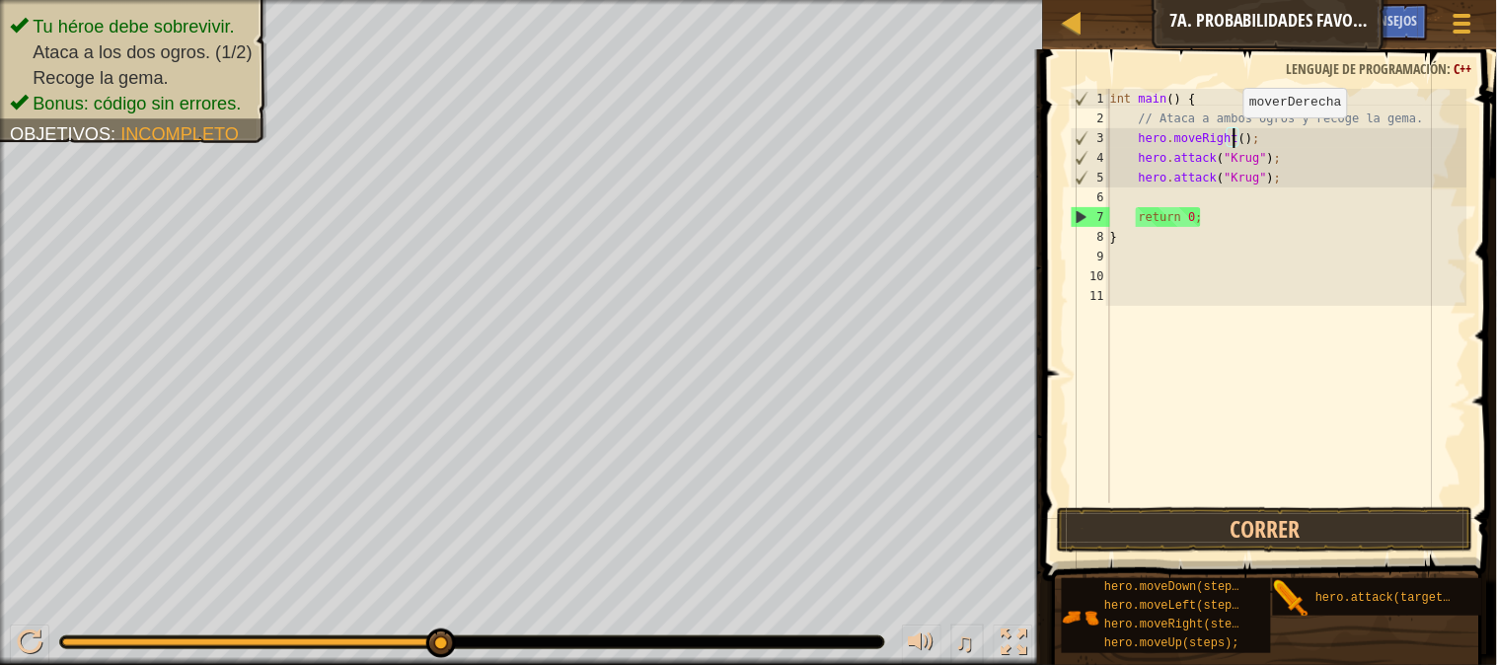
click at [1234, 136] on div "int main ( ) { // Ataca a ambos ogros y recoge la gema. hero . moveRight ( ) ; …" at bounding box center [1286, 316] width 361 height 454
type textarea "hero.moveRight(2);"
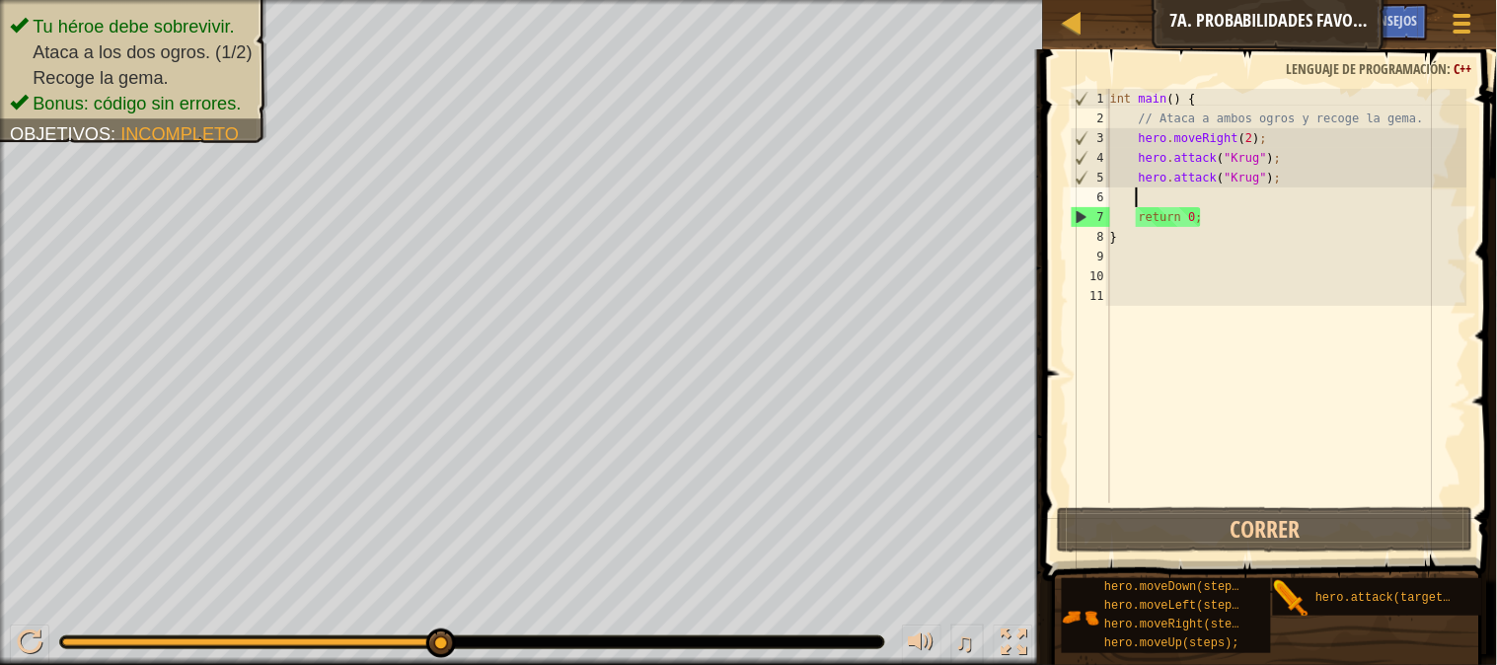
click at [1162, 200] on div "int main ( ) { // Ataca a ambos ogros y recoge la gema. hero . moveRight ( 2 ) …" at bounding box center [1286, 316] width 361 height 454
type textarea "m"
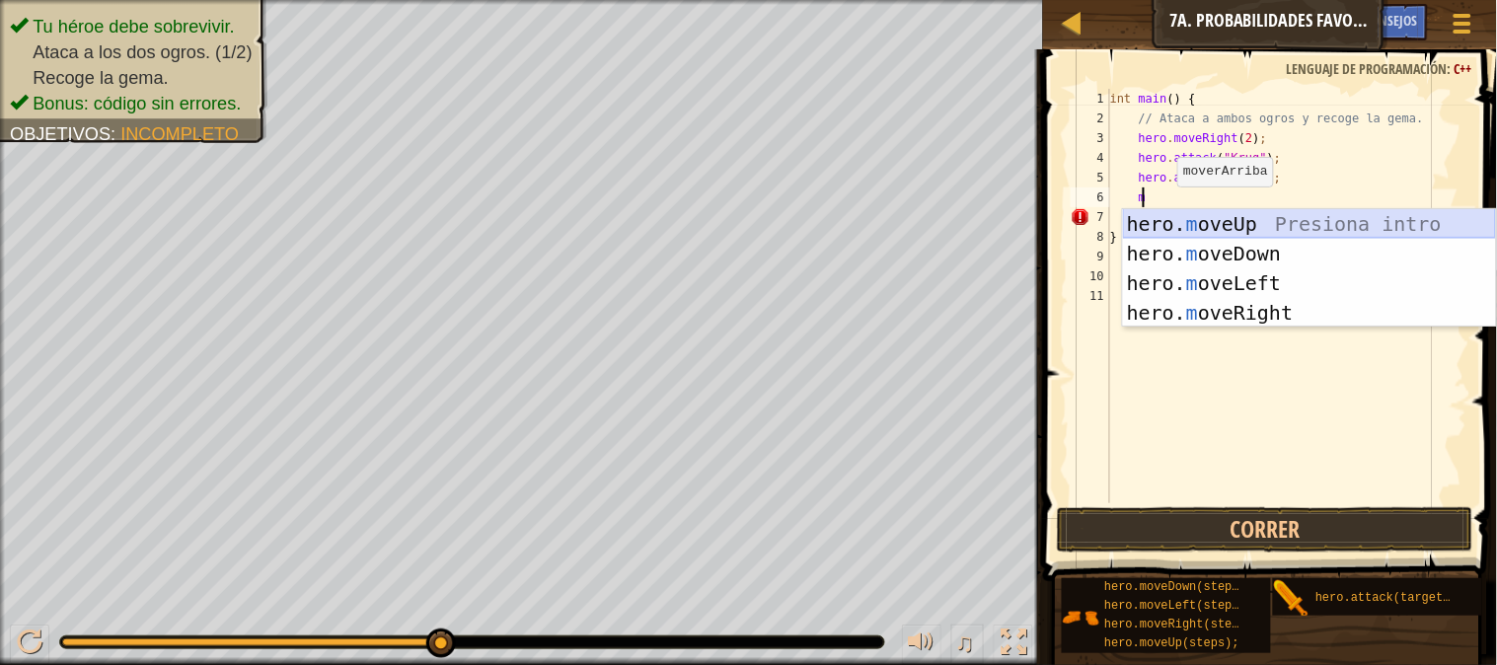
click at [1191, 222] on div "hero. m oveUp Presiona intro hero. m oveDown Presiona intro hero. m oveLeft Pre…" at bounding box center [1309, 298] width 373 height 178
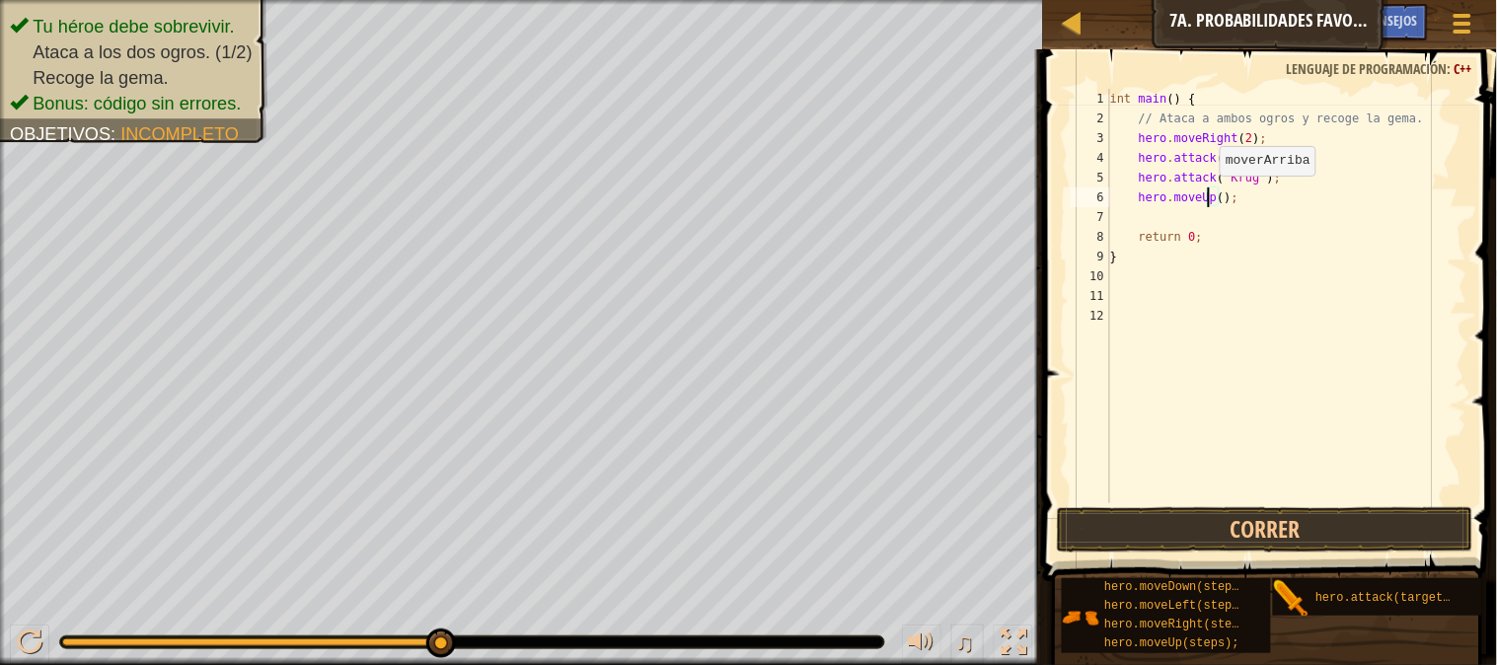
click at [1210, 194] on div "int main ( ) { // Ataca a ambos ogros y recoge la gema. hero . moveRight ( 2 ) …" at bounding box center [1286, 316] width 361 height 454
click at [1215, 194] on div "int main ( ) { // Ataca a ambos ogros y recoge la gema. hero . moveRight ( 2 ) …" at bounding box center [1286, 316] width 361 height 454
type textarea "hero.moveUp(1);"
click at [1151, 215] on div "int main ( ) { // Ataca a ambos ogros y recoge la gema. hero . moveRight ( 2 ) …" at bounding box center [1286, 316] width 361 height 454
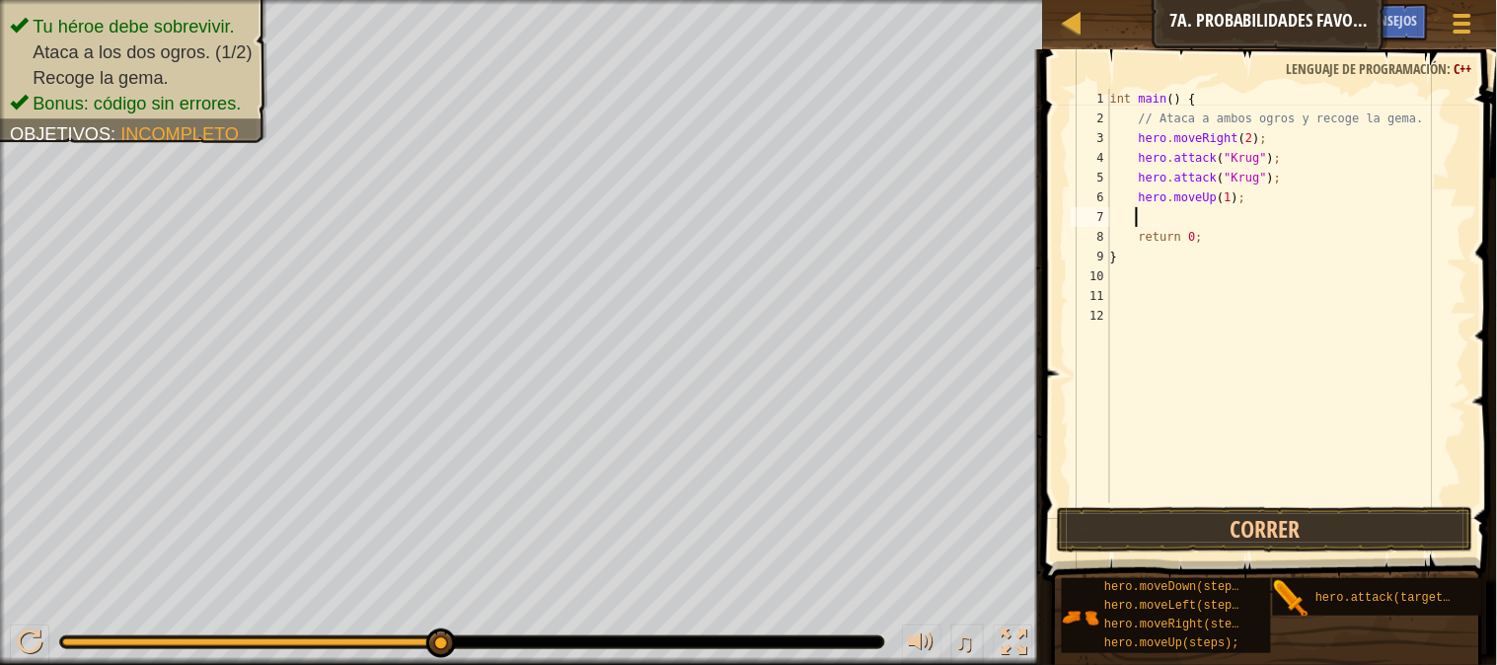
scroll to position [8, 1]
type textarea "y"
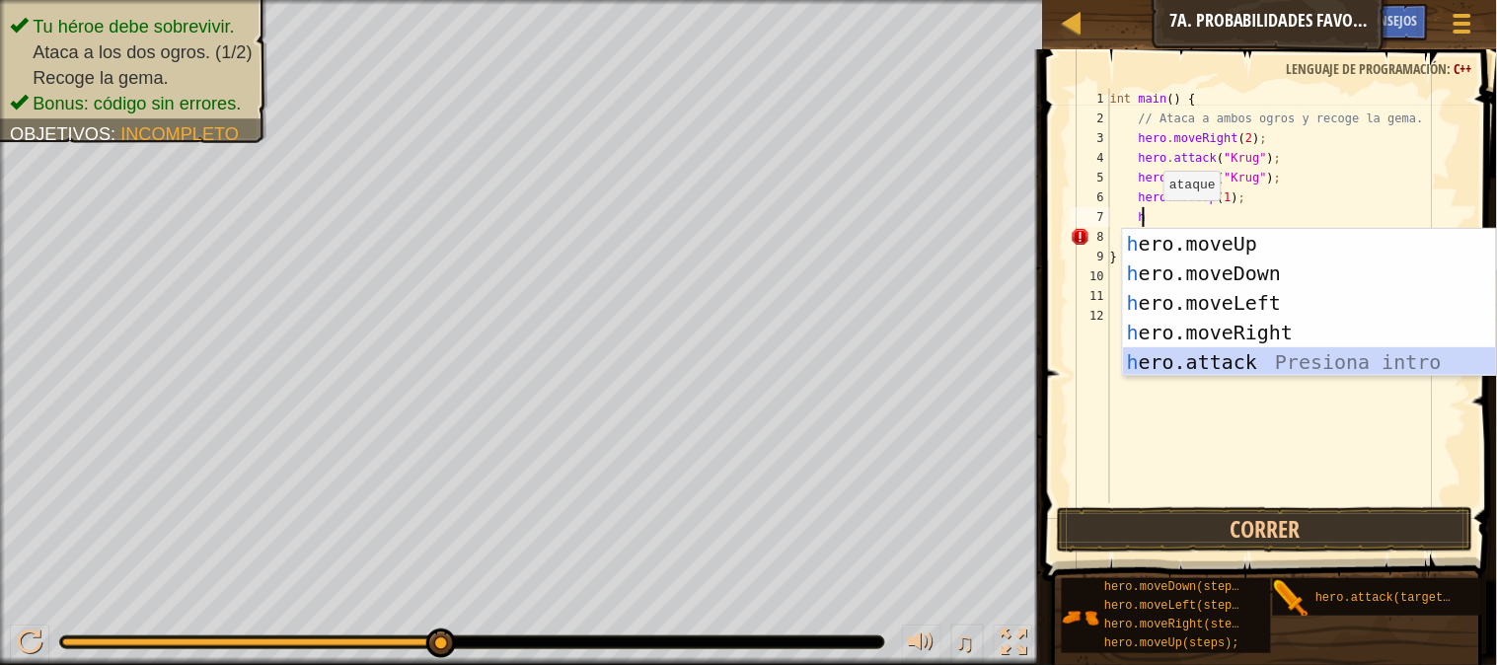
click at [1229, 353] on div "h ero.moveUp Presiona intro h ero.moveDown Presiona intro h ero.moveLeft Presio…" at bounding box center [1309, 332] width 373 height 207
type textarea "hero.attack("Enemy Name");"
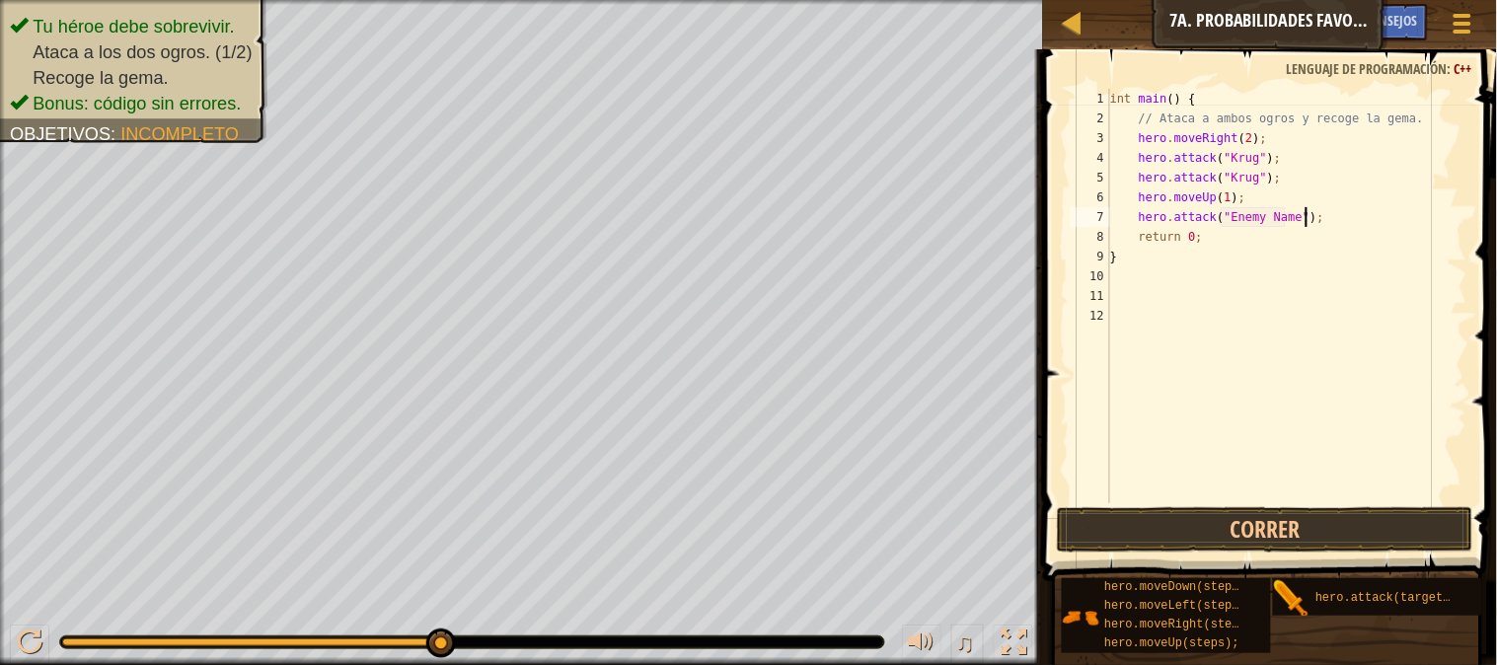
click at [1312, 212] on div "int main ( ) { // Ataca a ambos ogros y recoge la gema. hero . moveRight ( 2 ) …" at bounding box center [1286, 316] width 361 height 454
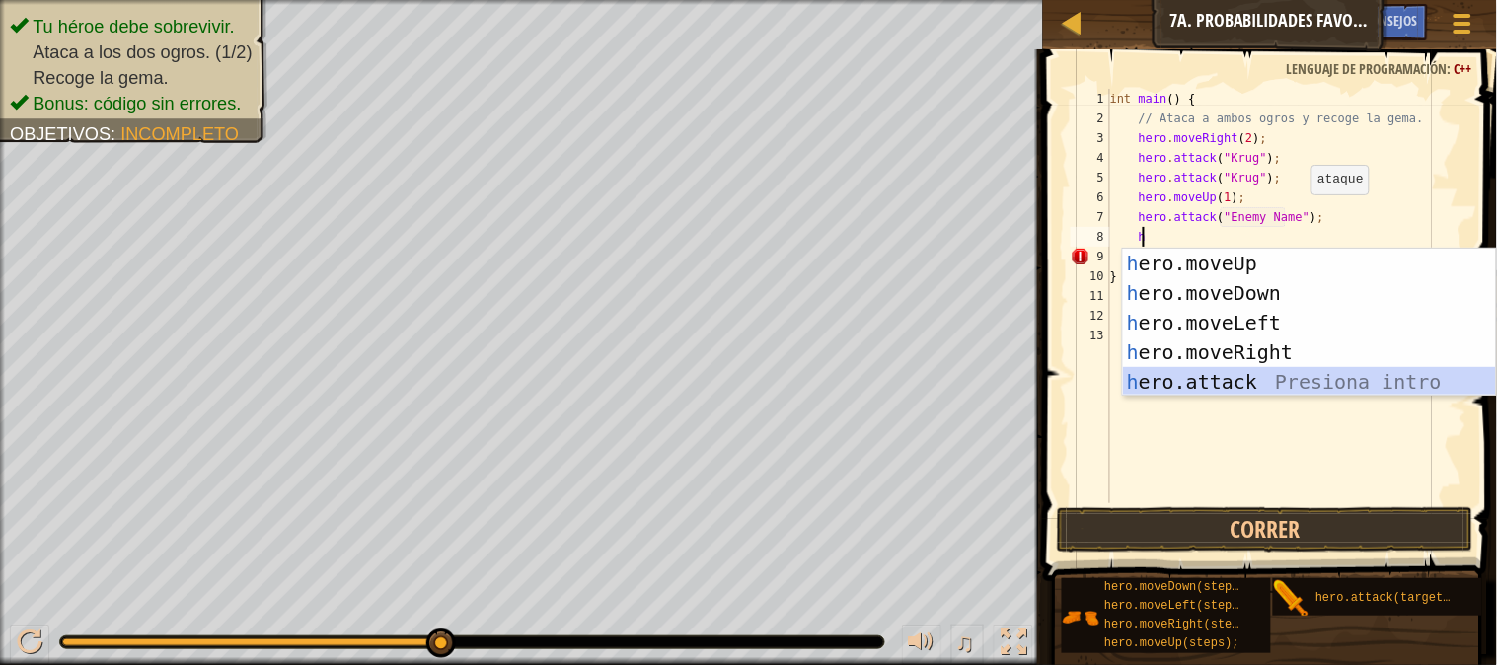
click at [1260, 380] on div "h ero.moveUp Presiona intro h ero.moveDown Presiona intro h ero.moveLeft Presio…" at bounding box center [1309, 352] width 373 height 207
type textarea "hero.attack("Enemy Name");"
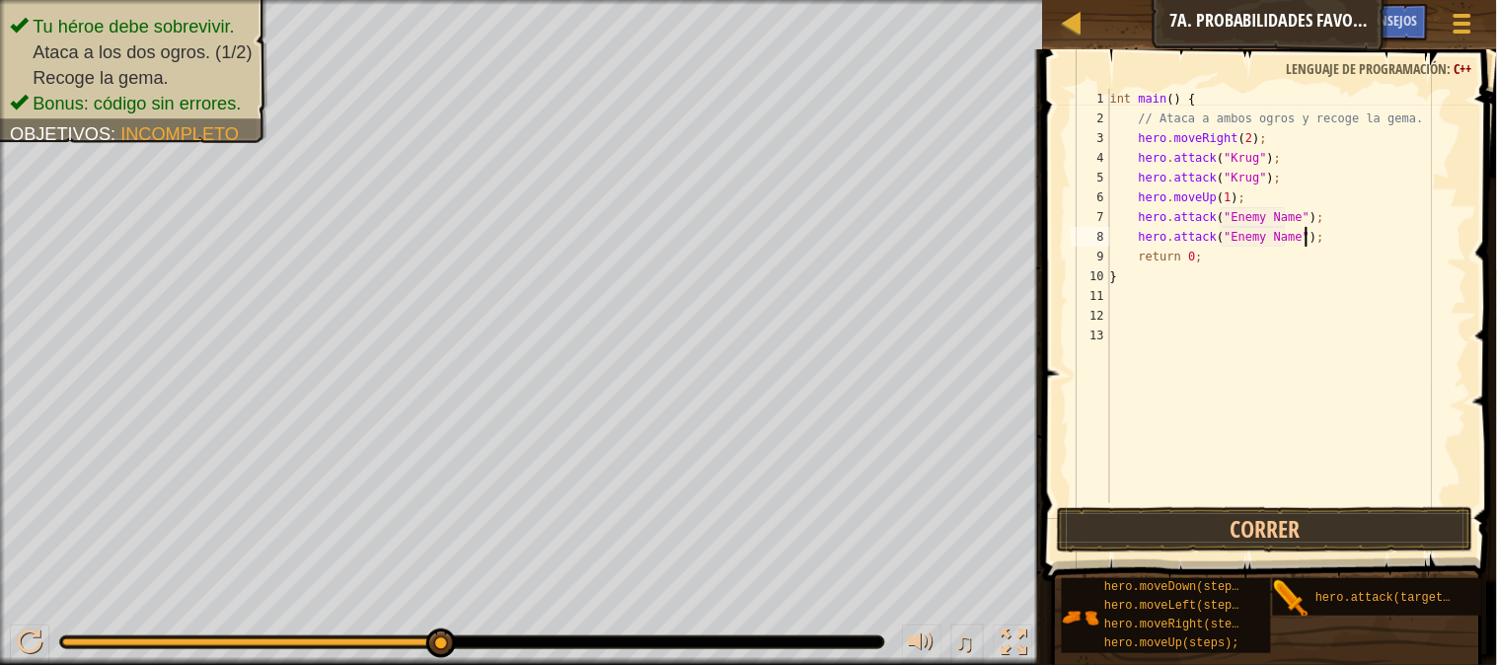
click at [1326, 234] on div "int main ( ) { // Ataca a ambos ogros y recoge la gema. hero . moveRight ( 2 ) …" at bounding box center [1286, 316] width 361 height 454
type textarea "h"
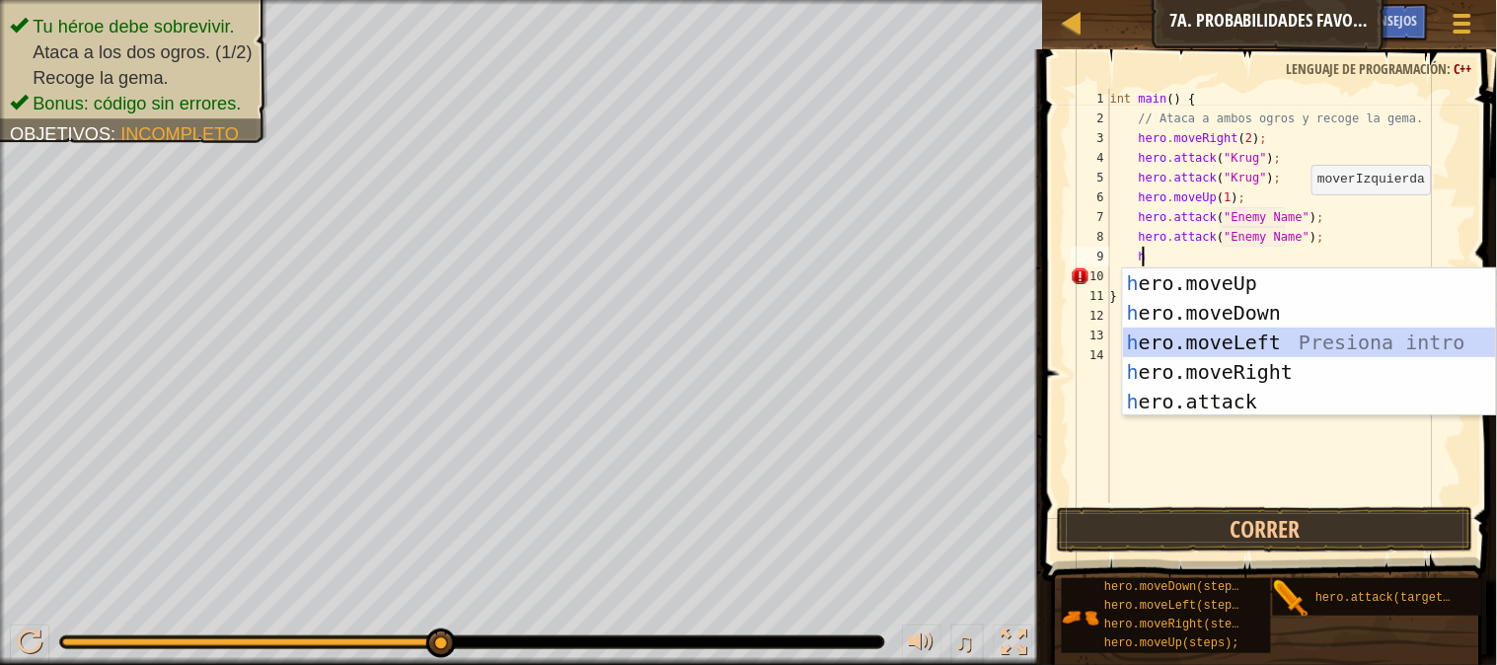
click at [1270, 331] on div "h ero.moveUp Presiona intro h ero.moveDown Presiona intro h ero.moveLeft Presio…" at bounding box center [1309, 371] width 373 height 207
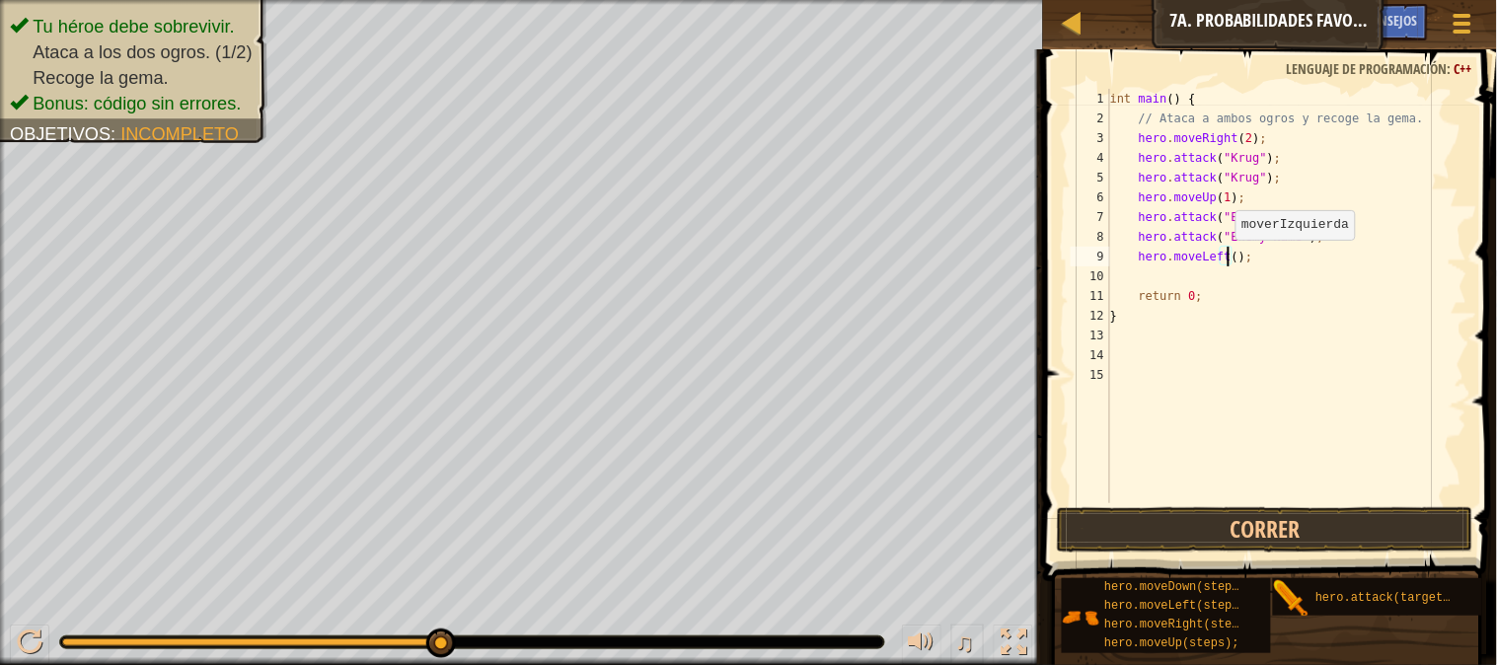
click at [1227, 260] on div "int main ( ) { // Ataca a ambos ogros y recoge la gema. hero . moveRight ( 2 ) …" at bounding box center [1286, 316] width 361 height 454
type textarea "hero.moveLeft();"
click at [1224, 271] on div "int main ( ) { // Ataca a ambos ogros y recoge la gema. hero . moveRight ( 2 ) …" at bounding box center [1286, 316] width 361 height 454
click at [1227, 257] on div "int main ( ) { // Ataca a ambos ogros y recoge la gema. hero . moveRight ( 2 ) …" at bounding box center [1286, 316] width 361 height 454
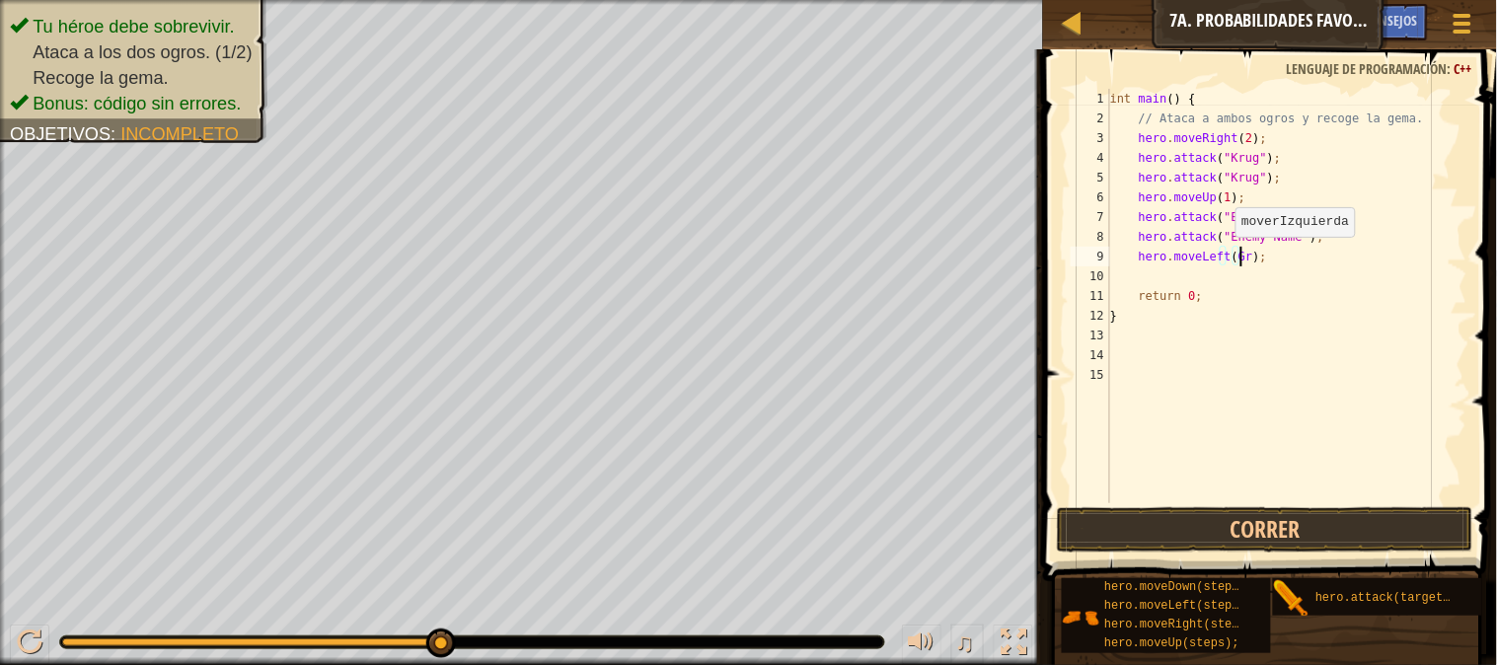
scroll to position [8, 11]
type textarea "hero.moveLeft(Grump);"
click at [1152, 283] on div "int main ( ) { // Ataca a ambos ogros y recoge la gema. hero . moveRight ( 2 ) …" at bounding box center [1286, 316] width 361 height 454
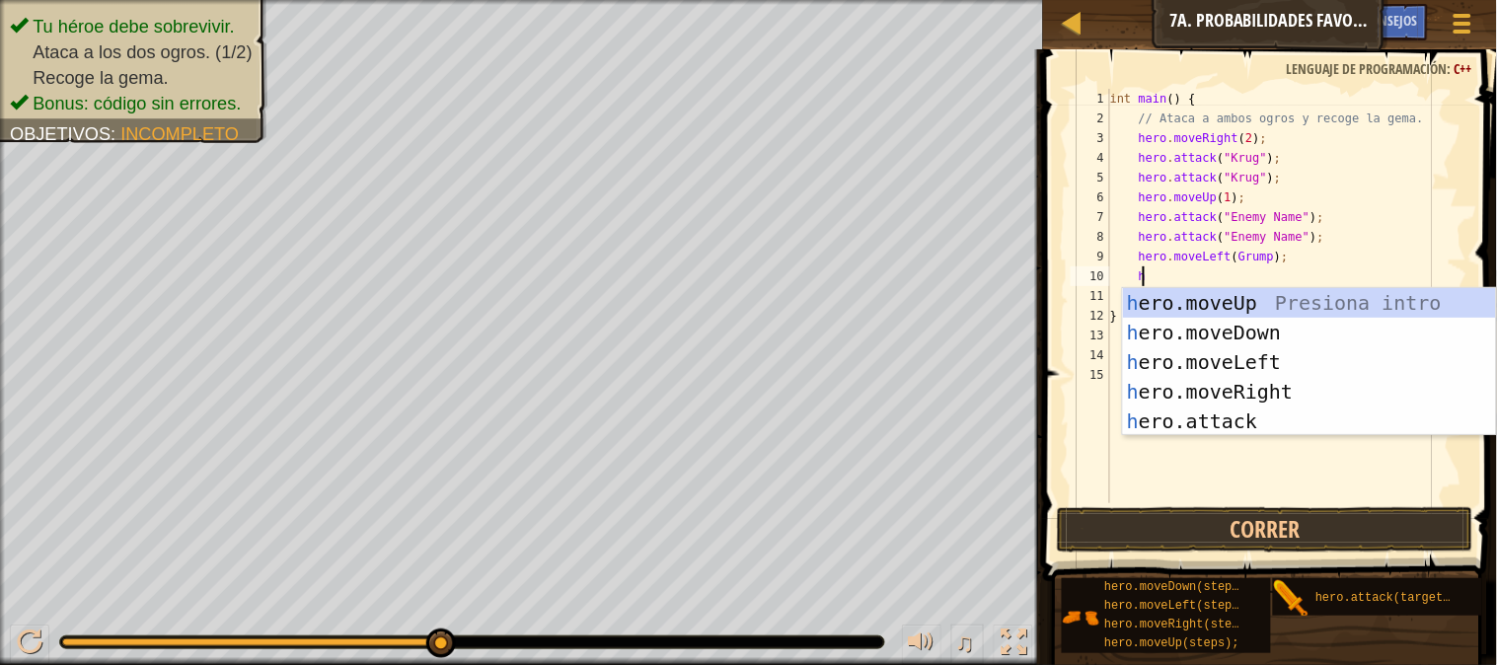
scroll to position [8, 2]
type textarea "h"
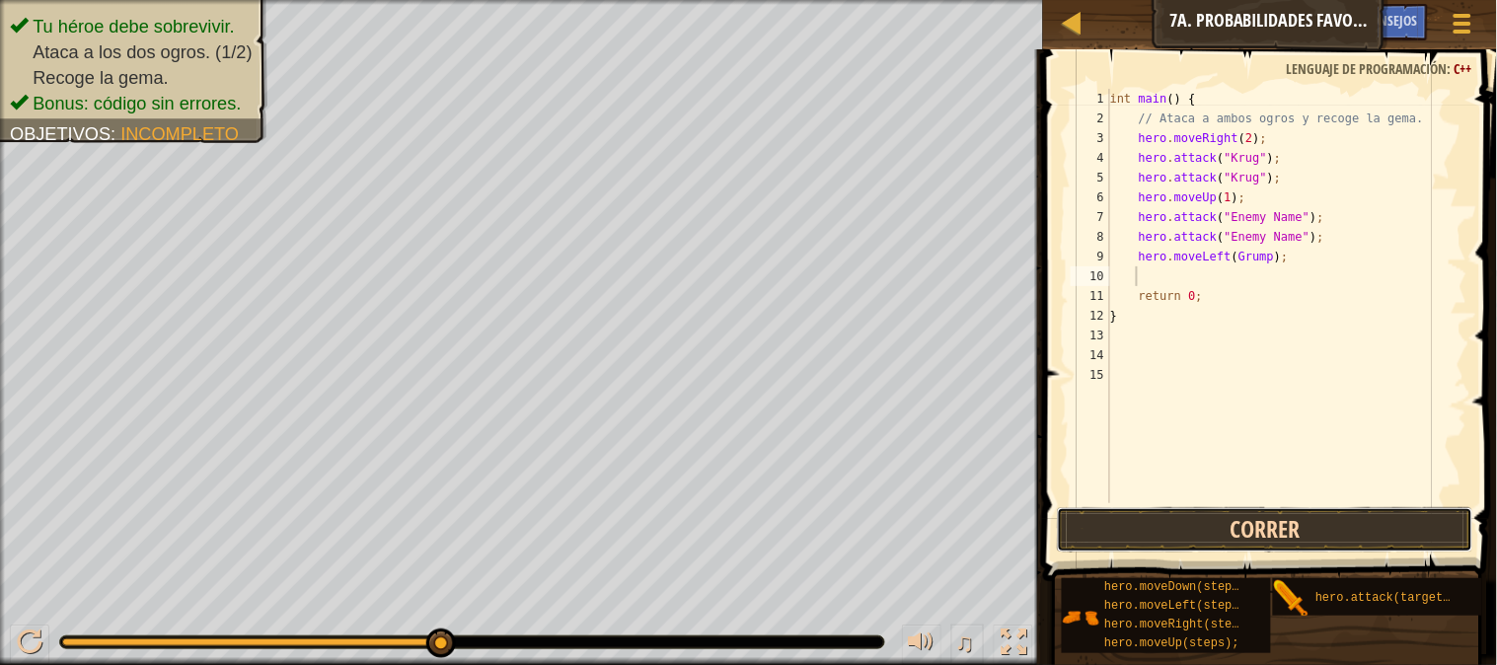
click at [1266, 526] on button "Correr" at bounding box center [1265, 529] width 417 height 45
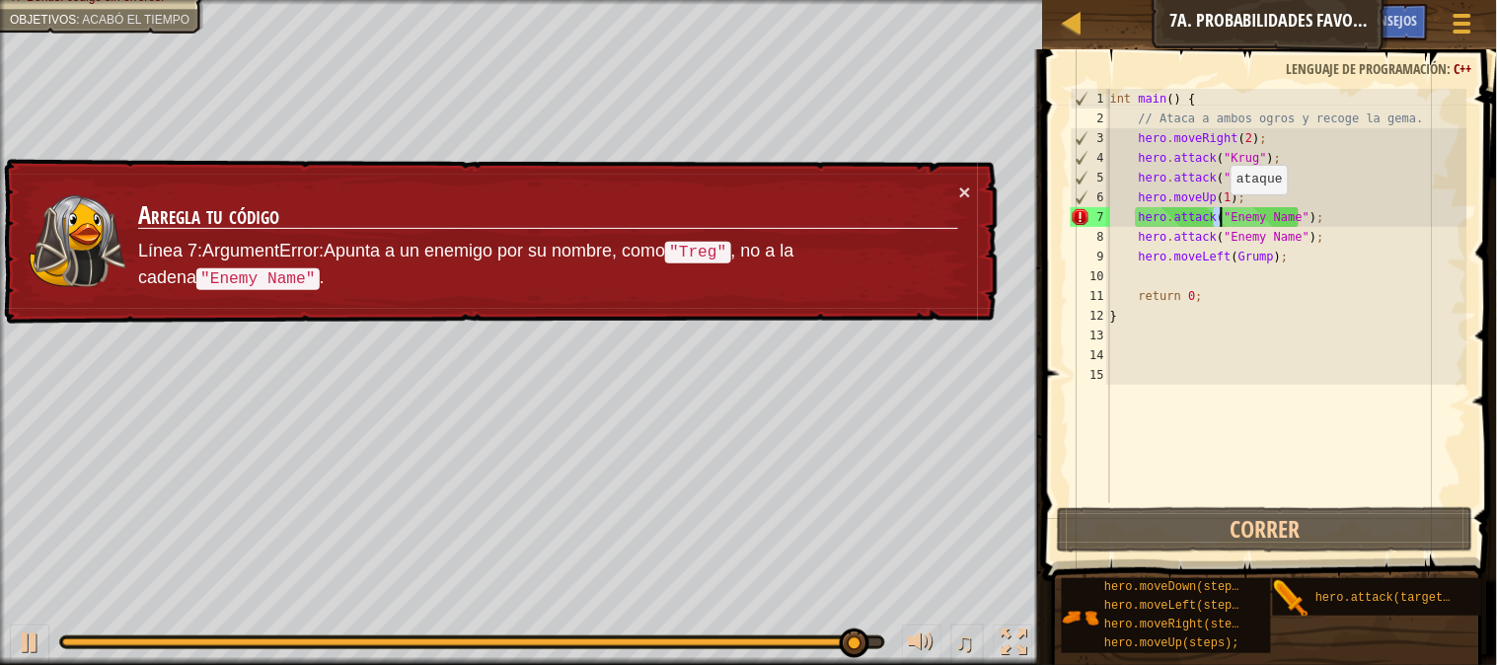
drag, startPoint x: 1215, startPoint y: 213, endPoint x: 1225, endPoint y: 212, distance: 9.9
click at [1225, 212] on div "int main ( ) { // Ataca a ambos ogros y recoge la gema. hero . moveRight ( 2 ) …" at bounding box center [1286, 316] width 361 height 454
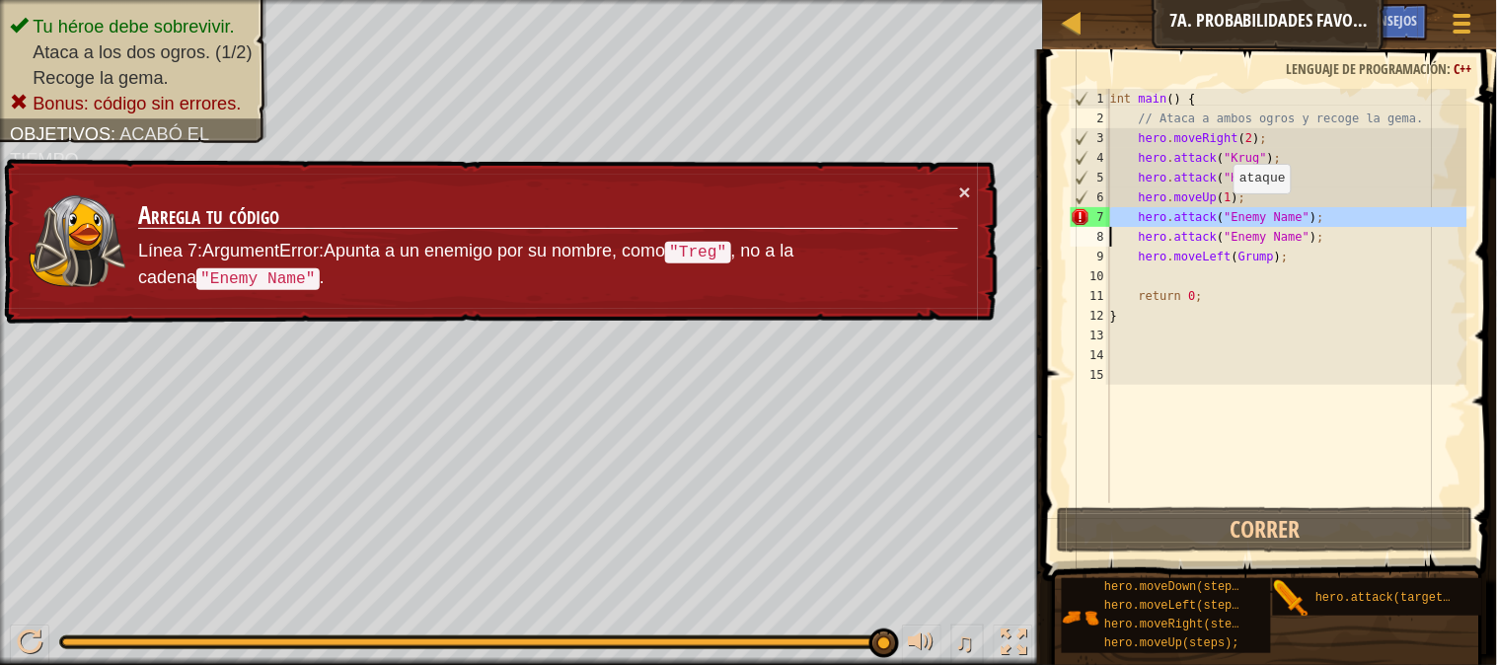
click at [1226, 212] on div "int main ( ) { // Ataca a ambos ogros y recoge la gema. hero . moveRight ( 2 ) …" at bounding box center [1286, 316] width 361 height 454
click at [1248, 211] on div "int main ( ) { // Ataca a ambos ogros y recoge la gema. hero . moveRight ( 2 ) …" at bounding box center [1286, 316] width 361 height 454
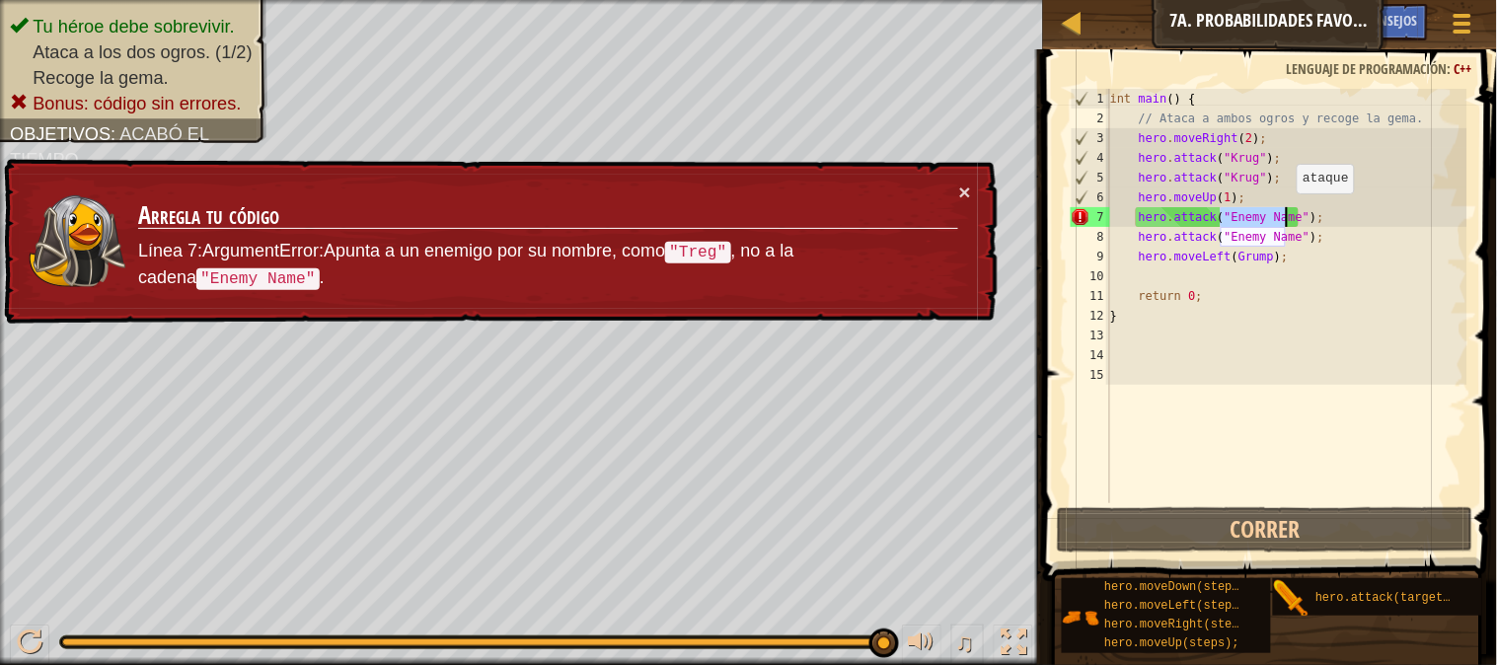
drag, startPoint x: 1248, startPoint y: 211, endPoint x: 1288, endPoint y: 212, distance: 39.5
click at [1288, 212] on div "int main ( ) { // Ataca a ambos ogros y recoge la gema. hero . moveRight ( 2 ) …" at bounding box center [1286, 316] width 361 height 454
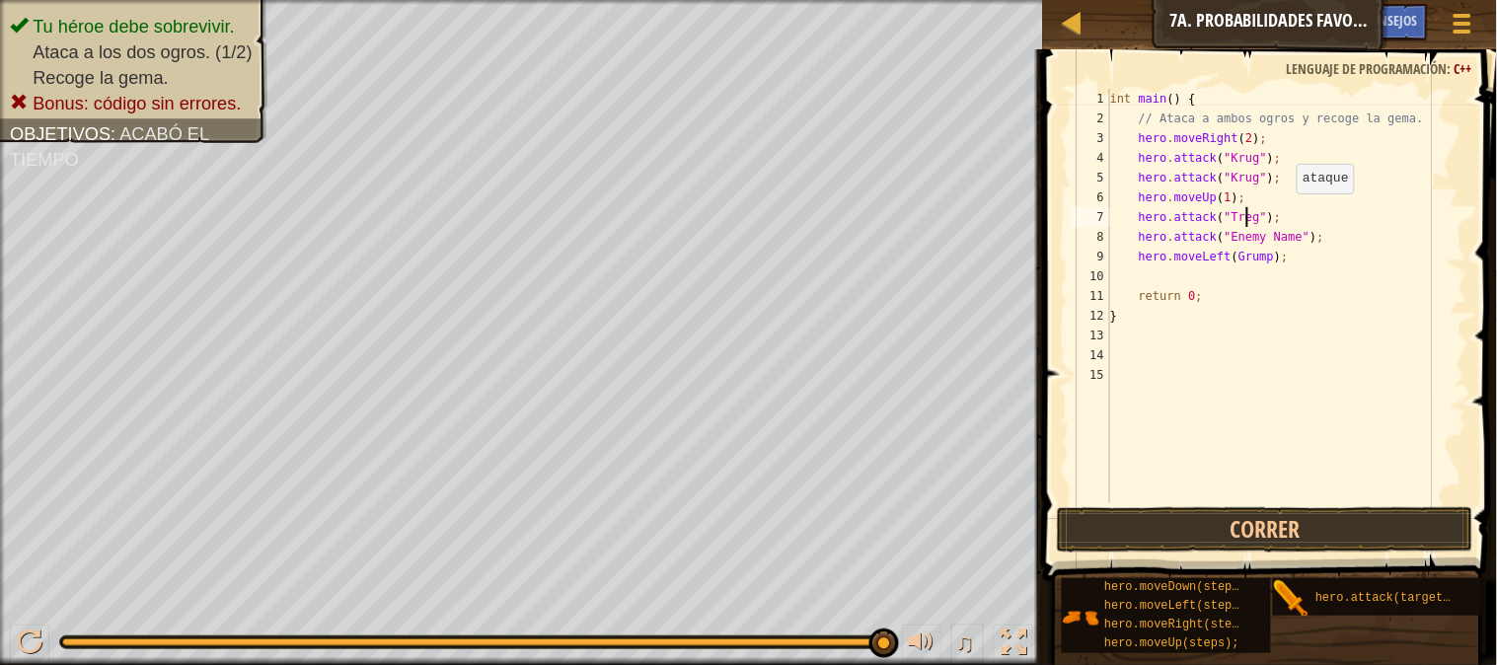
scroll to position [8, 12]
click at [1222, 514] on button "Correr" at bounding box center [1265, 529] width 417 height 45
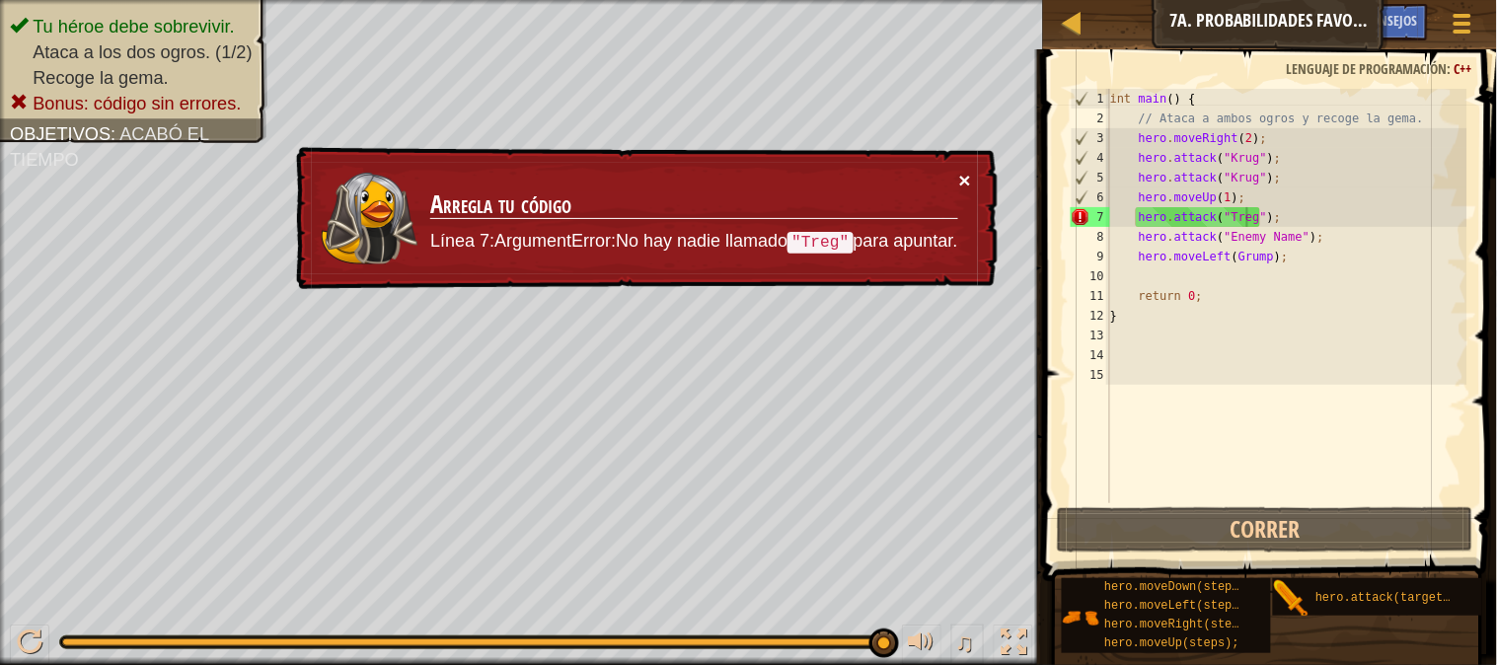
click at [968, 183] on button "×" at bounding box center [965, 180] width 12 height 21
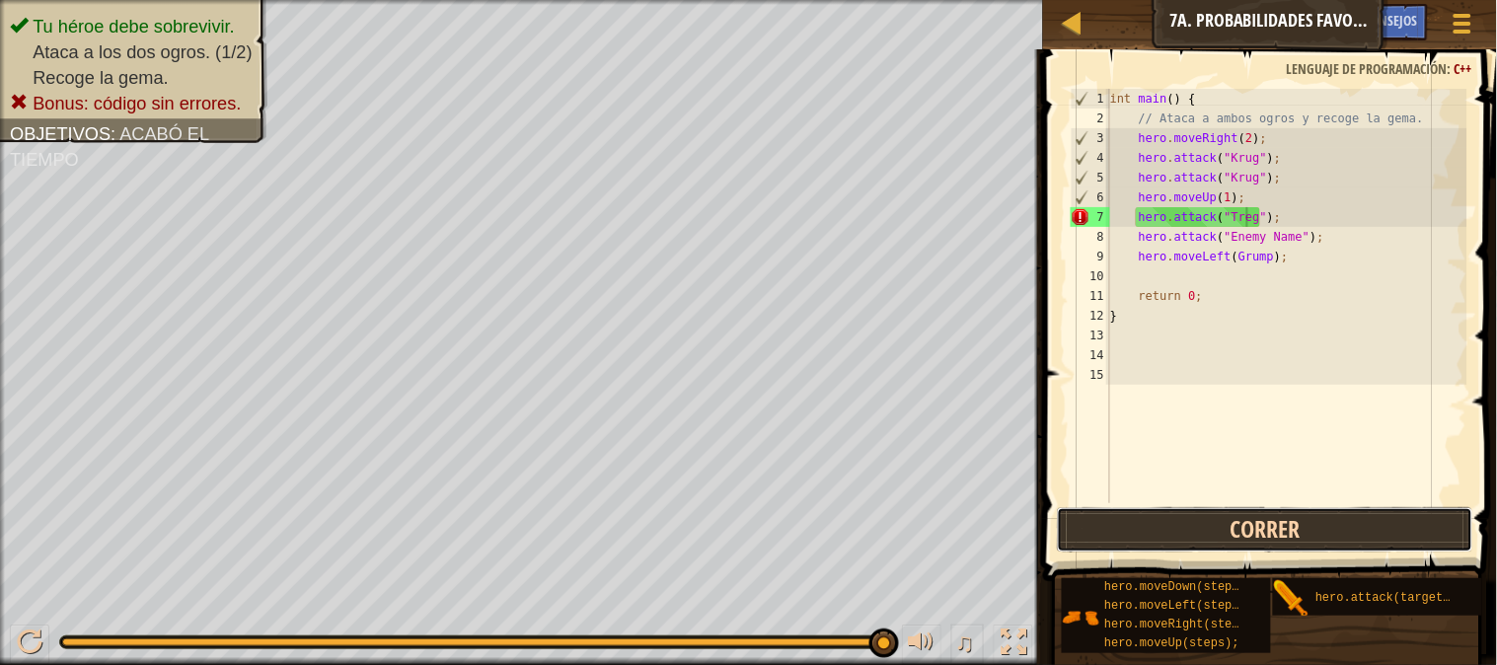
click at [1155, 511] on button "Correr" at bounding box center [1265, 529] width 417 height 45
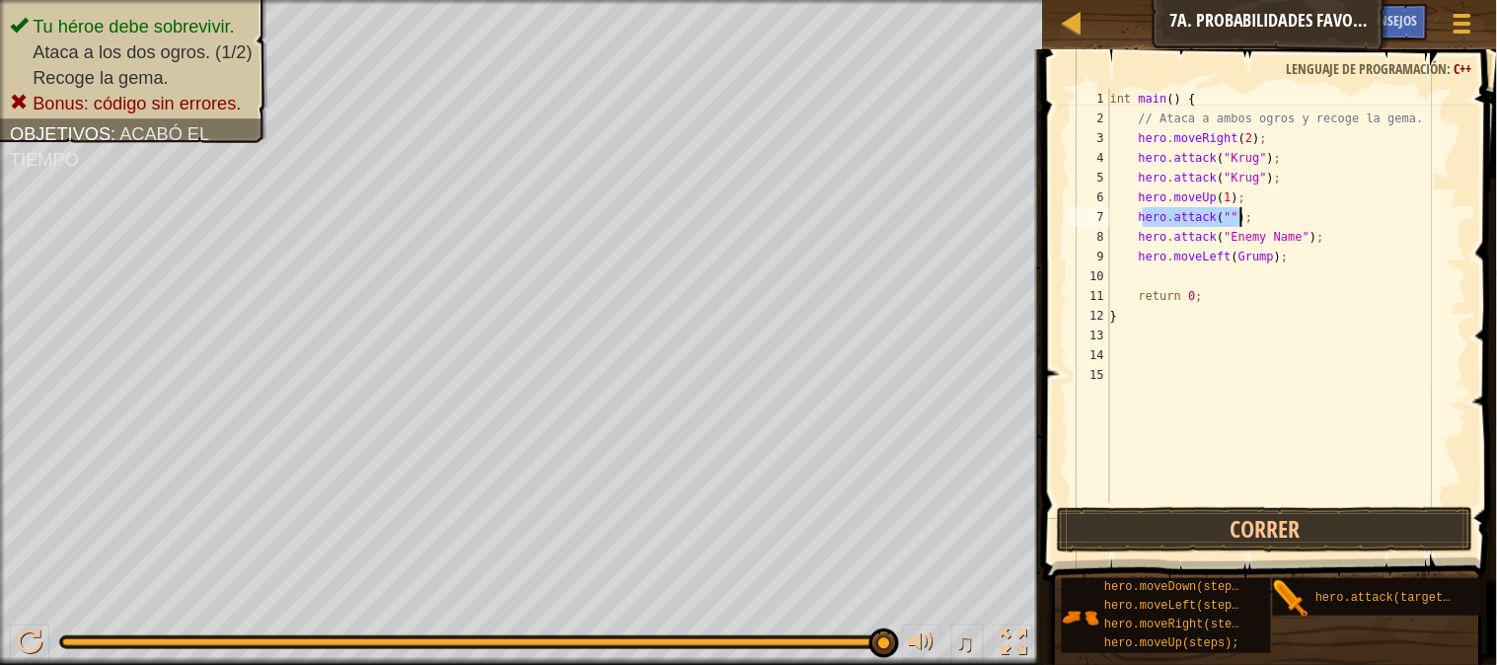
drag, startPoint x: 1141, startPoint y: 222, endPoint x: 1268, endPoint y: 219, distance: 127.3
click at [1268, 219] on div "int main ( ) { // Ataca a ambos ogros y recoge la gema. hero . moveRight ( 2 ) …" at bounding box center [1286, 316] width 361 height 454
click at [1268, 253] on div "int main ( ) { // Ataca a ambos ogros y recoge la gema. hero . moveRight ( 2 ) …" at bounding box center [1286, 316] width 361 height 454
type textarea "hero.moveLeft(;"
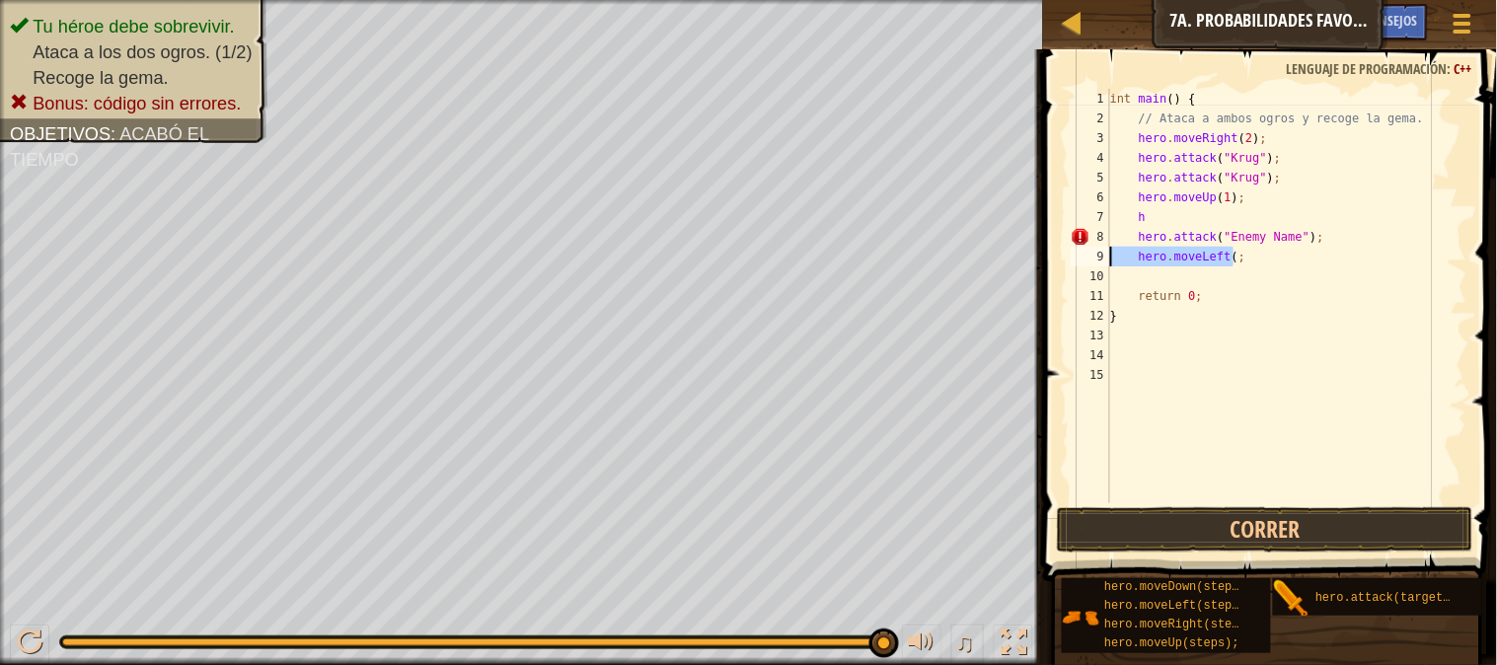
drag, startPoint x: 1250, startPoint y: 251, endPoint x: 1111, endPoint y: 251, distance: 139.1
click at [1111, 251] on div "int main ( ) { // Ataca a ambos ogros y recoge la gema. hero . moveRight ( 2 ) …" at bounding box center [1286, 316] width 361 height 454
type textarea "h"
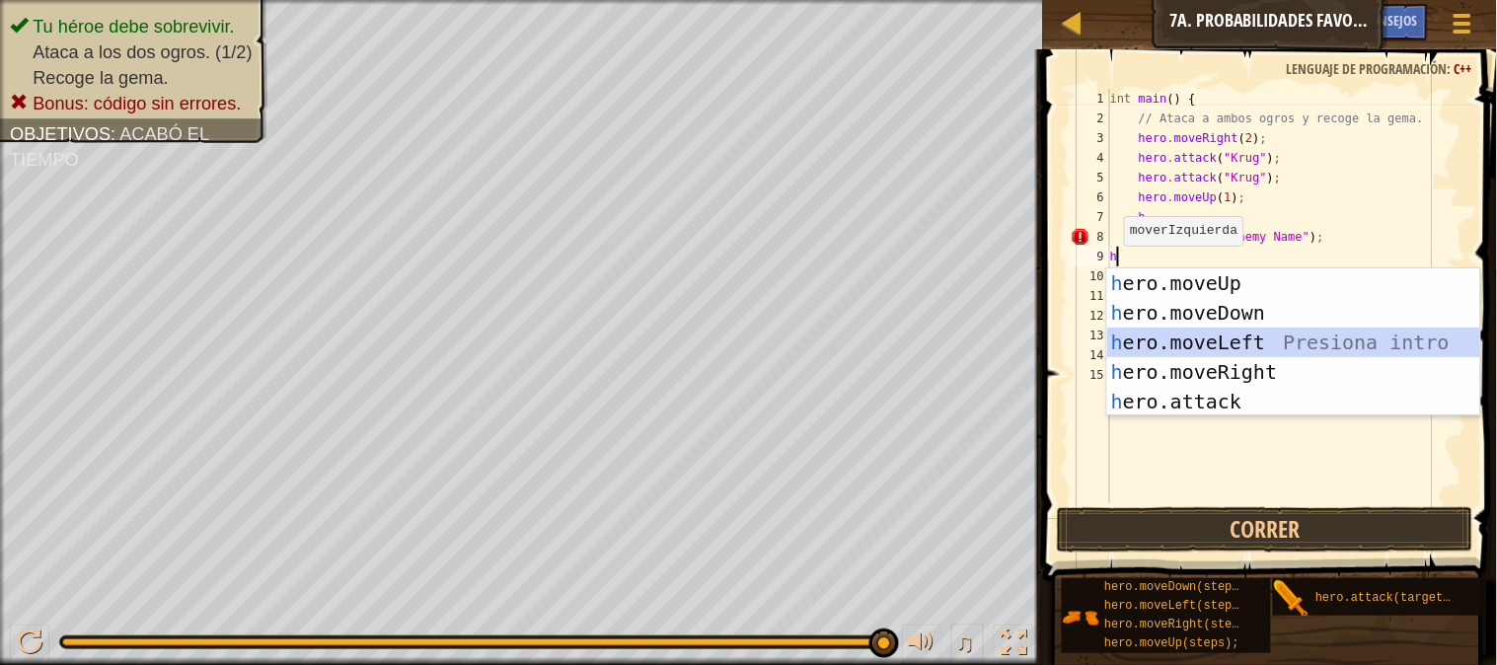
click at [1196, 338] on div "h ero.moveUp Presiona intro h ero.moveDown Presiona intro h ero.moveLeft Presio…" at bounding box center [1293, 371] width 373 height 207
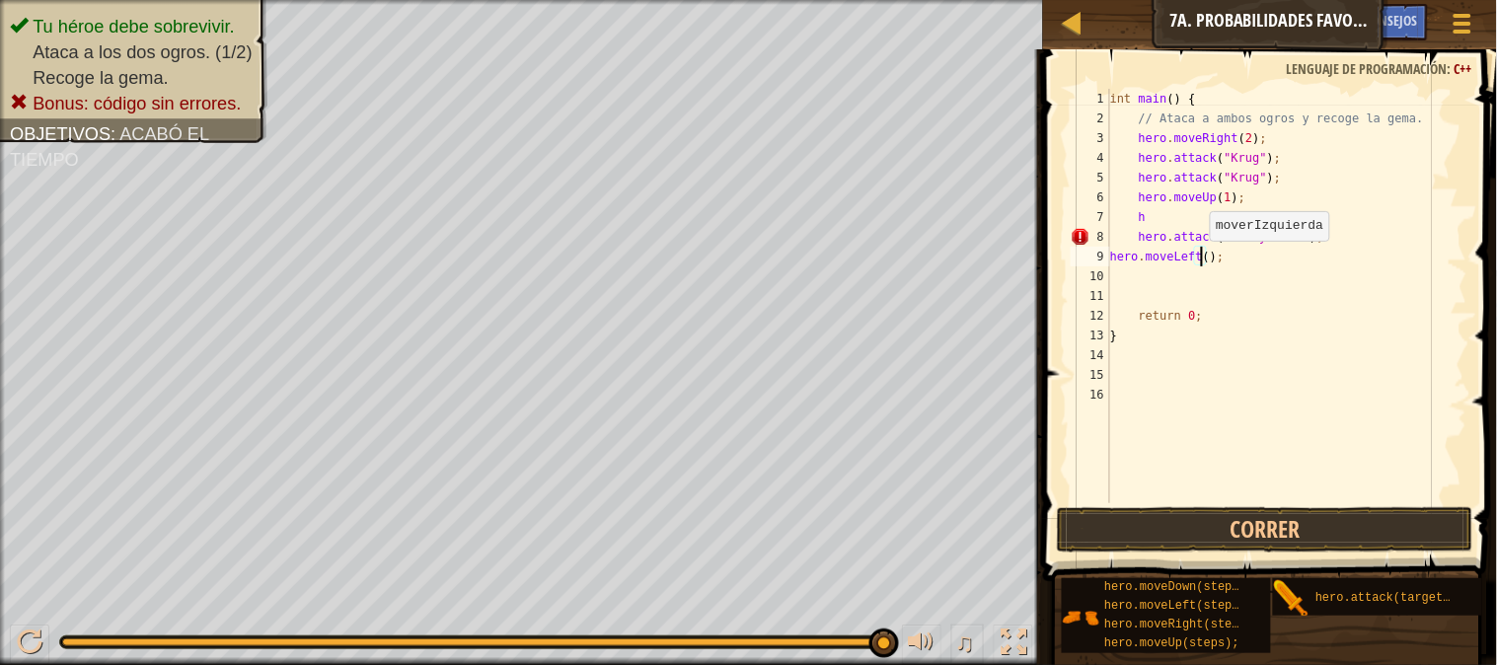
click at [1200, 260] on div "int main ( ) { // Ataca a ambos ogros y recoge la gema. hero . moveRight ( 2 ) …" at bounding box center [1286, 316] width 361 height 454
click at [1162, 213] on div "int main ( ) { // Ataca a ambos ogros y recoge la gema. hero . moveRight ( 2 ) …" at bounding box center [1286, 316] width 361 height 454
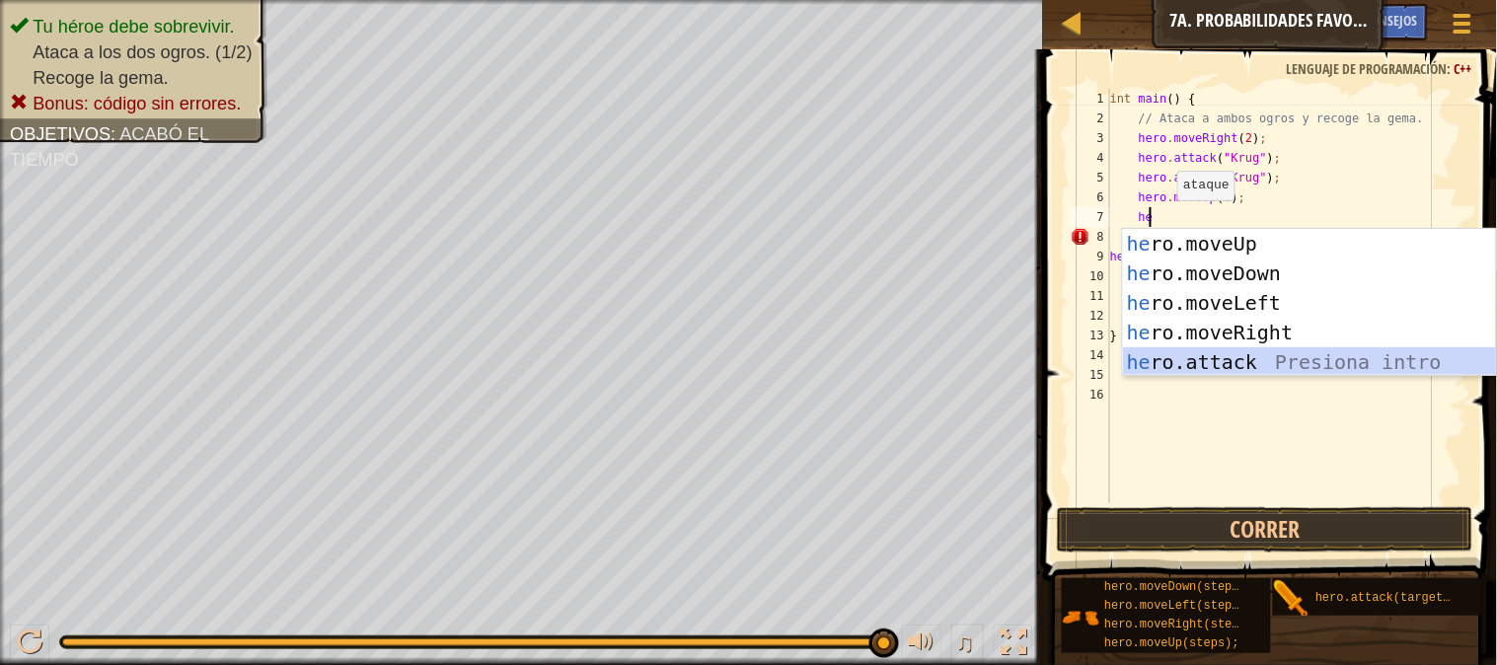
click at [1225, 356] on div "he ro.moveUp Presiona intro he ro.moveDown Presiona intro he ro.moveLeft Presio…" at bounding box center [1309, 332] width 373 height 207
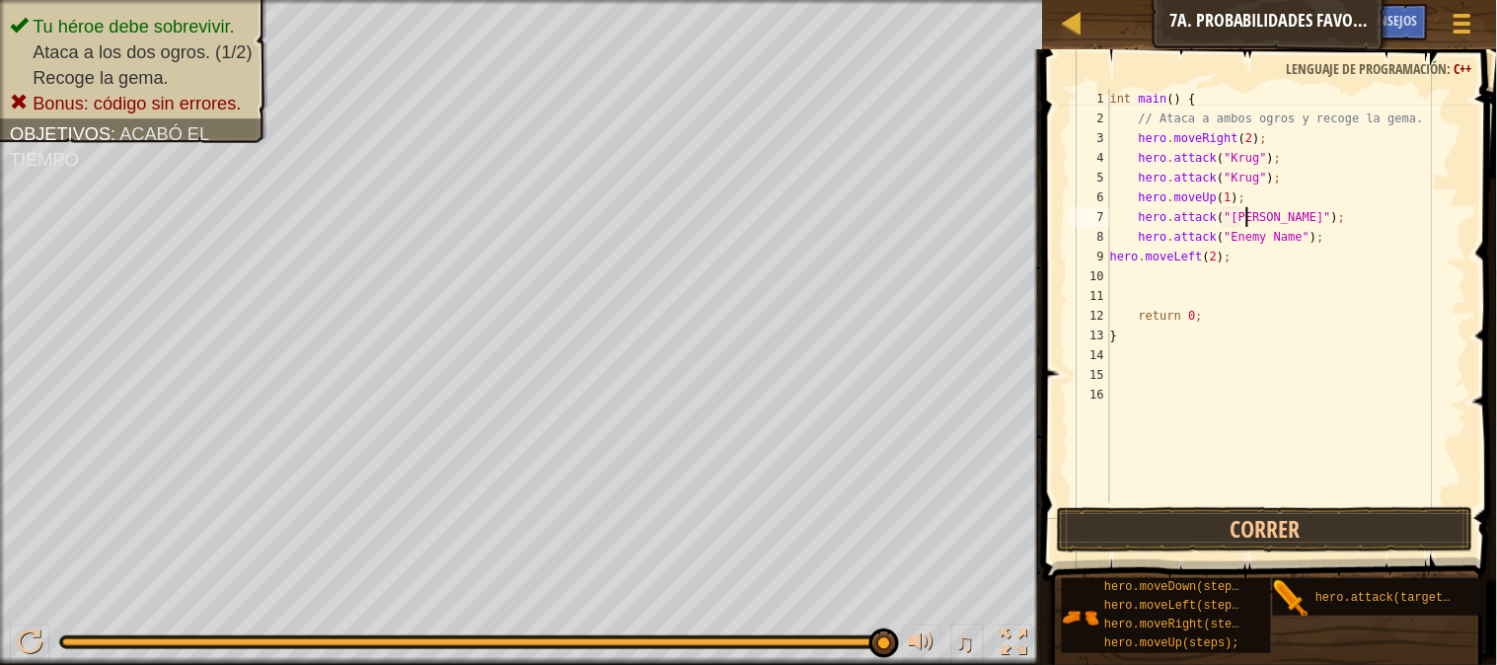
scroll to position [8, 11]
drag, startPoint x: 1290, startPoint y: 230, endPoint x: 1225, endPoint y: 239, distance: 65.7
click at [1225, 239] on div "int main ( ) { // Ataca a ambos ogros y recoge la gema. hero . moveRight ( 2 ) …" at bounding box center [1286, 316] width 361 height 454
type textarea "hero.attack("Grump");"
click at [1146, 525] on button "Correr" at bounding box center [1265, 529] width 417 height 45
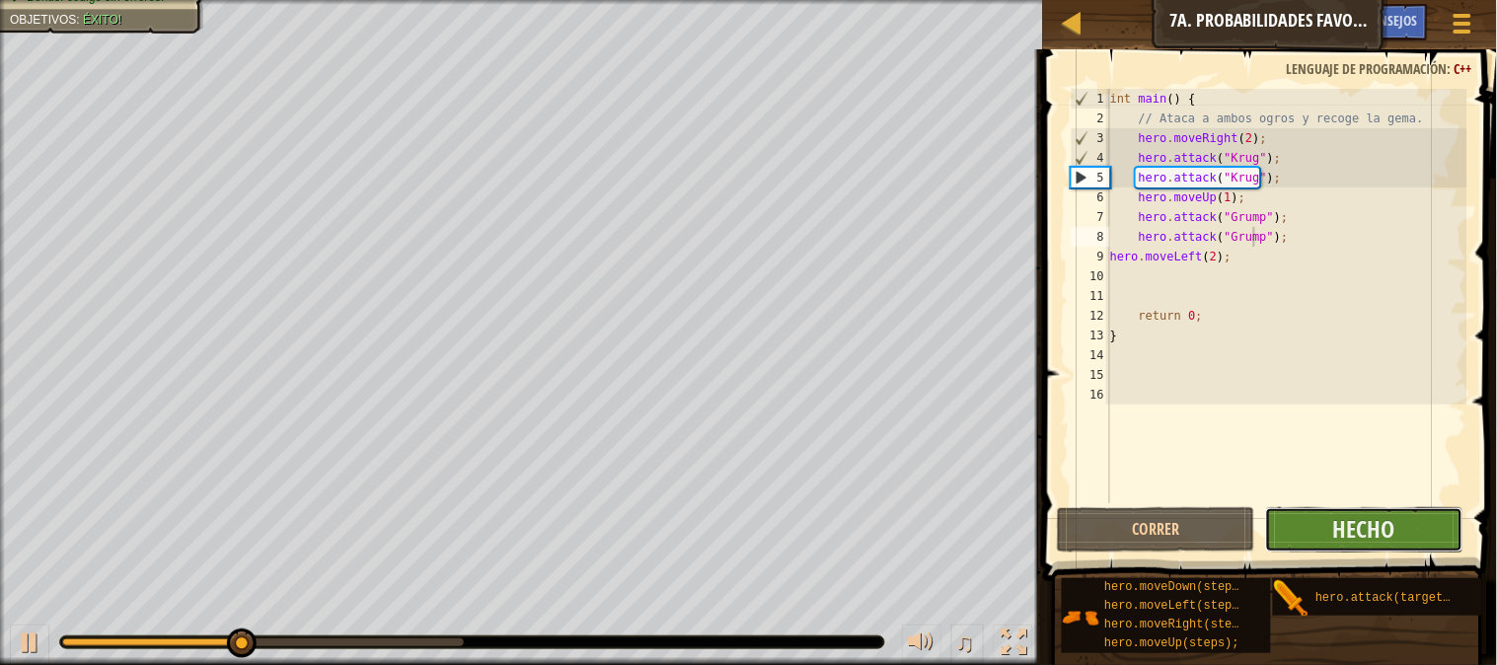
click at [1310, 515] on button "Hecho" at bounding box center [1364, 529] width 198 height 45
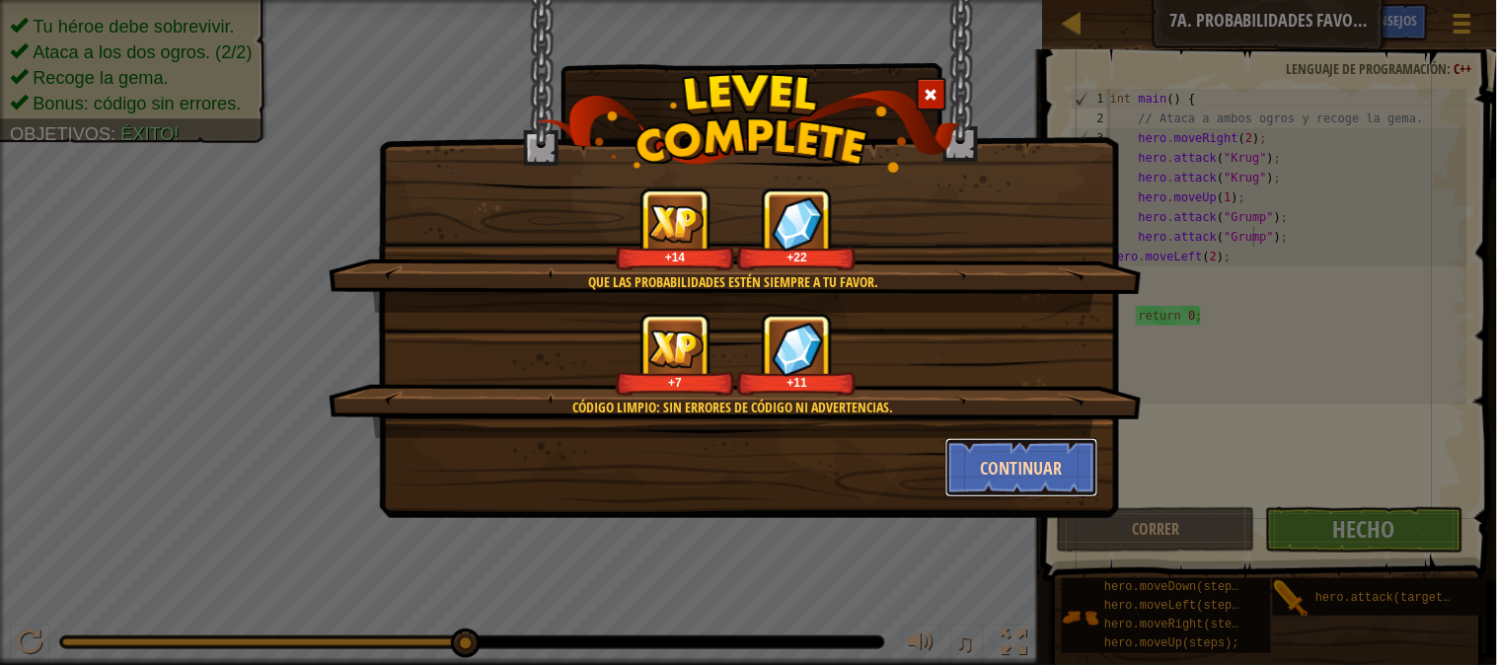
click at [1069, 469] on button "Continuar" at bounding box center [1021, 467] width 153 height 59
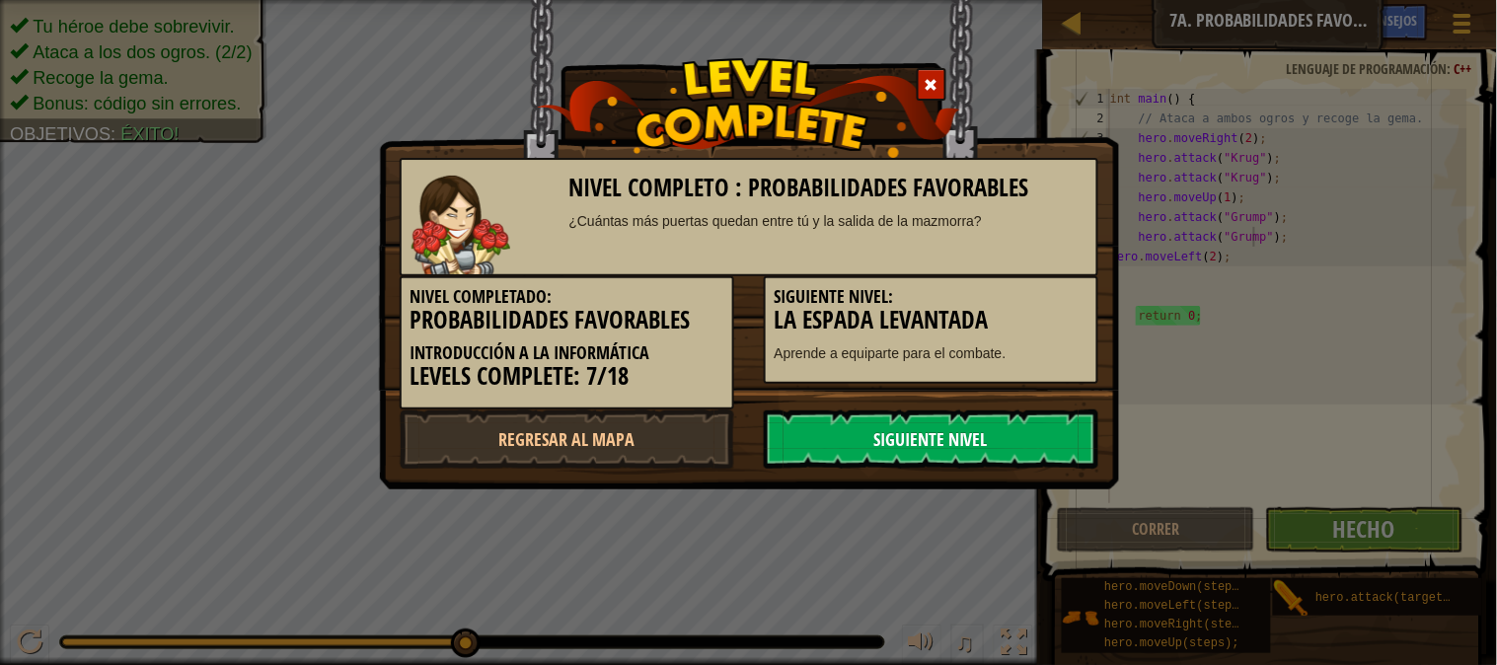
click at [943, 431] on link "Siguiente nivel" at bounding box center [931, 438] width 335 height 59
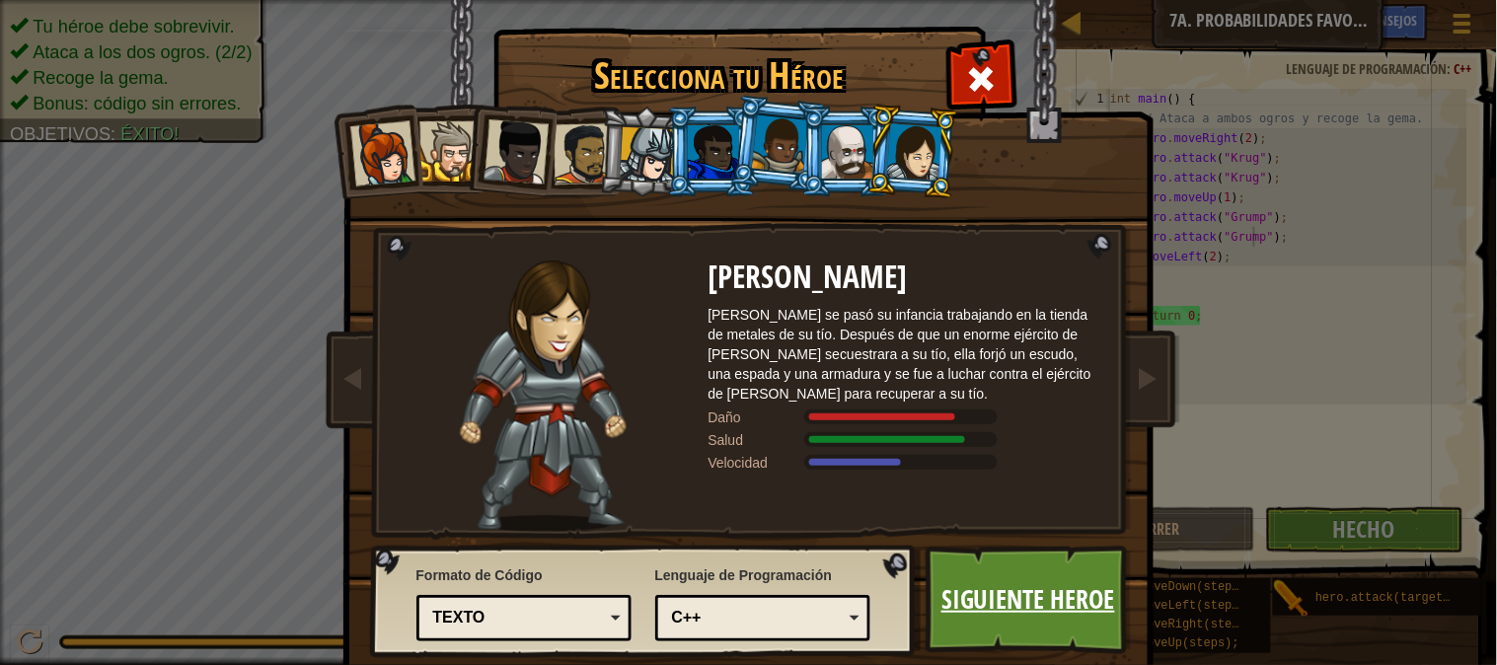
click at [1000, 607] on link "Siguiente Heroe" at bounding box center [1029, 600] width 206 height 109
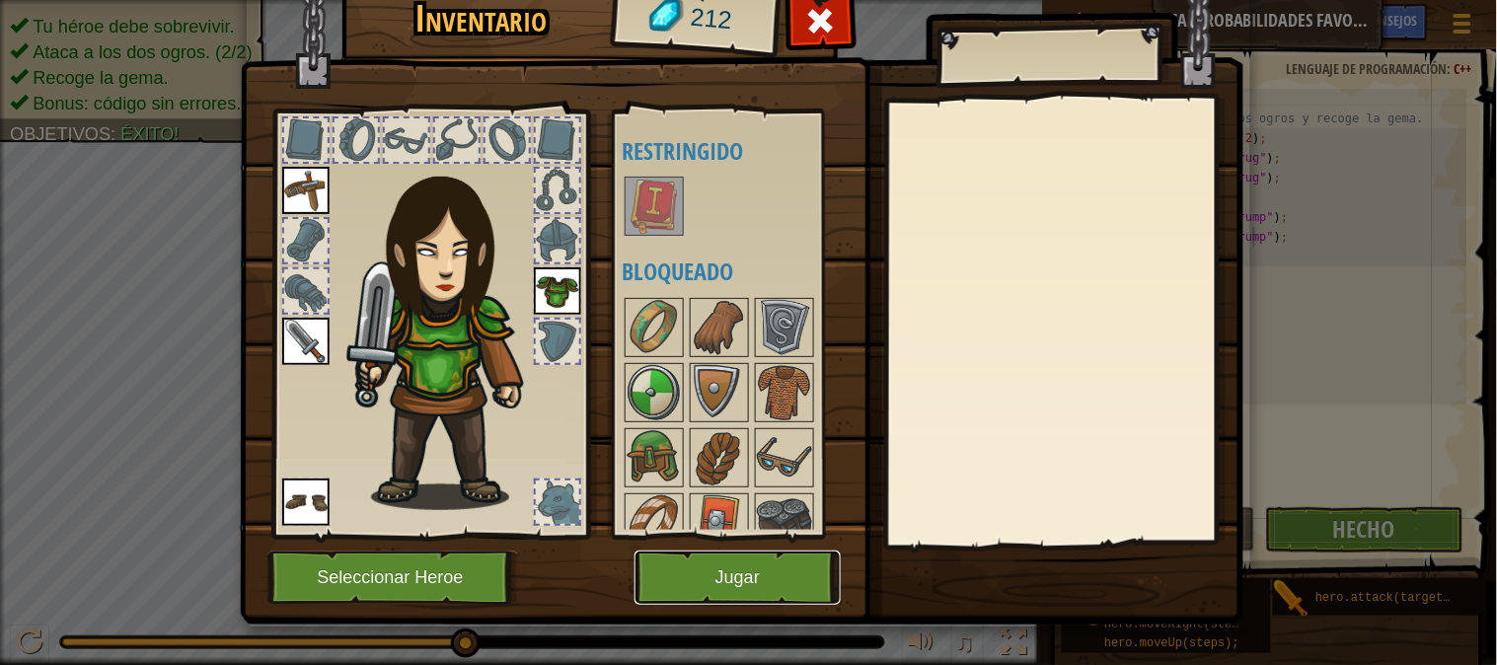
click at [735, 587] on button "Jugar" at bounding box center [737, 578] width 206 height 54
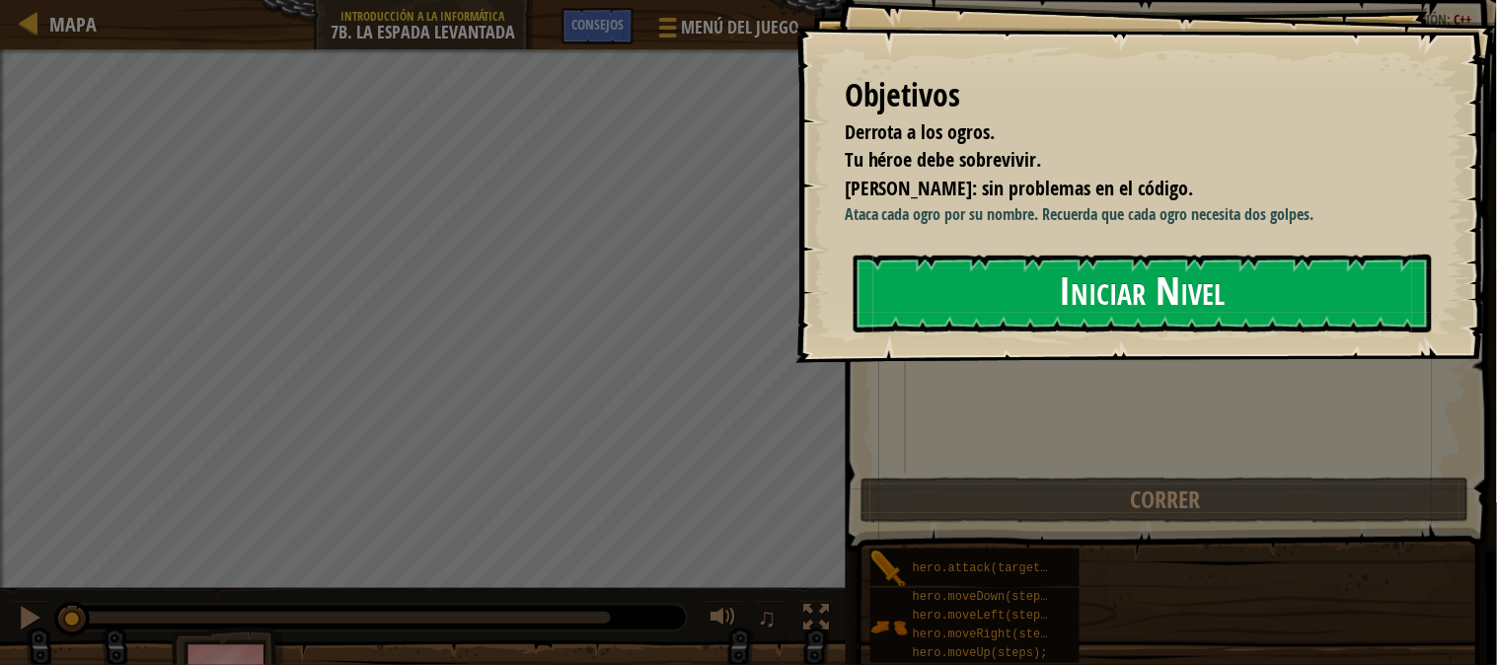
click at [923, 289] on button "Iniciar Nivel" at bounding box center [1143, 294] width 578 height 78
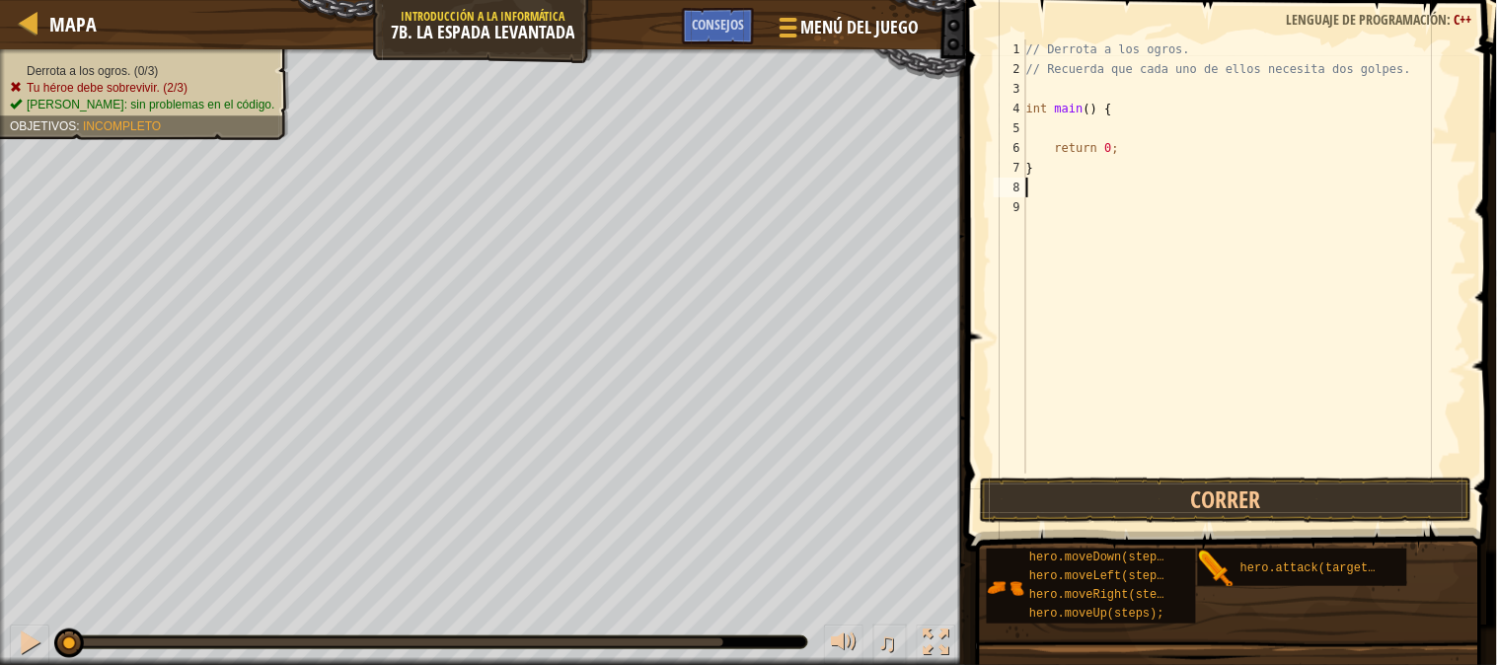
scroll to position [8, 0]
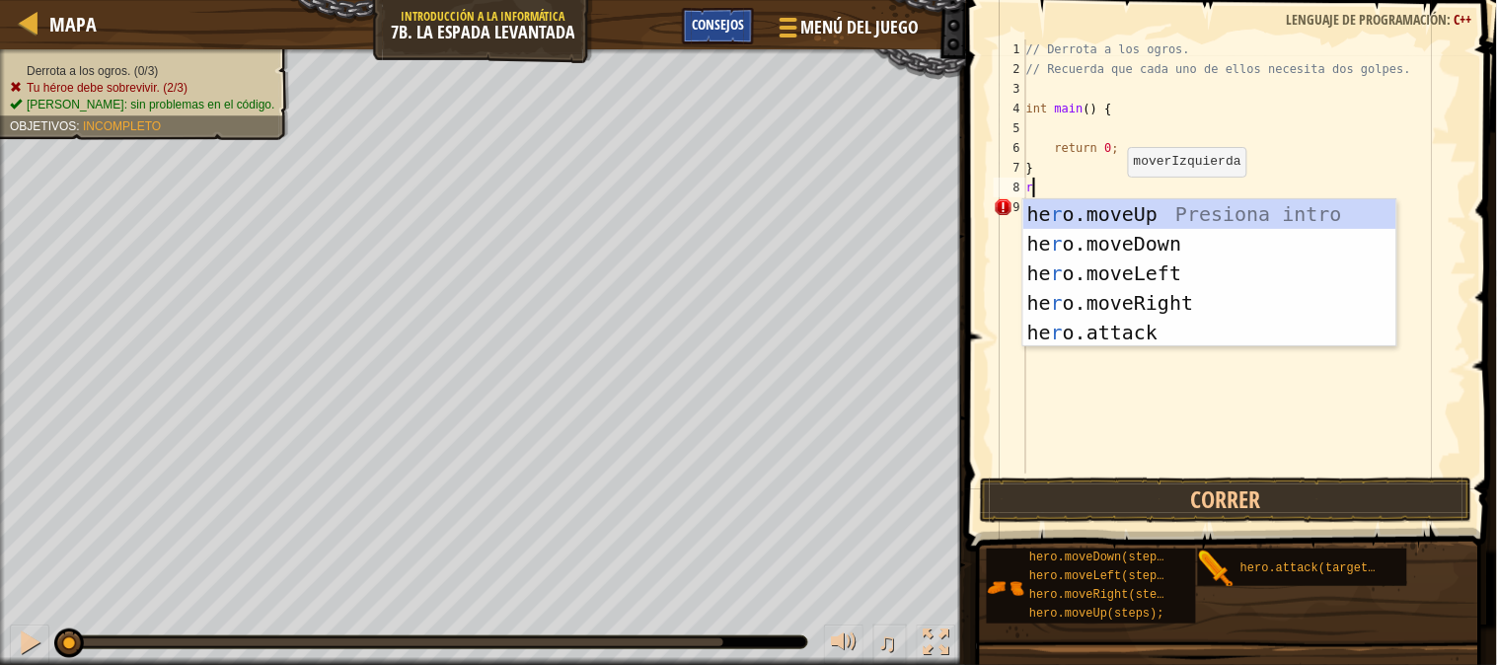
type textarea "r"
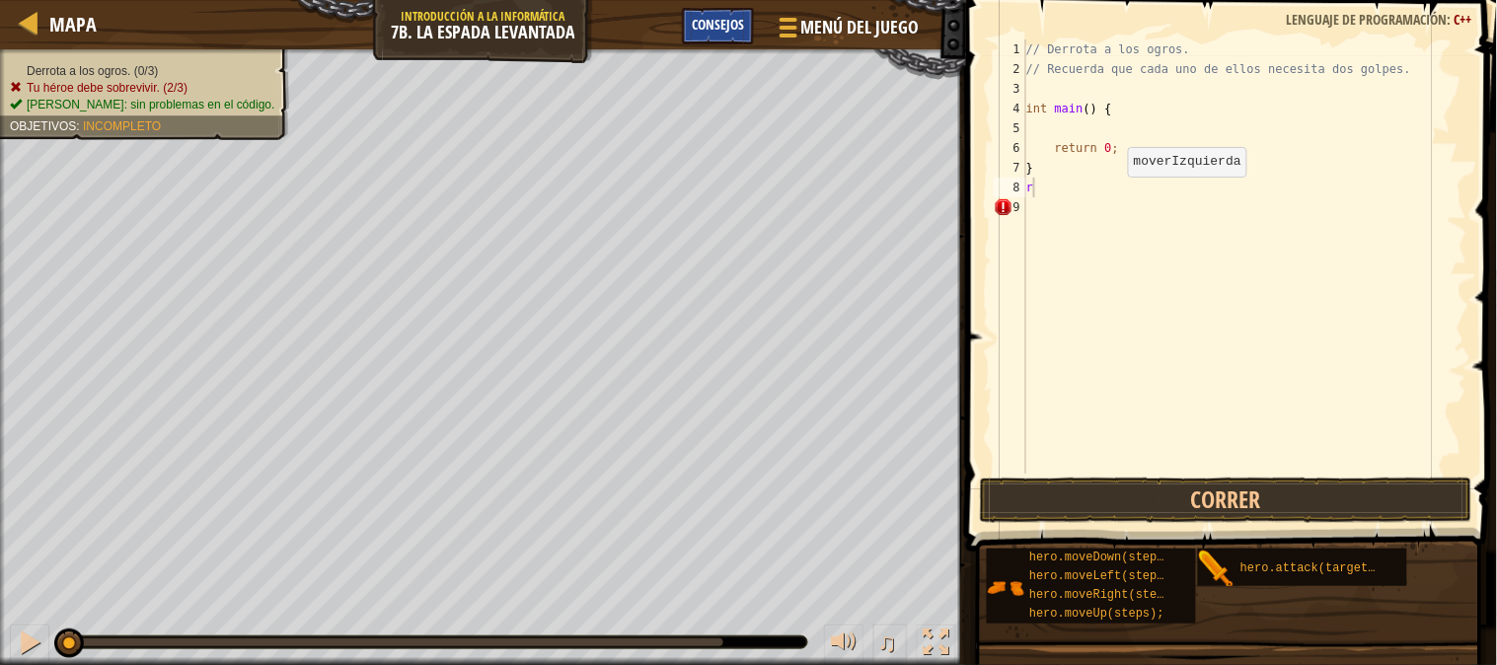
click at [734, 14] on div "Consejos" at bounding box center [718, 26] width 72 height 37
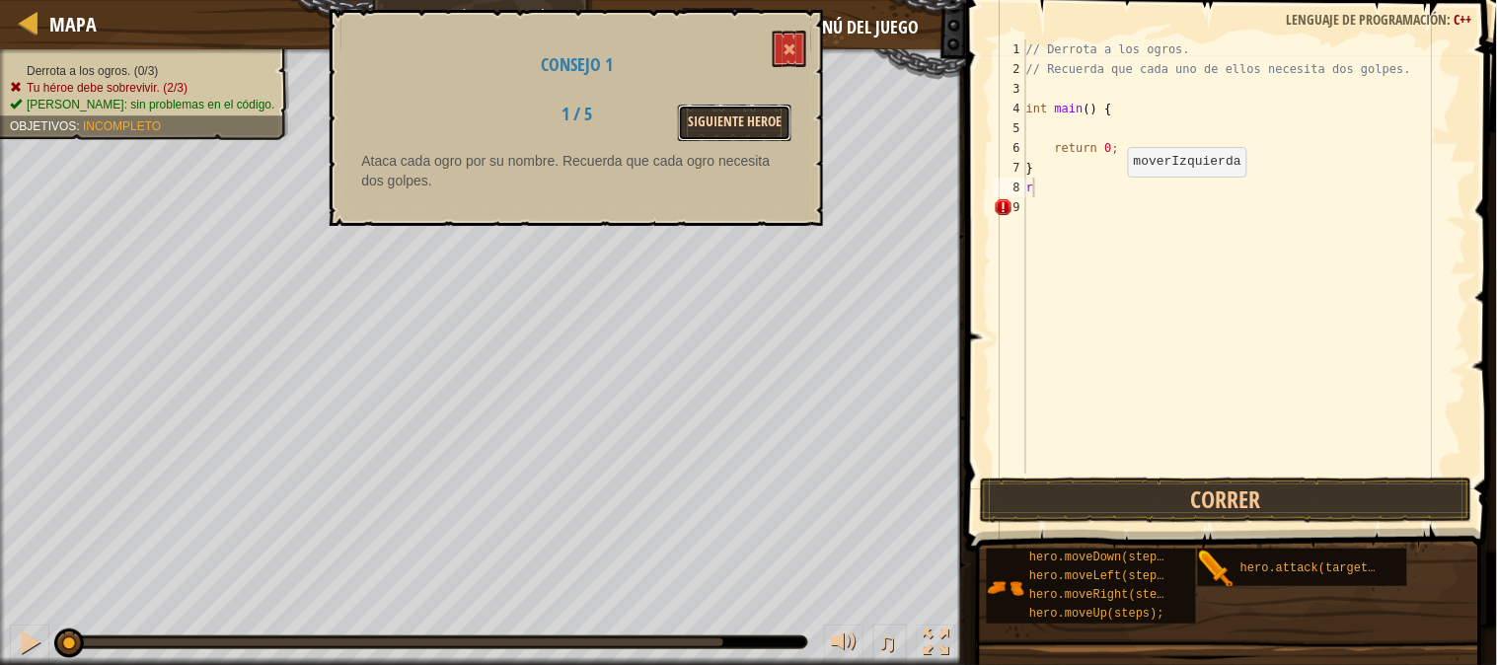
click at [707, 130] on button "Siguiente Heroe" at bounding box center [734, 123] width 113 height 37
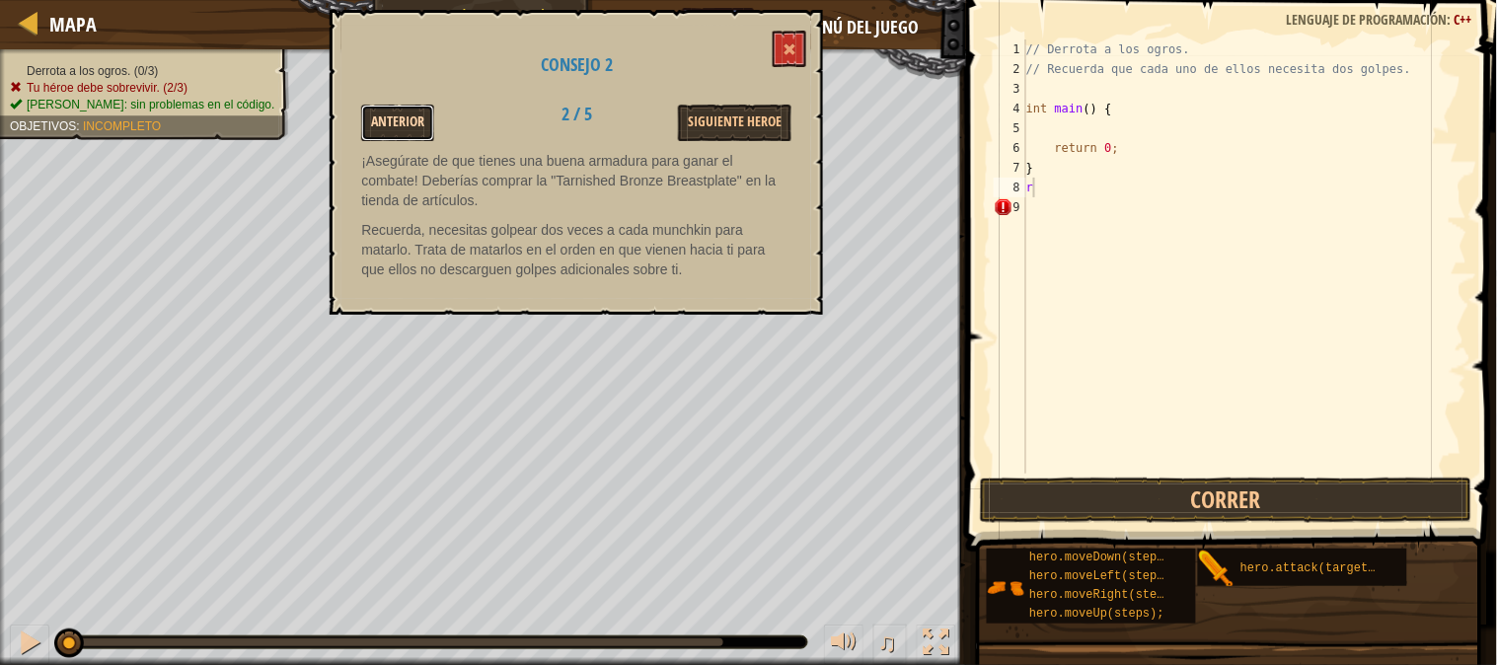
click at [398, 114] on button "Anterior" at bounding box center [397, 123] width 73 height 37
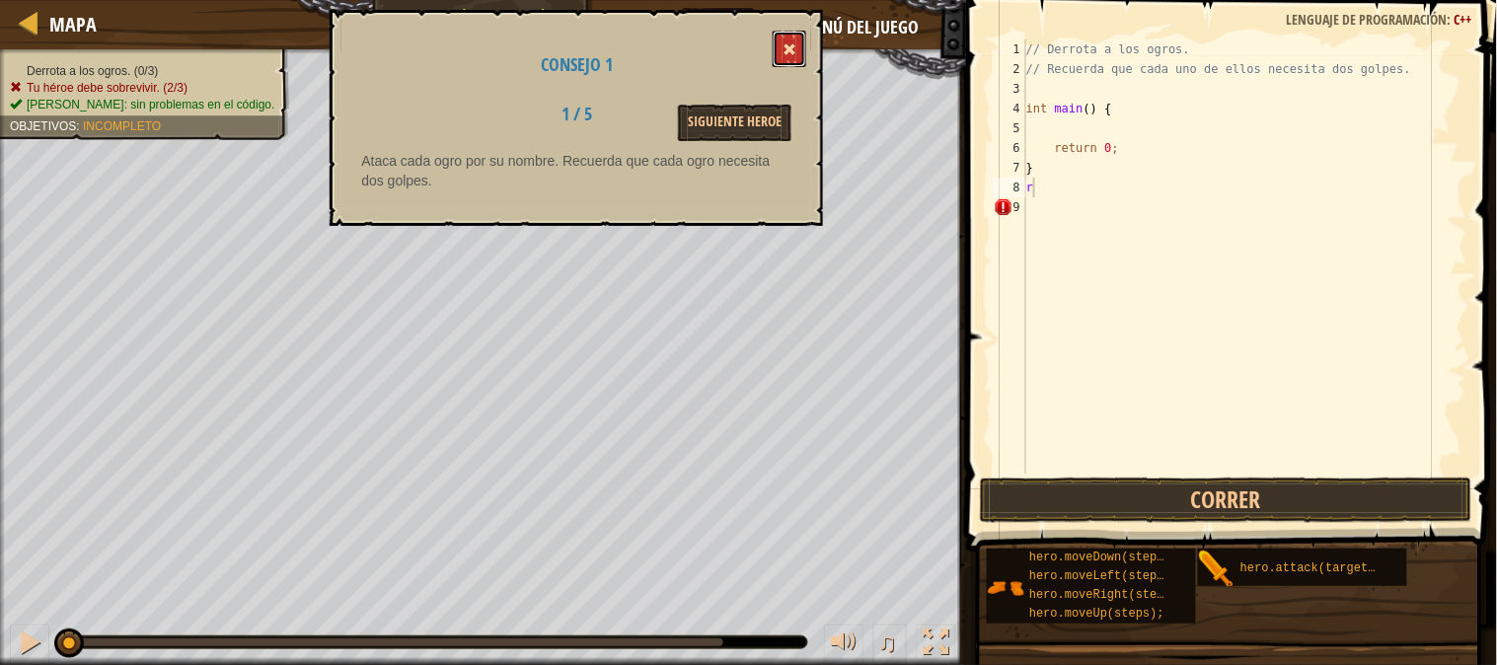
click at [790, 59] on button at bounding box center [790, 49] width 34 height 37
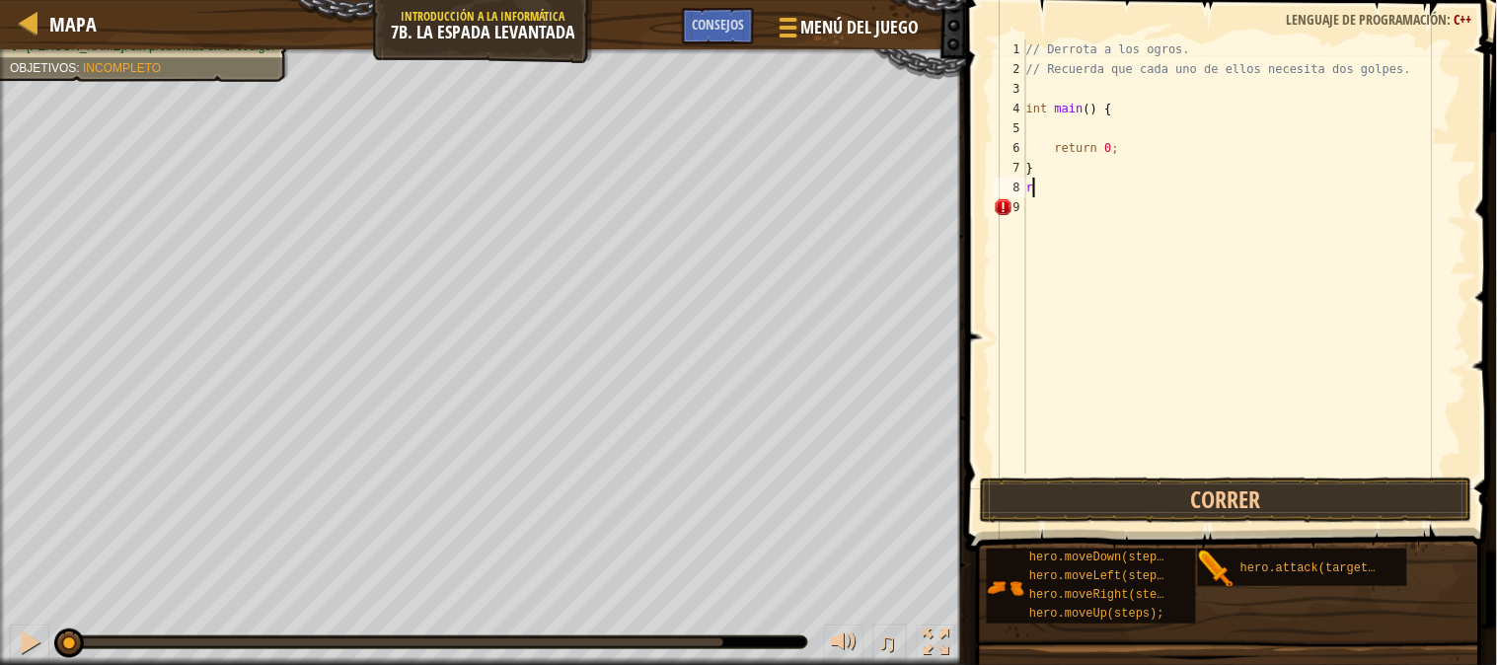
click at [1046, 179] on div "// Derrota a los ogros. // Recuerda que cada uno de ellos necesita dos golpes. …" at bounding box center [1244, 276] width 445 height 474
click at [738, 12] on div "Consejos" at bounding box center [718, 26] width 72 height 37
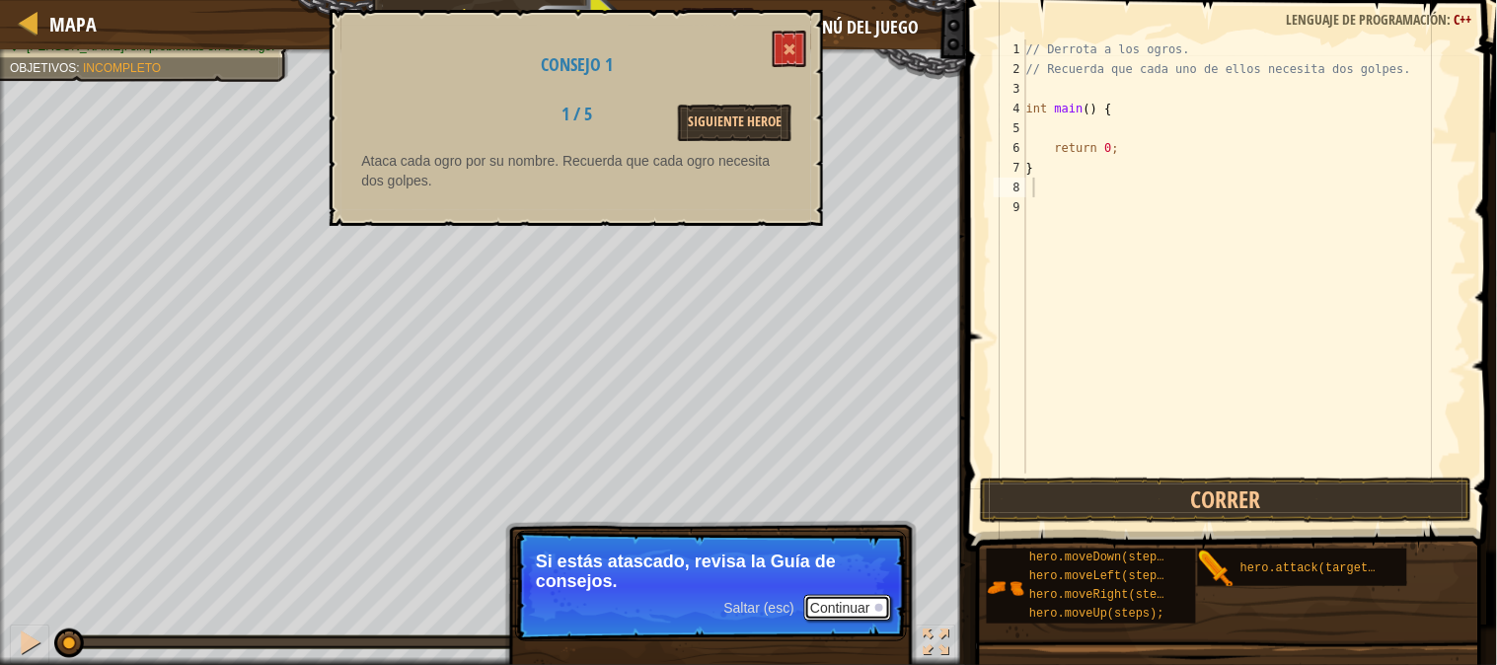
click at [840, 600] on button "Continuar" at bounding box center [847, 608] width 87 height 26
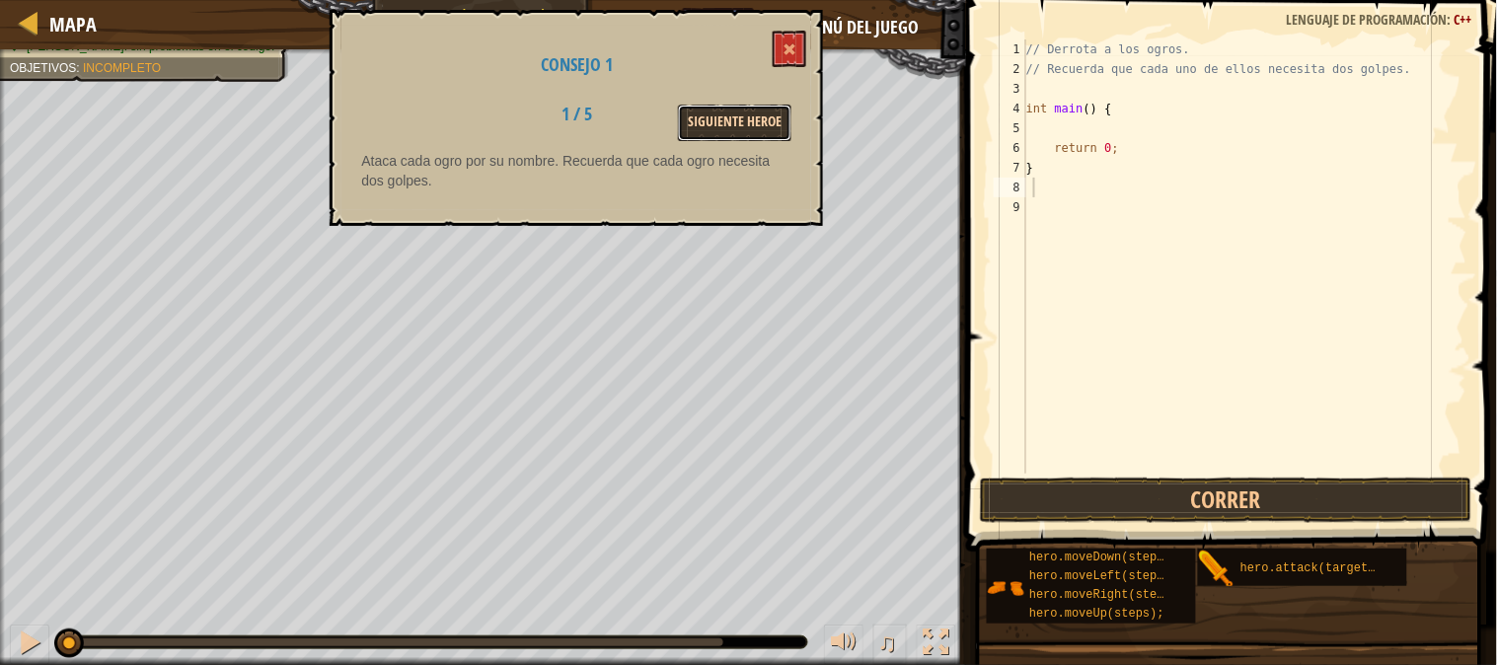
click at [744, 121] on button "Siguiente Heroe" at bounding box center [734, 123] width 113 height 37
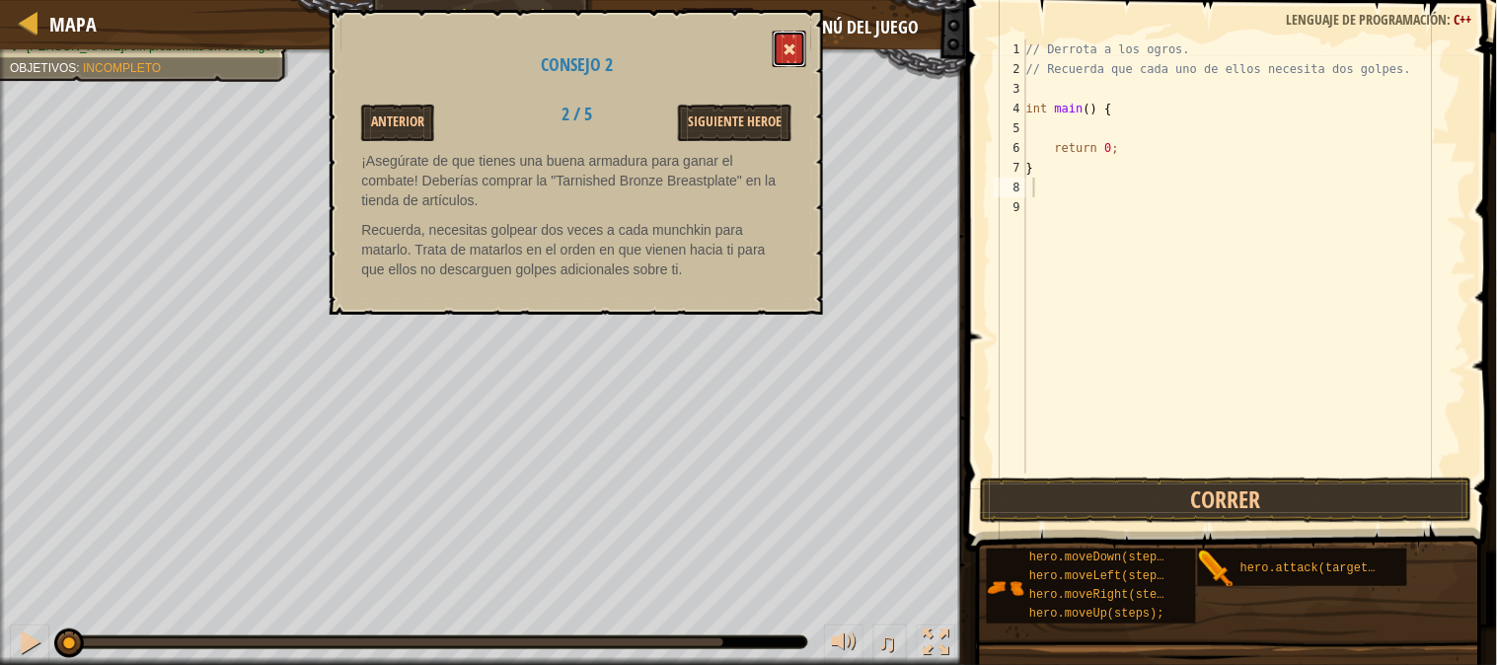
click at [799, 32] on button at bounding box center [790, 49] width 34 height 37
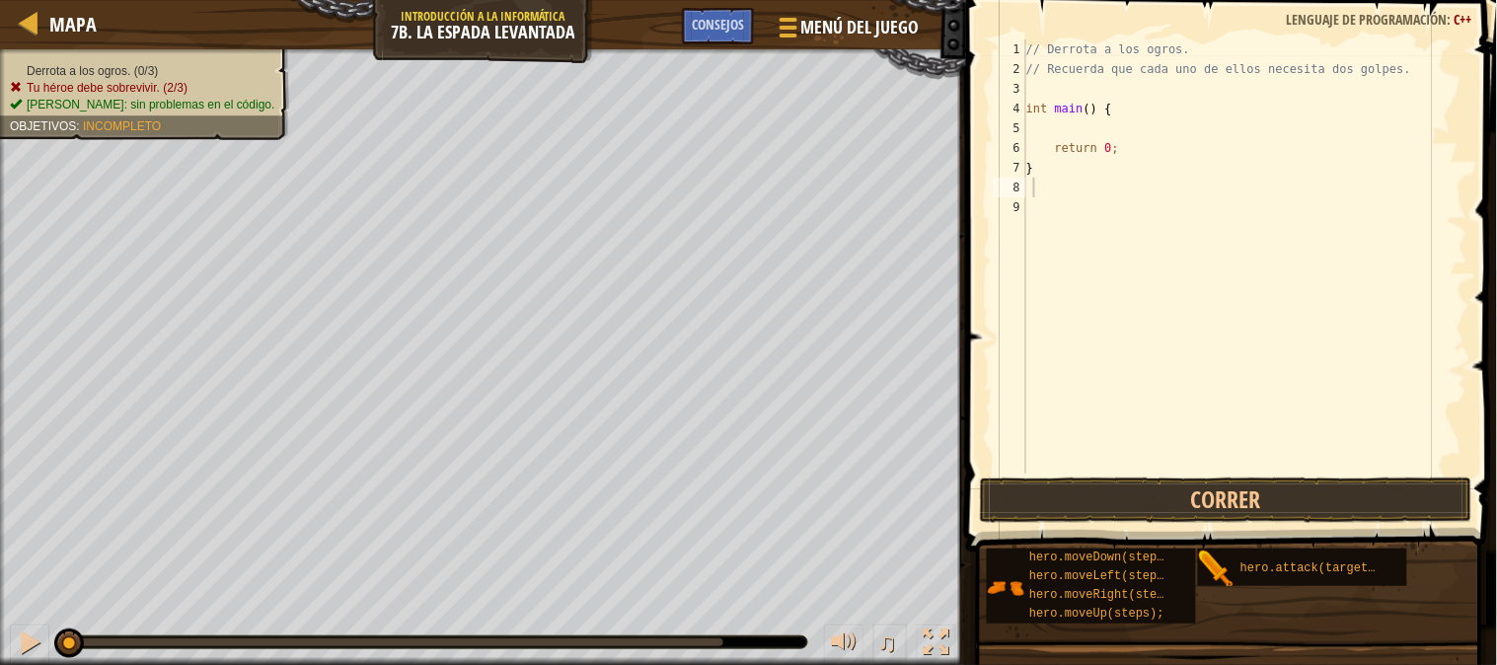
click at [179, 74] on li "Derrota a los ogros. (0/3)" at bounding box center [142, 71] width 264 height 17
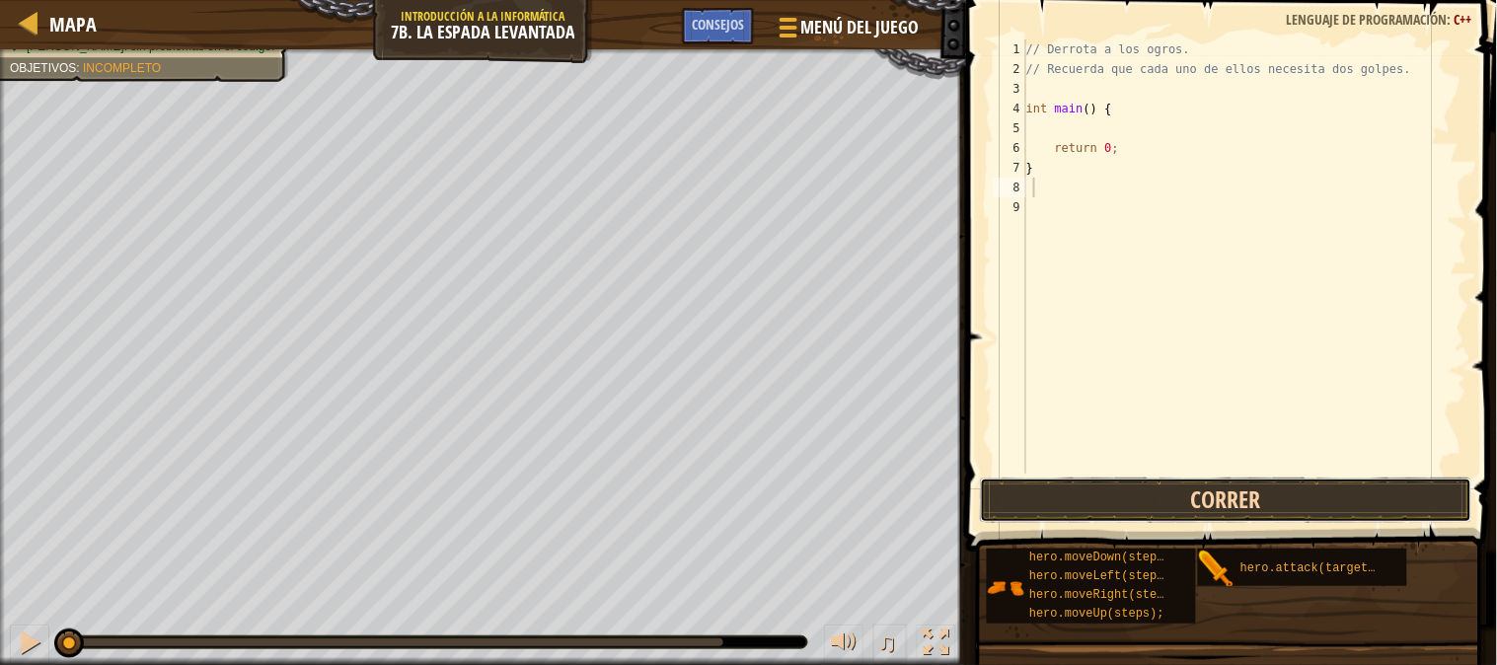
click at [1051, 486] on button "Correr" at bounding box center [1226, 500] width 492 height 45
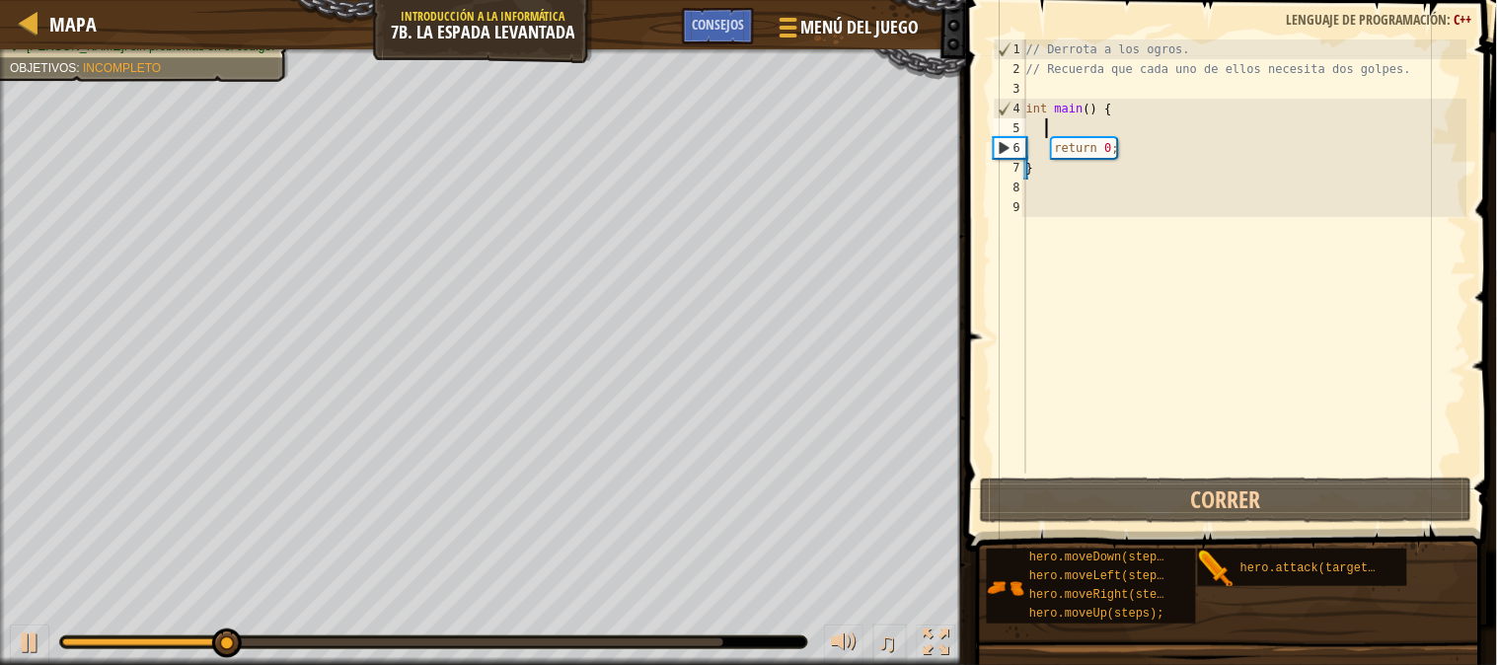
click at [1046, 122] on div "// Derrota a los ogros. // Recuerda que cada uno de ellos necesita dos golpes. …" at bounding box center [1244, 276] width 445 height 474
type textarea "g"
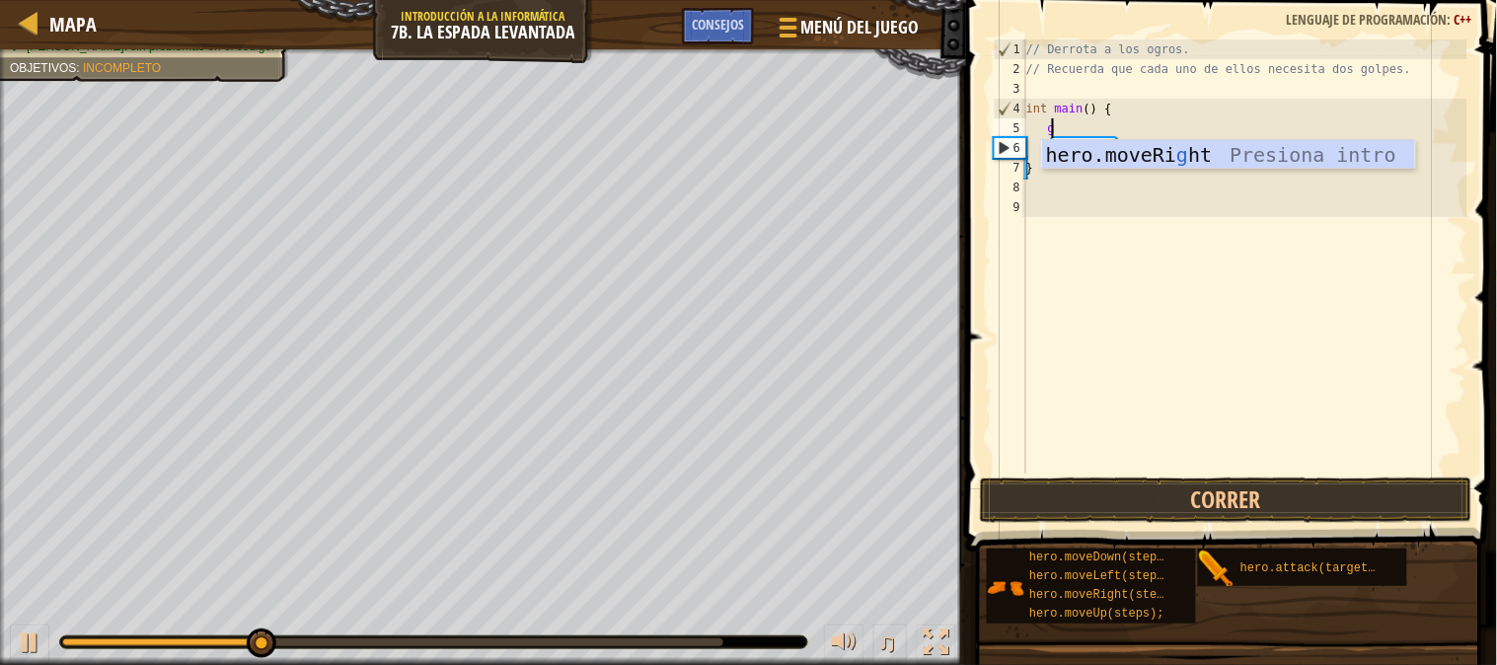
scroll to position [8, 1]
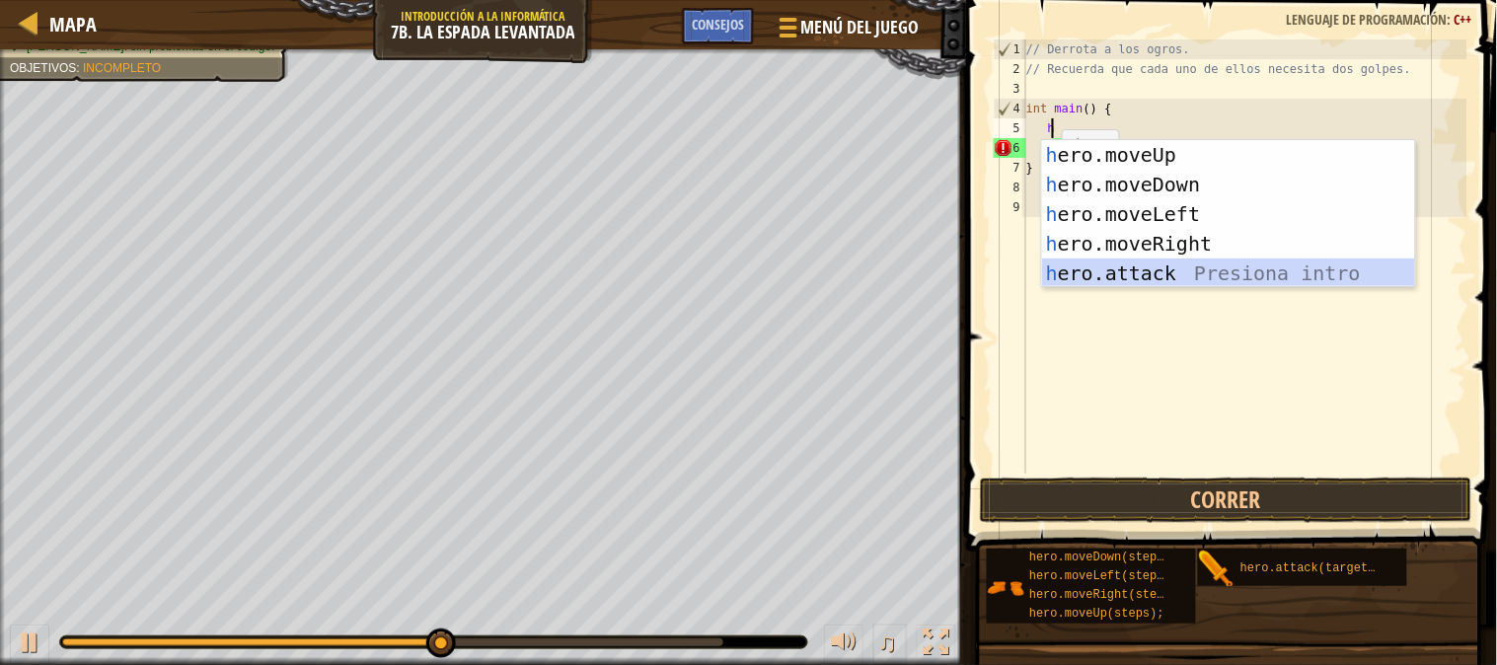
click at [1138, 260] on div "h ero.moveUp Presiona intro h ero.moveDown Presiona intro h ero.moveLeft Presio…" at bounding box center [1228, 243] width 373 height 207
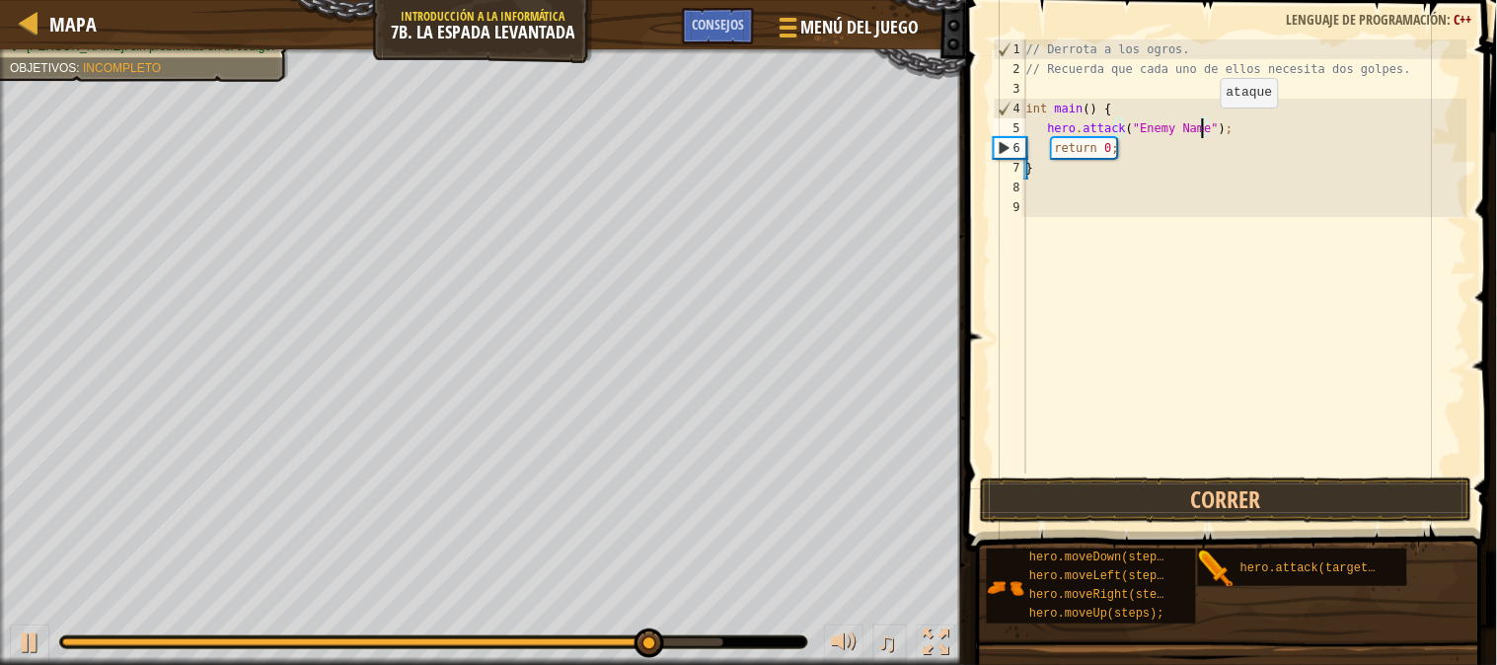
click at [1205, 126] on div "// Derrota a los ogros. // Recuerda que cada uno de ellos necesita dos golpes. …" at bounding box center [1244, 276] width 445 height 474
click at [1189, 126] on div "// Derrota a los ogros. // Recuerda que cada uno de ellos necesita dos golpes. …" at bounding box center [1244, 276] width 445 height 474
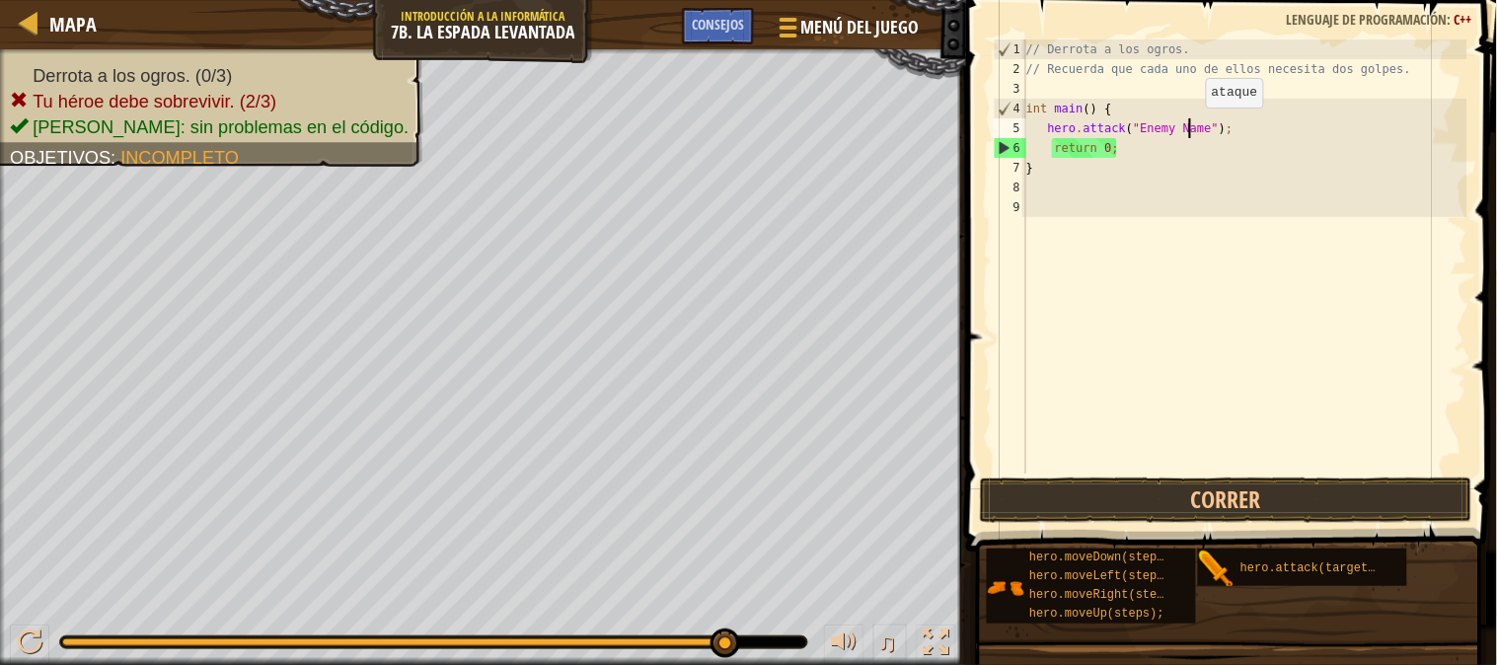
click at [1189, 126] on div "// Derrota a los ogros. // Recuerda que cada uno de ellos necesita dos golpes. …" at bounding box center [1244, 276] width 445 height 474
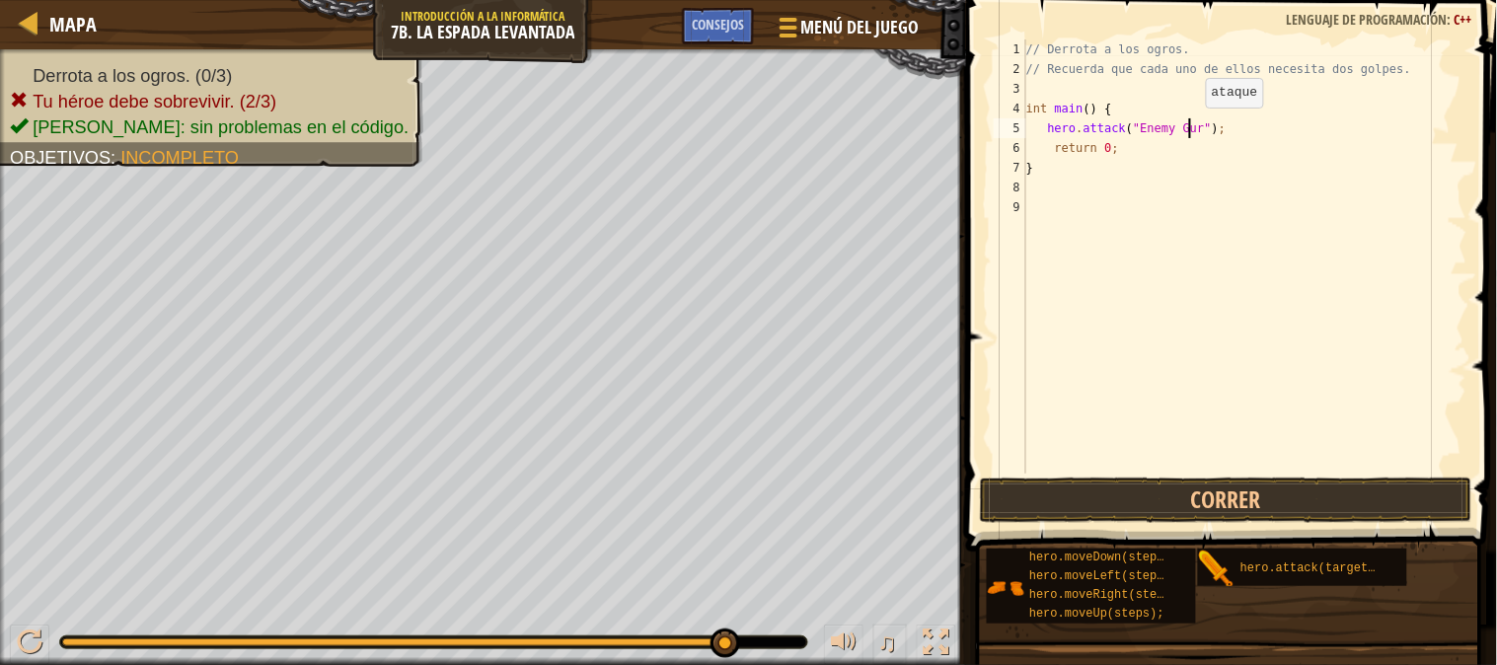
type textarea "hero.attack("Enemy Gurt");"
click at [1215, 134] on div "// Derrota a los ogros. // Recuerda que cada uno de ellos necesita dos golpes. …" at bounding box center [1244, 276] width 445 height 474
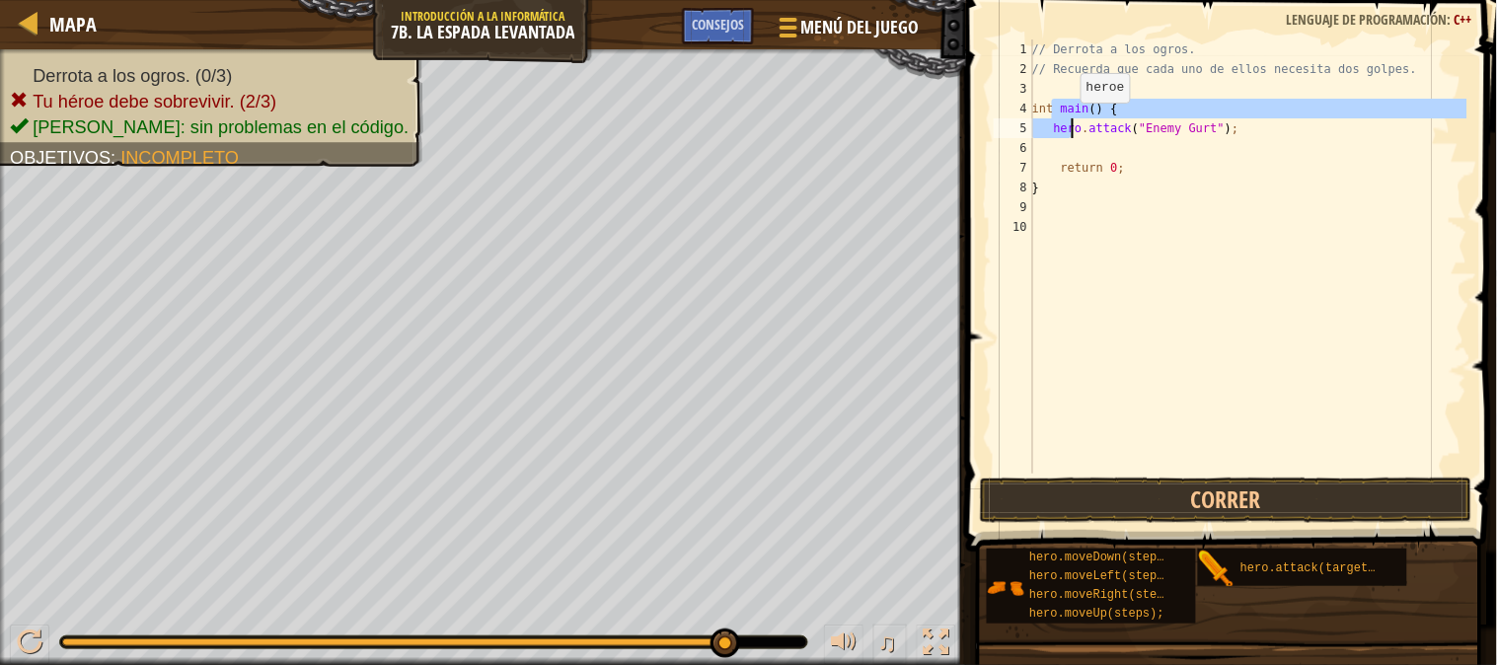
drag, startPoint x: 1053, startPoint y: 116, endPoint x: 1066, endPoint y: 123, distance: 14.6
click at [1066, 123] on div "// Derrota a los ogros. // Recuerda que cada uno de ellos necesita dos golpes. …" at bounding box center [1247, 276] width 439 height 474
type textarea "hero.attack("Enemy Gurt");"
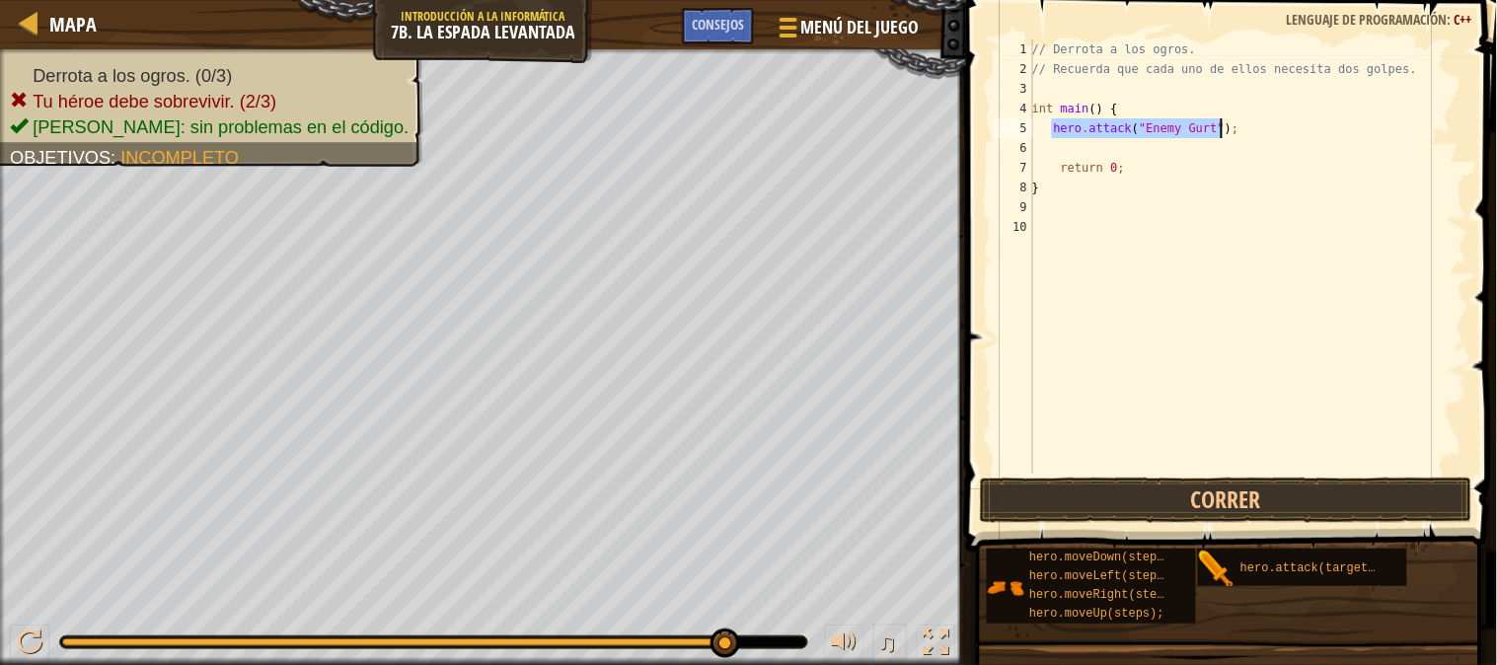
drag, startPoint x: 1066, startPoint y: 123, endPoint x: 1225, endPoint y: 128, distance: 158.9
click at [1225, 128] on div "// Derrota a los ogros. // Recuerda que cada uno de ellos necesita dos golpes. …" at bounding box center [1247, 276] width 439 height 474
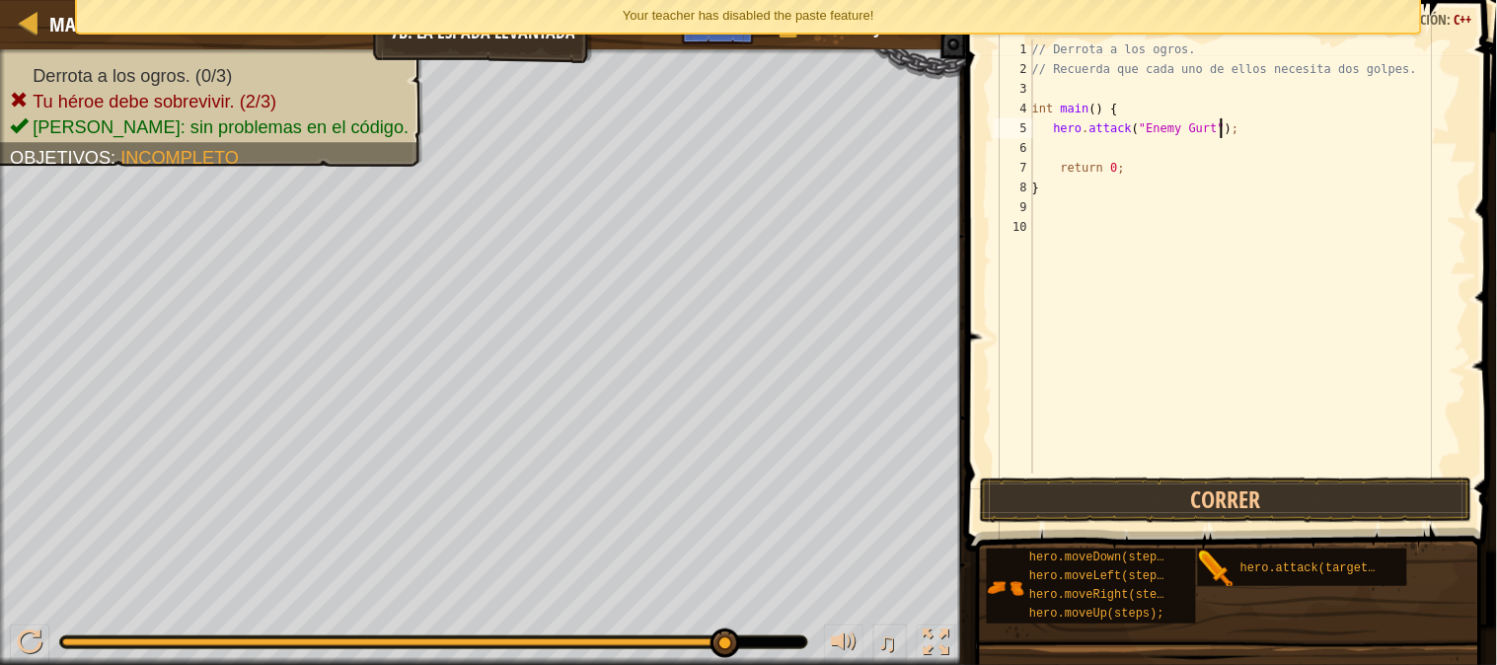
click at [1225, 128] on div "// Derrota a los ogros. // Recuerda que cada uno de ellos necesita dos golpes. …" at bounding box center [1247, 276] width 439 height 474
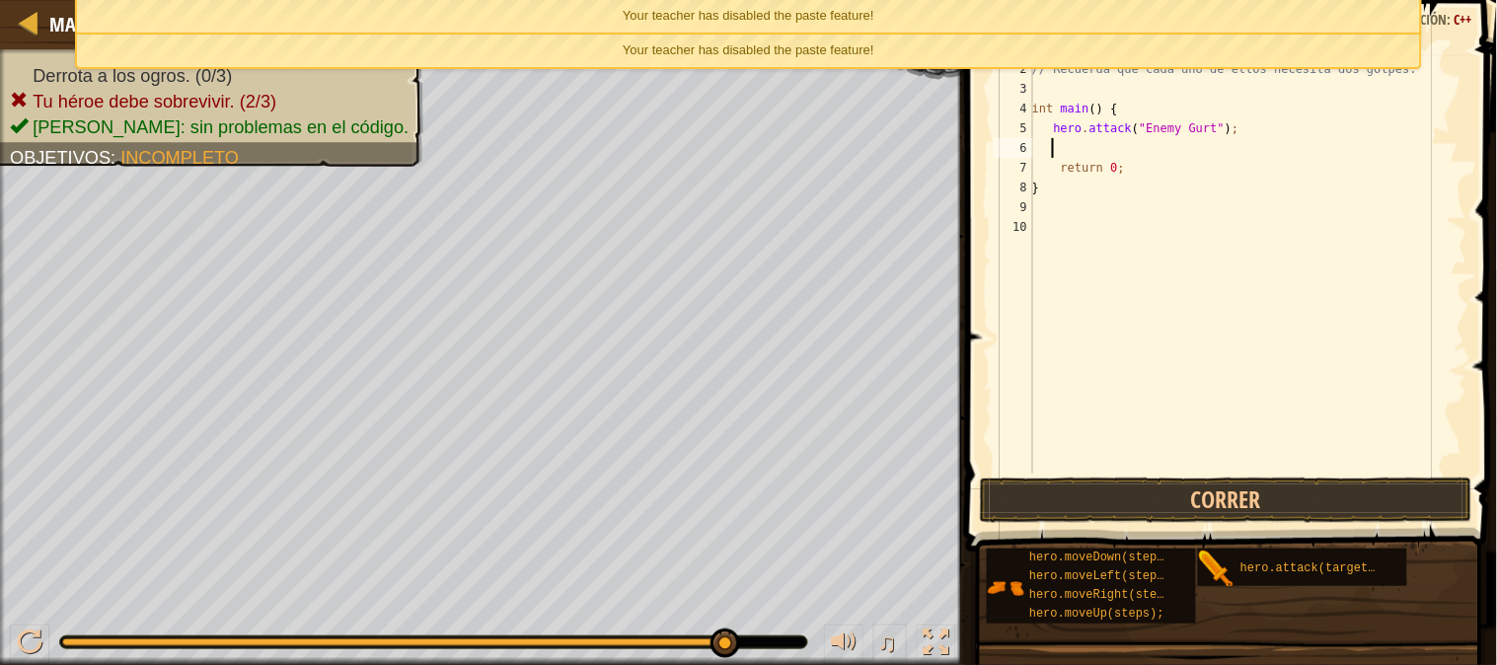
click at [1058, 145] on div "// Derrota a los ogros. // Recuerda que cada uno de ellos necesita dos golpes. …" at bounding box center [1247, 276] width 439 height 474
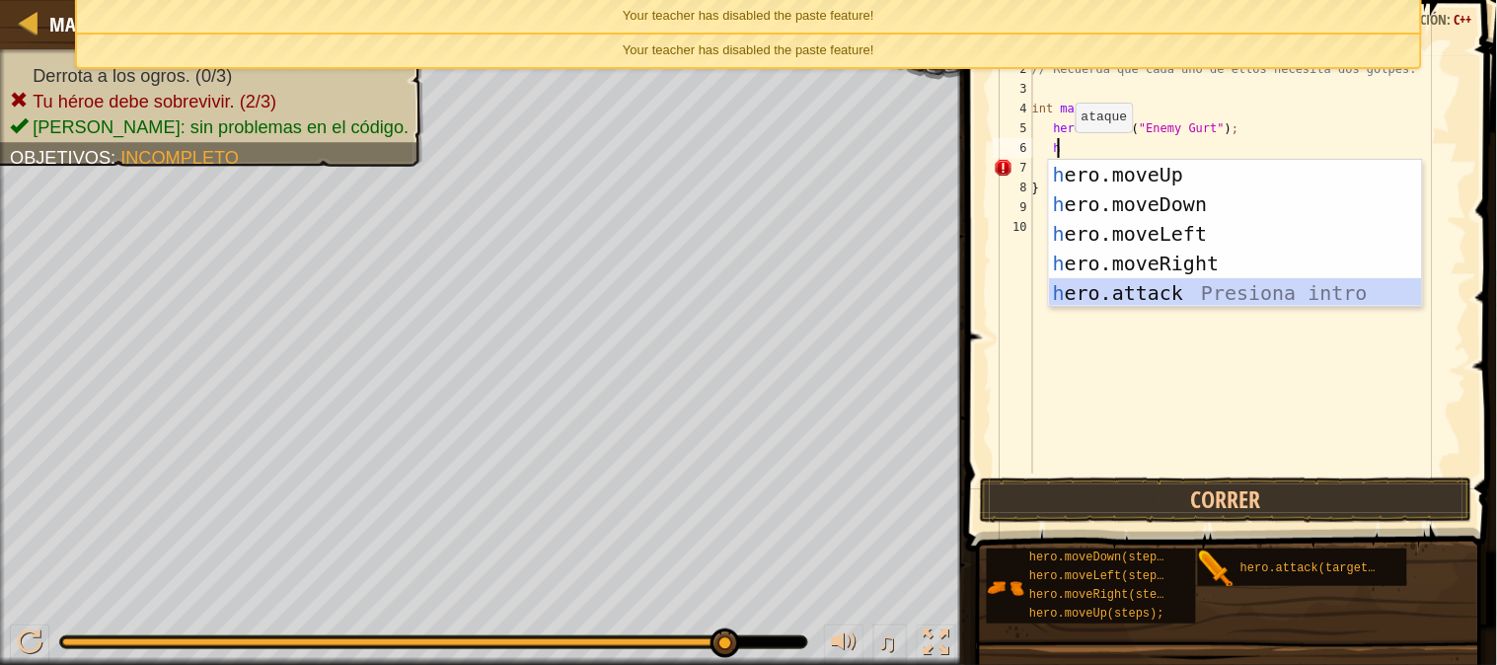
click at [1167, 279] on div "h ero.moveUp Presiona intro h ero.moveDown Presiona intro h ero.moveLeft Presio…" at bounding box center [1235, 263] width 373 height 207
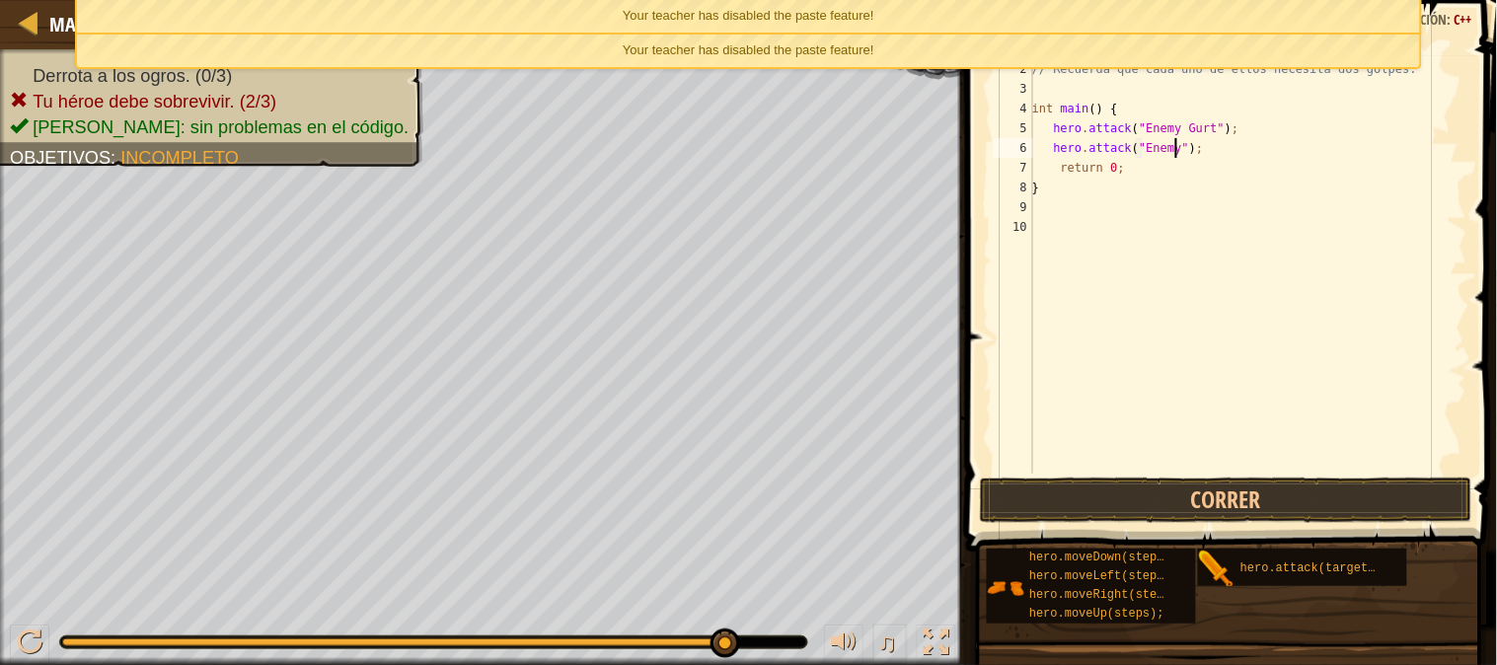
scroll to position [8, 12]
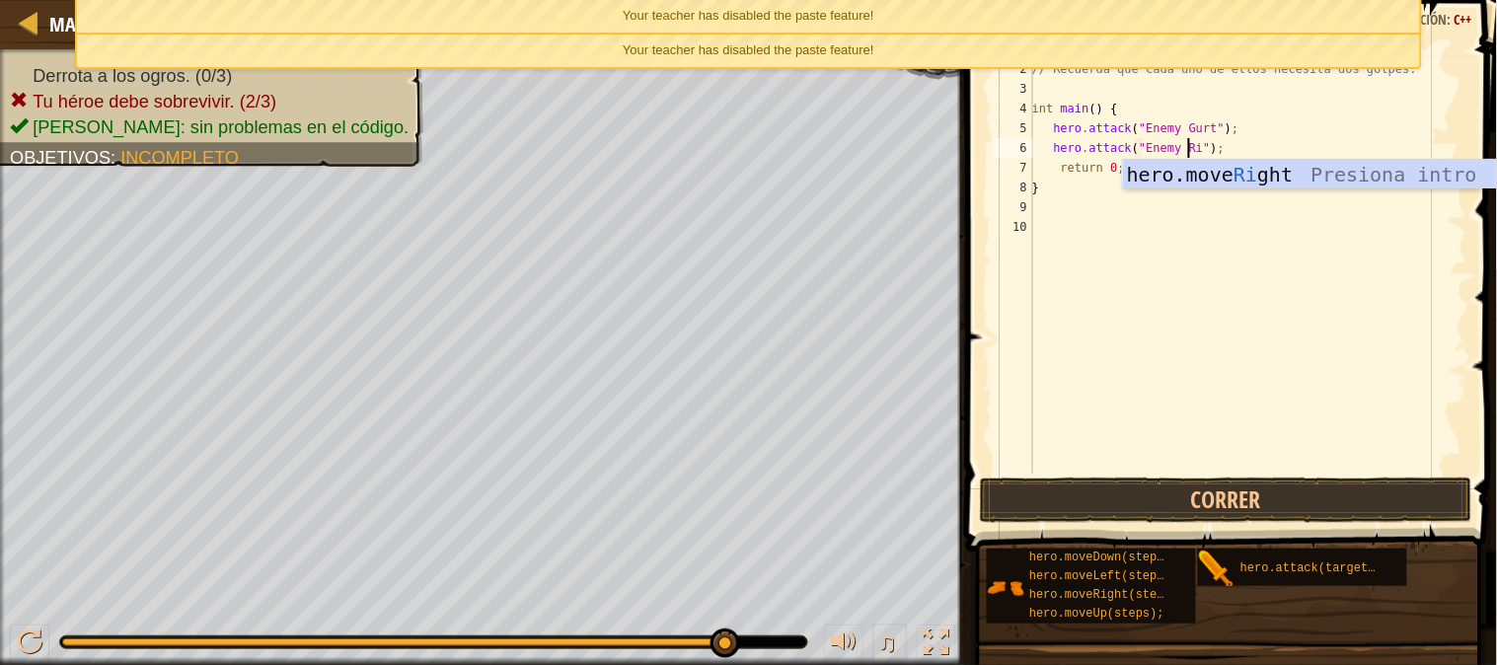
type textarea "hero.attack("Enemy Rig");"
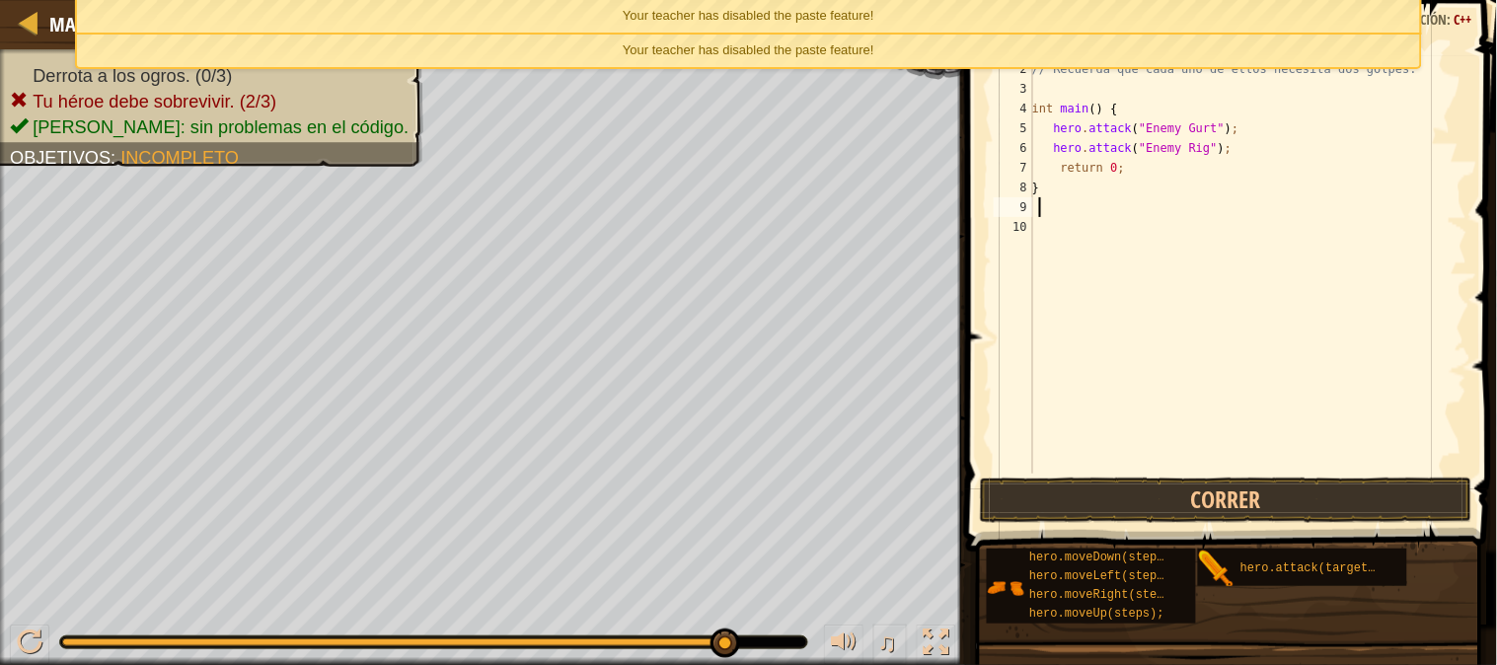
click at [1102, 214] on div "// Derrota a los ogros. // Recuerda que cada uno de ellos necesita dos golpes. …" at bounding box center [1247, 276] width 439 height 474
click at [1226, 151] on div "// Derrota a los ogros. // Recuerda que cada uno de ellos necesita dos golpes. …" at bounding box center [1247, 276] width 439 height 474
type textarea "hero.attack("Enemy Rig");"
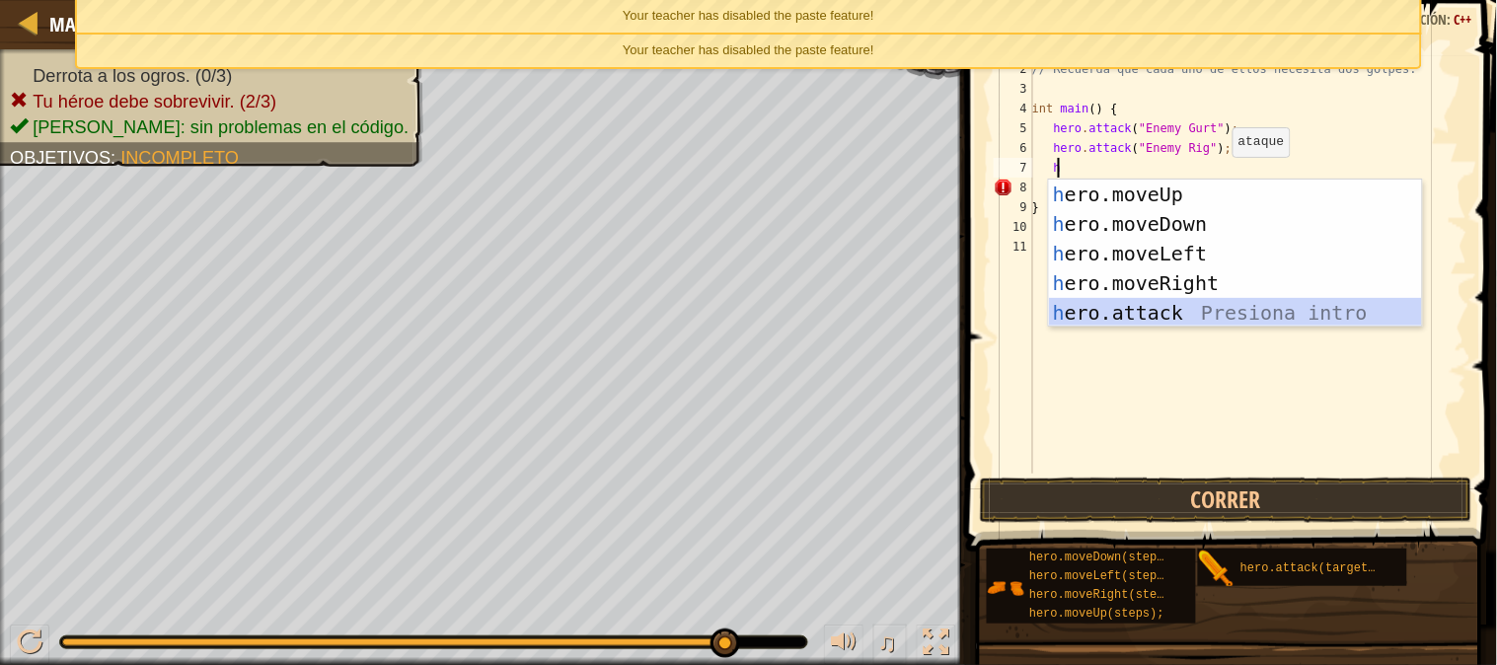
click at [1241, 314] on div "h ero.moveUp Presiona intro h ero.moveDown Presiona intro h ero.moveLeft Presio…" at bounding box center [1235, 283] width 373 height 207
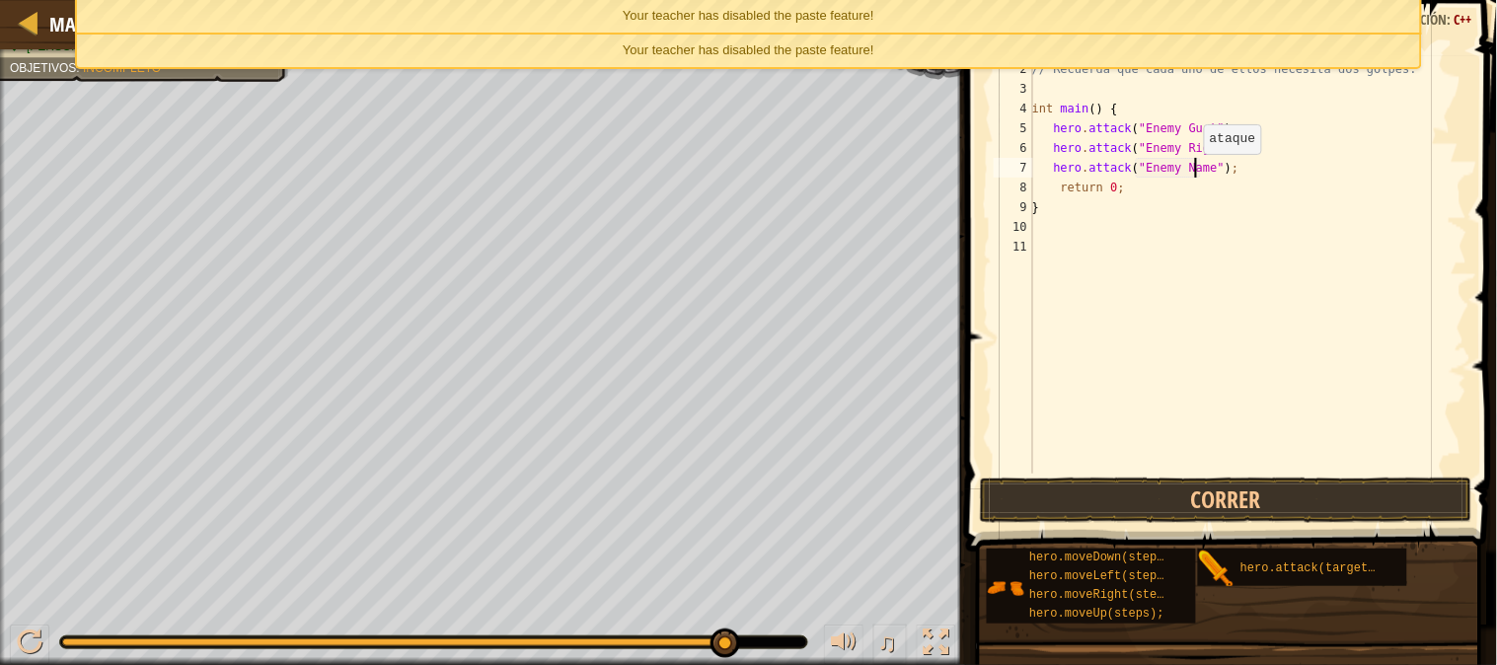
click at [1194, 173] on div "// Derrota a los ogros. // Recuerda que cada uno de ellos necesita dos golpes. …" at bounding box center [1247, 276] width 439 height 474
click at [1226, 503] on button "Correr" at bounding box center [1226, 500] width 492 height 45
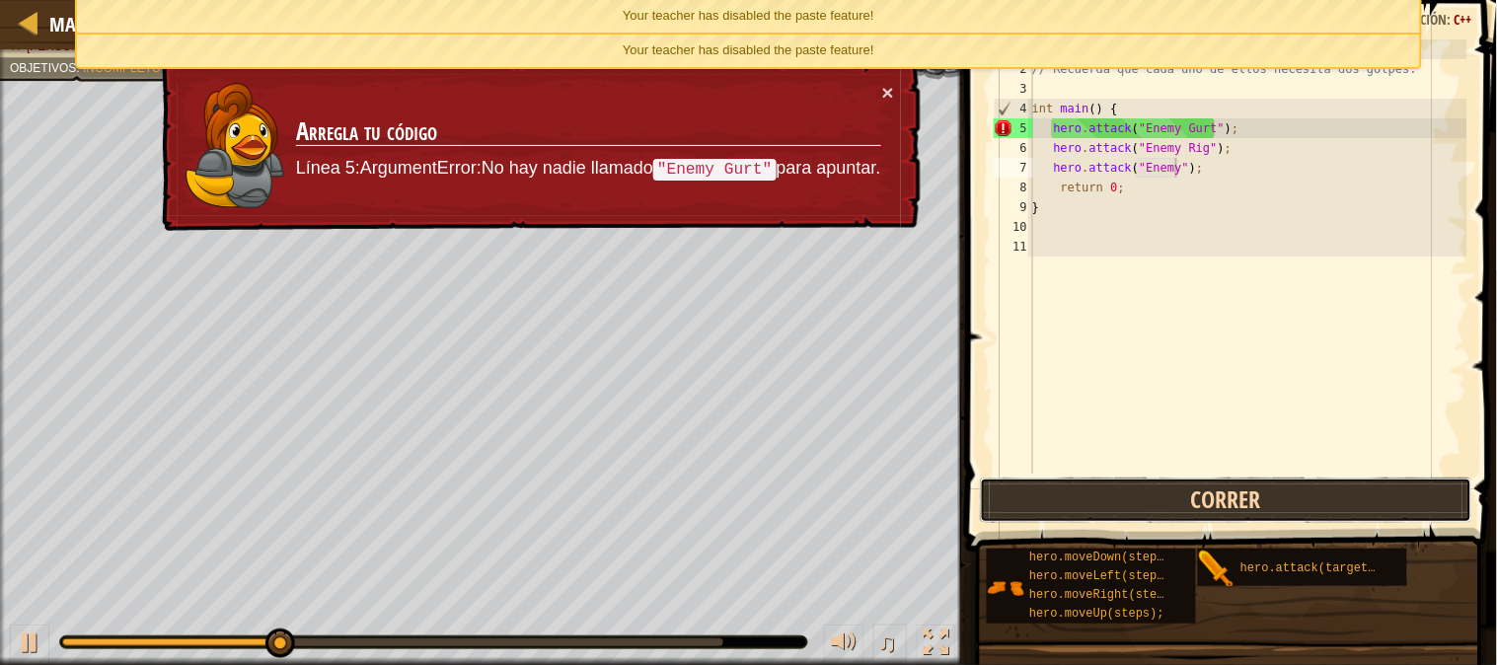
click at [1226, 503] on button "Correr" at bounding box center [1226, 500] width 492 height 45
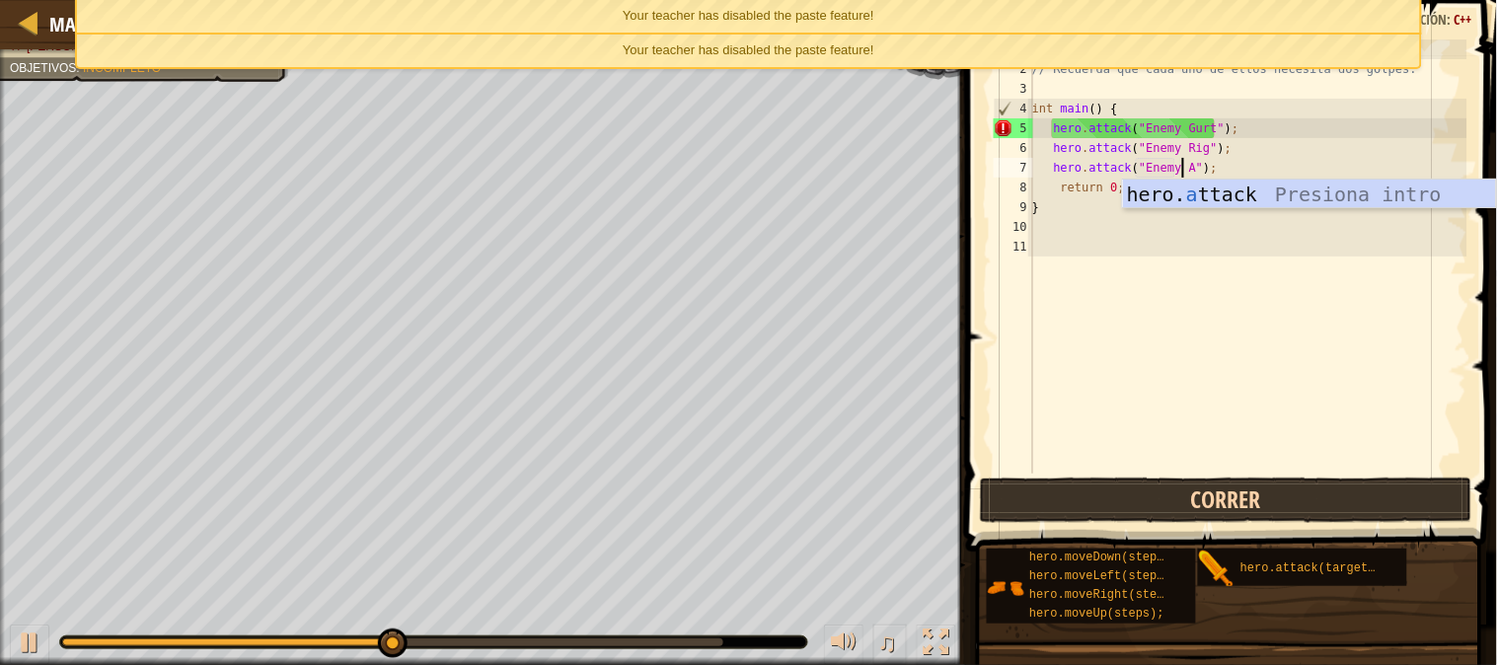
scroll to position [8, 12]
type textarea "hero.attack("Enemy Ack");"
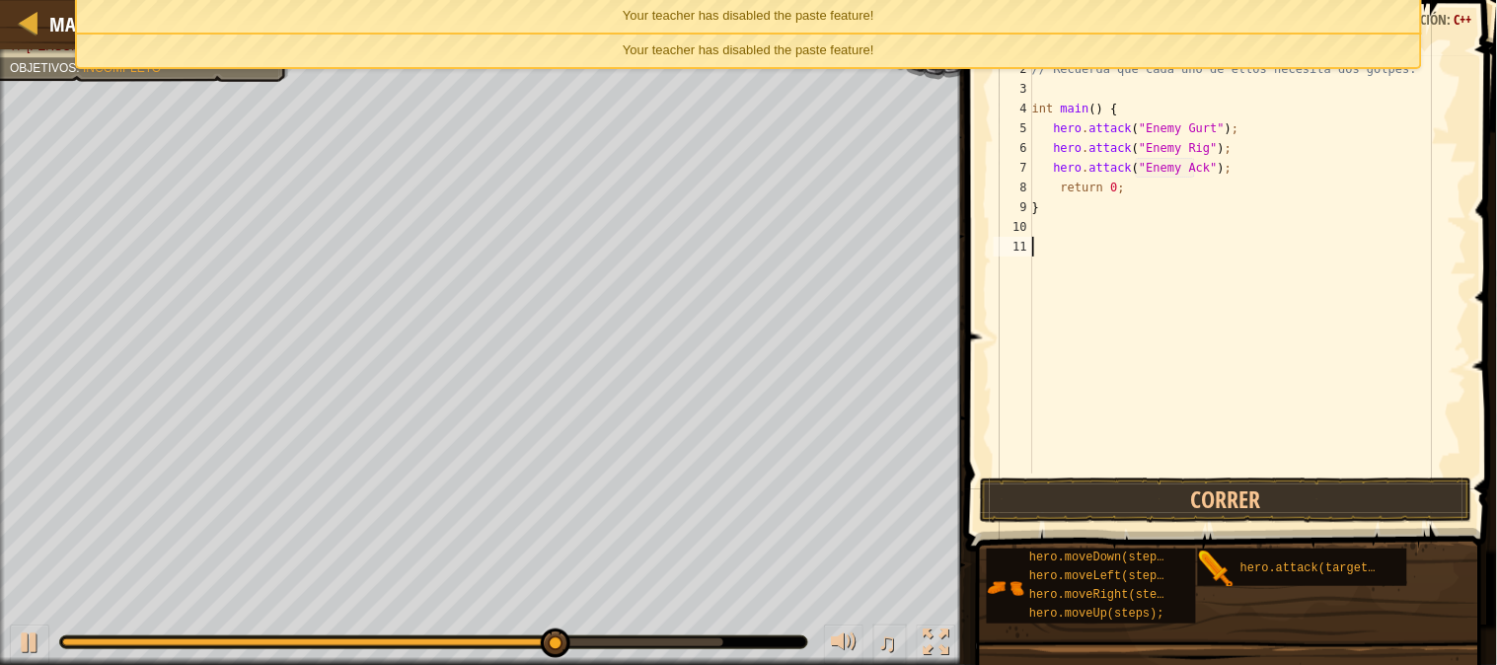
click at [1218, 465] on div "// Derrota a los ogros. // Recuerda que cada uno de ellos necesita dos golpes. …" at bounding box center [1247, 276] width 439 height 474
click at [1227, 497] on button "Correr" at bounding box center [1226, 500] width 492 height 45
